Goal: Task Accomplishment & Management: Complete application form

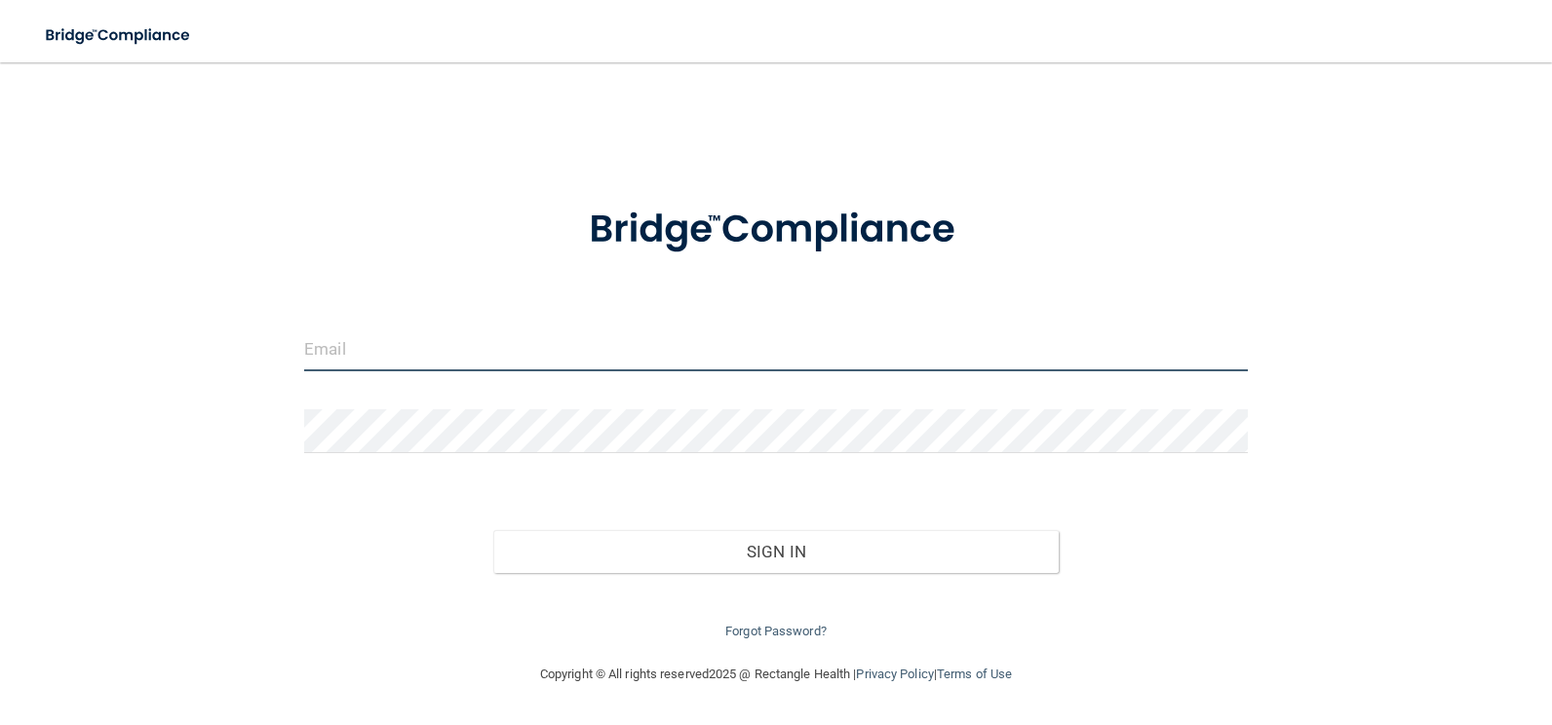
click at [335, 358] on input "email" at bounding box center [776, 350] width 944 height 44
type input "[EMAIL_ADDRESS][DOMAIN_NAME]"
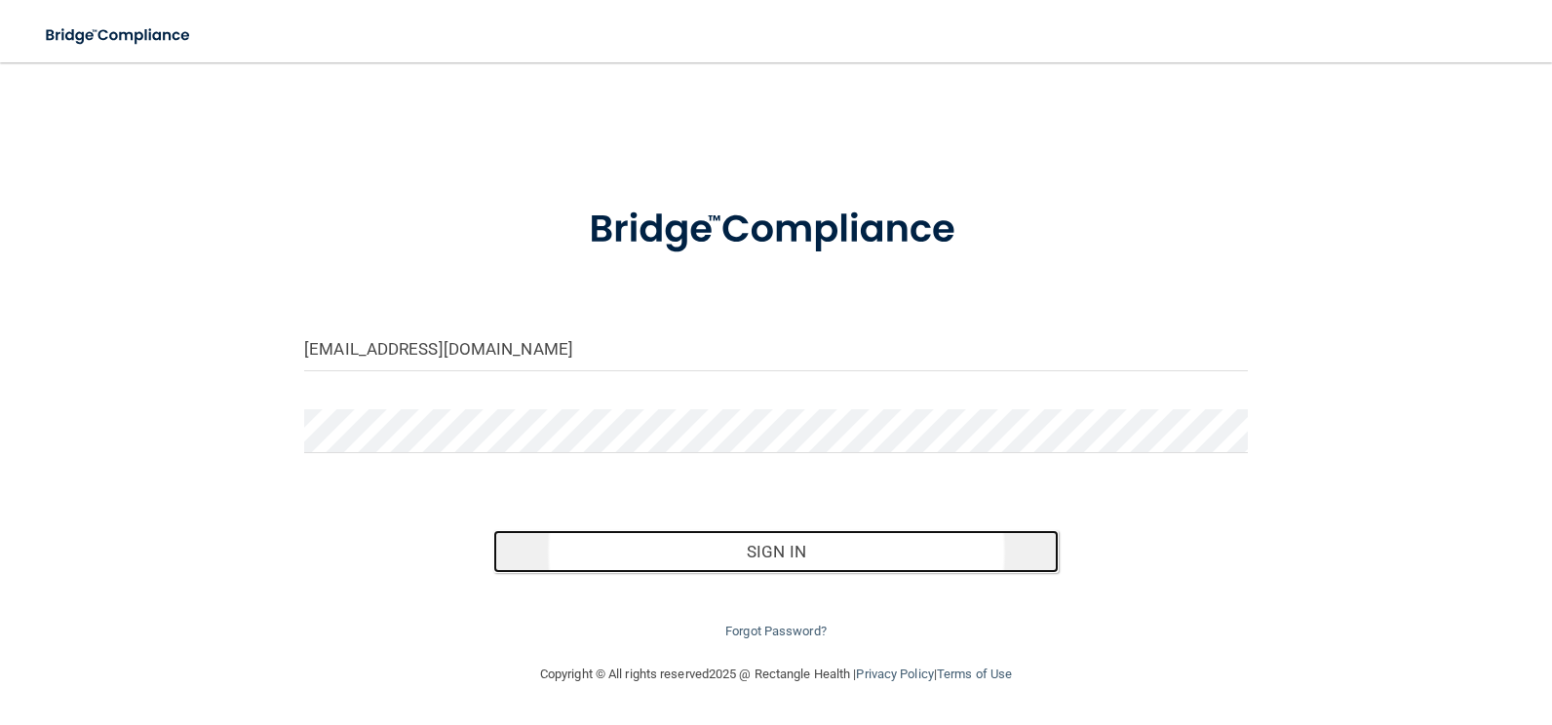
click at [706, 553] on button "Sign In" at bounding box center [776, 551] width 566 height 43
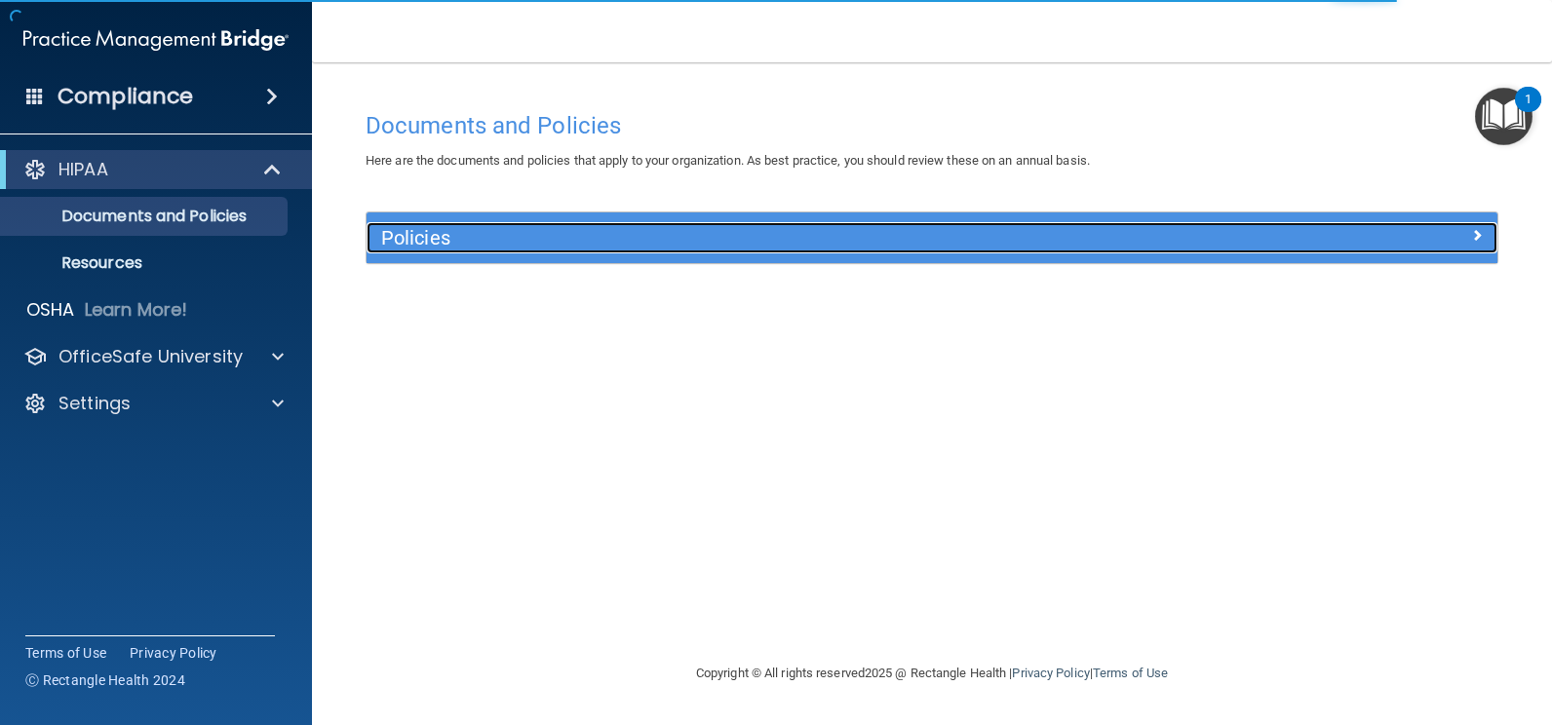
click at [600, 231] on h5 "Policies" at bounding box center [790, 237] width 819 height 21
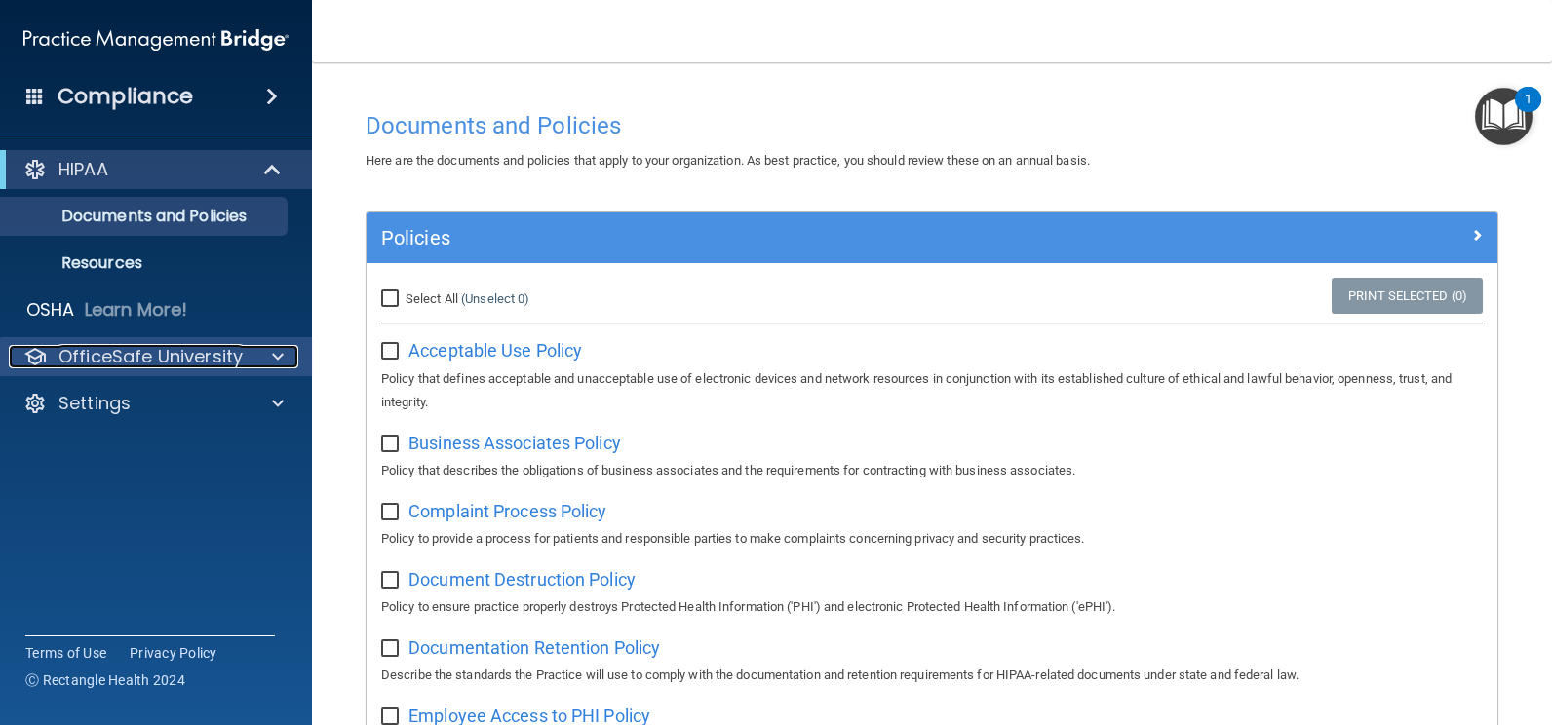
click at [275, 357] on span at bounding box center [278, 356] width 12 height 23
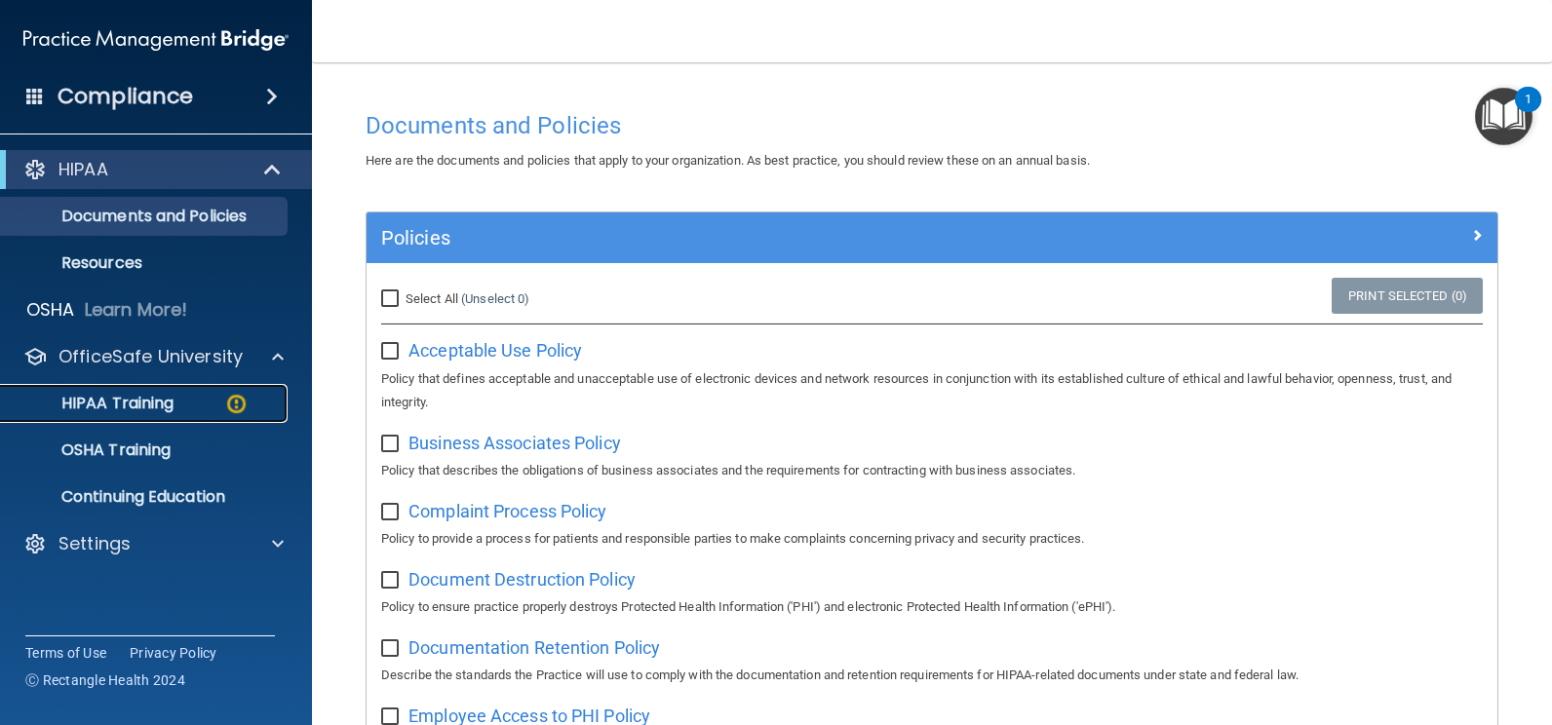
click at [122, 409] on p "HIPAA Training" at bounding box center [93, 404] width 161 height 20
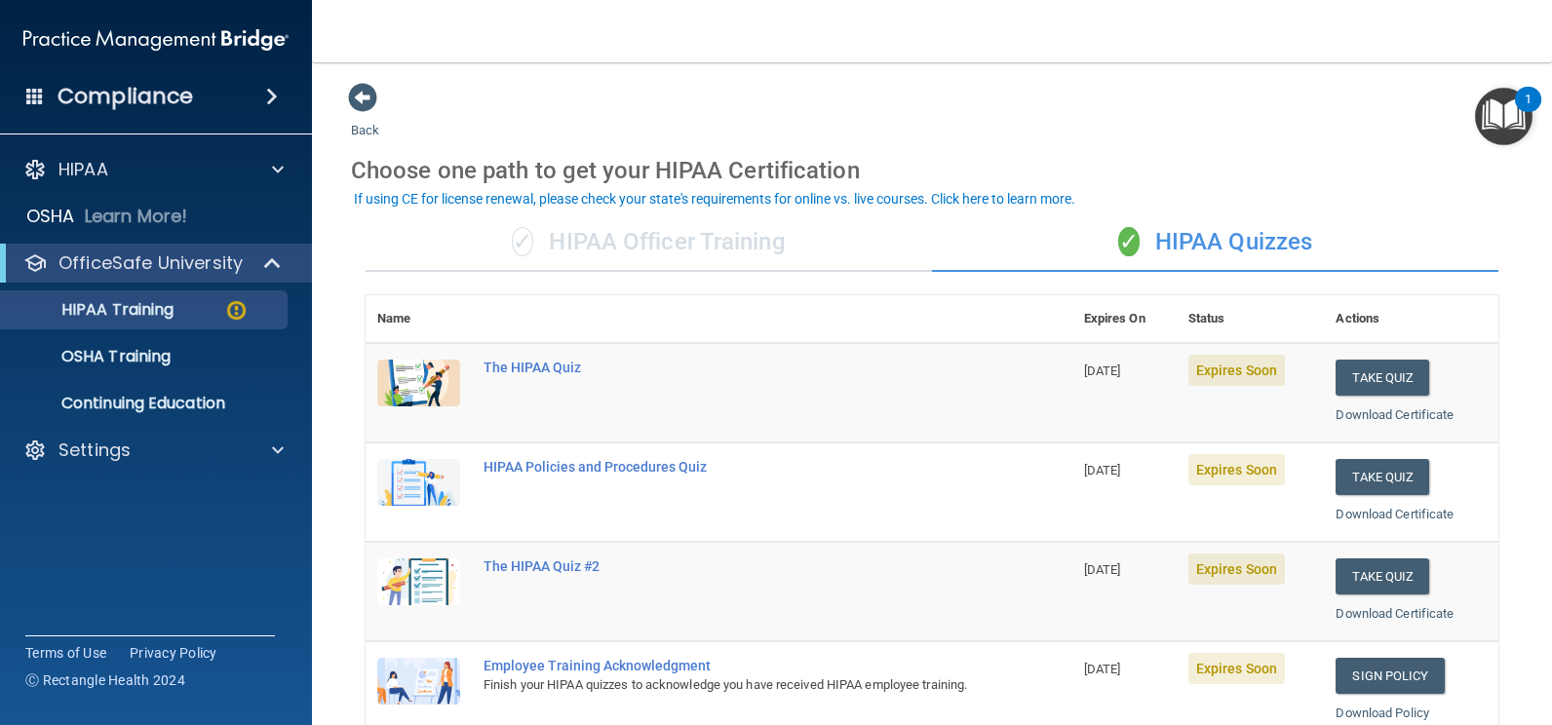
click at [527, 253] on span "✓" at bounding box center [522, 241] width 21 height 29
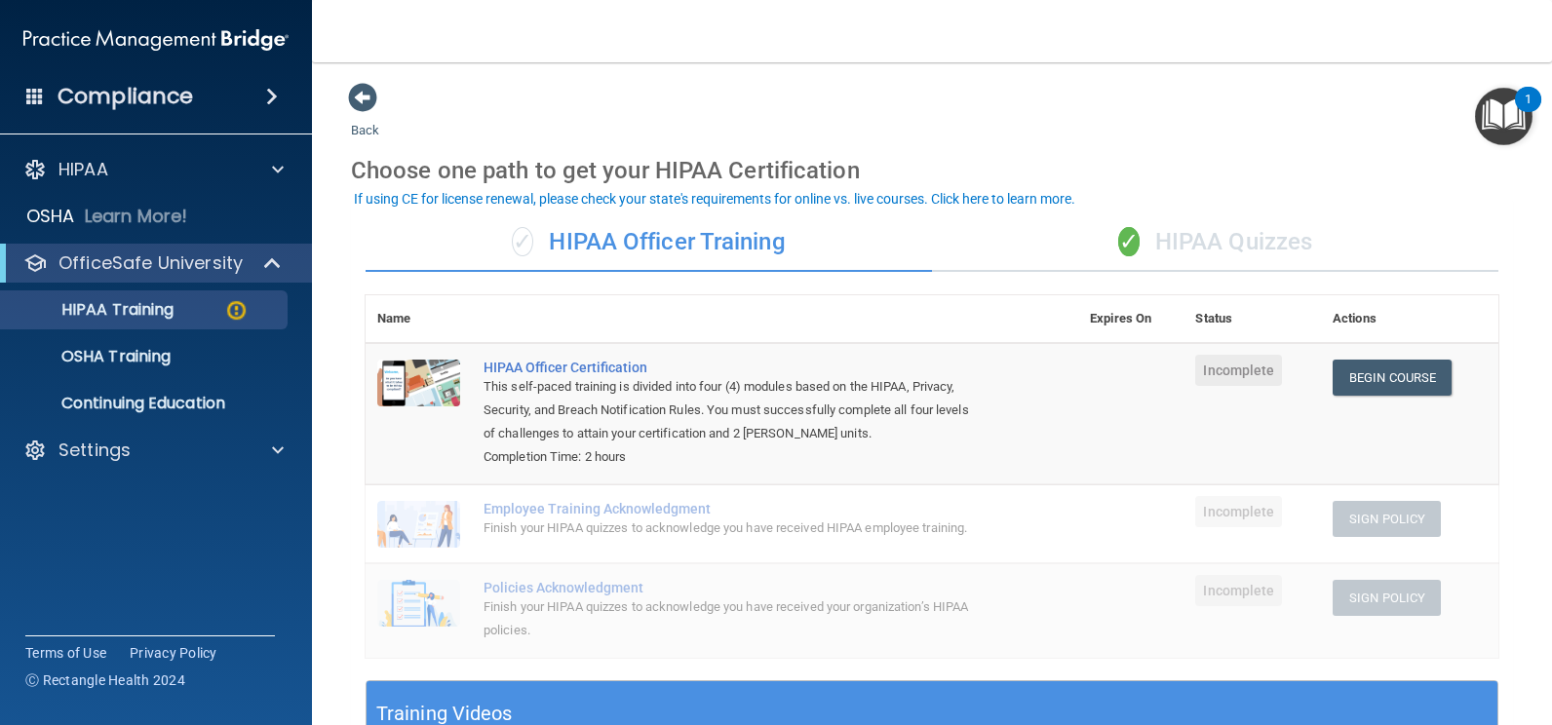
click at [1254, 248] on div "✓ HIPAA Quizzes" at bounding box center [1215, 243] width 566 height 59
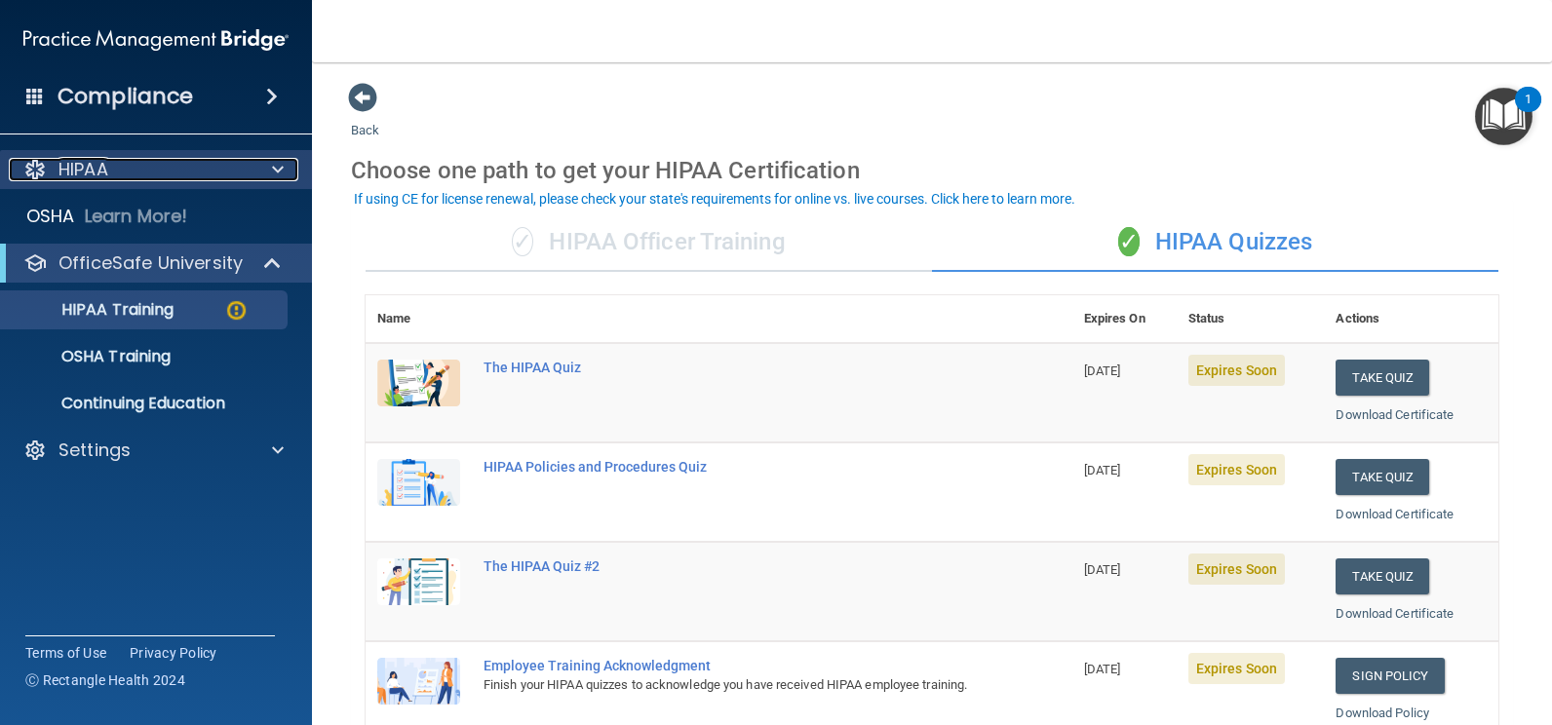
click at [140, 179] on div "HIPAA" at bounding box center [130, 169] width 242 height 23
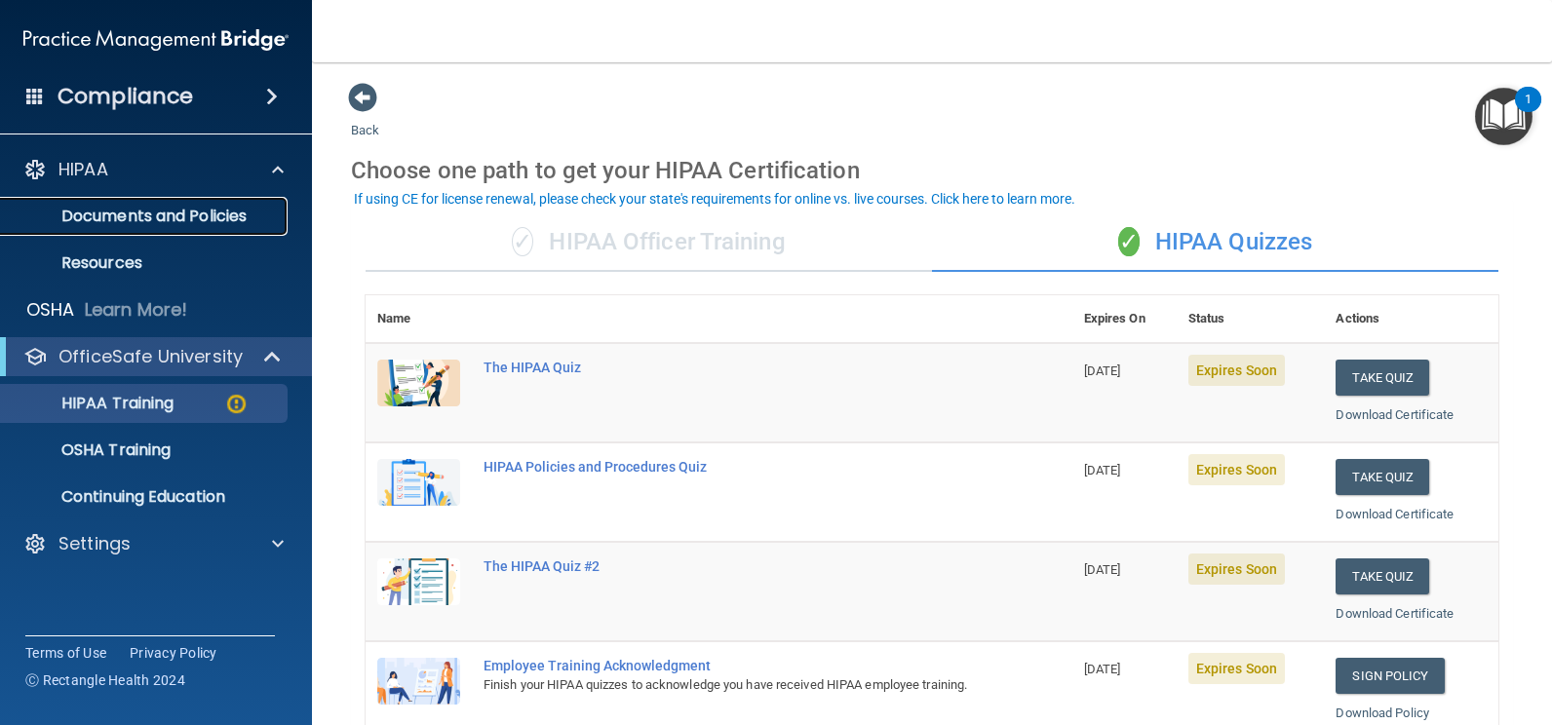
click at [141, 221] on p "Documents and Policies" at bounding box center [146, 217] width 266 height 20
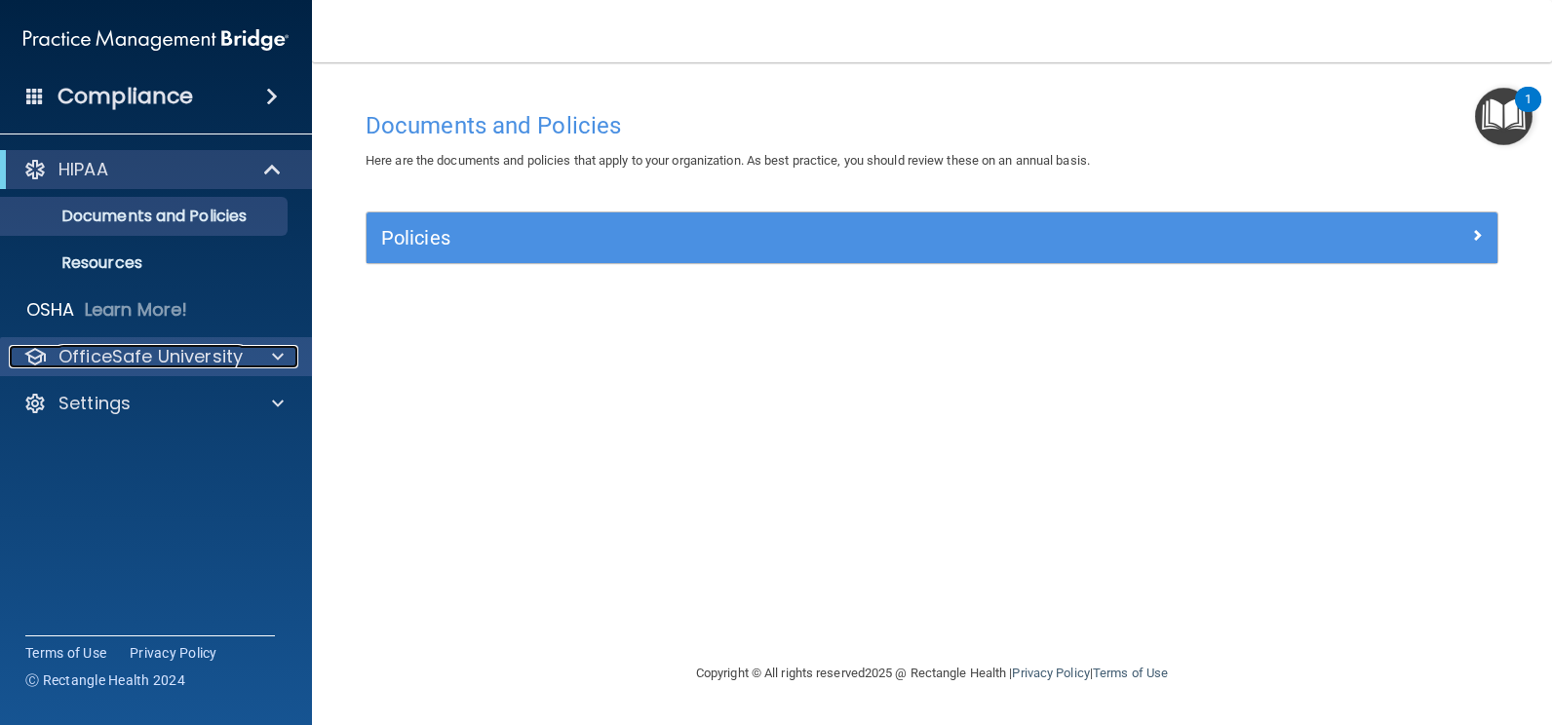
click at [167, 354] on p "OfficeSafe University" at bounding box center [151, 356] width 184 height 23
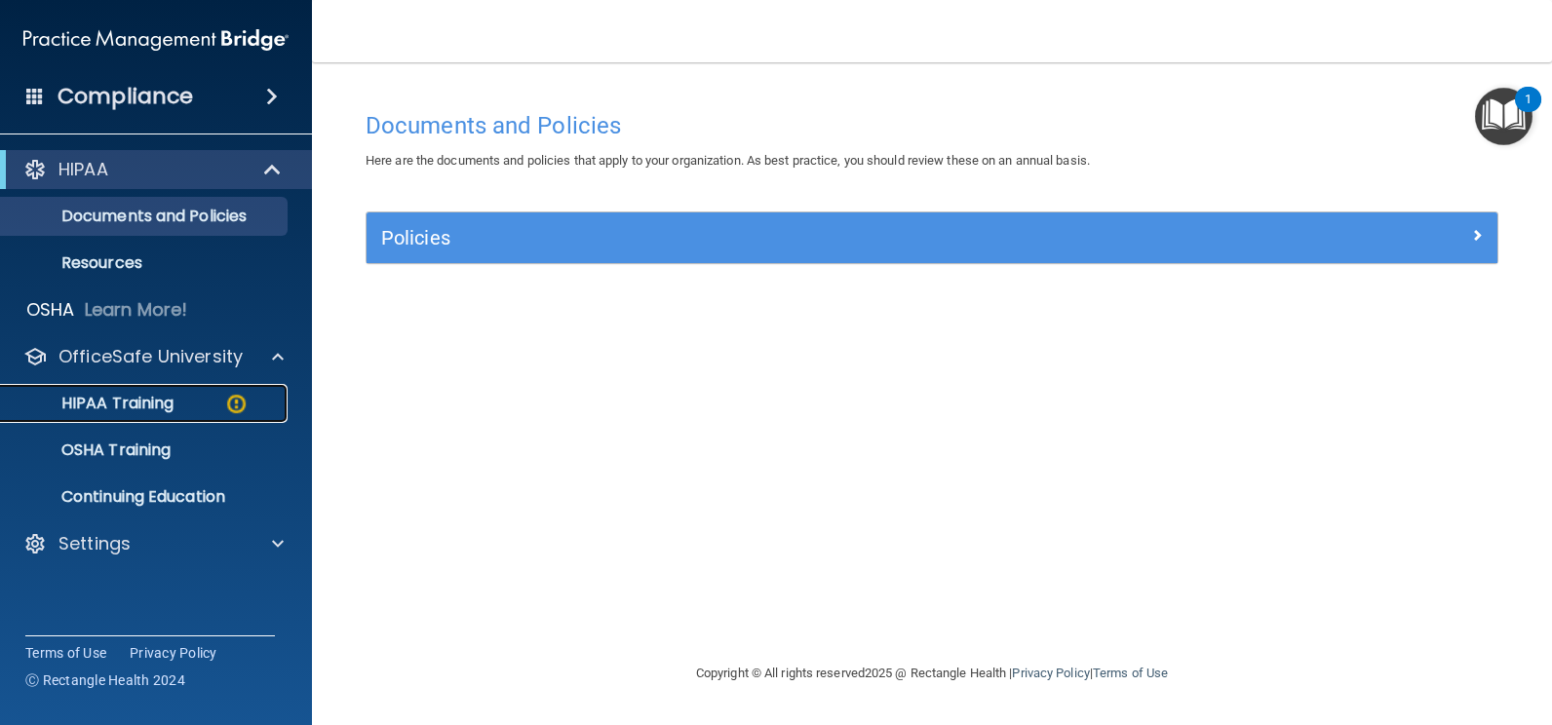
click at [171, 411] on p "HIPAA Training" at bounding box center [93, 404] width 161 height 20
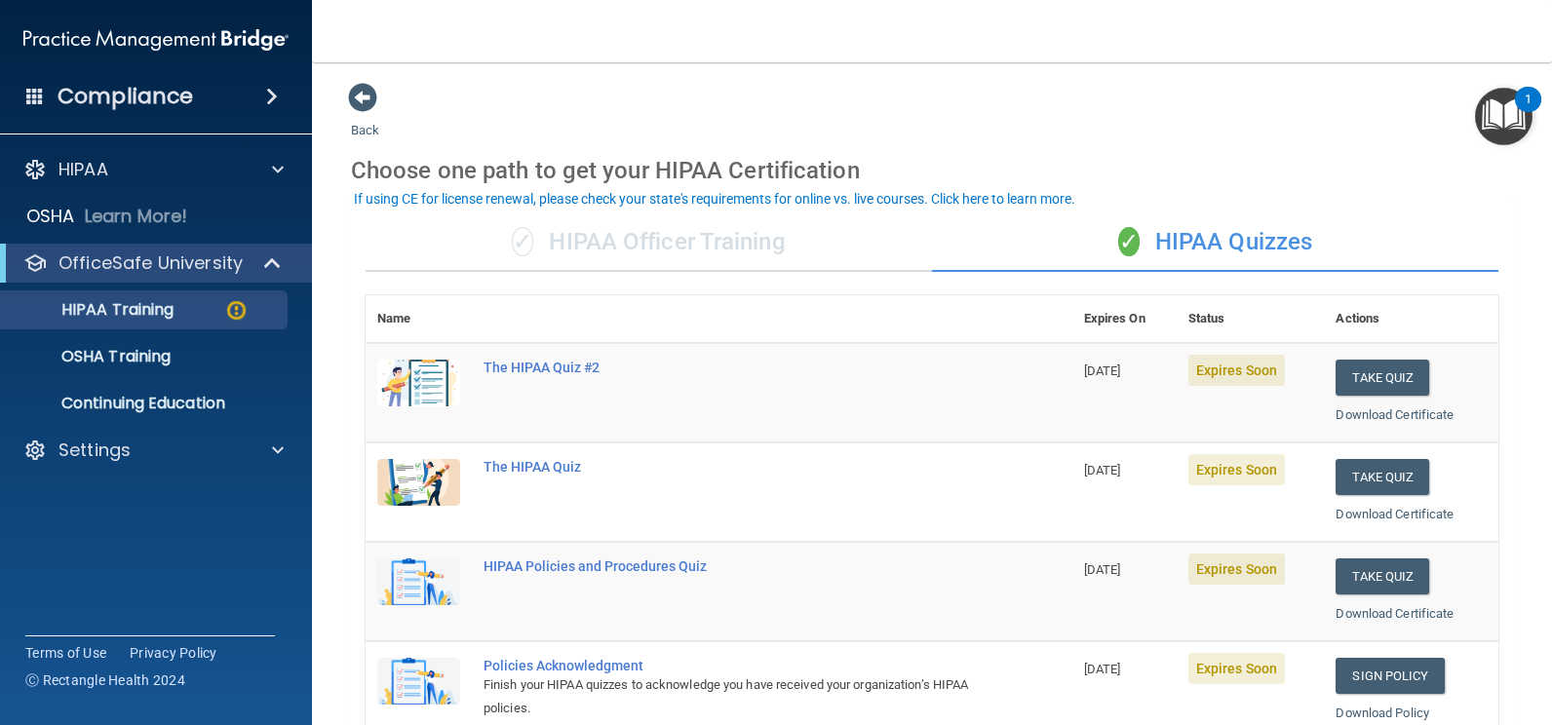
click at [736, 248] on div "✓ HIPAA Officer Training" at bounding box center [649, 243] width 566 height 59
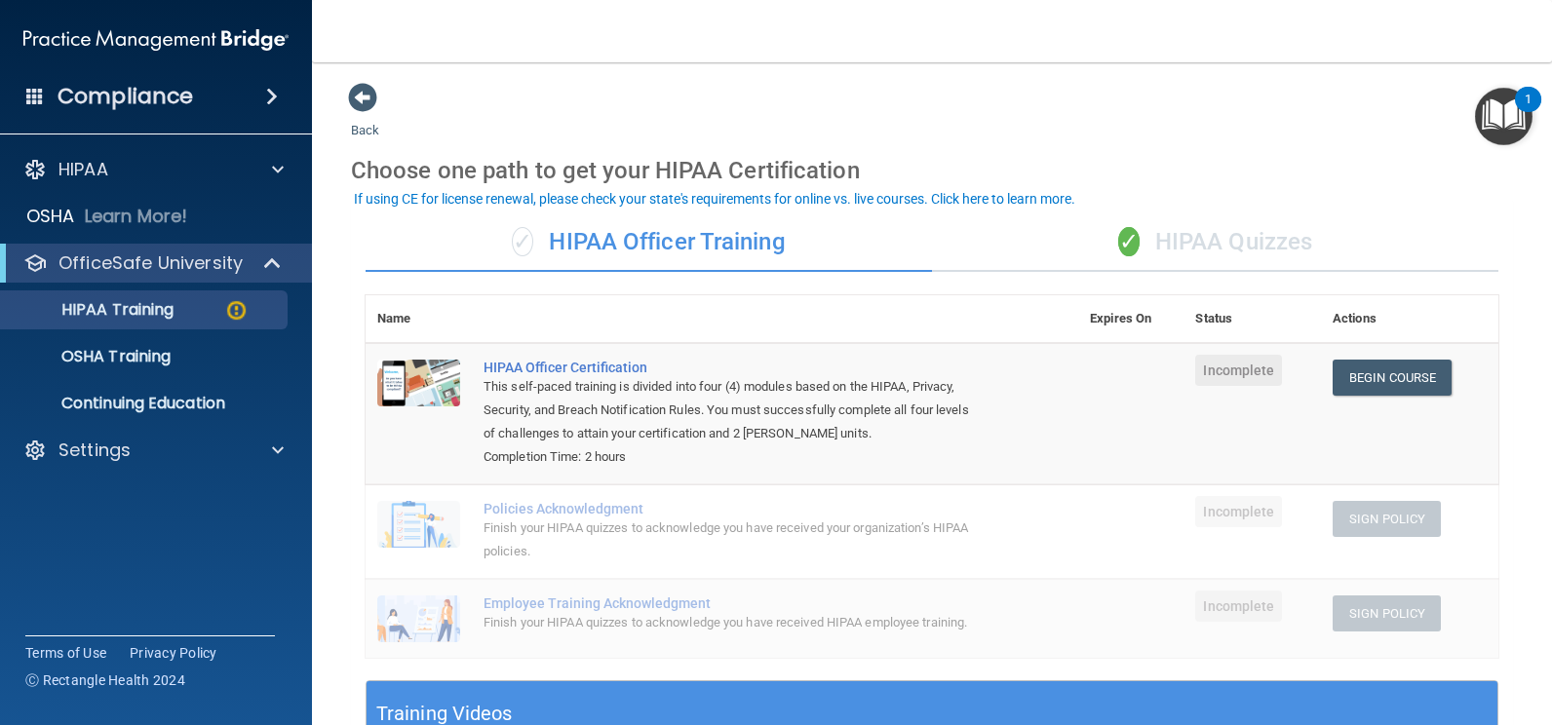
click at [1259, 237] on div "✓ HIPAA Quizzes" at bounding box center [1215, 243] width 566 height 59
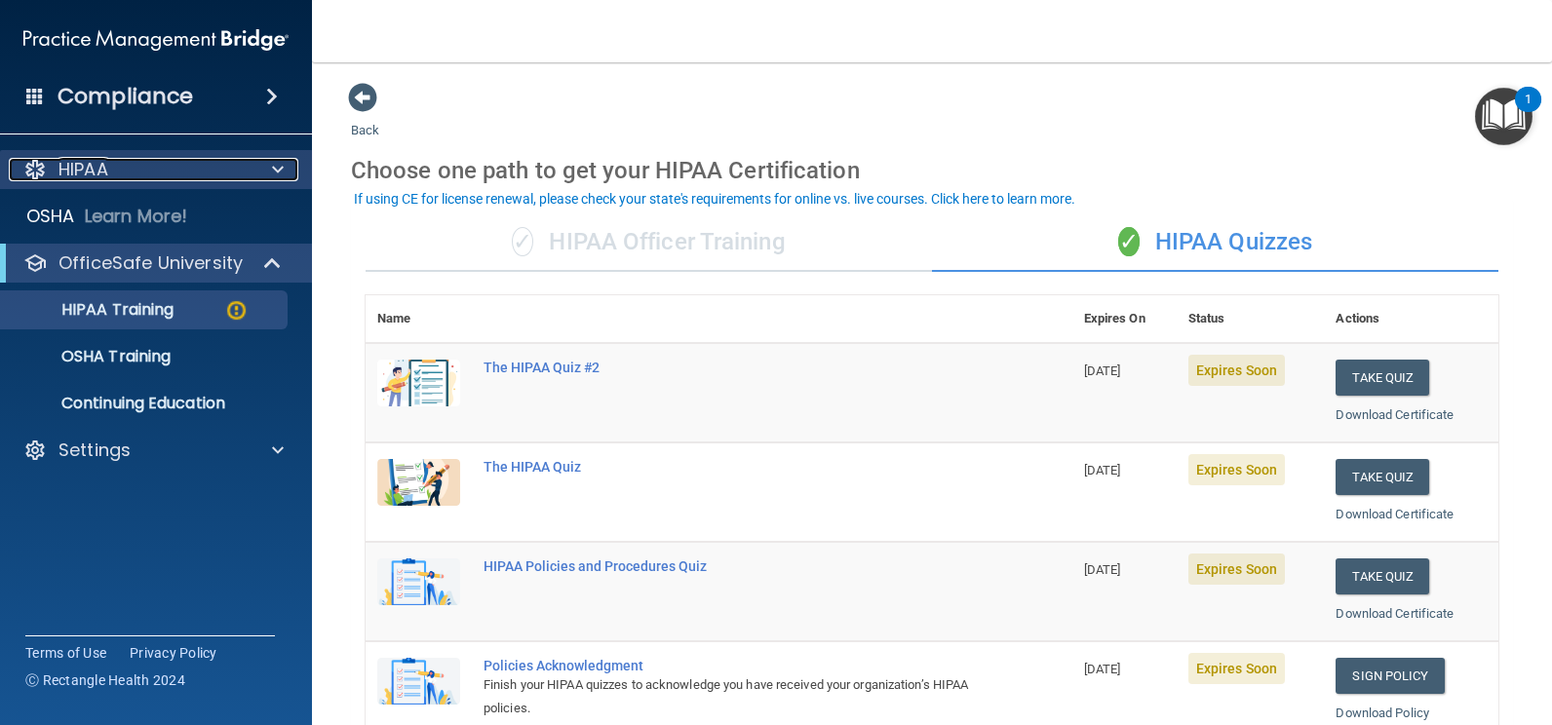
click at [188, 176] on div "HIPAA" at bounding box center [130, 169] width 242 height 23
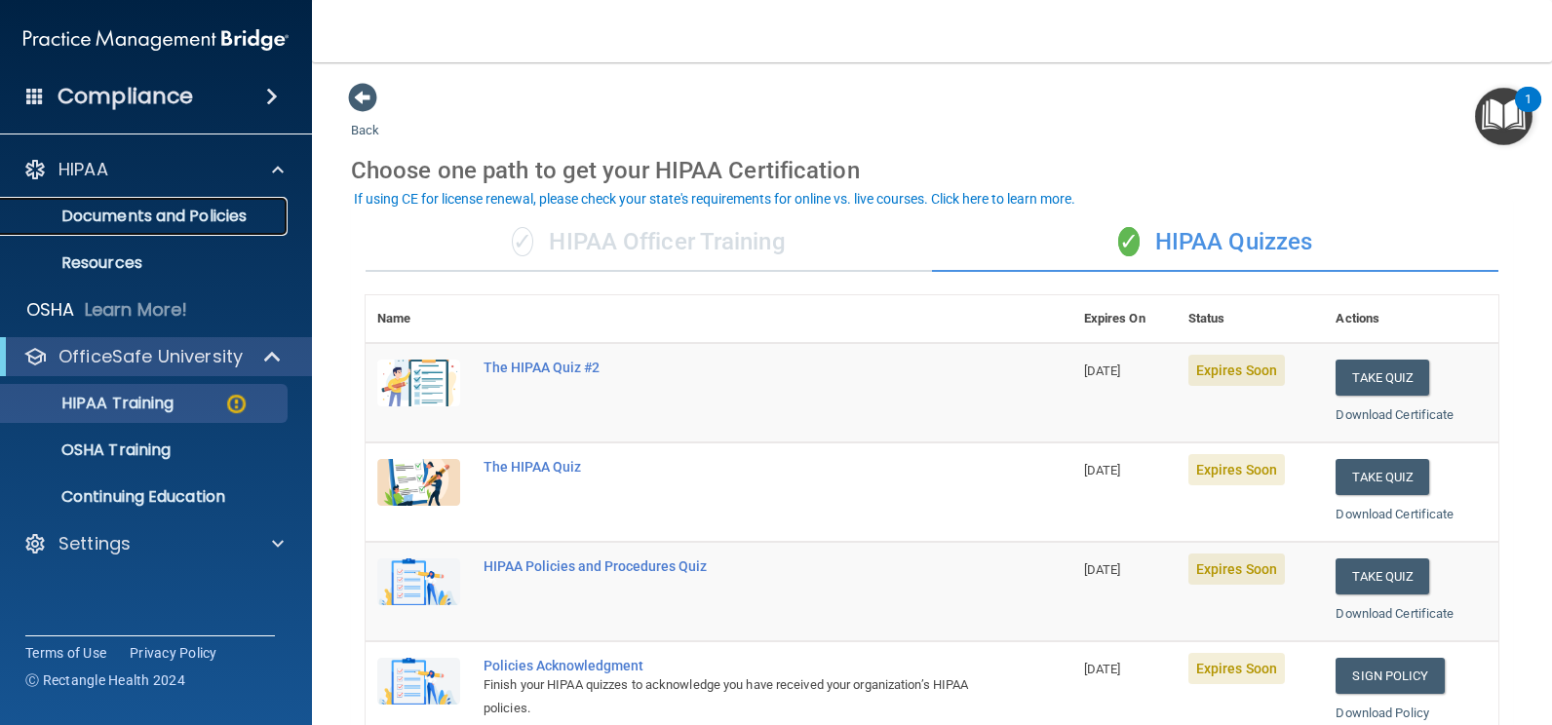
click at [189, 221] on p "Documents and Policies" at bounding box center [146, 217] width 266 height 20
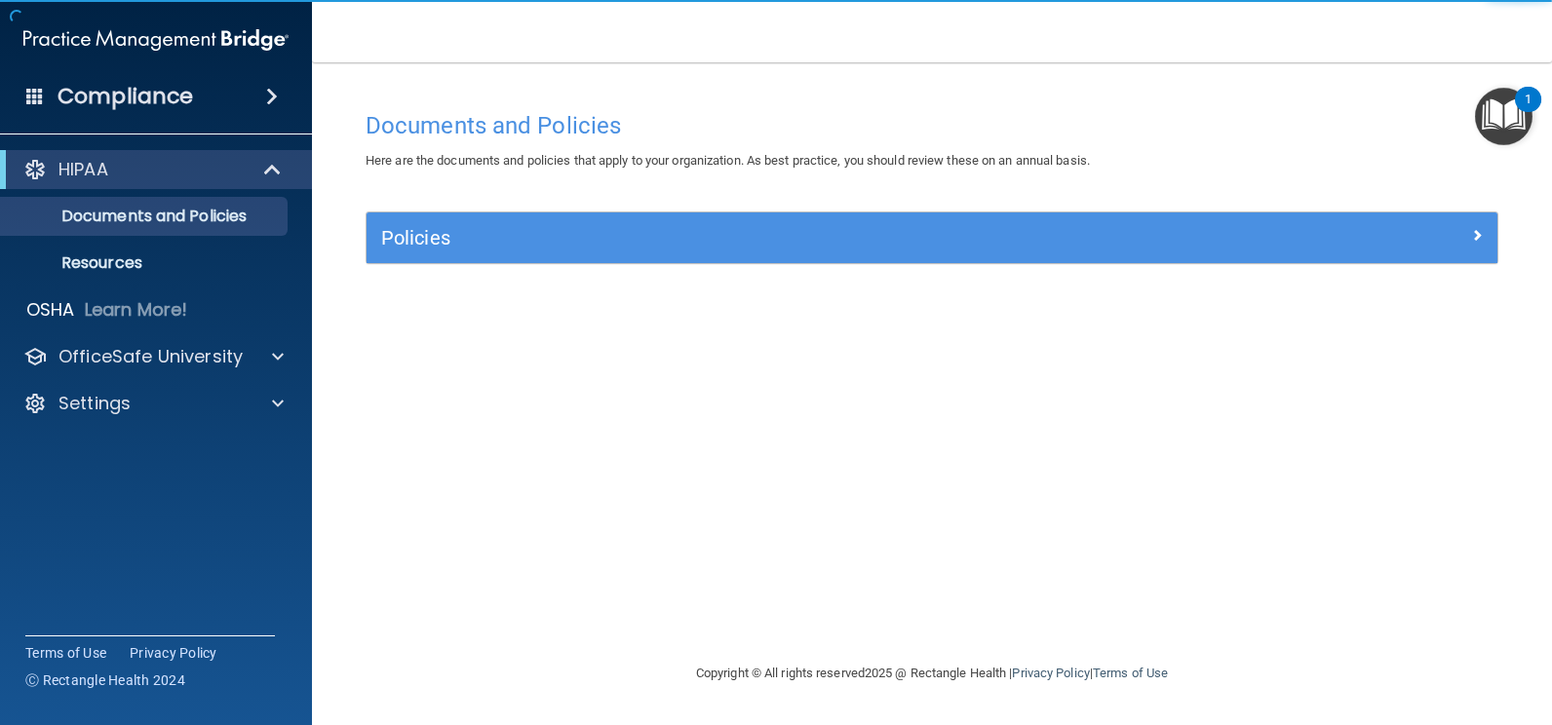
click at [736, 220] on div "Policies" at bounding box center [932, 238] width 1131 height 51
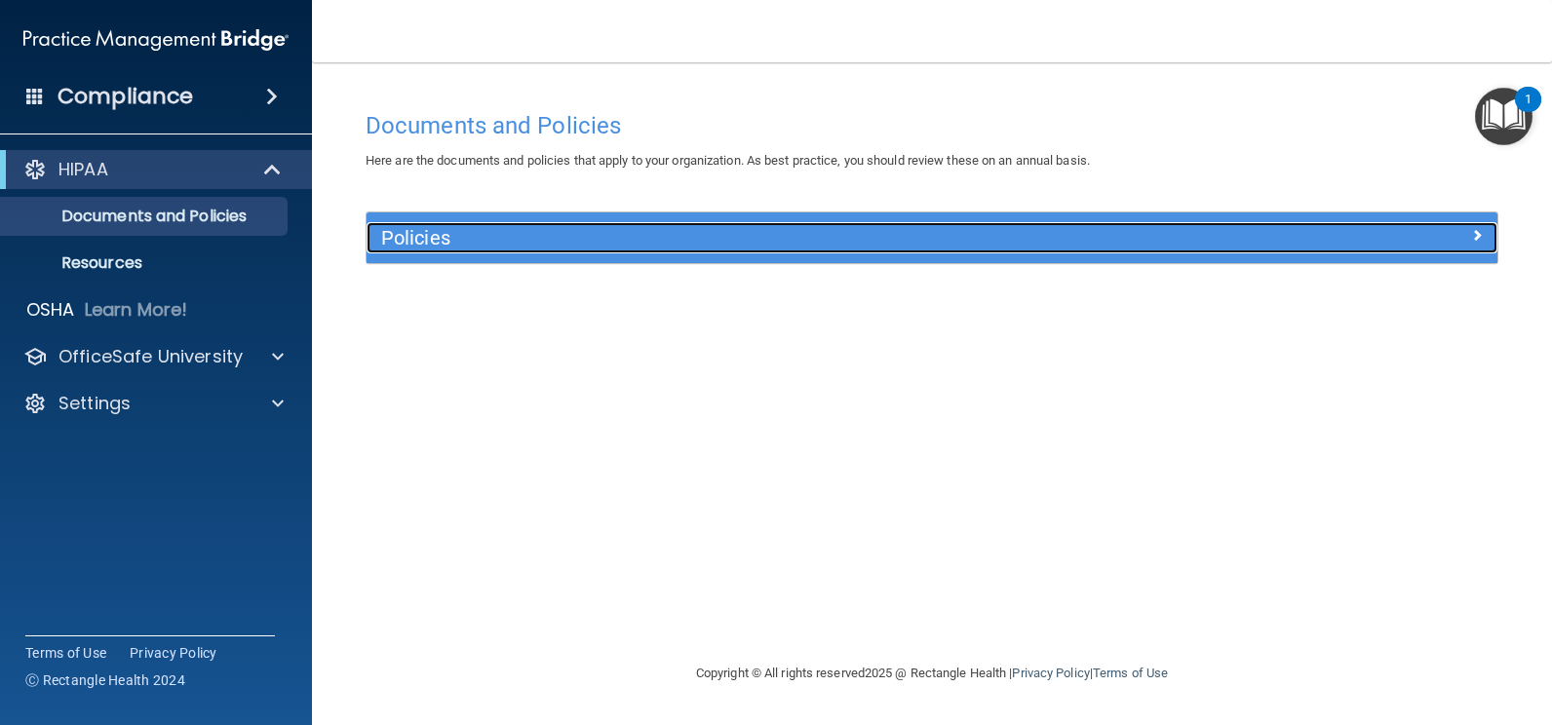
click at [736, 230] on h5 "Policies" at bounding box center [790, 237] width 819 height 21
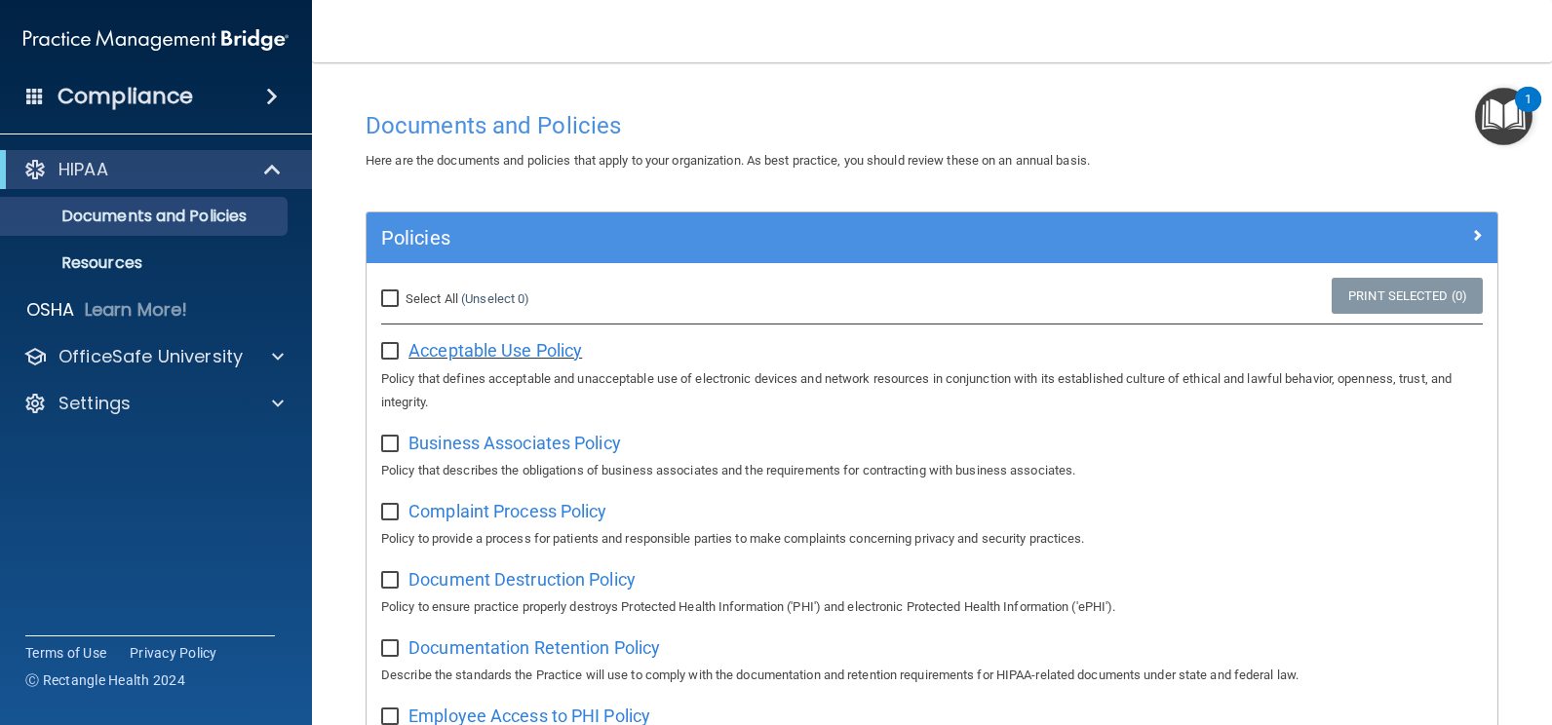
click at [435, 353] on span "Acceptable Use Policy" at bounding box center [496, 350] width 174 height 20
click at [97, 263] on p "Resources" at bounding box center [146, 264] width 266 height 20
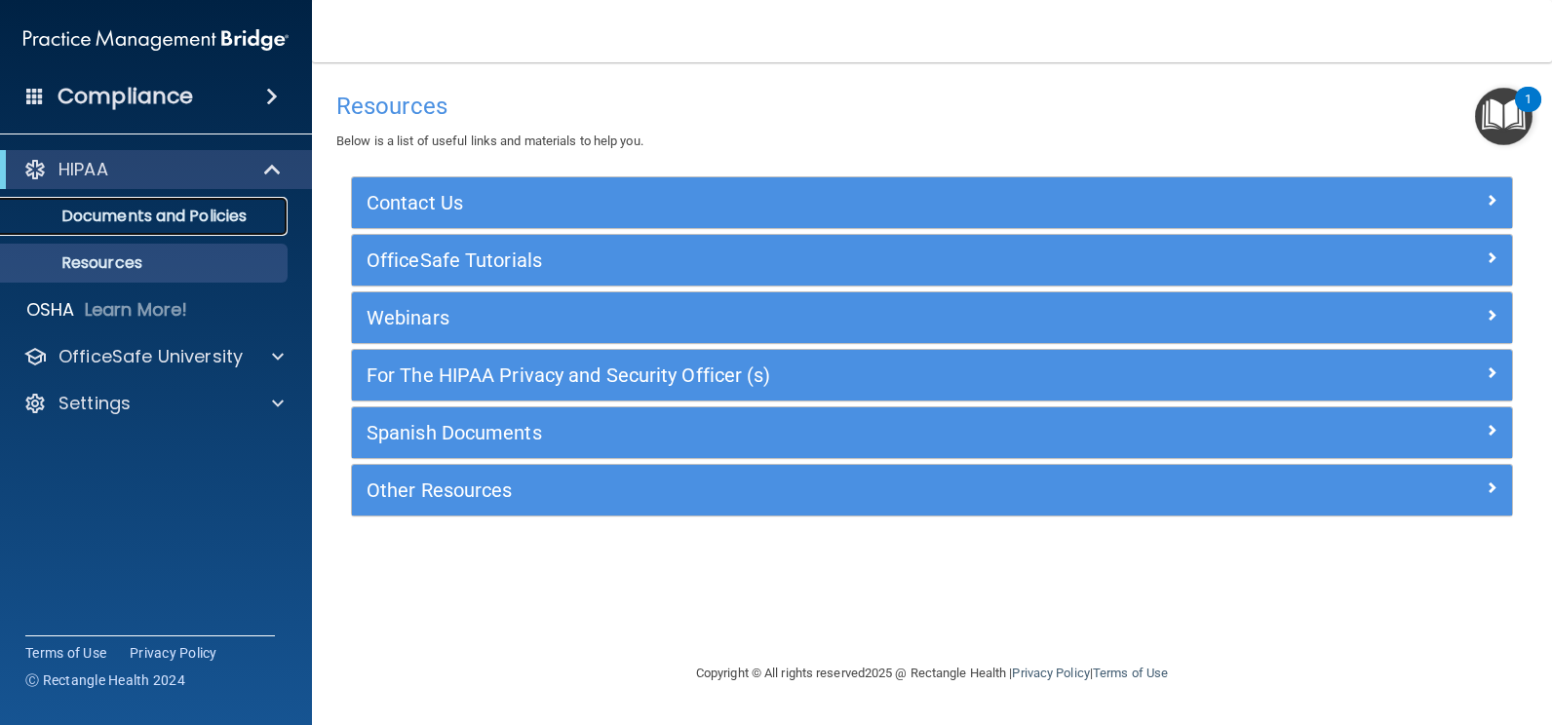
click at [98, 209] on p "Documents and Policies" at bounding box center [146, 217] width 266 height 20
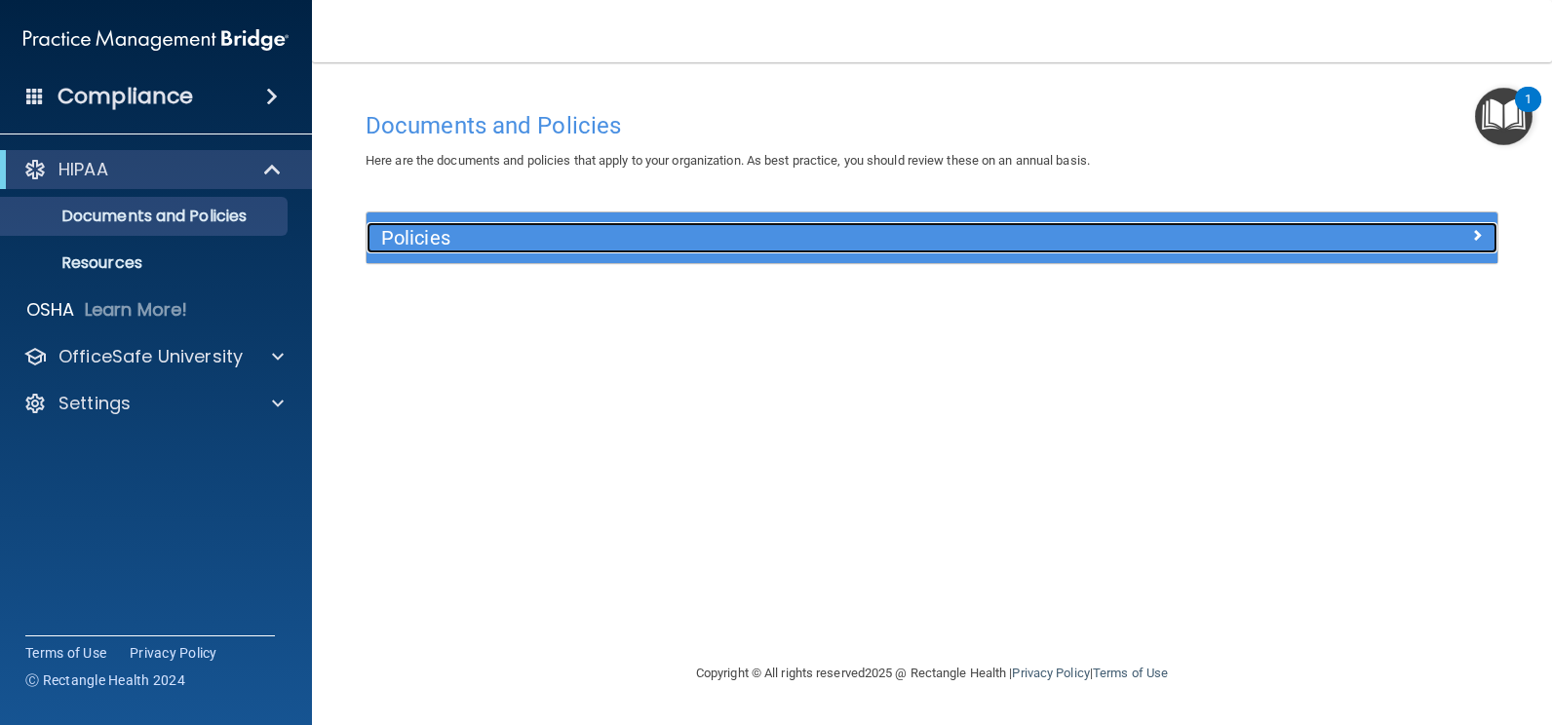
click at [1467, 232] on div at bounding box center [1356, 233] width 283 height 23
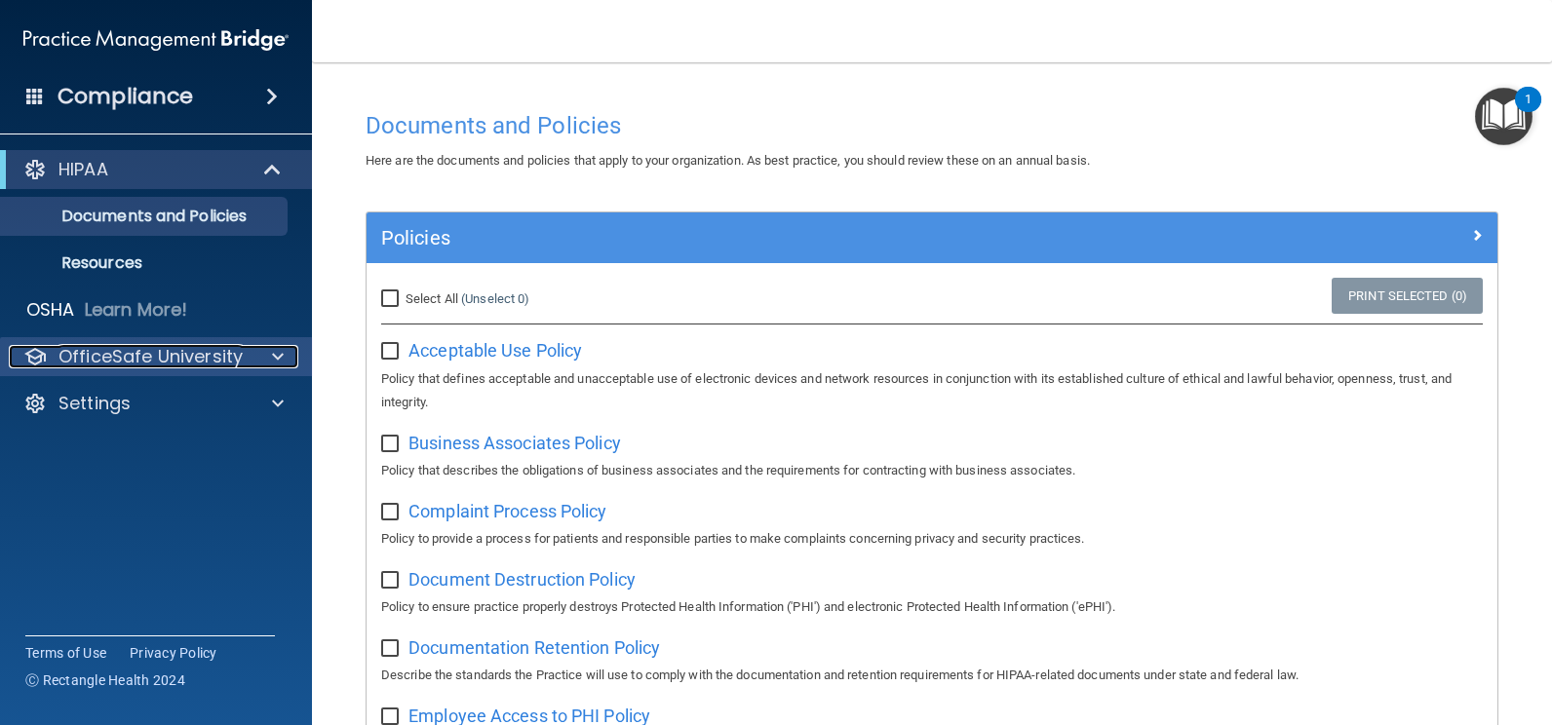
click at [179, 346] on p "OfficeSafe University" at bounding box center [151, 356] width 184 height 23
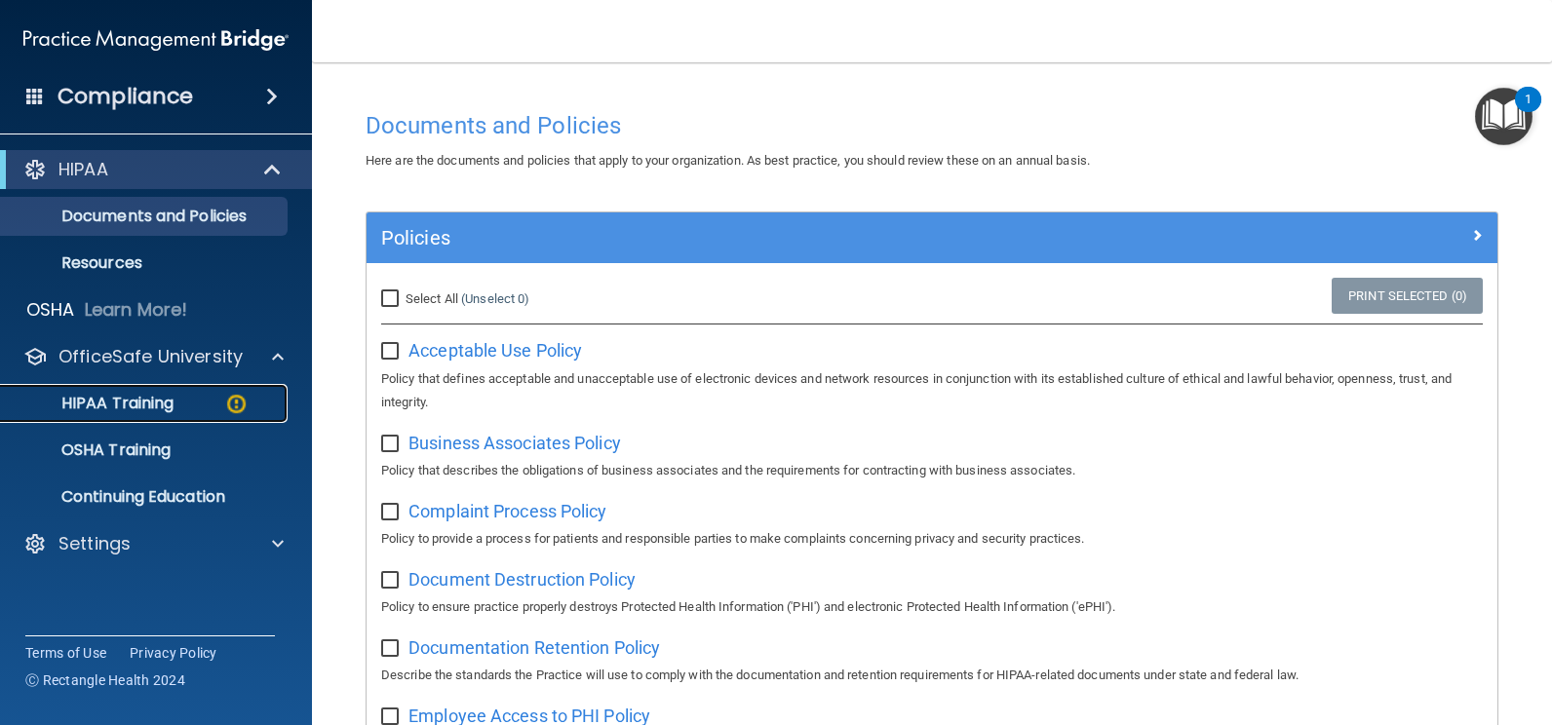
click at [149, 404] on p "HIPAA Training" at bounding box center [93, 404] width 161 height 20
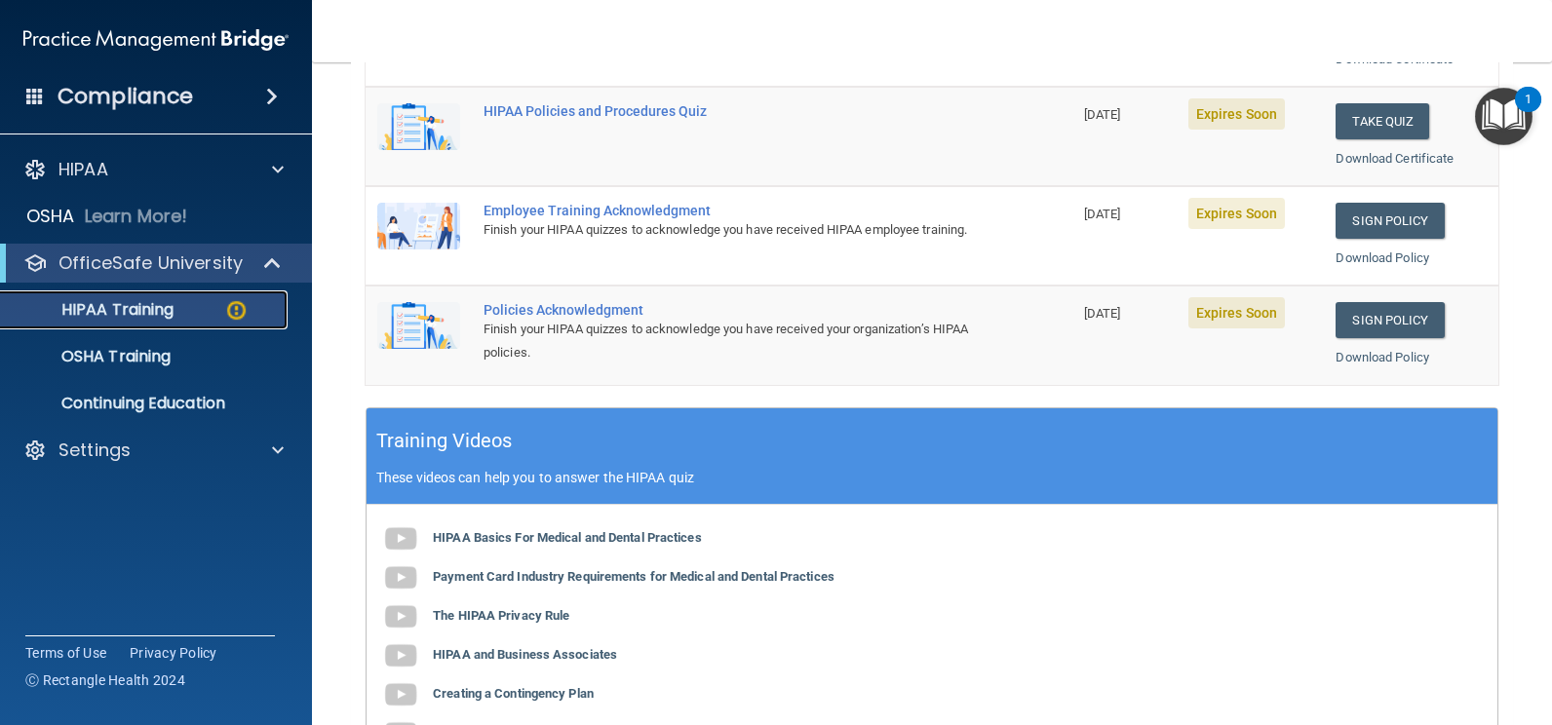
scroll to position [585, 0]
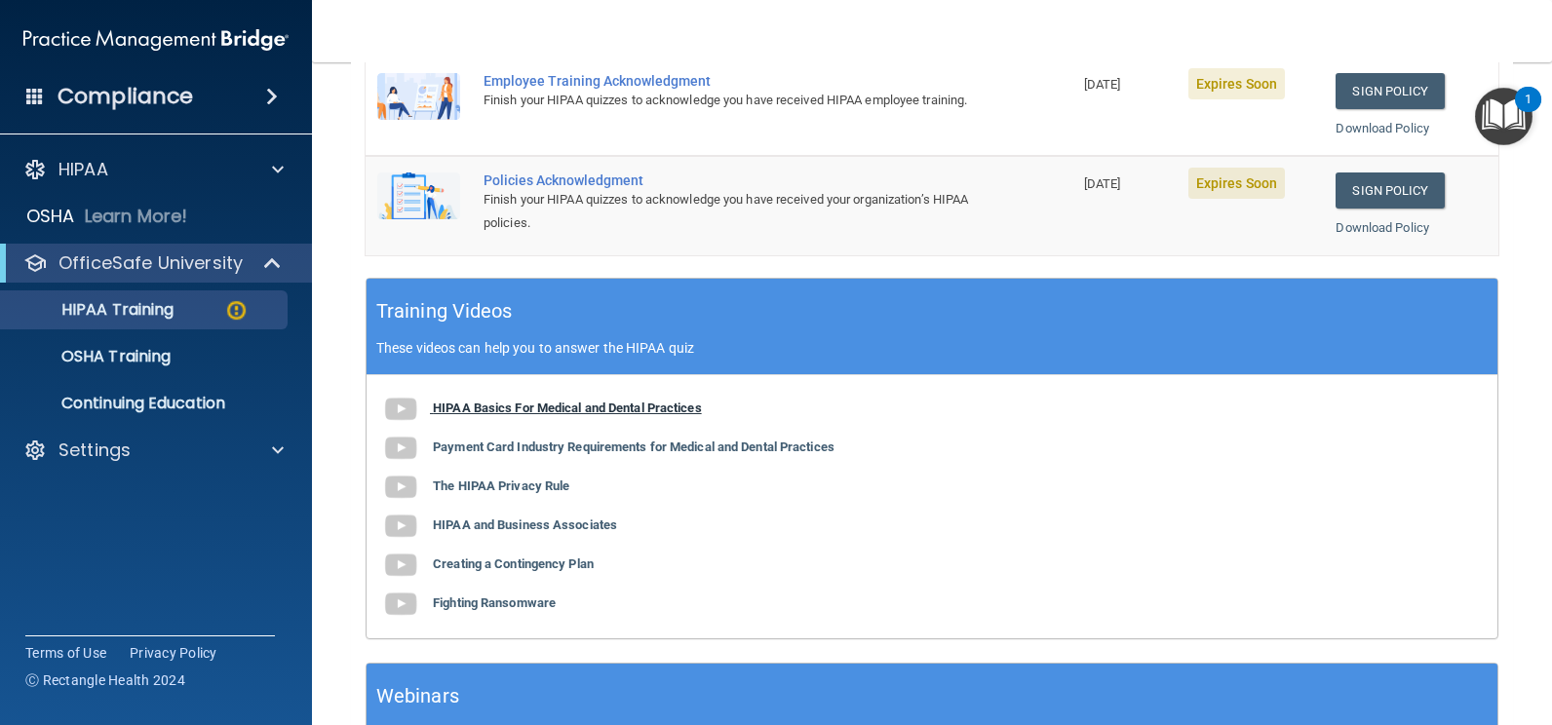
click at [444, 415] on b "HIPAA Basics For Medical and Dental Practices" at bounding box center [567, 408] width 269 height 15
click at [582, 449] on b "Payment Card Industry Requirements for Medical and Dental Practices" at bounding box center [634, 447] width 402 height 15
click at [1524, 105] on div "1" at bounding box center [1528, 99] width 26 height 25
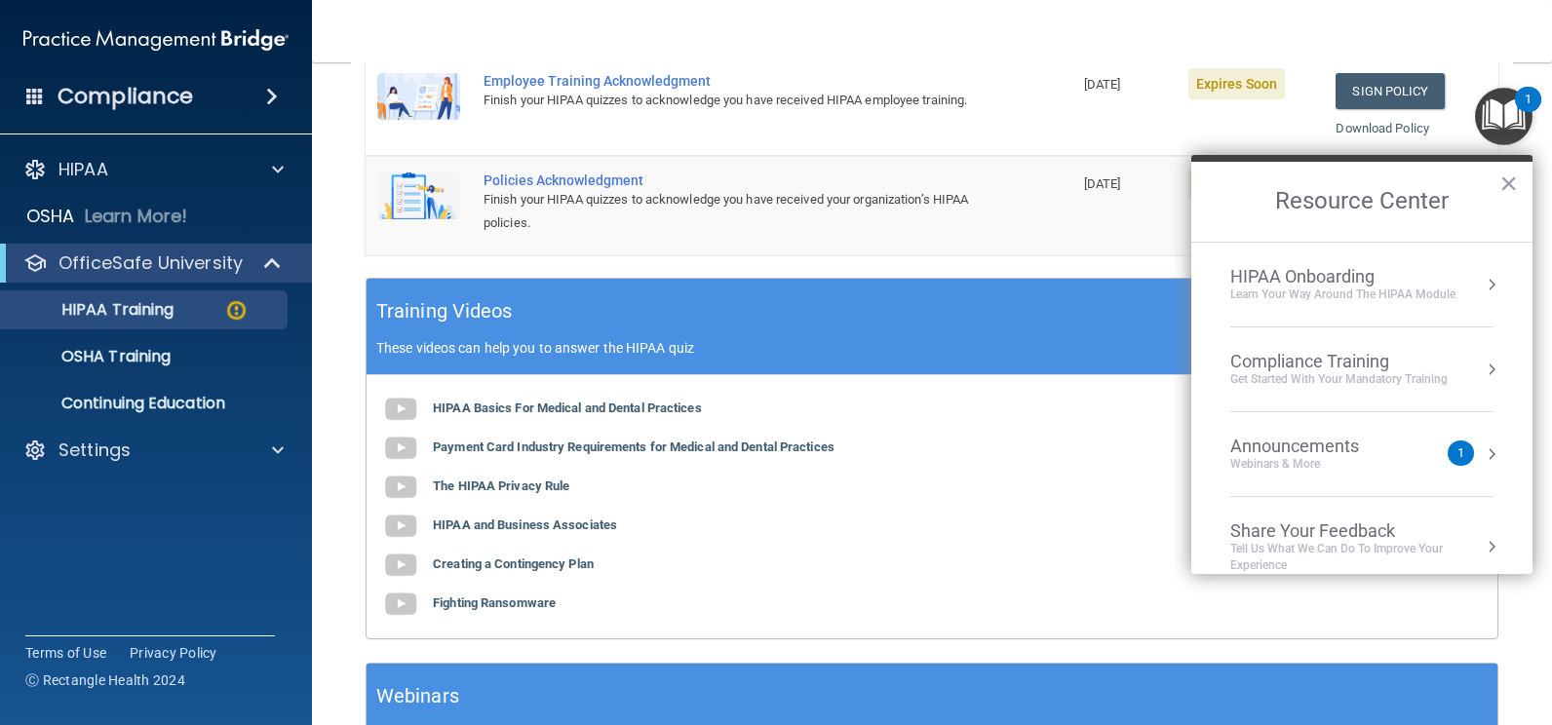
click at [1357, 485] on li "Announcements Webinars & More 1" at bounding box center [1361, 454] width 263 height 85
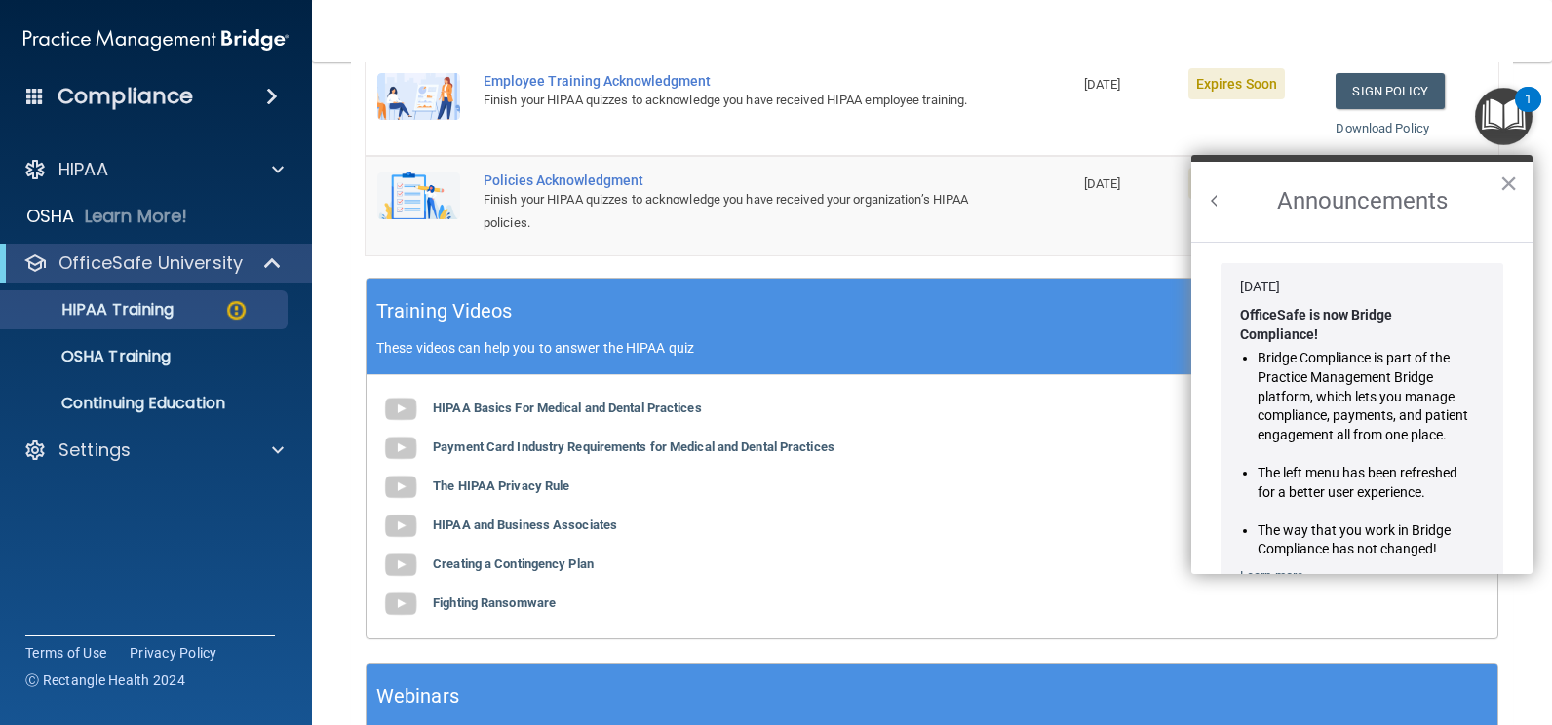
scroll to position [0, 0]
click at [1515, 180] on button "×" at bounding box center [1509, 183] width 19 height 31
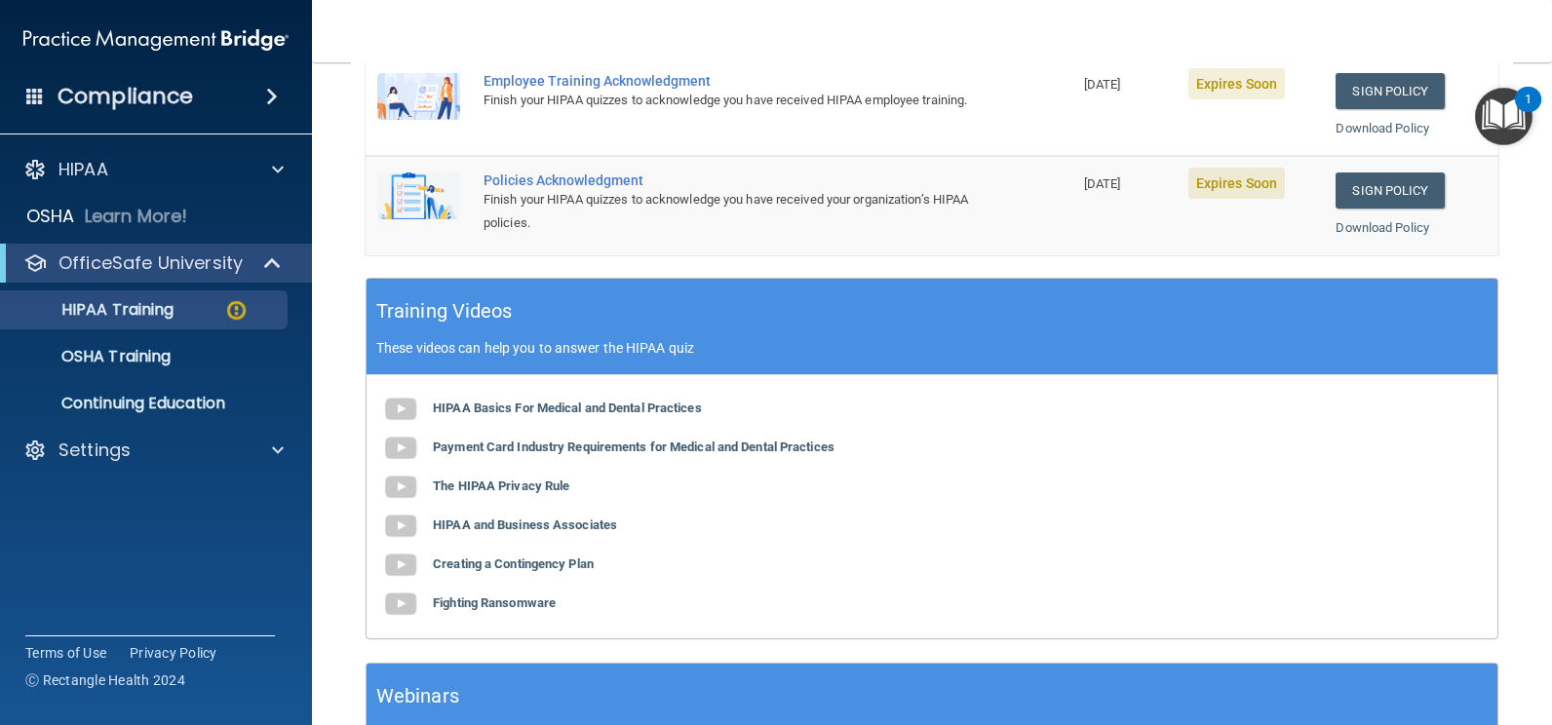
click at [1492, 120] on img "Open Resource Center, 1 new notification" at bounding box center [1504, 117] width 58 height 58
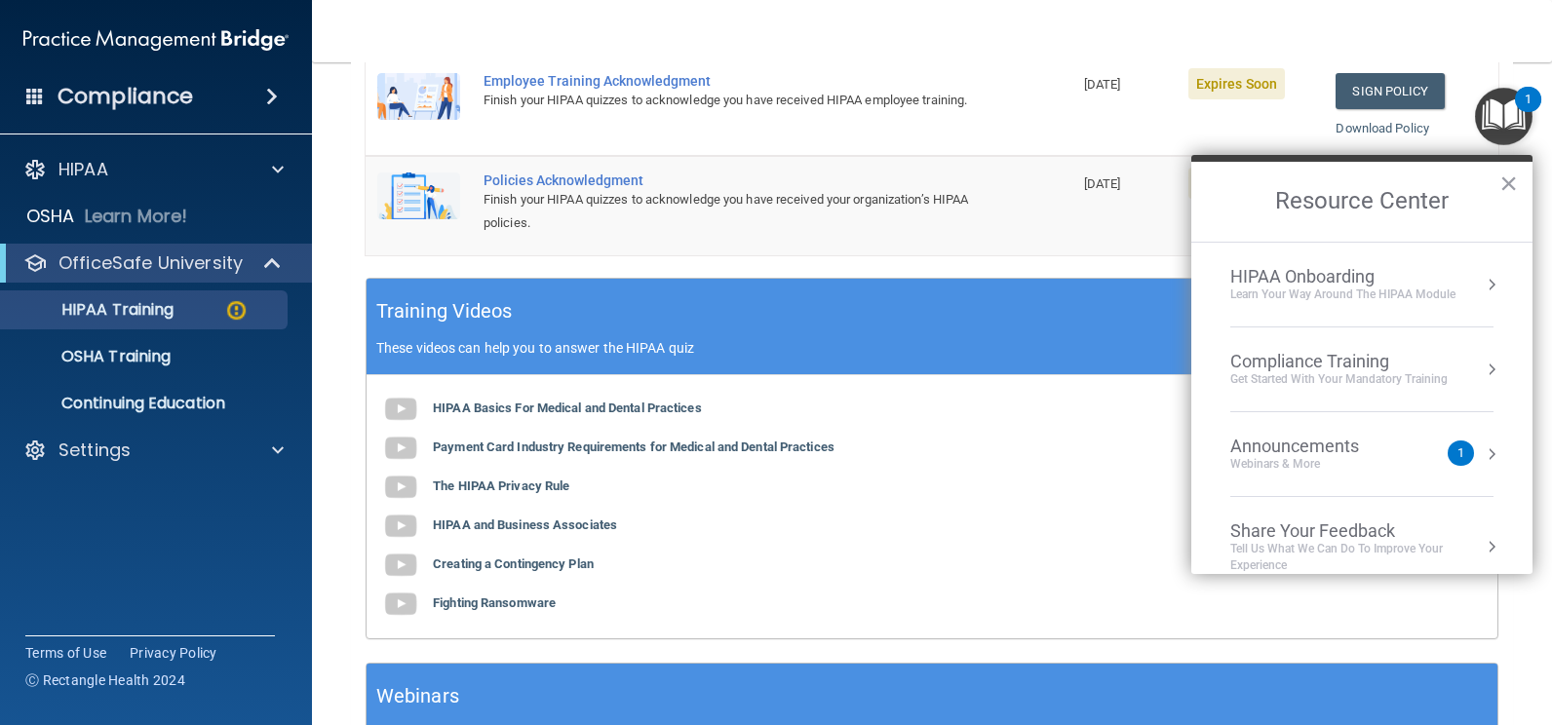
click at [1334, 469] on div "Webinars & More" at bounding box center [1314, 464] width 168 height 17
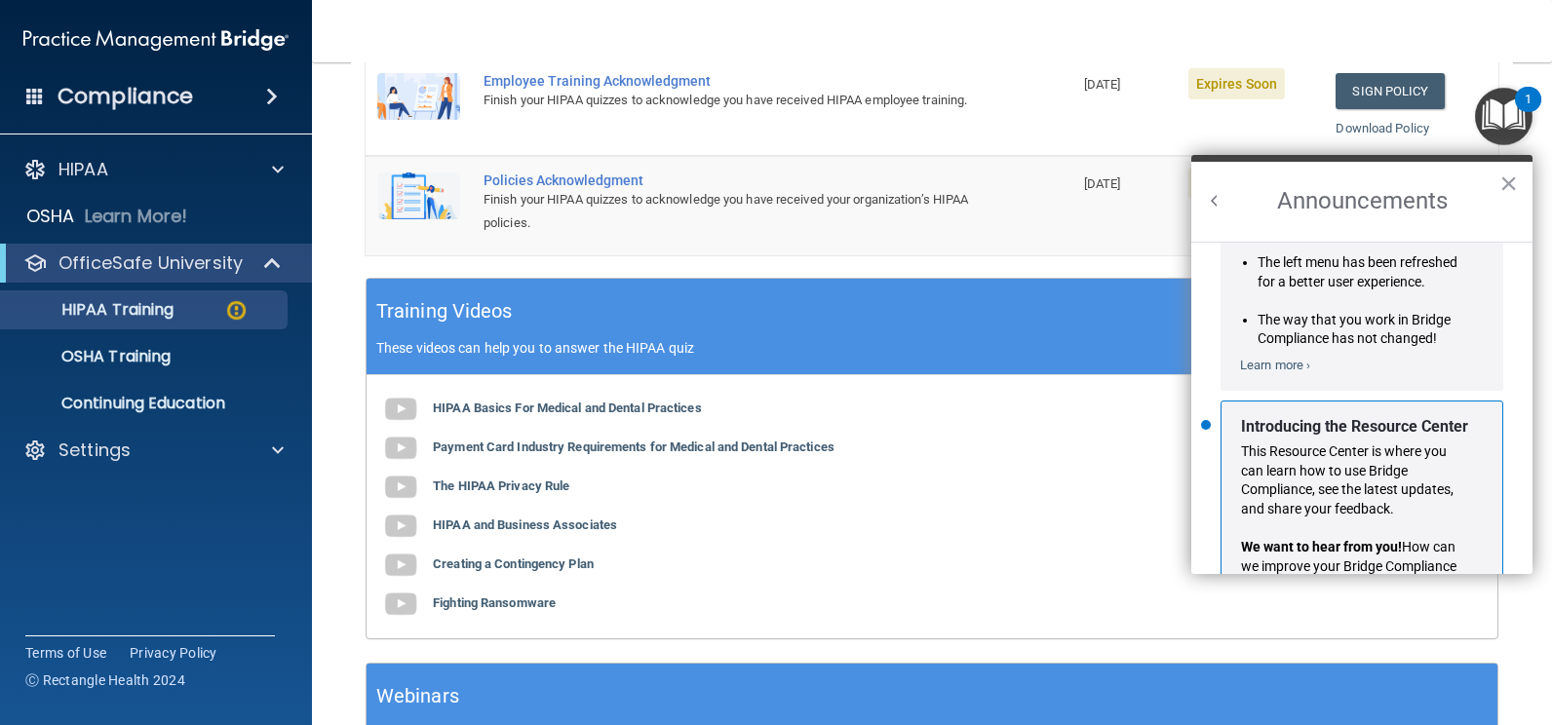
scroll to position [342, 0]
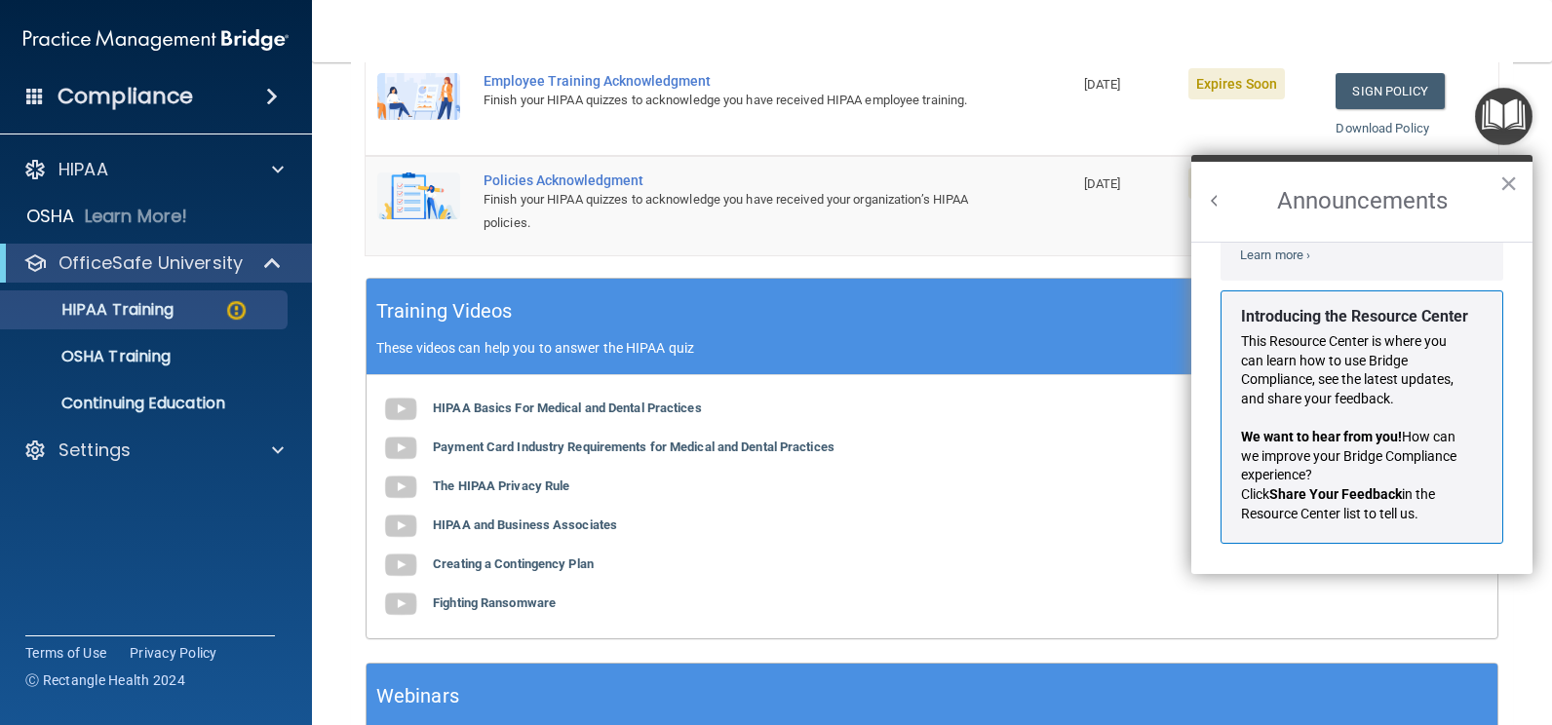
click at [1395, 384] on p "This Resource Center is where you can learn how to use Bridge Compliance, see t…" at bounding box center [1354, 370] width 227 height 76
click at [1287, 351] on p "This Resource Center is where you can learn how to use Bridge Compliance, see t…" at bounding box center [1354, 370] width 227 height 76
click at [1501, 173] on button "×" at bounding box center [1509, 183] width 19 height 31
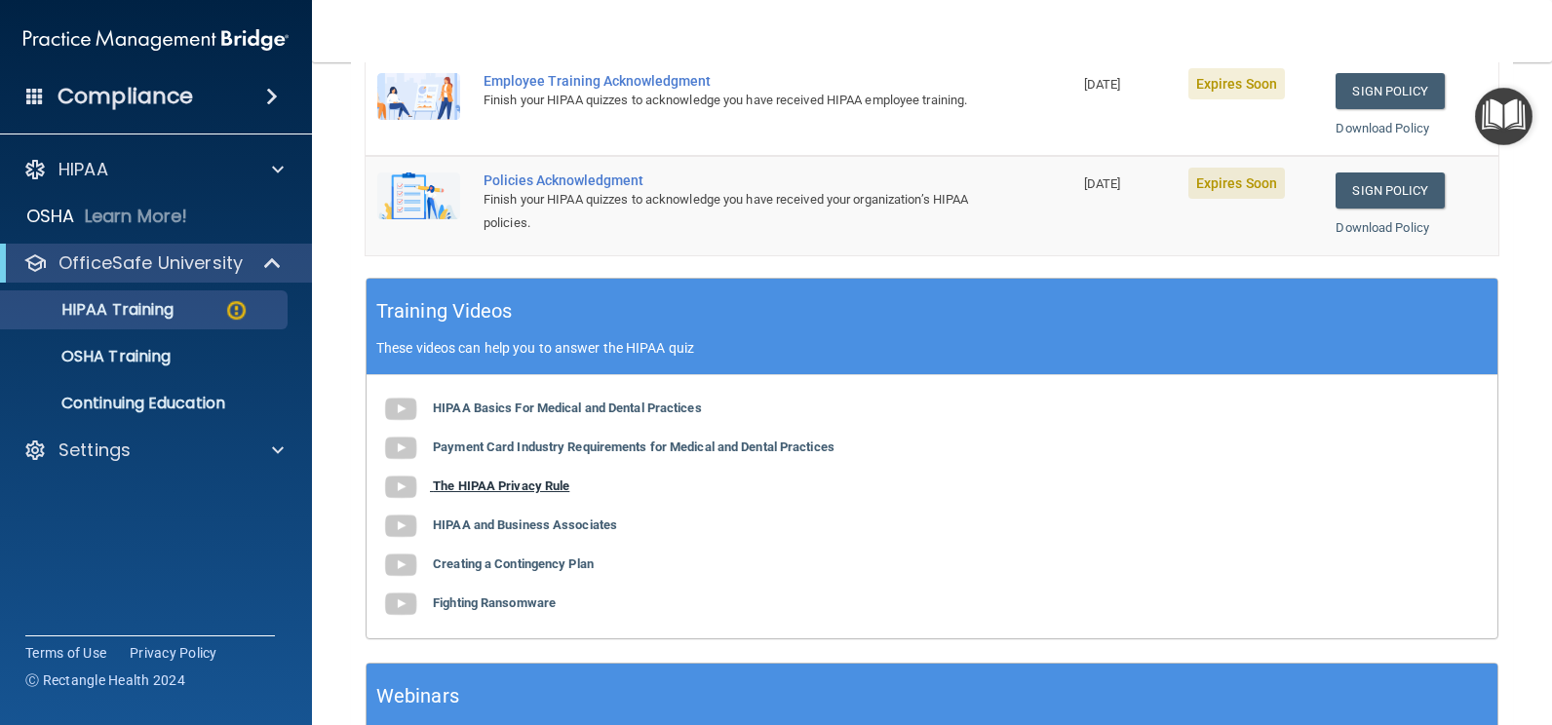
click at [450, 487] on b "The HIPAA Privacy Rule" at bounding box center [501, 486] width 137 height 15
click at [496, 529] on b "HIPAA and Business Associates" at bounding box center [525, 525] width 184 height 15
click at [502, 564] on b "Creating a Contingency Plan" at bounding box center [513, 564] width 161 height 15
click at [523, 605] on b "Fighting Ransomware" at bounding box center [494, 603] width 123 height 15
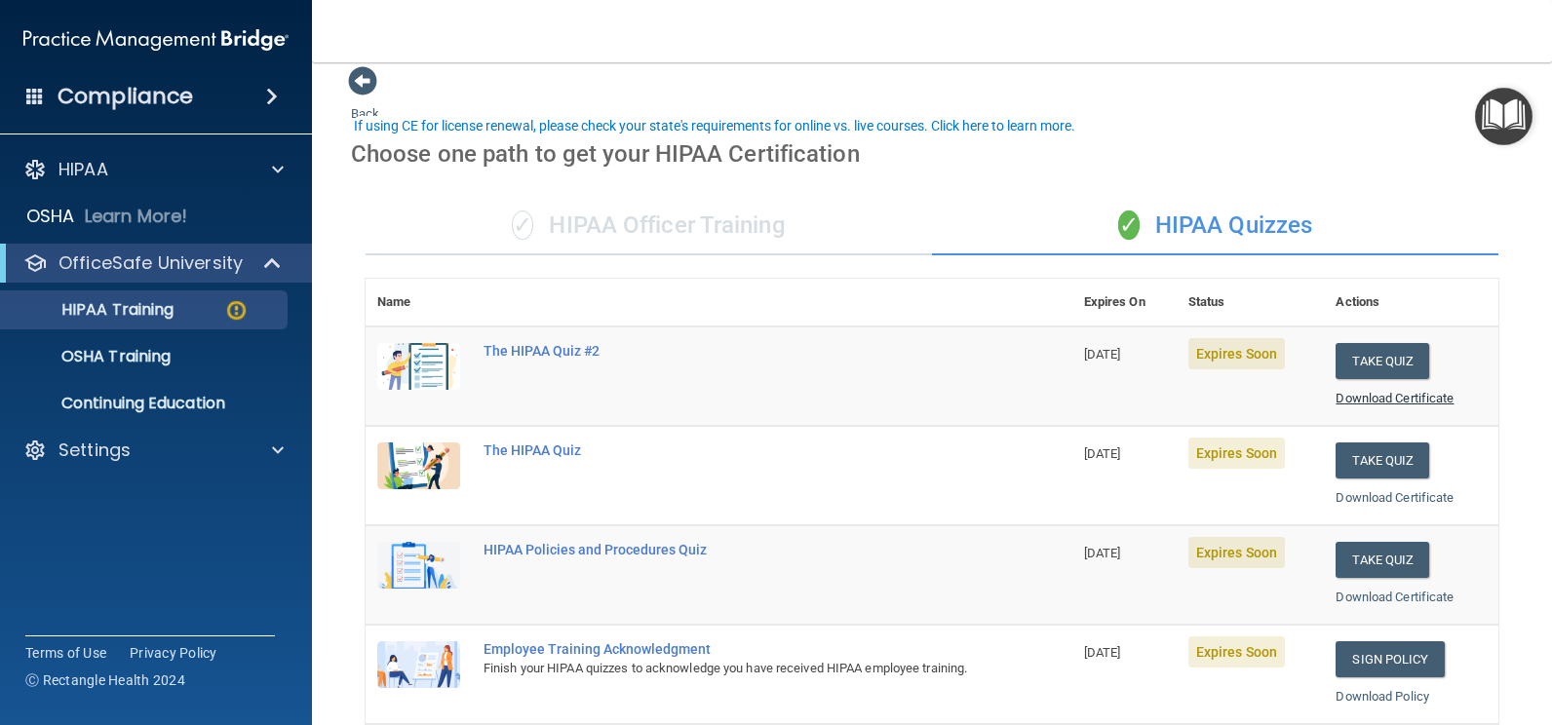
scroll to position [0, 0]
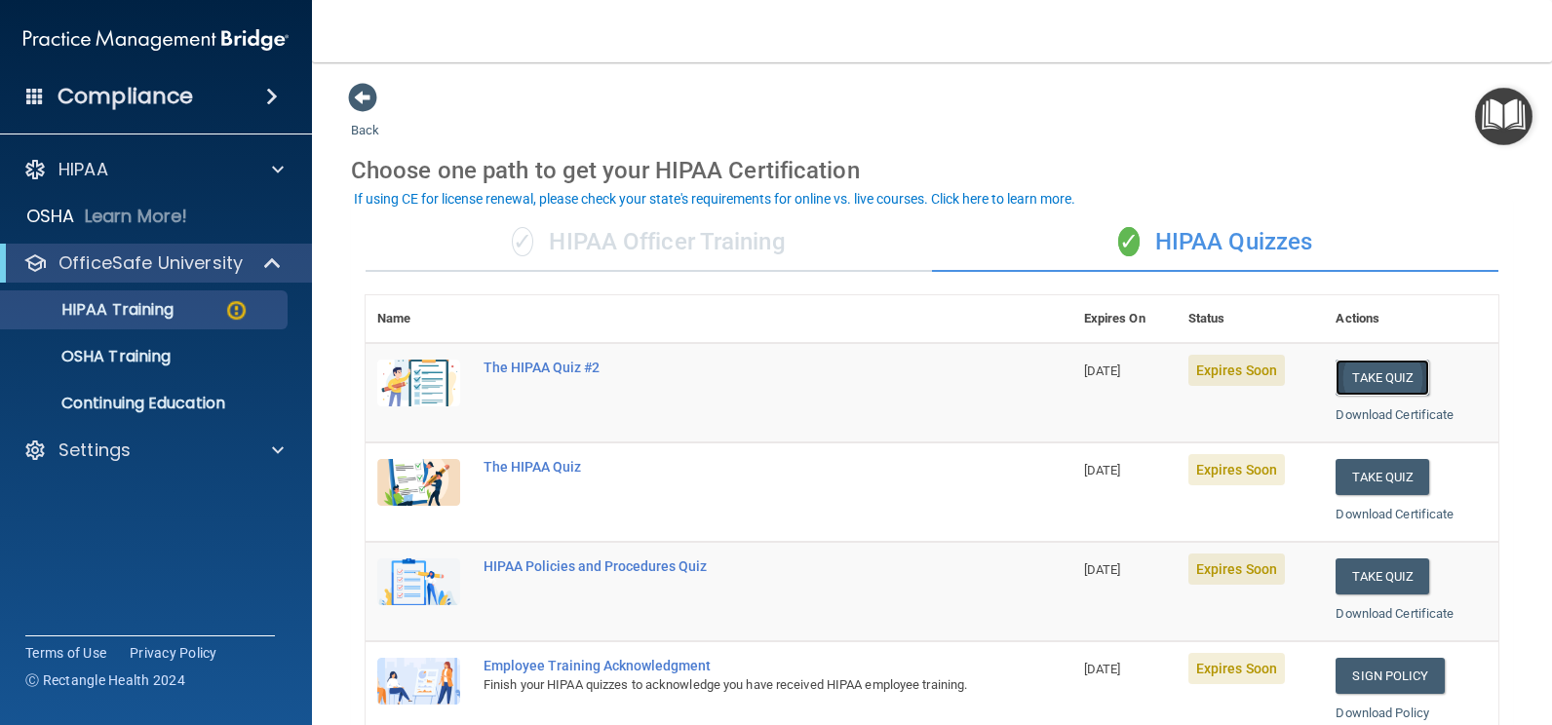
click at [1368, 372] on button "Take Quiz" at bounding box center [1383, 378] width 94 height 36
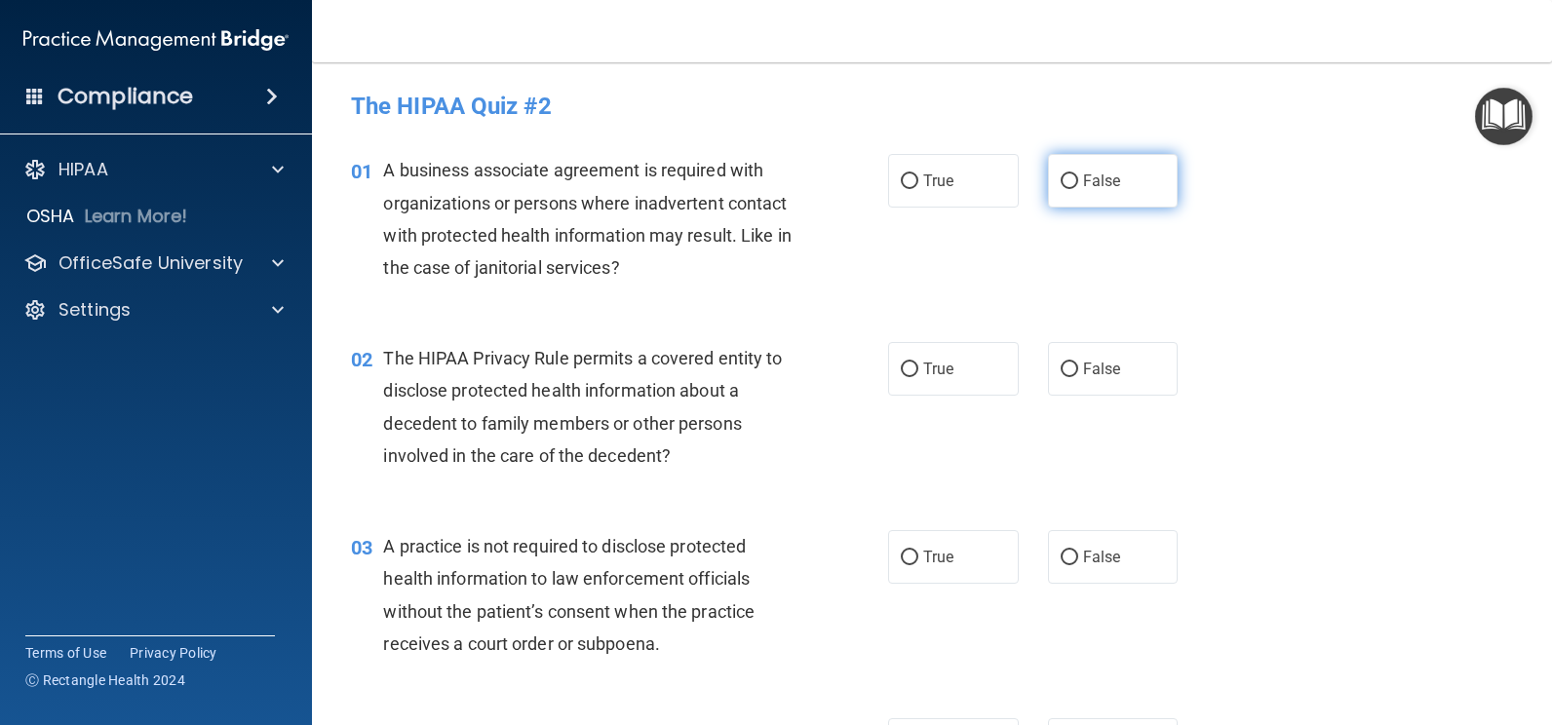
click at [1065, 175] on input "False" at bounding box center [1070, 182] width 18 height 15
radio input "true"
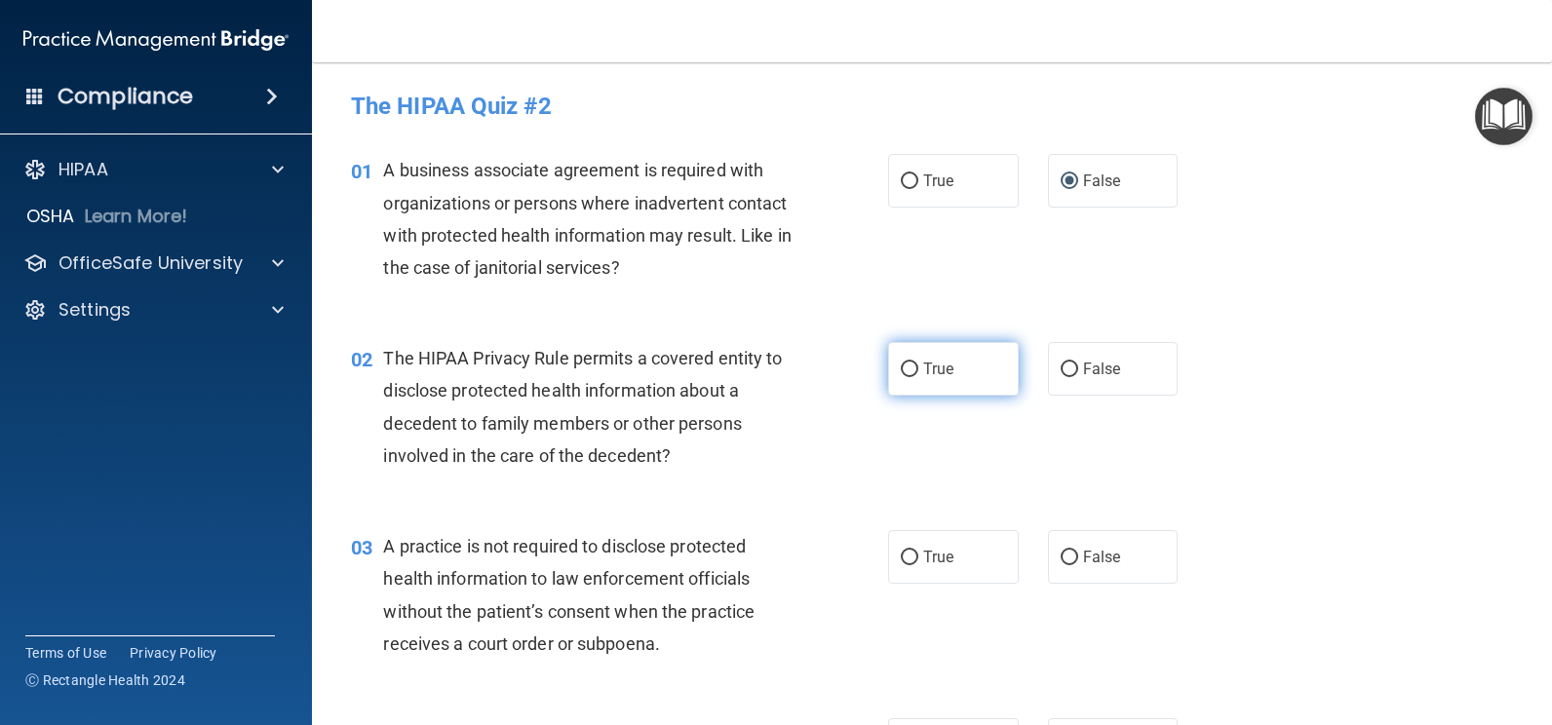
click at [907, 367] on input "True" at bounding box center [910, 370] width 18 height 15
radio input "true"
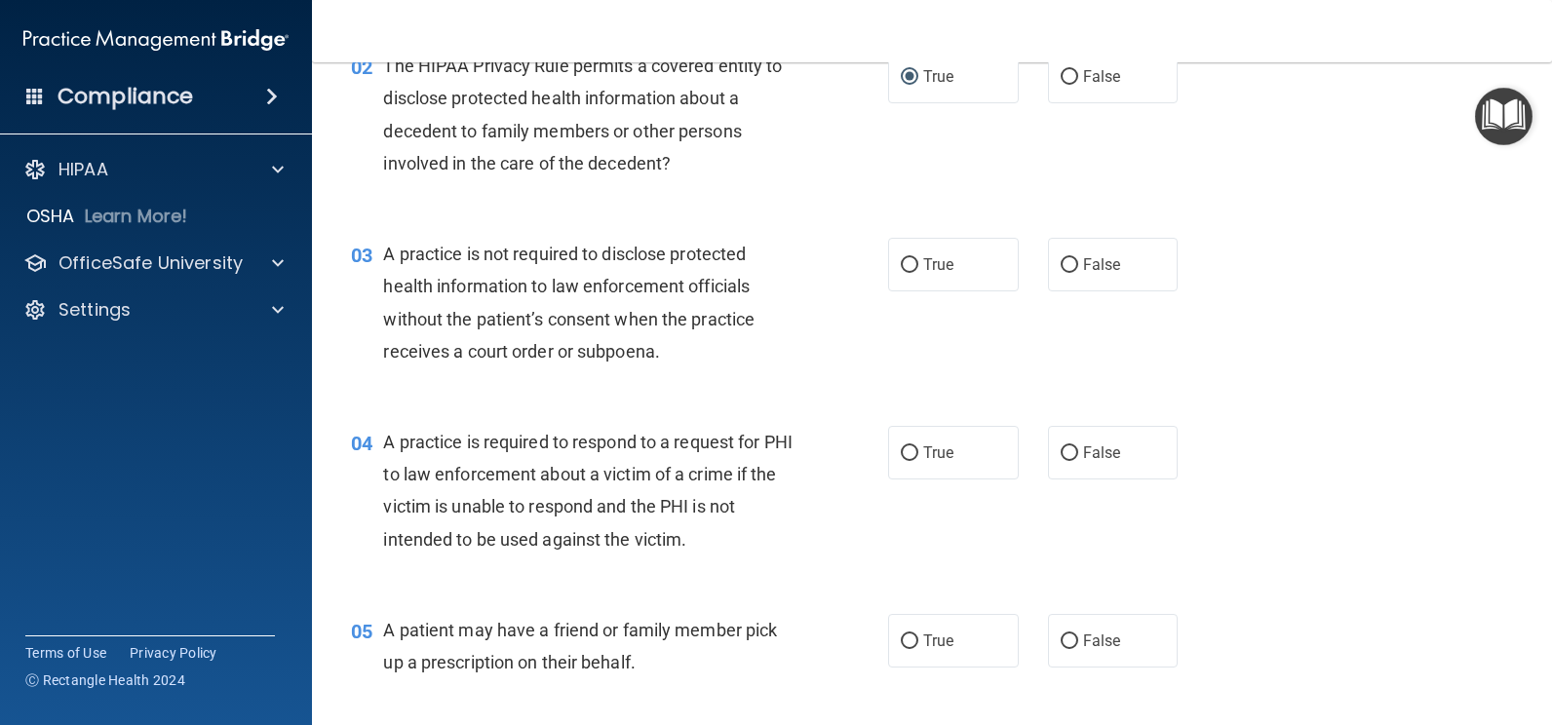
click at [1053, 236] on div "03 A practice is not required to disclose protected health information to law e…" at bounding box center [931, 308] width 1191 height 188
click at [1054, 256] on label "False" at bounding box center [1113, 265] width 131 height 54
click at [1061, 259] on input "False" at bounding box center [1070, 265] width 18 height 15
radio input "true"
click at [901, 451] on input "True" at bounding box center [910, 454] width 18 height 15
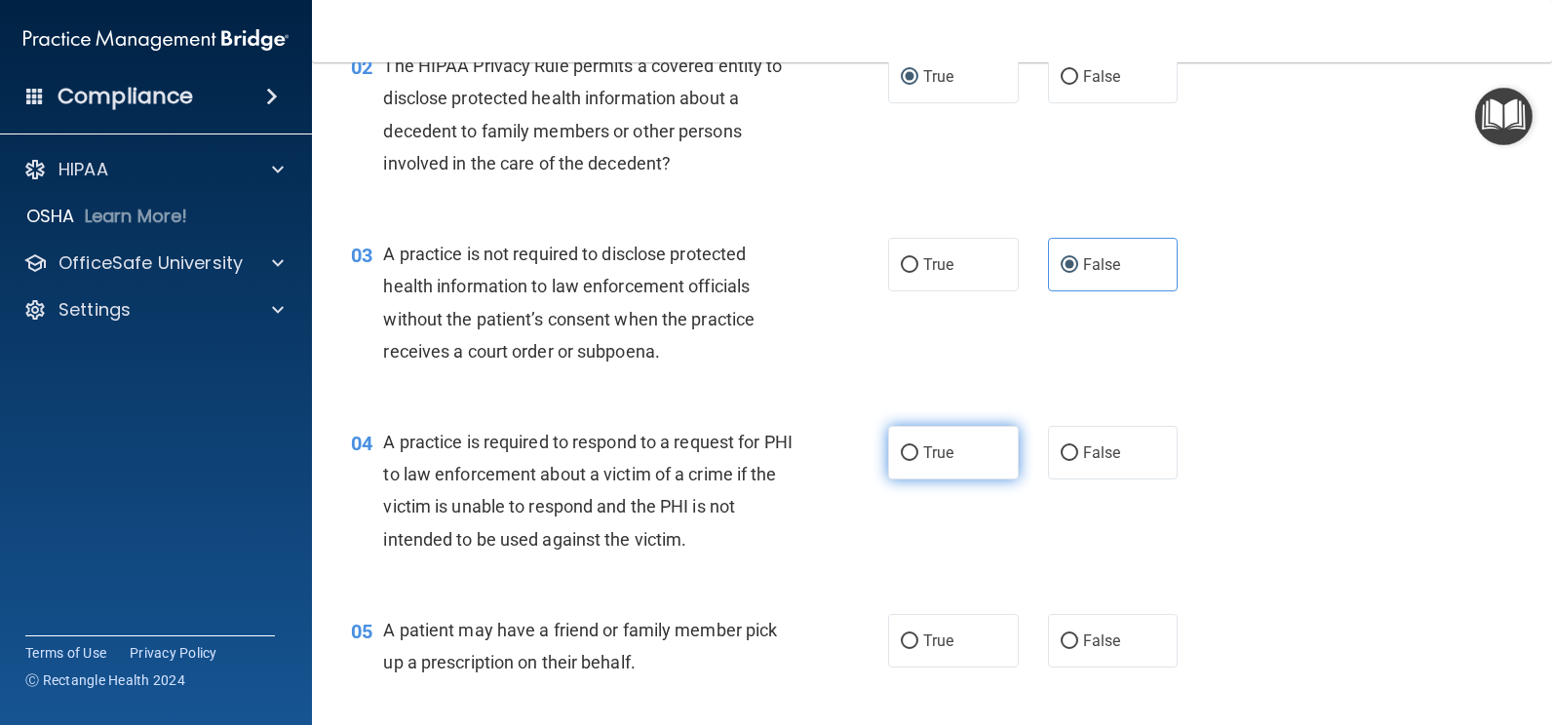
radio input "true"
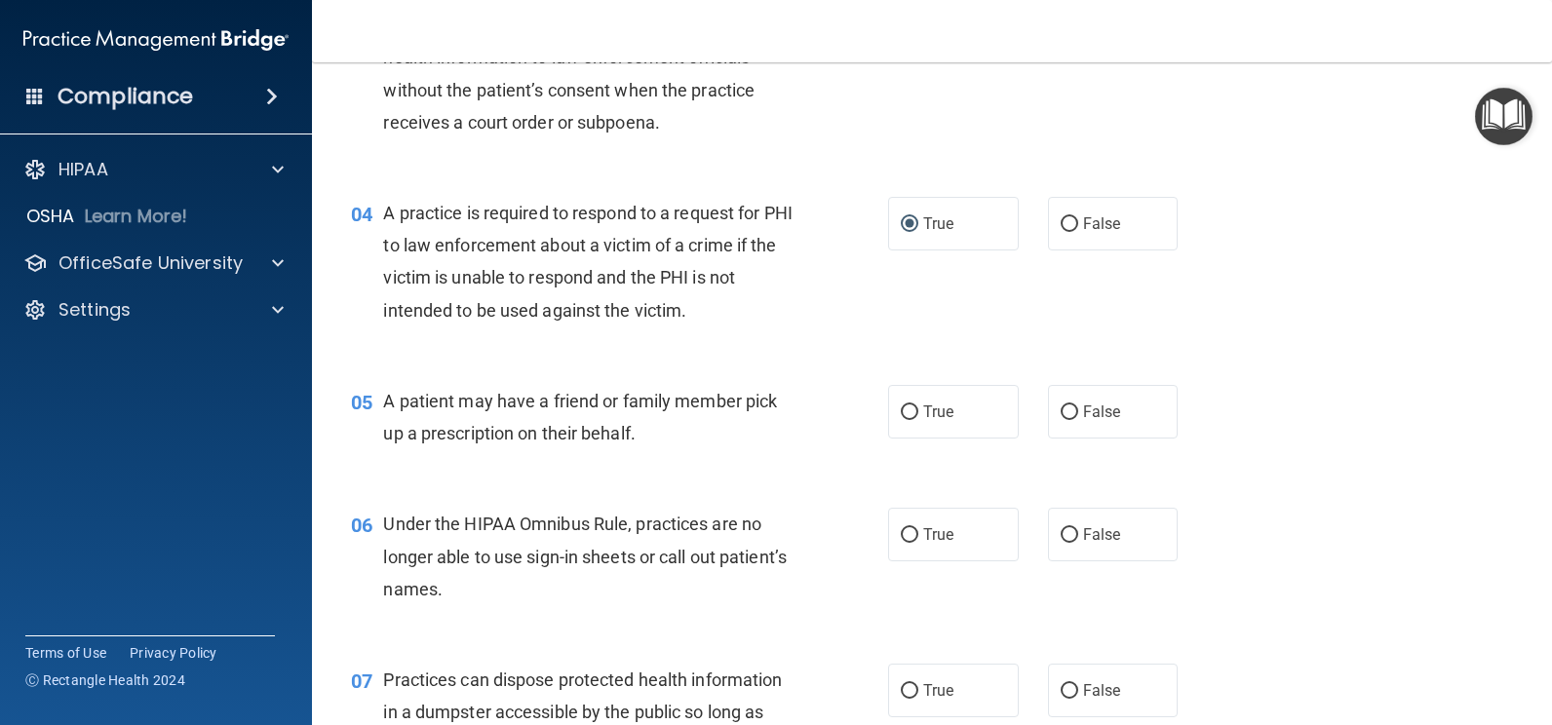
scroll to position [585, 0]
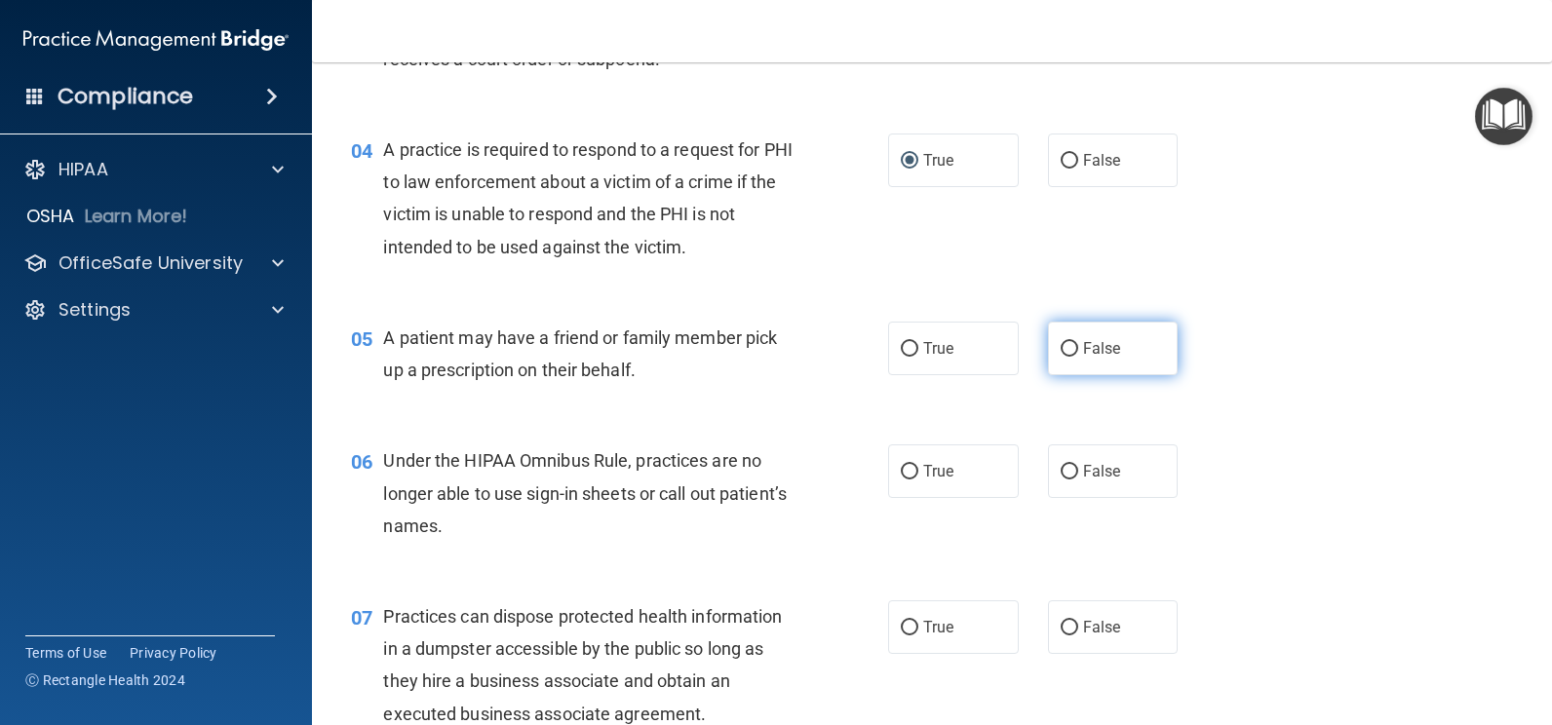
click at [1061, 346] on input "False" at bounding box center [1070, 349] width 18 height 15
radio input "true"
click at [1071, 472] on label "False" at bounding box center [1113, 472] width 131 height 54
click at [1071, 472] on input "False" at bounding box center [1070, 472] width 18 height 15
radio input "true"
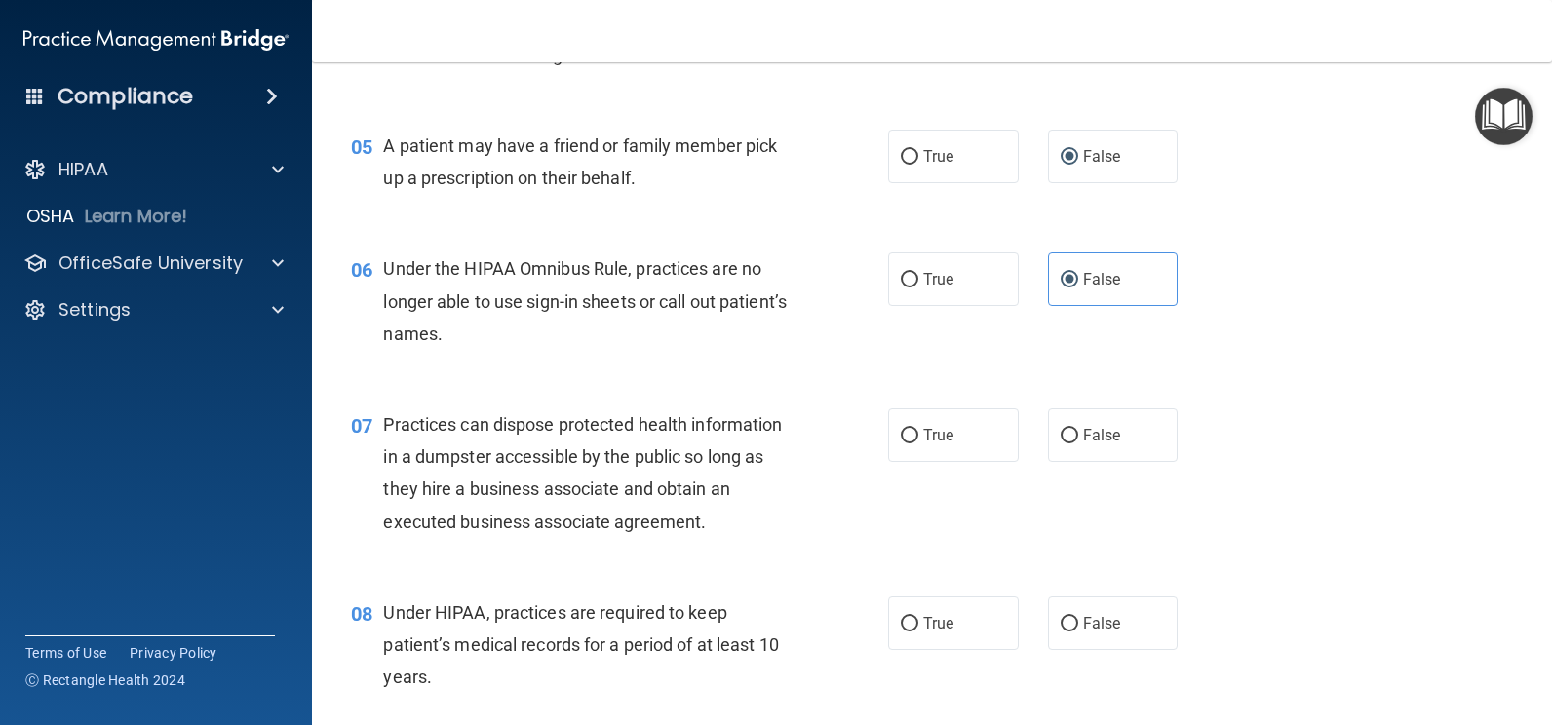
scroll to position [975, 0]
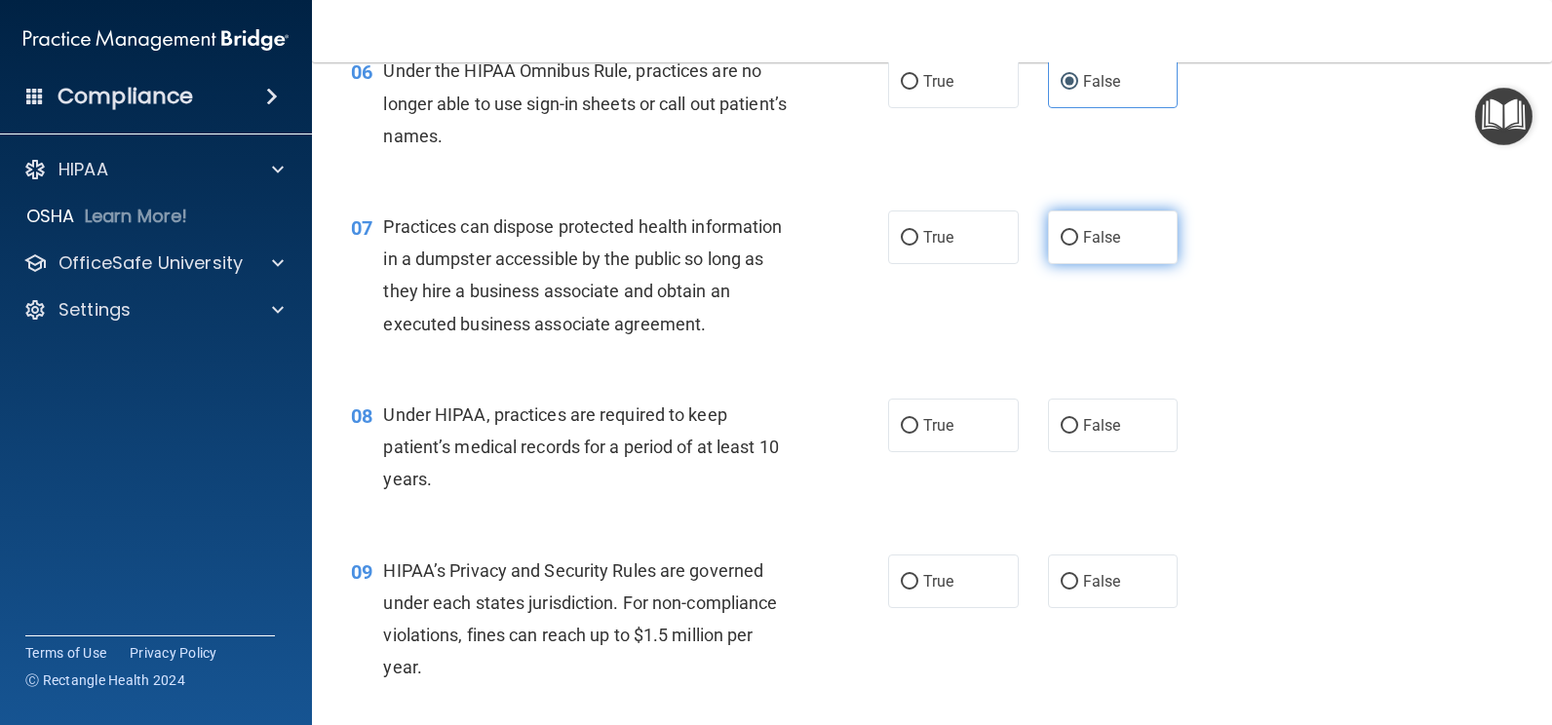
click at [1061, 234] on input "False" at bounding box center [1070, 238] width 18 height 15
radio input "true"
click at [931, 424] on span "True" at bounding box center [938, 425] width 30 height 19
click at [918, 424] on input "True" at bounding box center [910, 426] width 18 height 15
radio input "true"
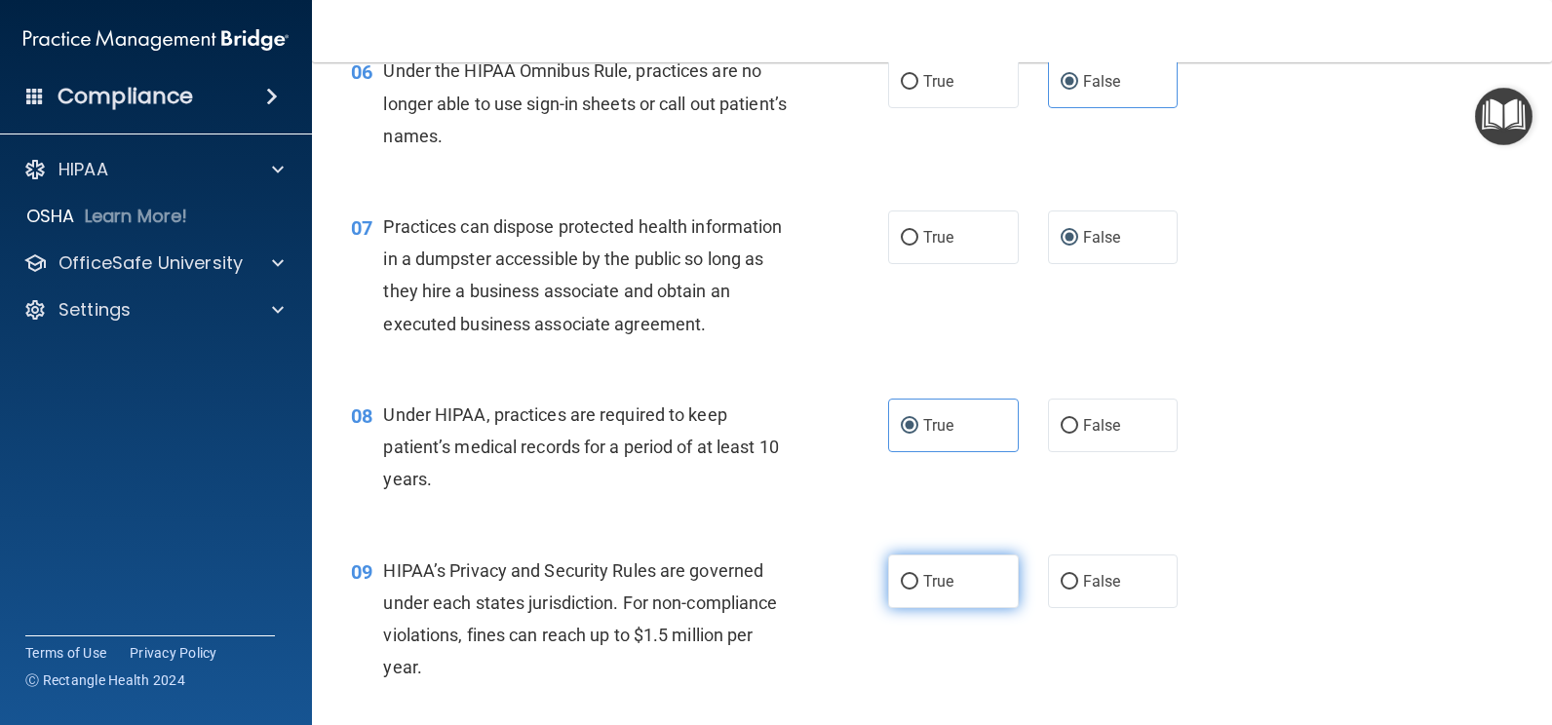
click at [907, 589] on input "True" at bounding box center [910, 582] width 18 height 15
radio input "true"
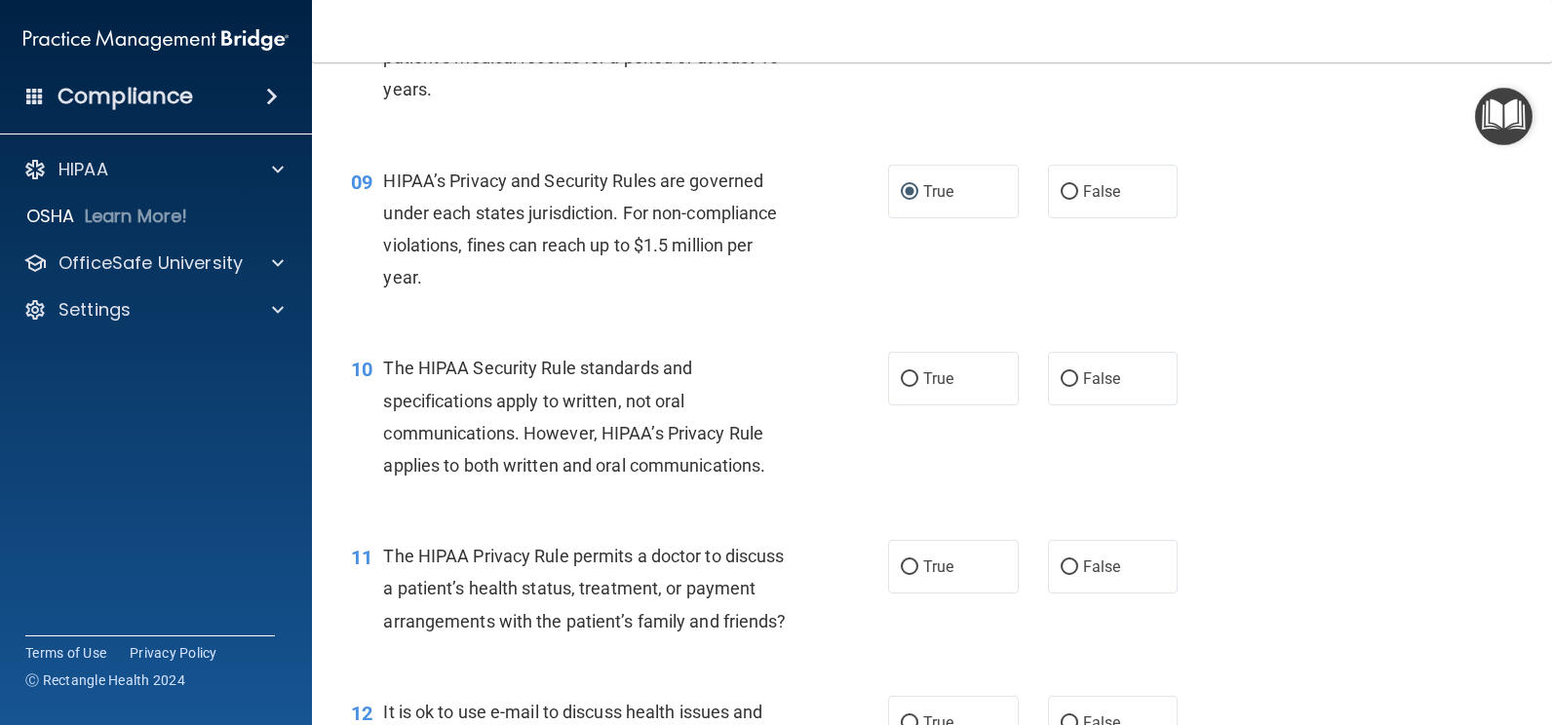
scroll to position [1463, 0]
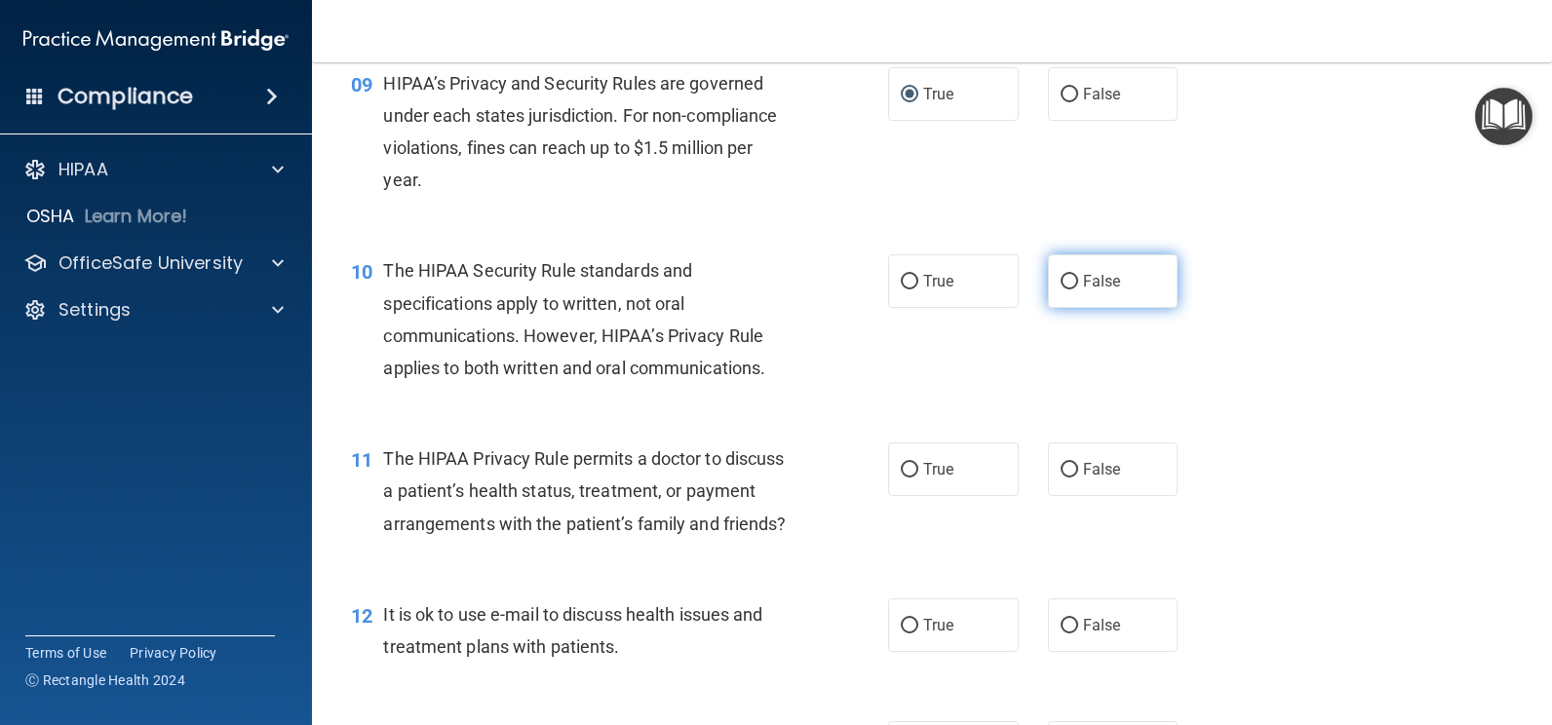
click at [1061, 278] on input "False" at bounding box center [1070, 282] width 18 height 15
radio input "true"
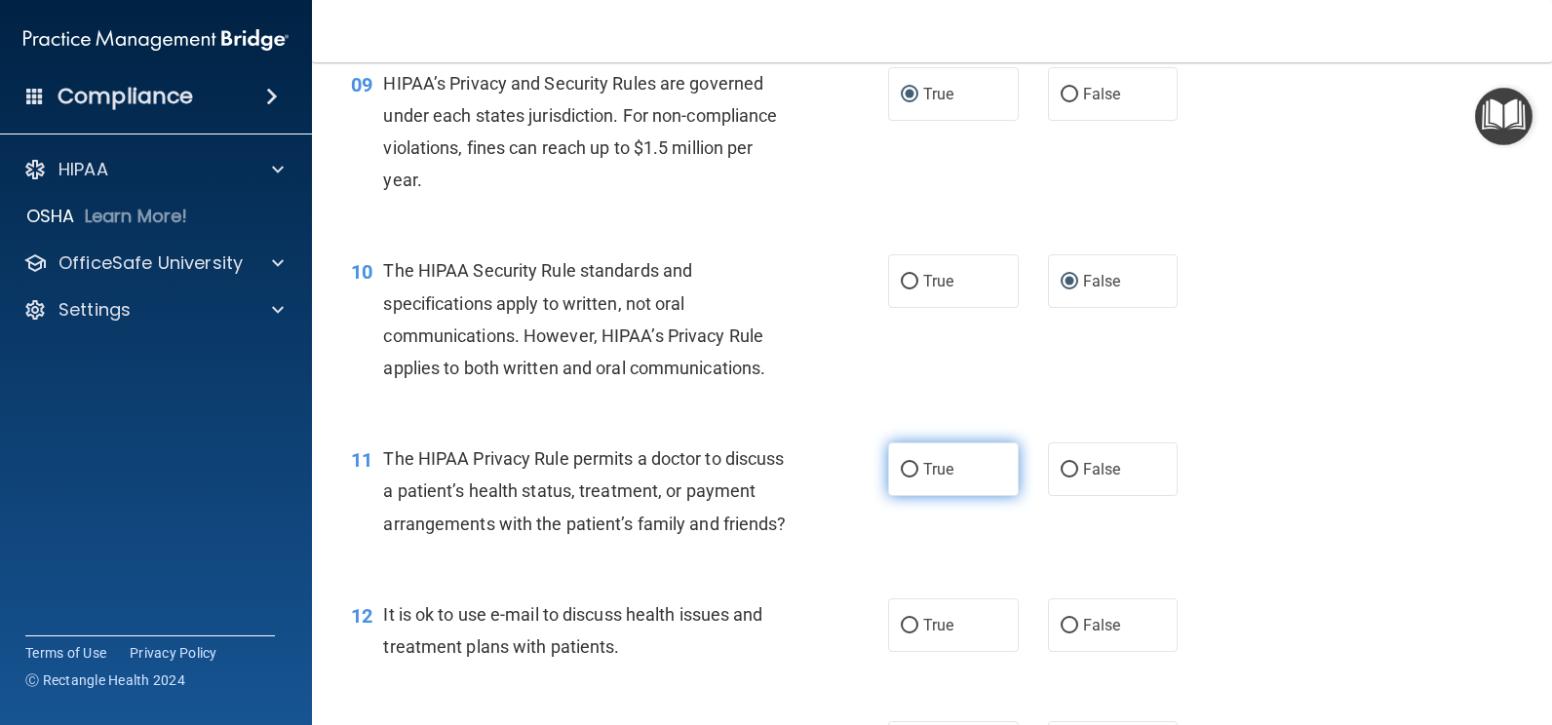
click at [895, 460] on label "True" at bounding box center [953, 470] width 131 height 54
click at [901, 463] on input "True" at bounding box center [910, 470] width 18 height 15
radio input "true"
click at [1061, 634] on input "False" at bounding box center [1070, 626] width 18 height 15
radio input "true"
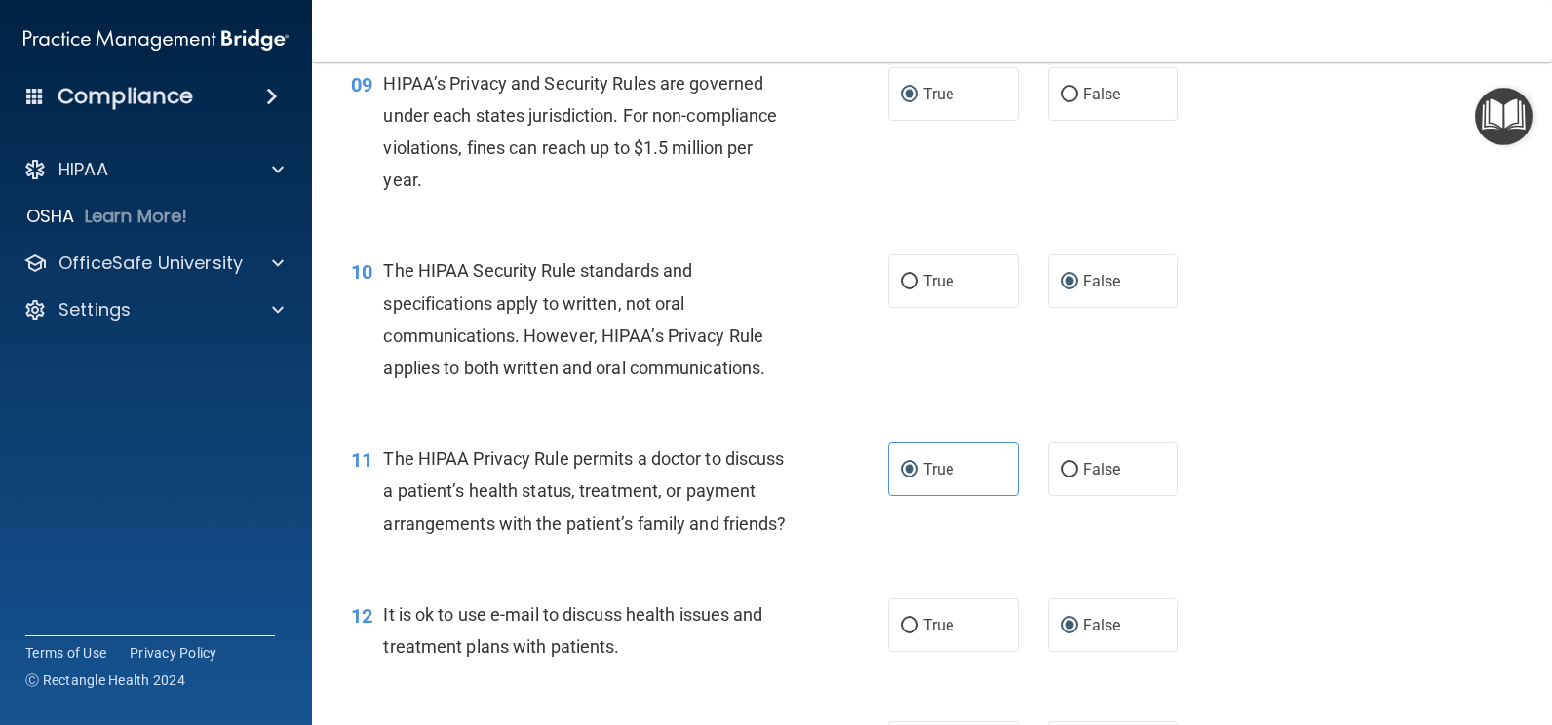
scroll to position [1853, 0]
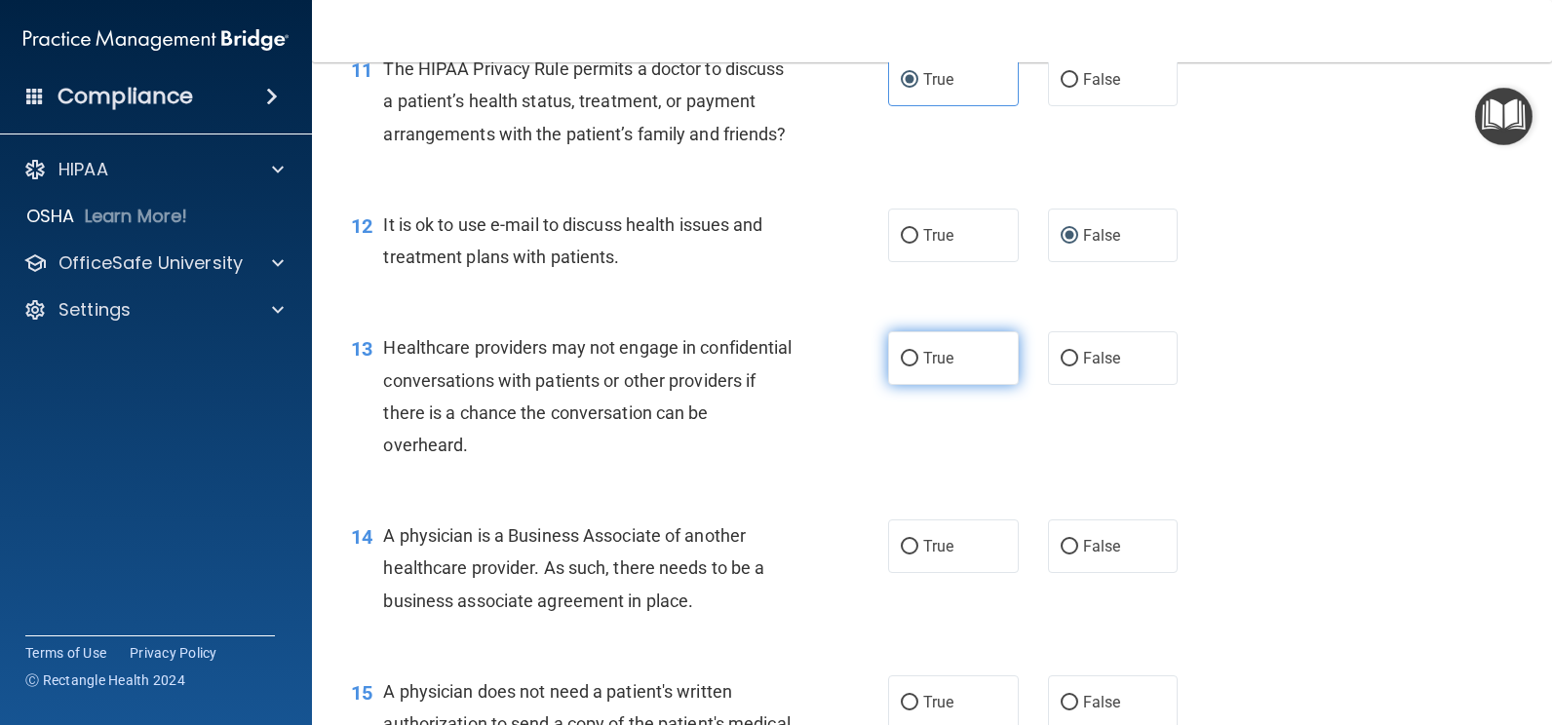
click at [901, 367] on input "True" at bounding box center [910, 359] width 18 height 15
radio input "true"
click at [870, 567] on div "14 A physician is a Business Associate of another healthcare provider. As such,…" at bounding box center [620, 573] width 596 height 107
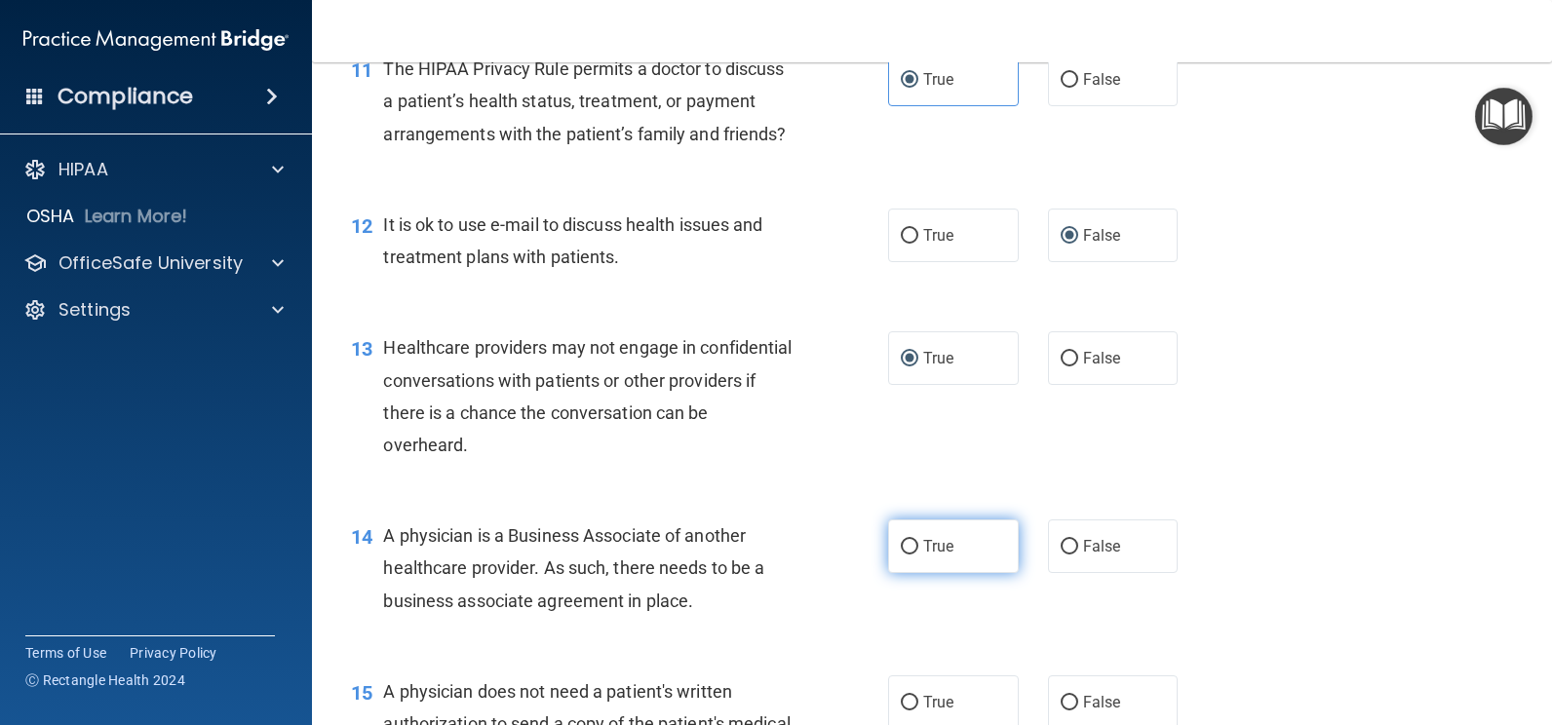
click at [901, 555] on input "True" at bounding box center [910, 547] width 18 height 15
radio input "true"
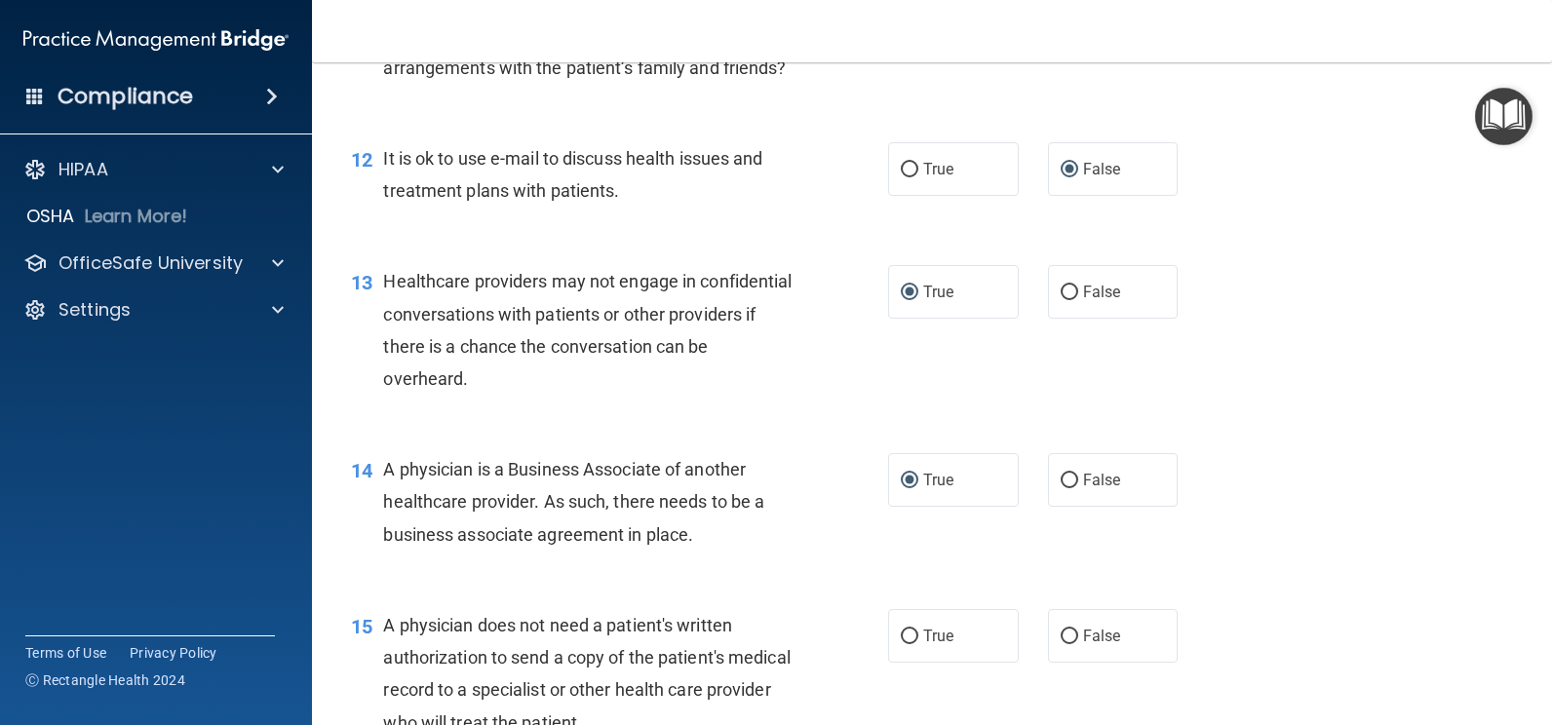
scroll to position [2145, 0]
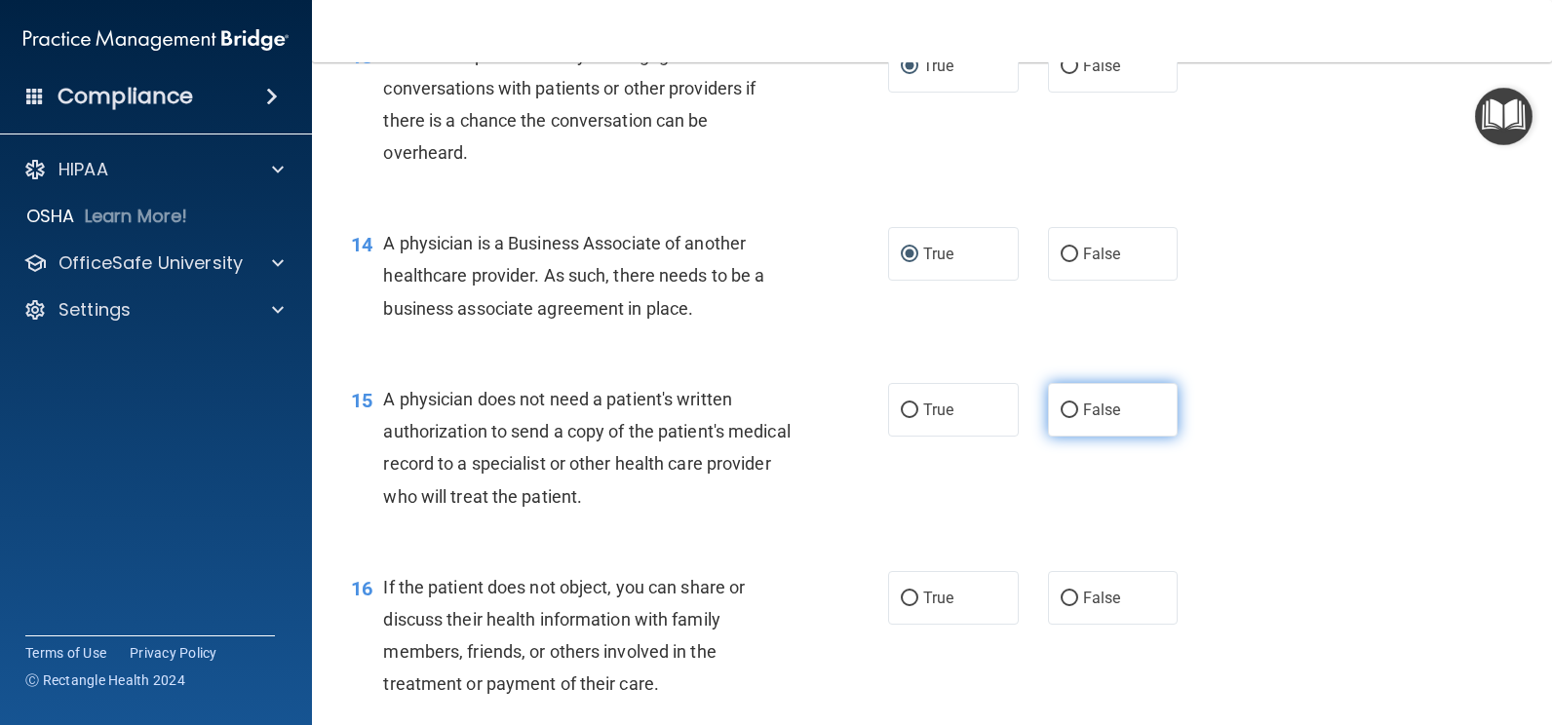
click at [1067, 418] on input "False" at bounding box center [1070, 411] width 18 height 15
radio input "true"
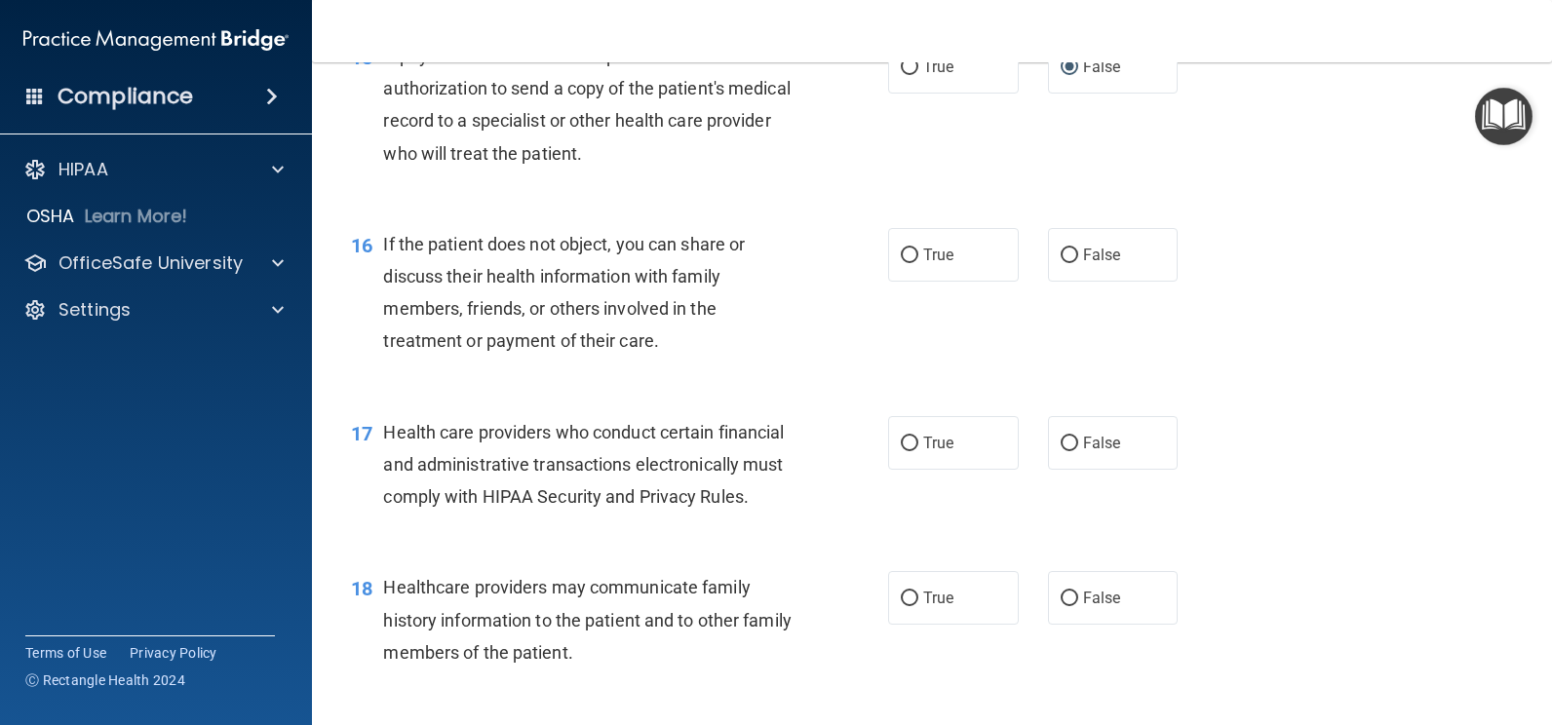
scroll to position [2535, 0]
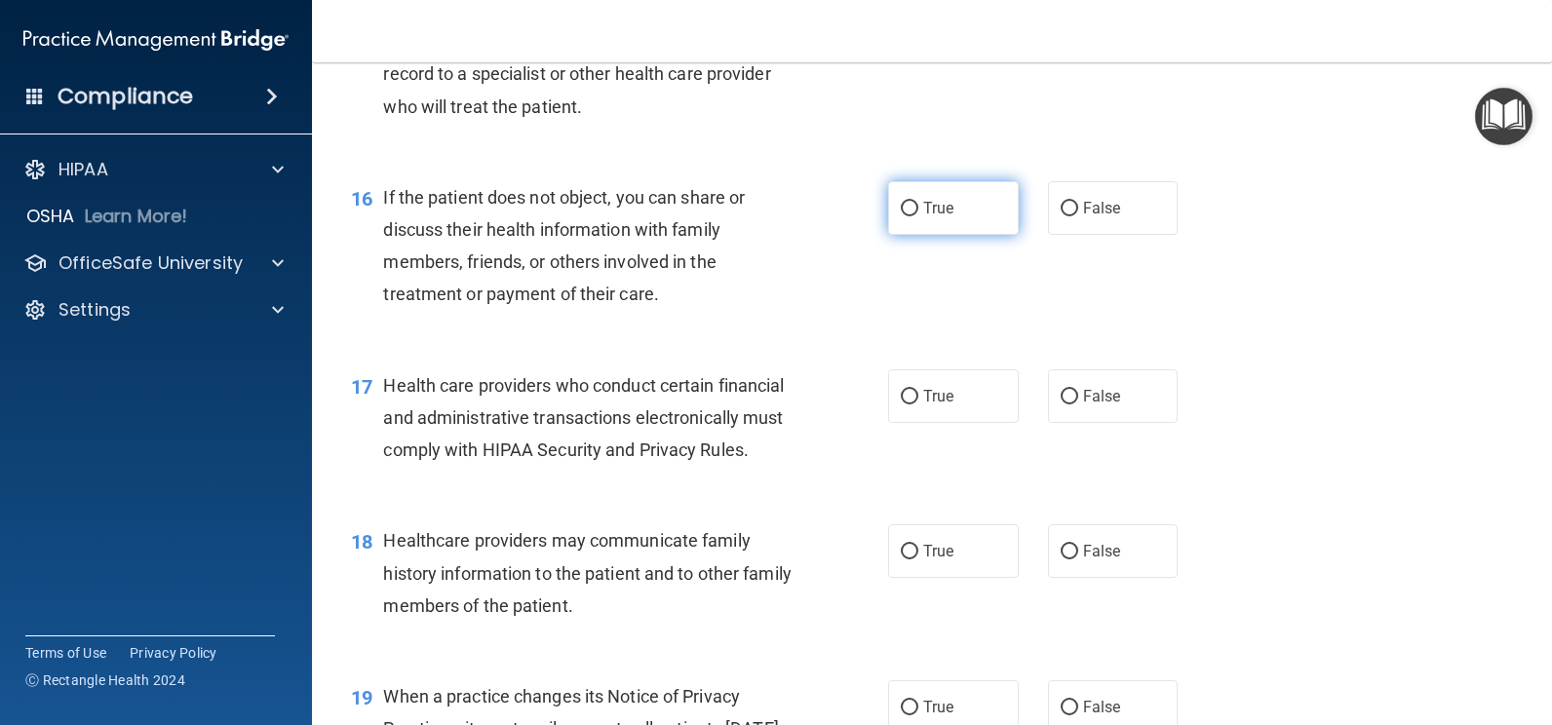
click at [923, 217] on span "True" at bounding box center [938, 208] width 30 height 19
click at [918, 216] on input "True" at bounding box center [910, 209] width 18 height 15
radio input "true"
click at [923, 406] on span "True" at bounding box center [938, 396] width 30 height 19
click at [918, 405] on input "True" at bounding box center [910, 397] width 18 height 15
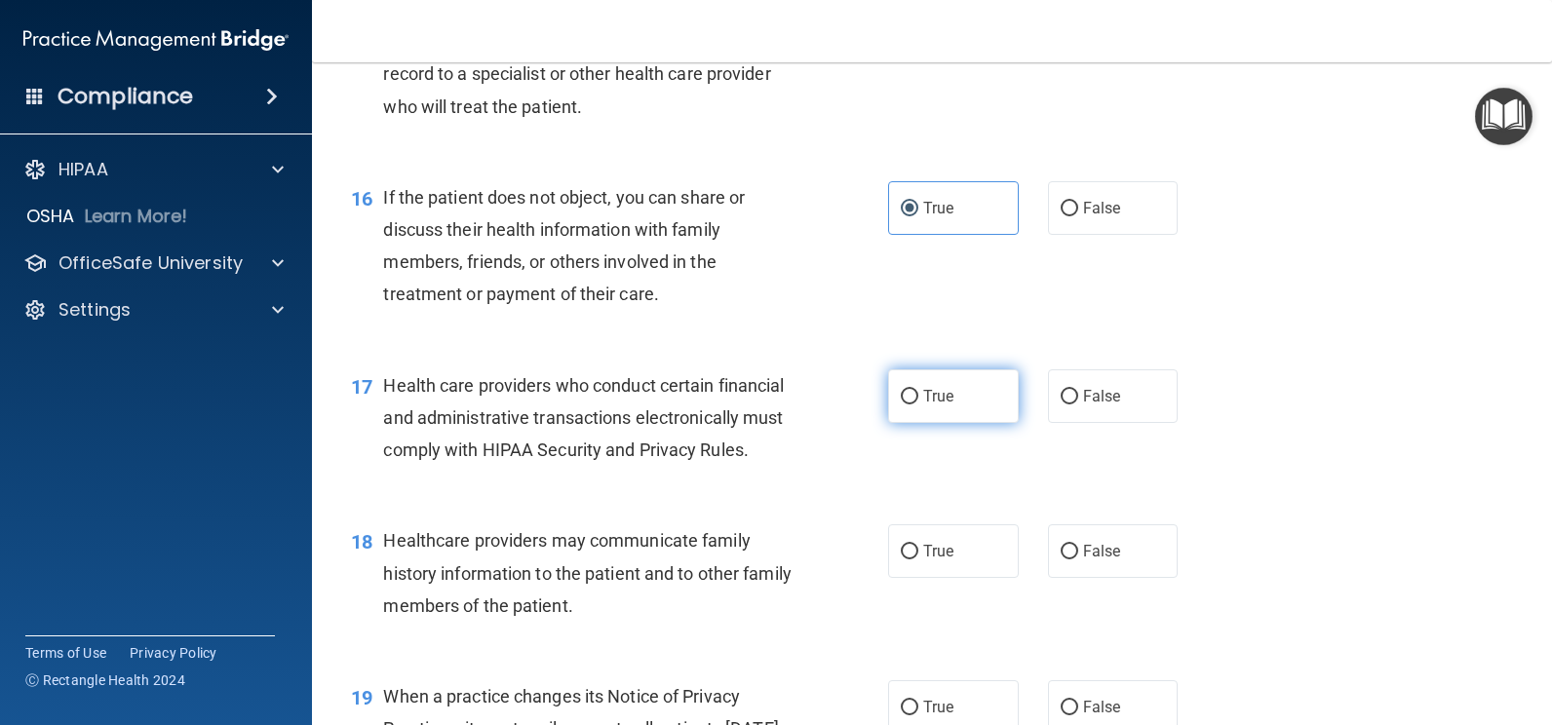
radio input "true"
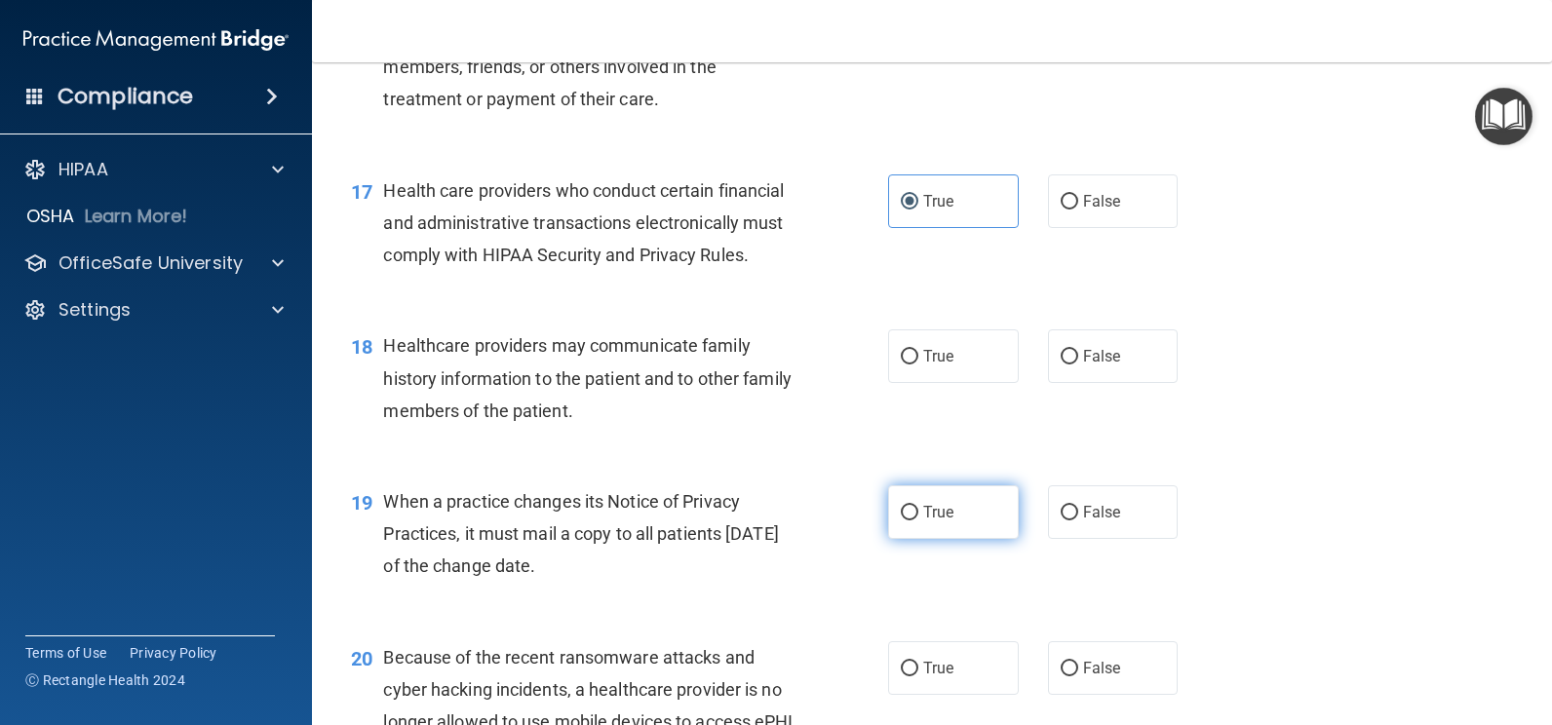
click at [904, 521] on input "True" at bounding box center [910, 513] width 18 height 15
radio input "true"
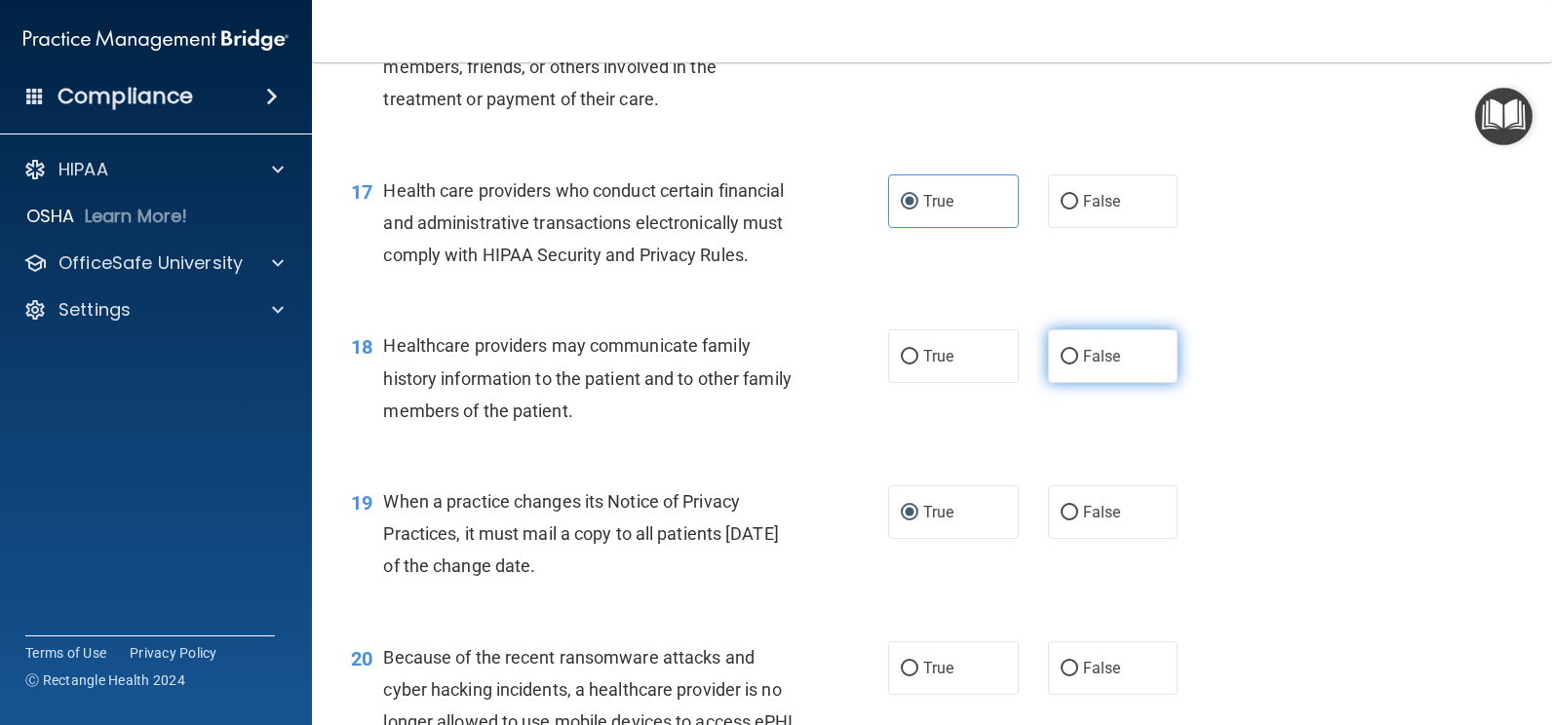
click at [1050, 383] on label "False" at bounding box center [1113, 357] width 131 height 54
click at [1061, 365] on input "False" at bounding box center [1070, 357] width 18 height 15
radio input "true"
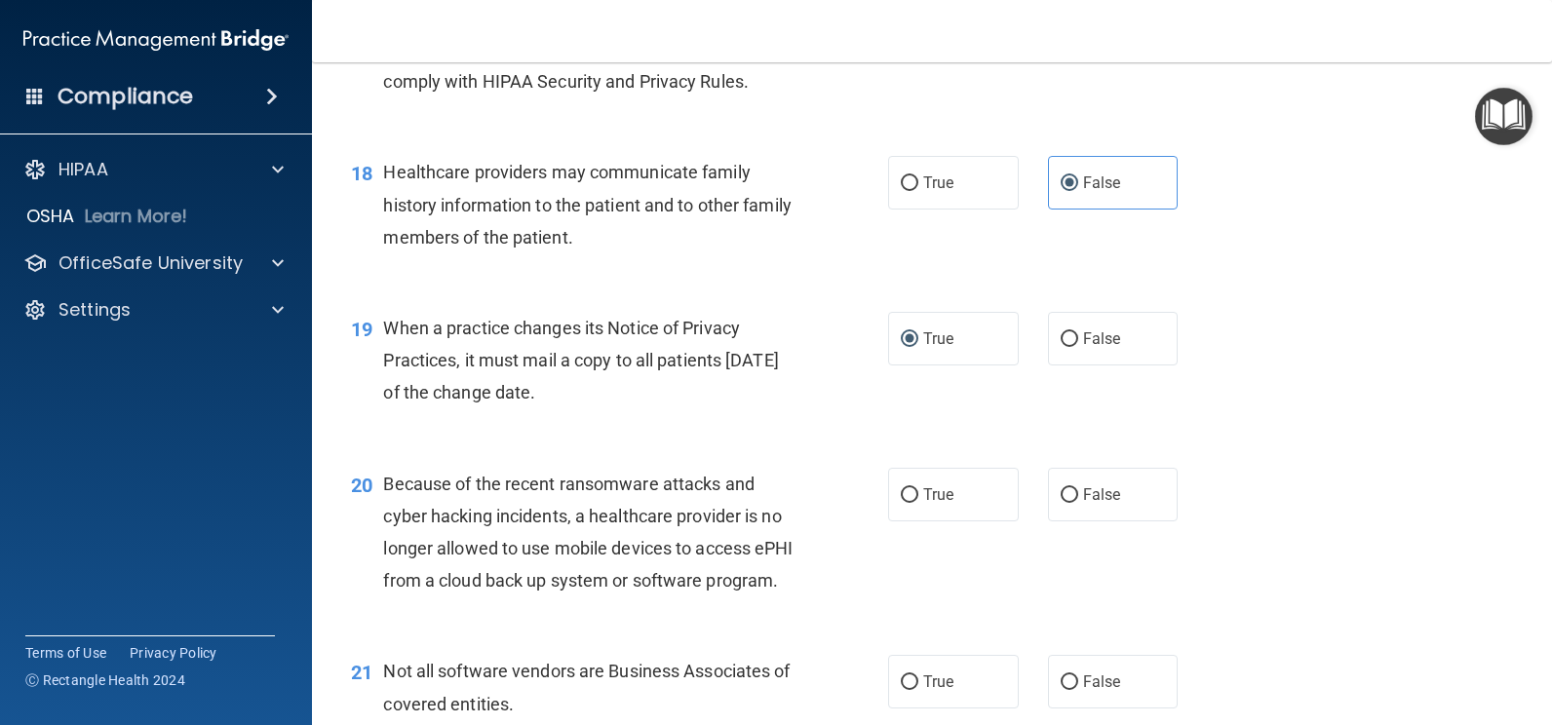
scroll to position [3120, 0]
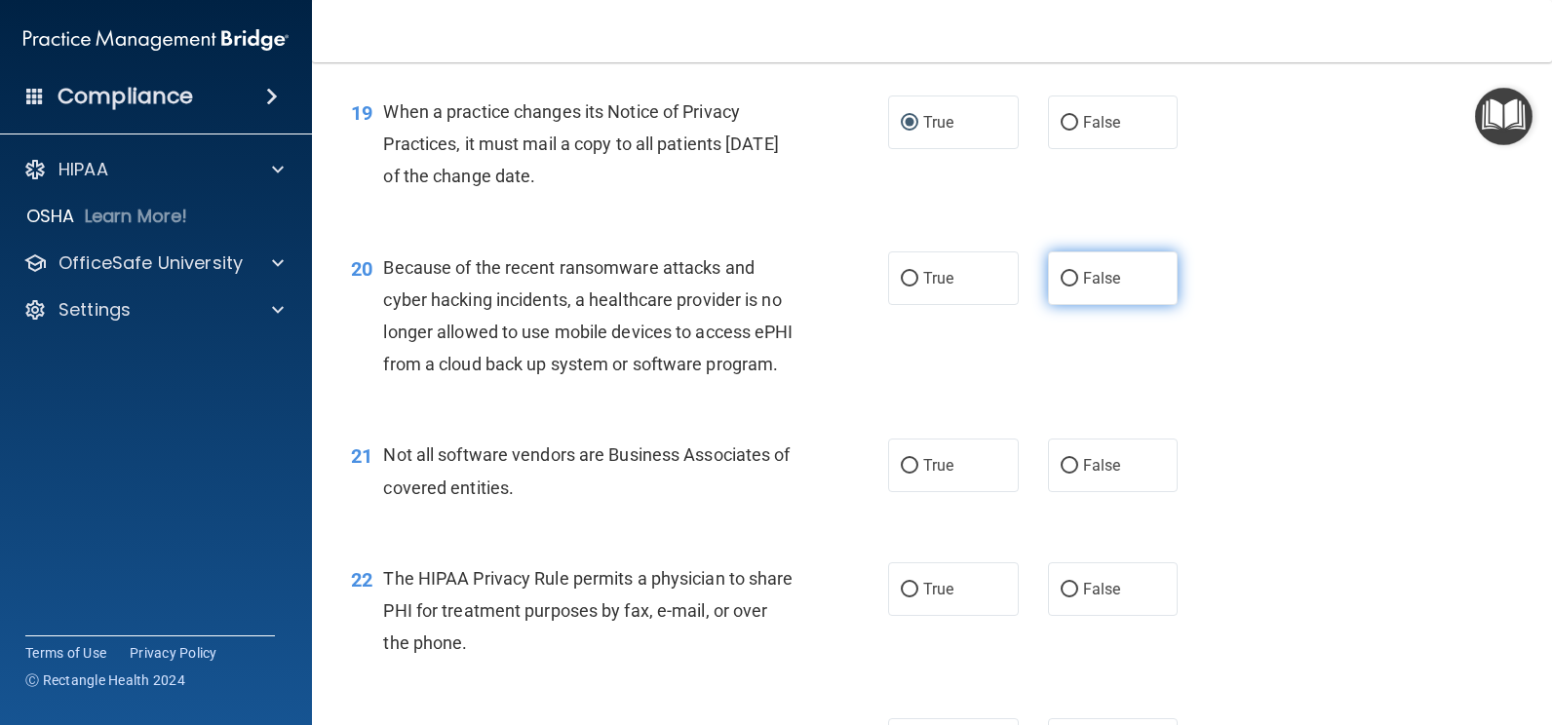
click at [1061, 287] on input "False" at bounding box center [1070, 279] width 18 height 15
radio input "true"
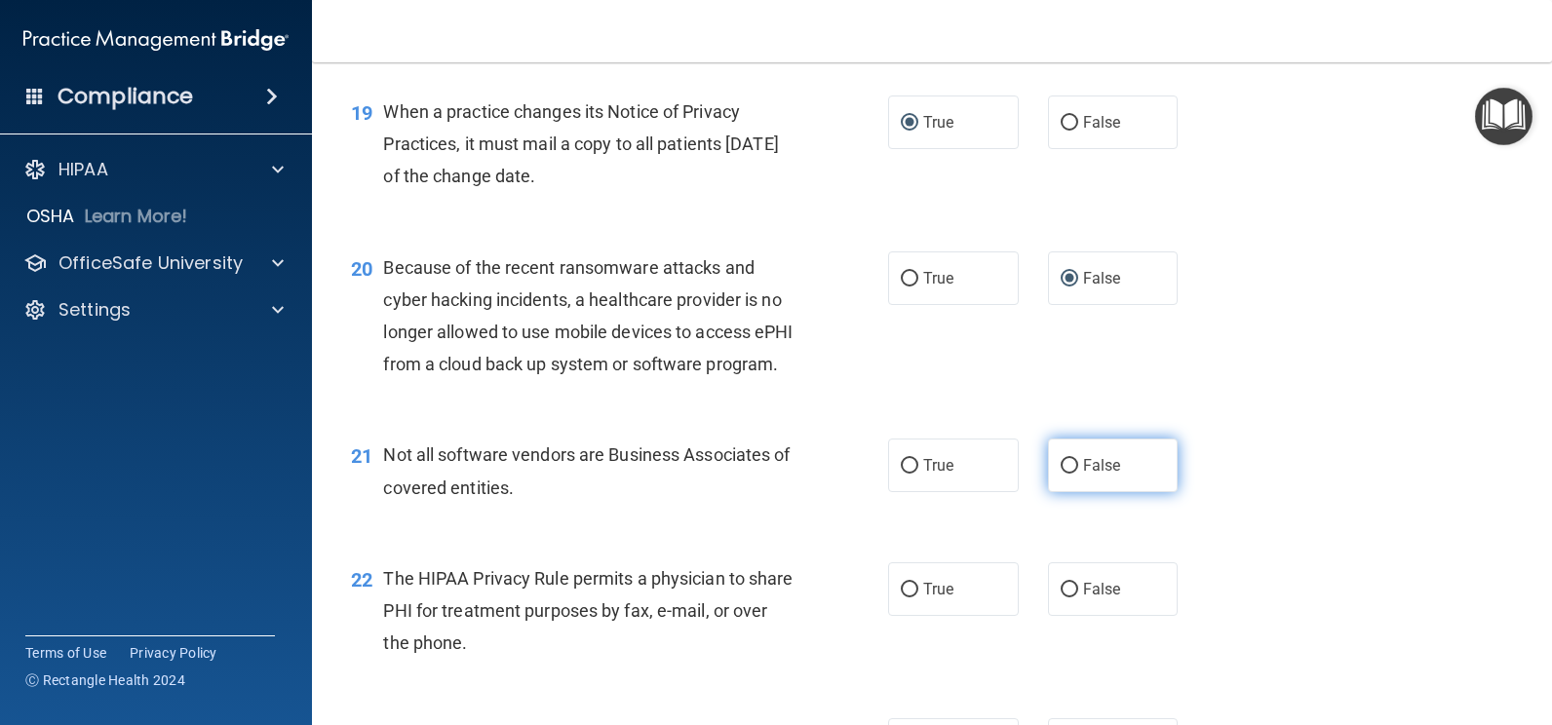
click at [1061, 474] on input "False" at bounding box center [1070, 466] width 18 height 15
radio input "true"
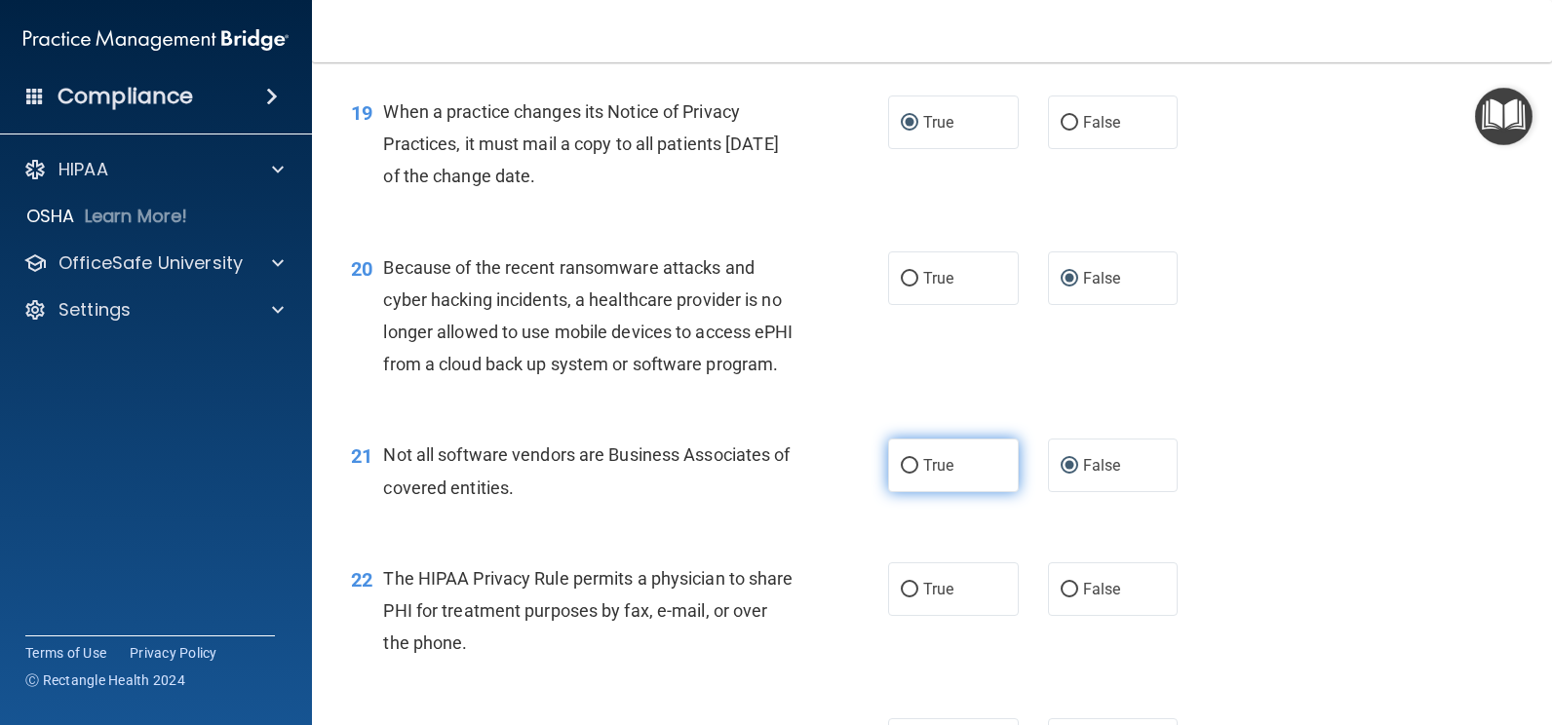
click at [914, 492] on label "True" at bounding box center [953, 466] width 131 height 54
click at [914, 474] on input "True" at bounding box center [910, 466] width 18 height 15
radio input "true"
radio input "false"
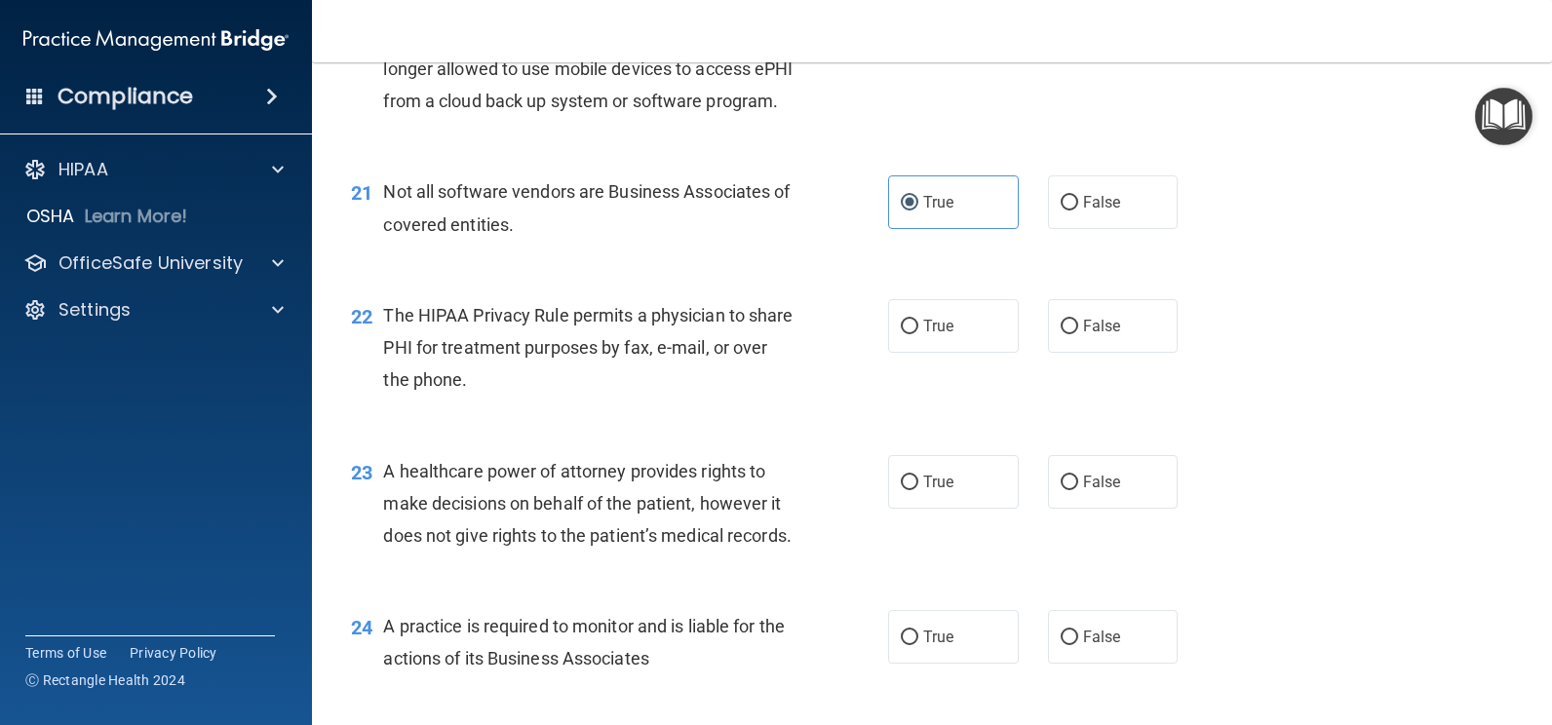
scroll to position [3413, 0]
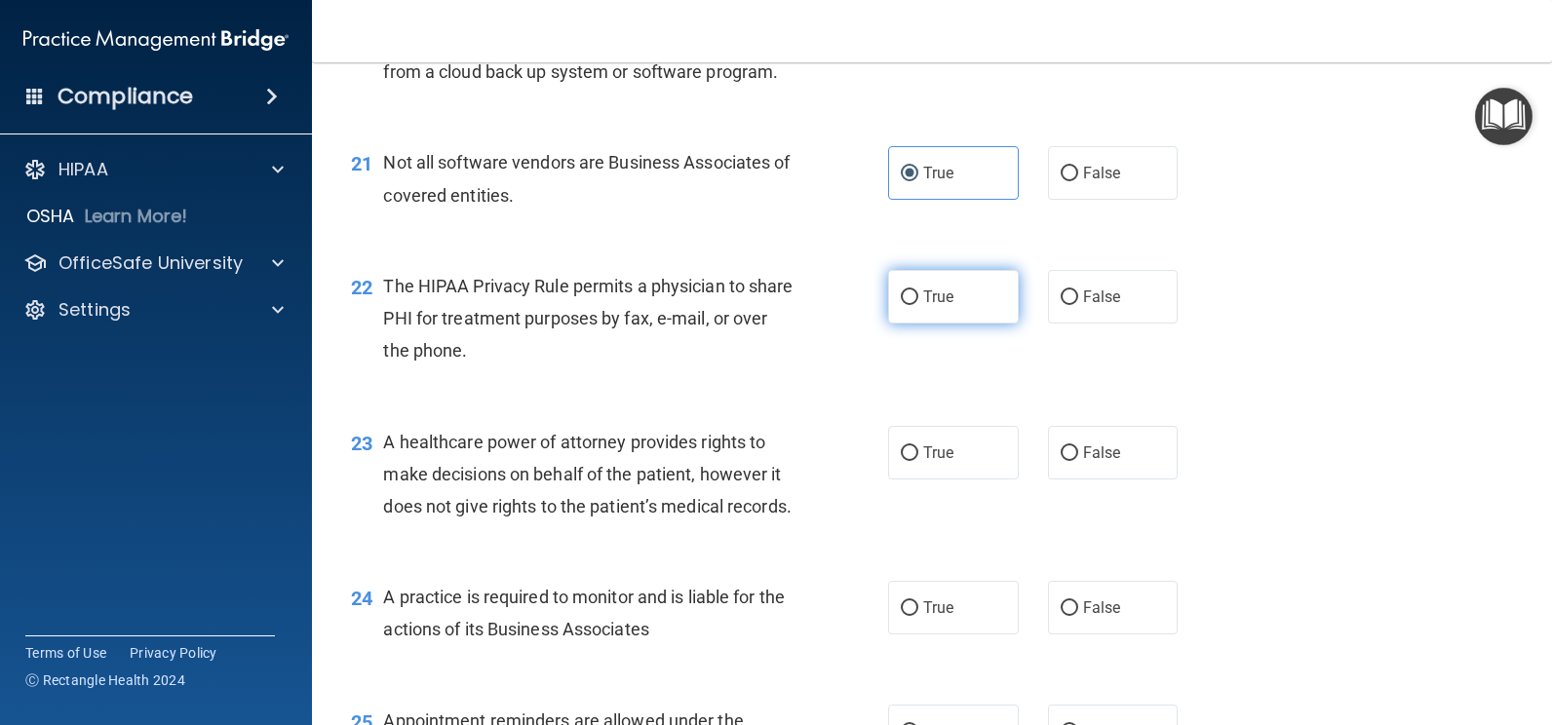
click at [923, 306] on span "True" at bounding box center [938, 297] width 30 height 19
click at [918, 305] on input "True" at bounding box center [910, 298] width 18 height 15
radio input "true"
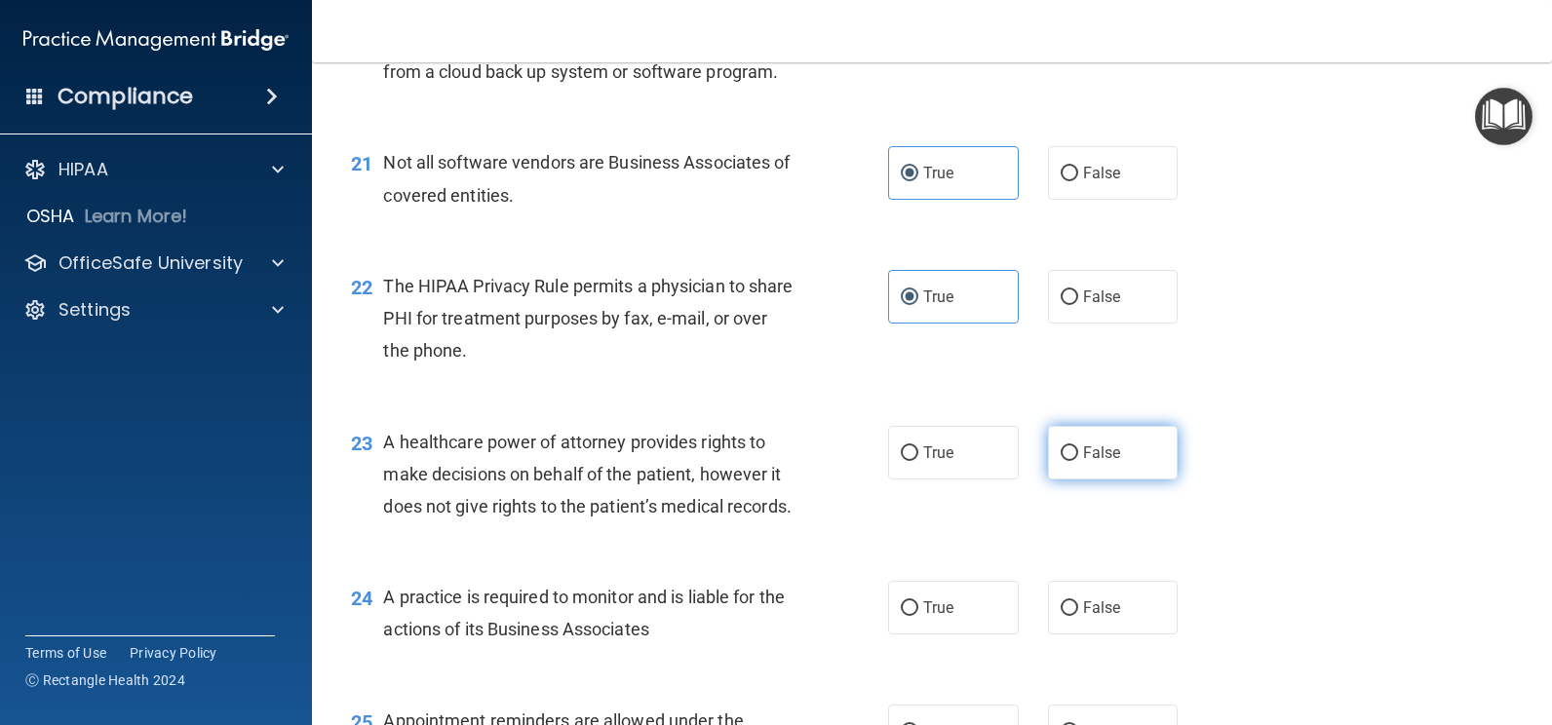
click at [1064, 461] on input "False" at bounding box center [1070, 454] width 18 height 15
radio input "true"
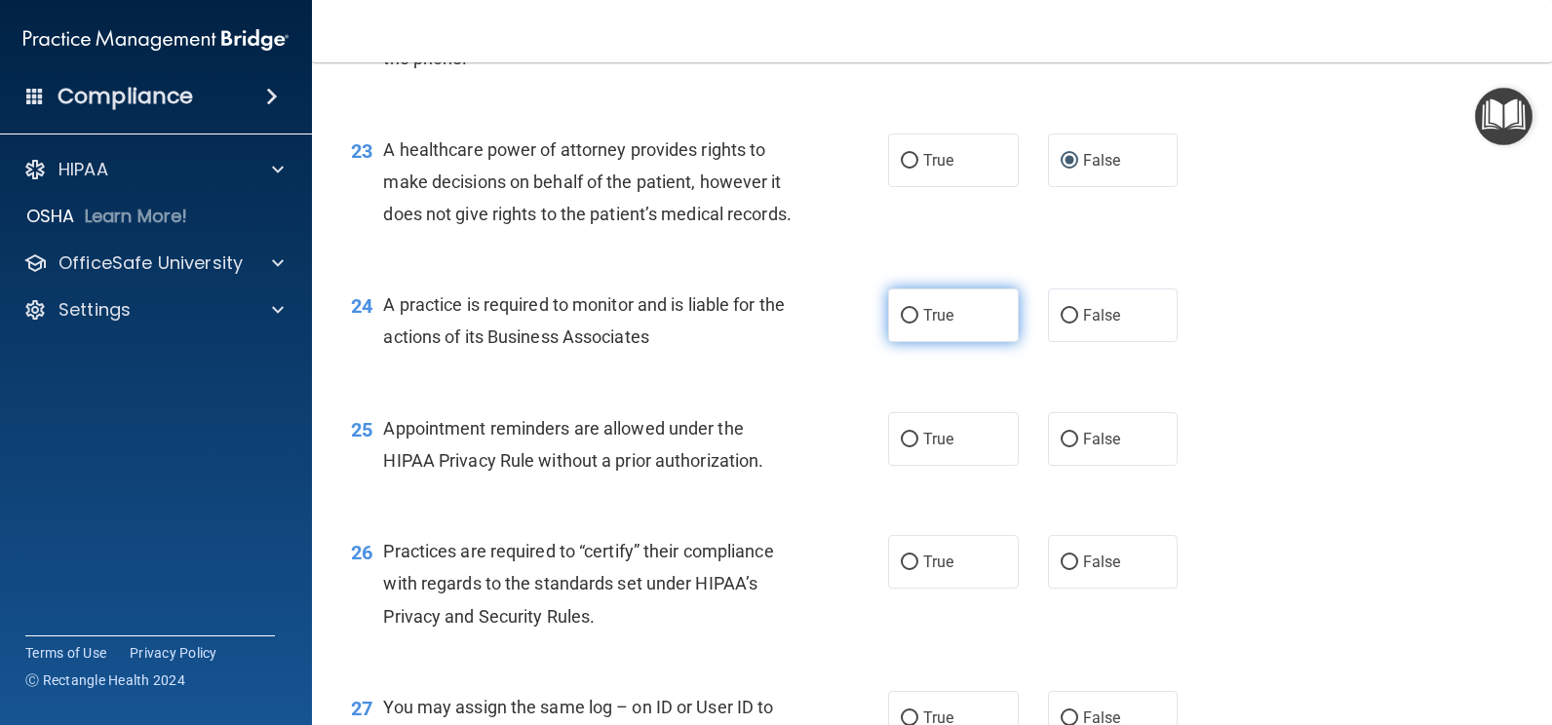
click at [903, 324] on input "True" at bounding box center [910, 316] width 18 height 15
radio input "true"
click at [907, 448] on input "True" at bounding box center [910, 440] width 18 height 15
radio input "true"
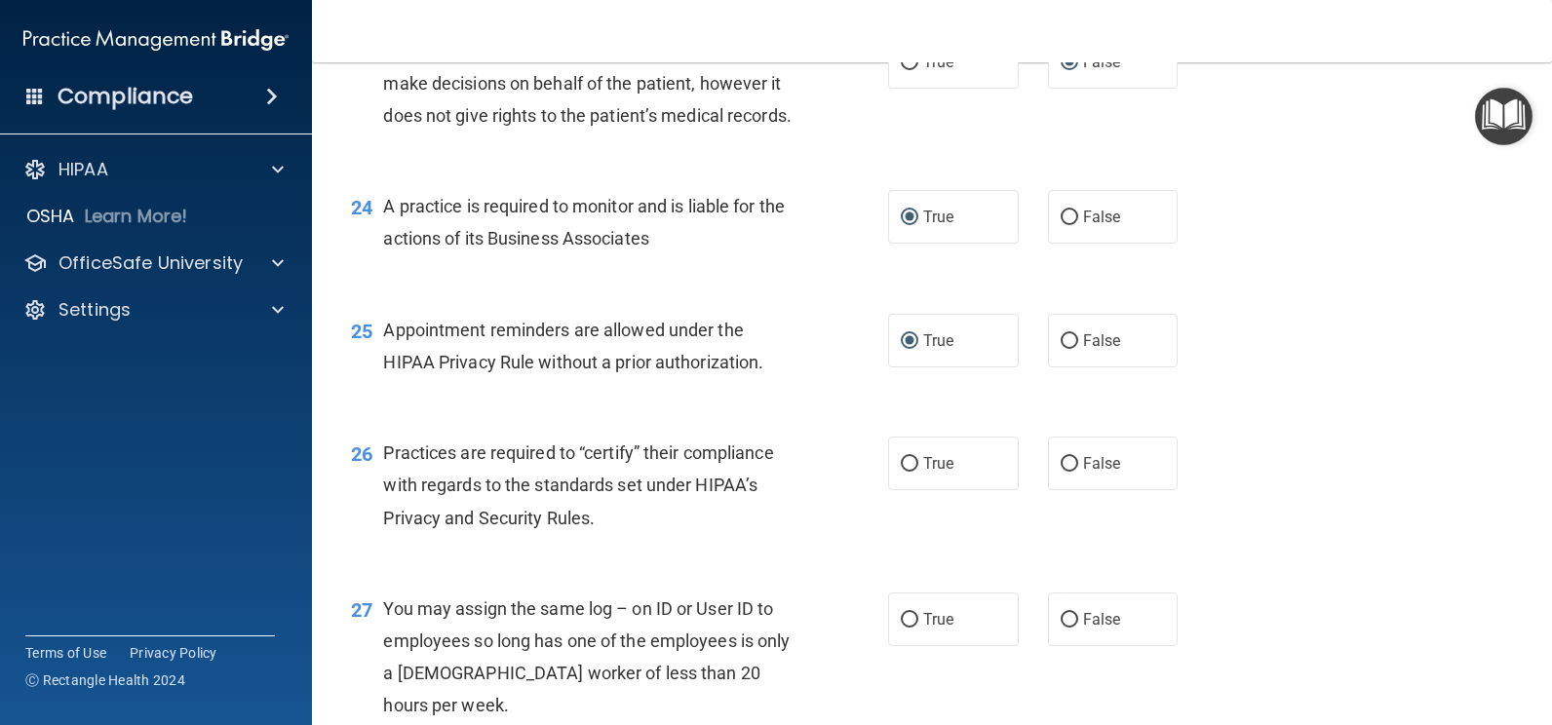
scroll to position [3998, 0]
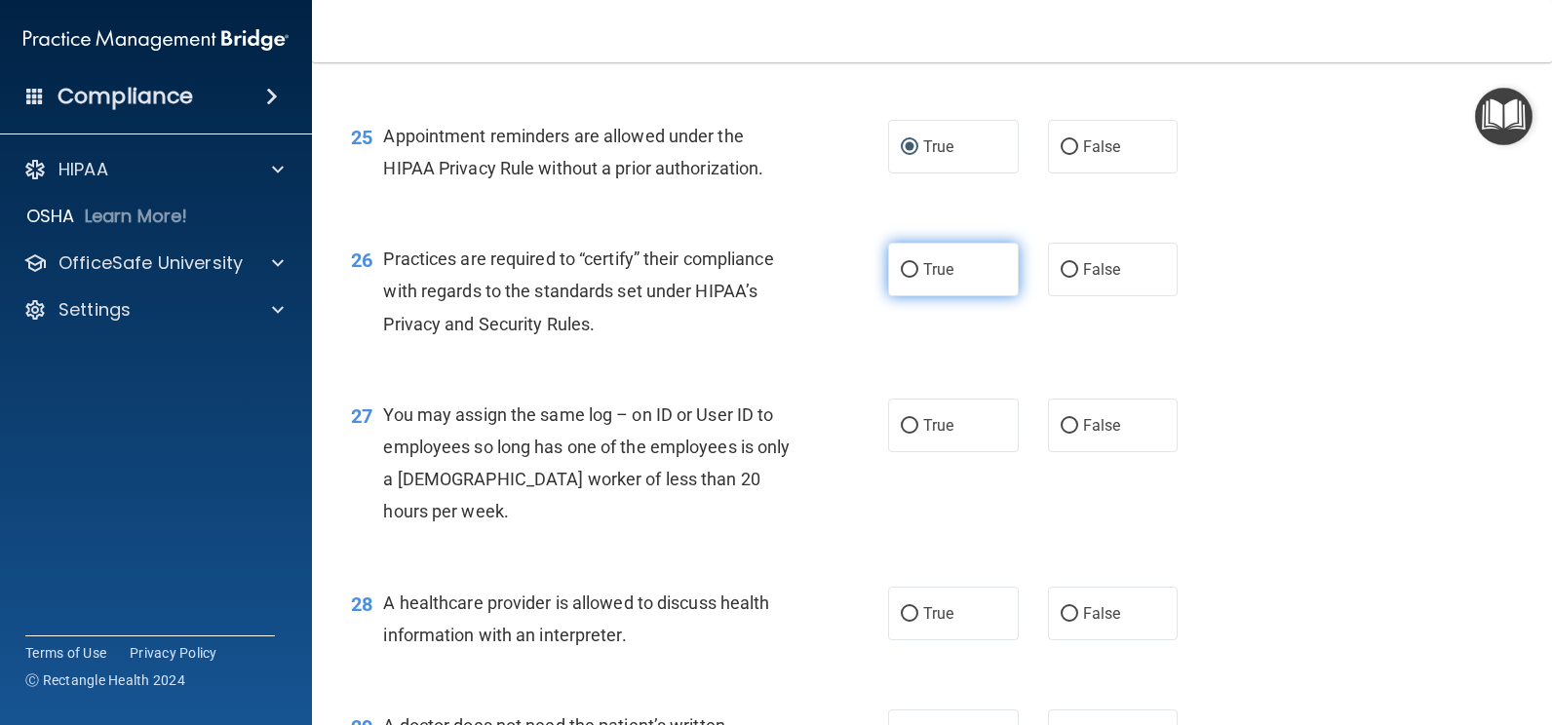
click at [923, 279] on span "True" at bounding box center [938, 269] width 30 height 19
click at [918, 278] on input "True" at bounding box center [910, 270] width 18 height 15
radio input "true"
click at [1083, 435] on span "False" at bounding box center [1102, 425] width 38 height 19
click at [1078, 434] on input "False" at bounding box center [1070, 426] width 18 height 15
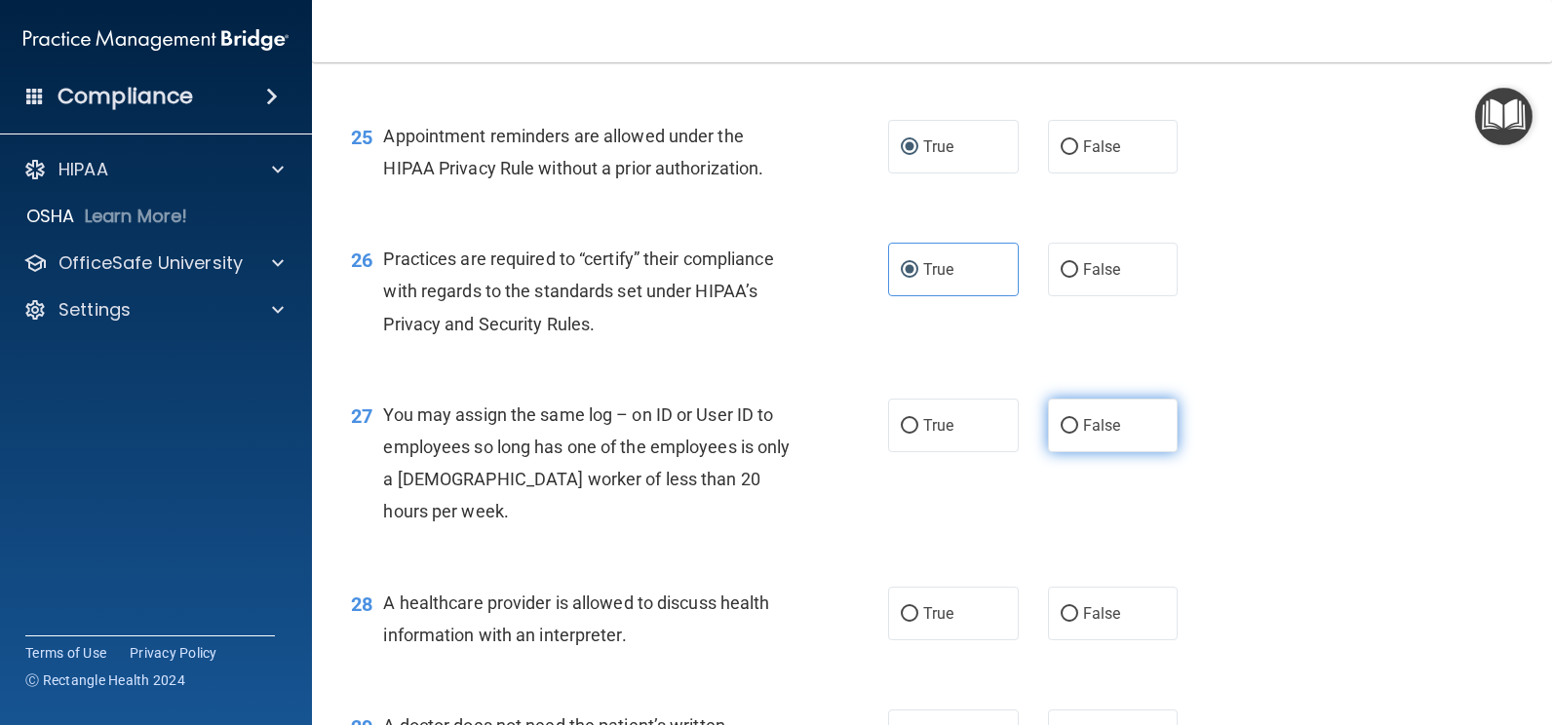
radio input "true"
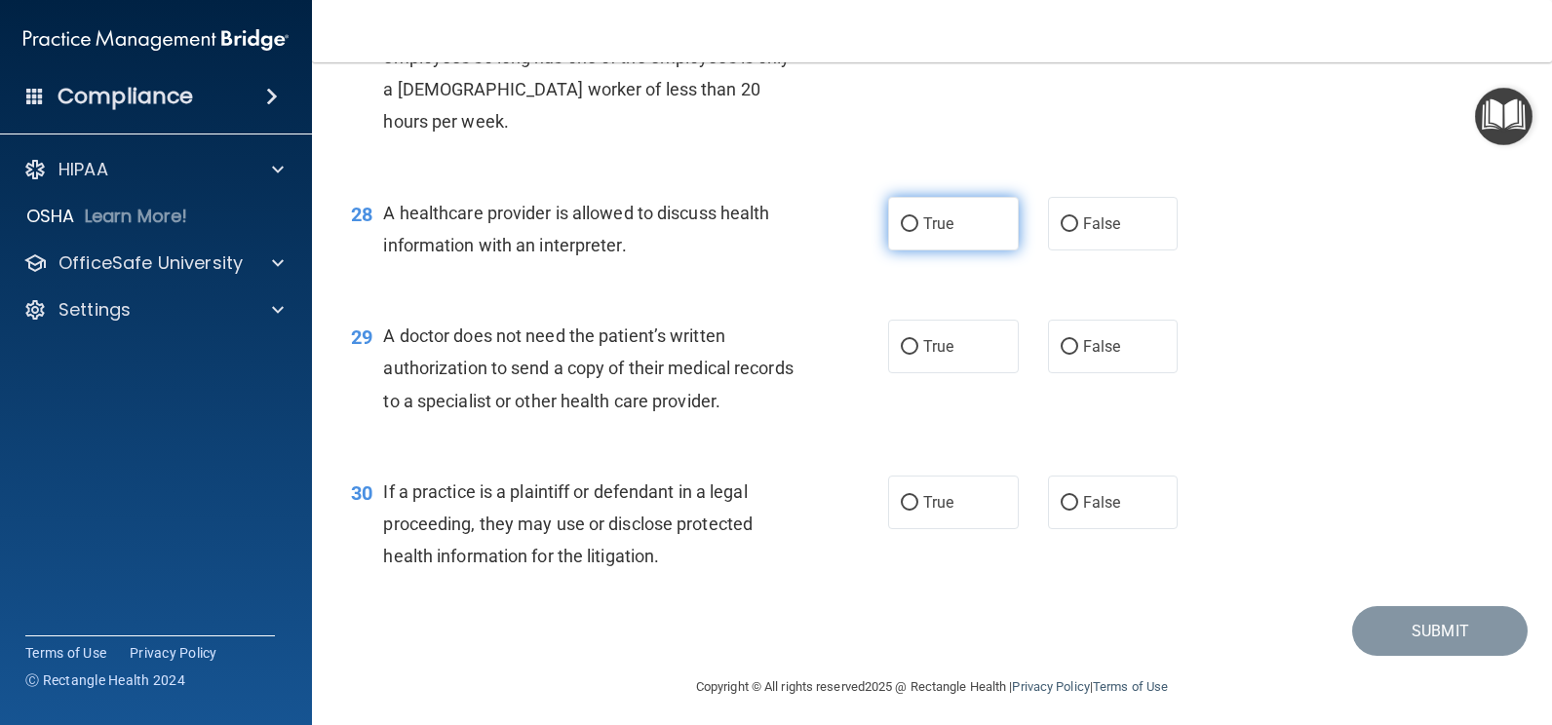
click at [901, 232] on input "True" at bounding box center [910, 224] width 18 height 15
radio input "true"
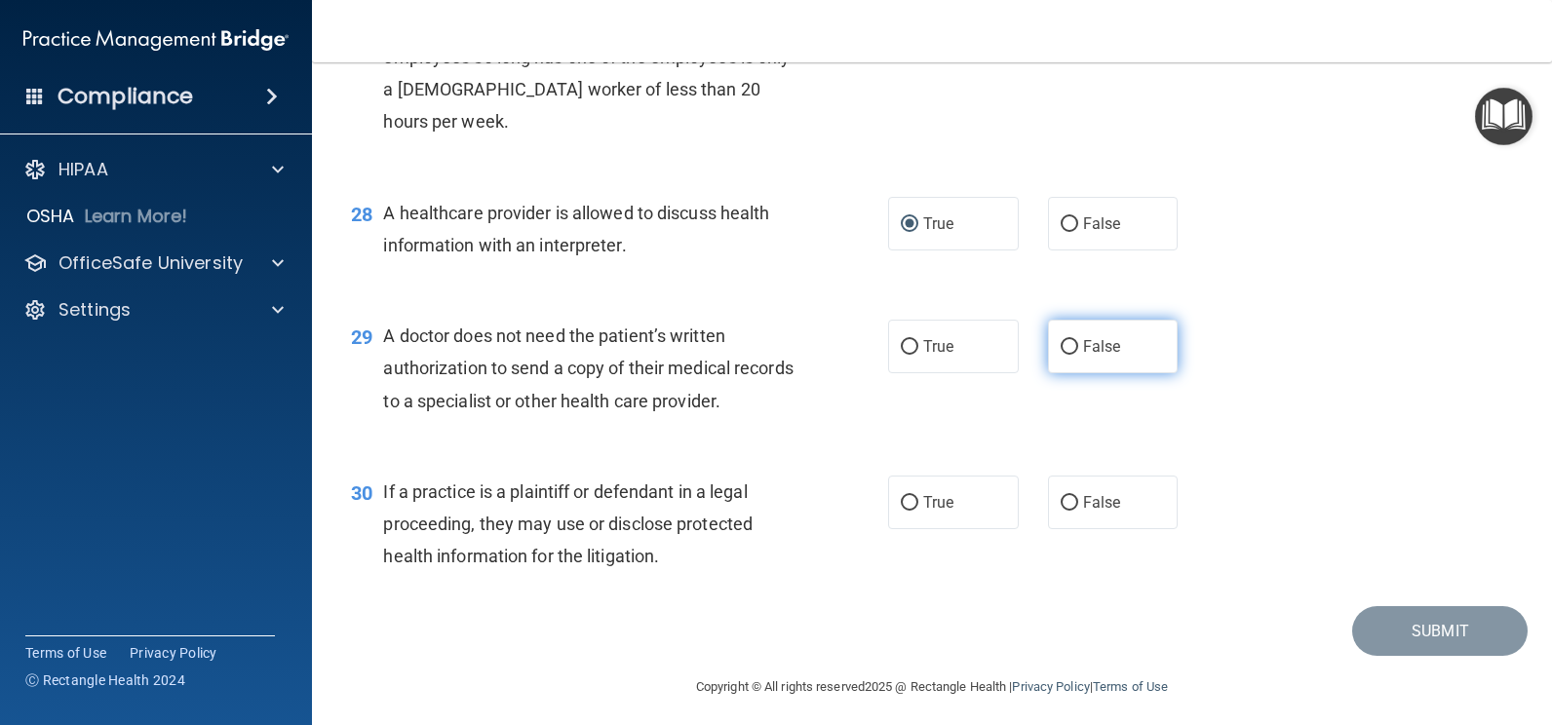
click at [1071, 373] on label "False" at bounding box center [1113, 347] width 131 height 54
click at [1071, 355] on input "False" at bounding box center [1070, 347] width 18 height 15
radio input "true"
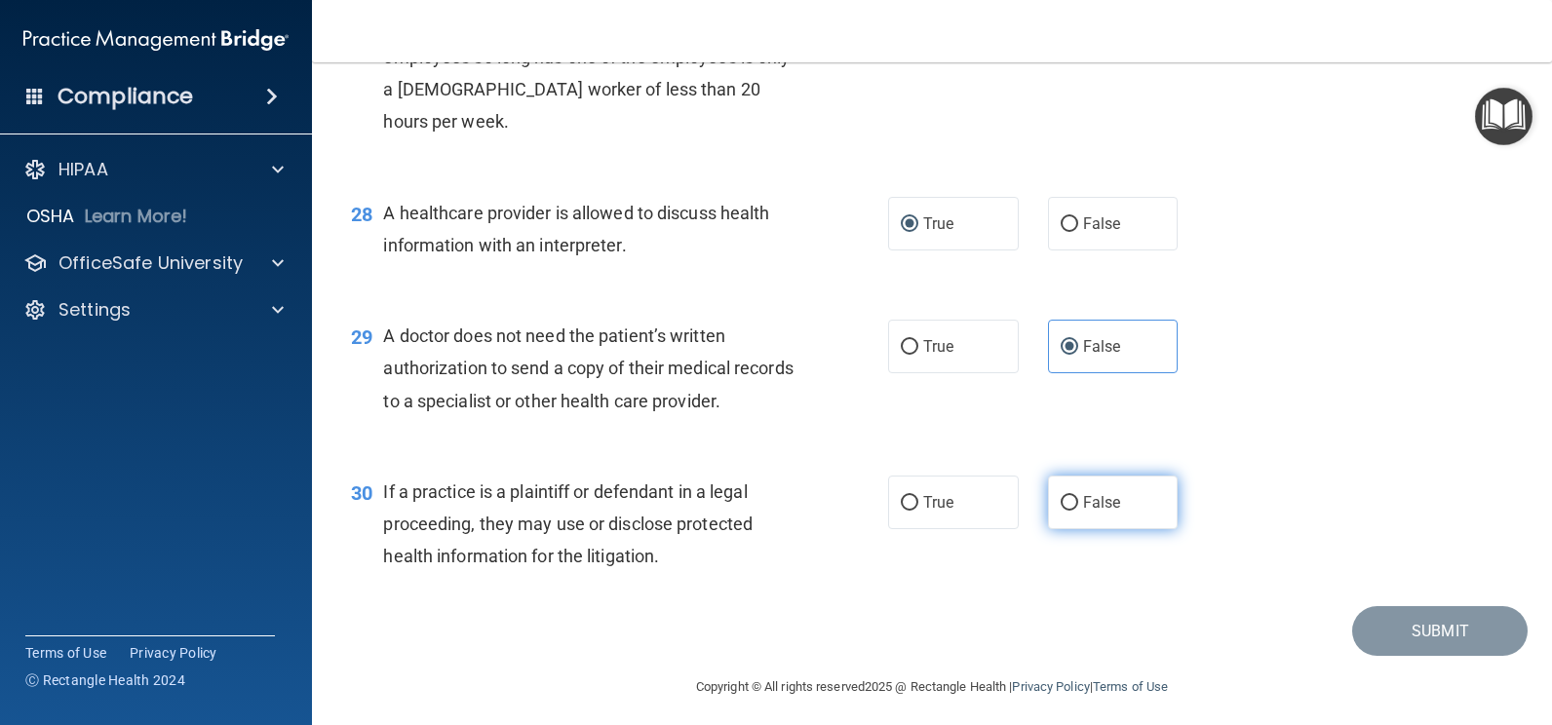
click at [1083, 512] on span "False" at bounding box center [1102, 502] width 38 height 19
click at [1078, 511] on input "False" at bounding box center [1070, 503] width 18 height 15
radio input "true"
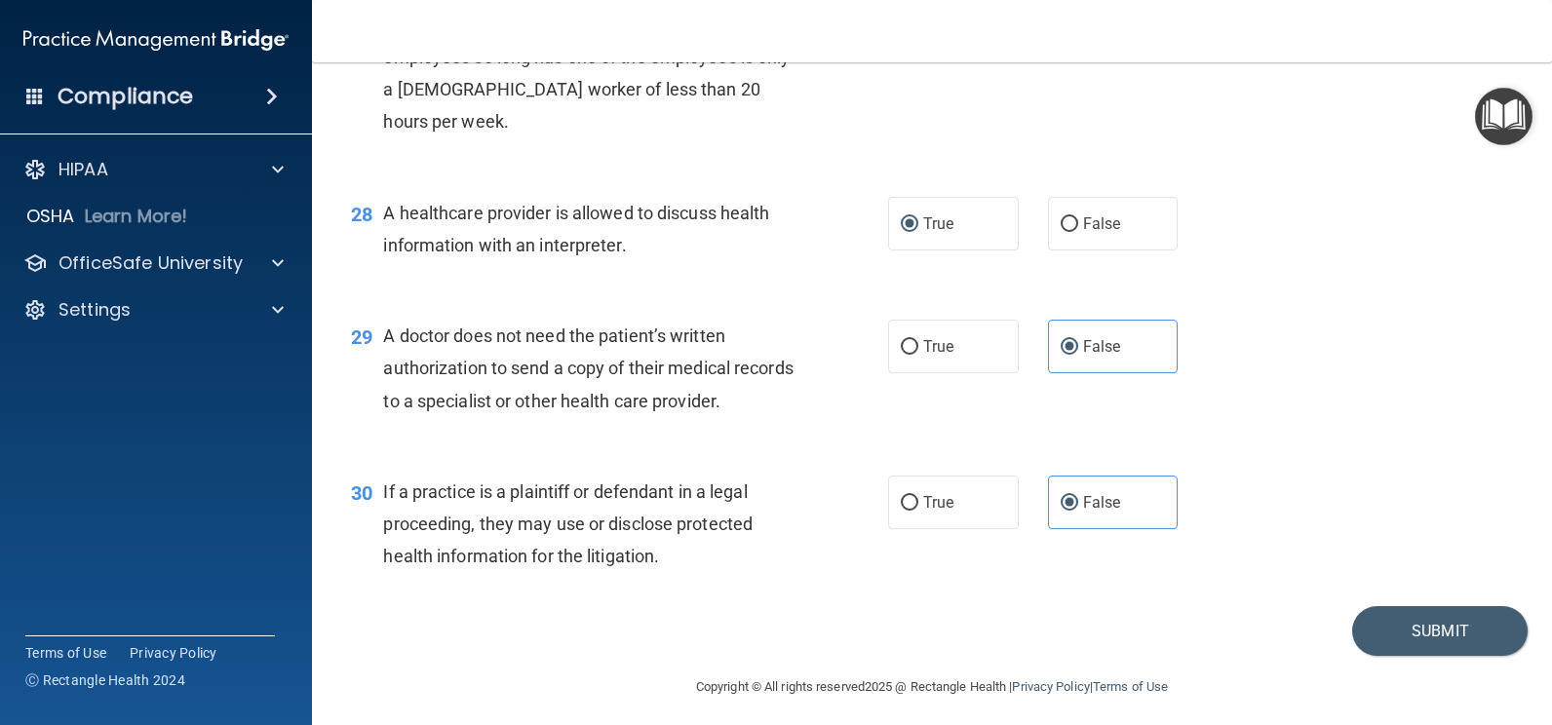
scroll to position [4526, 0]
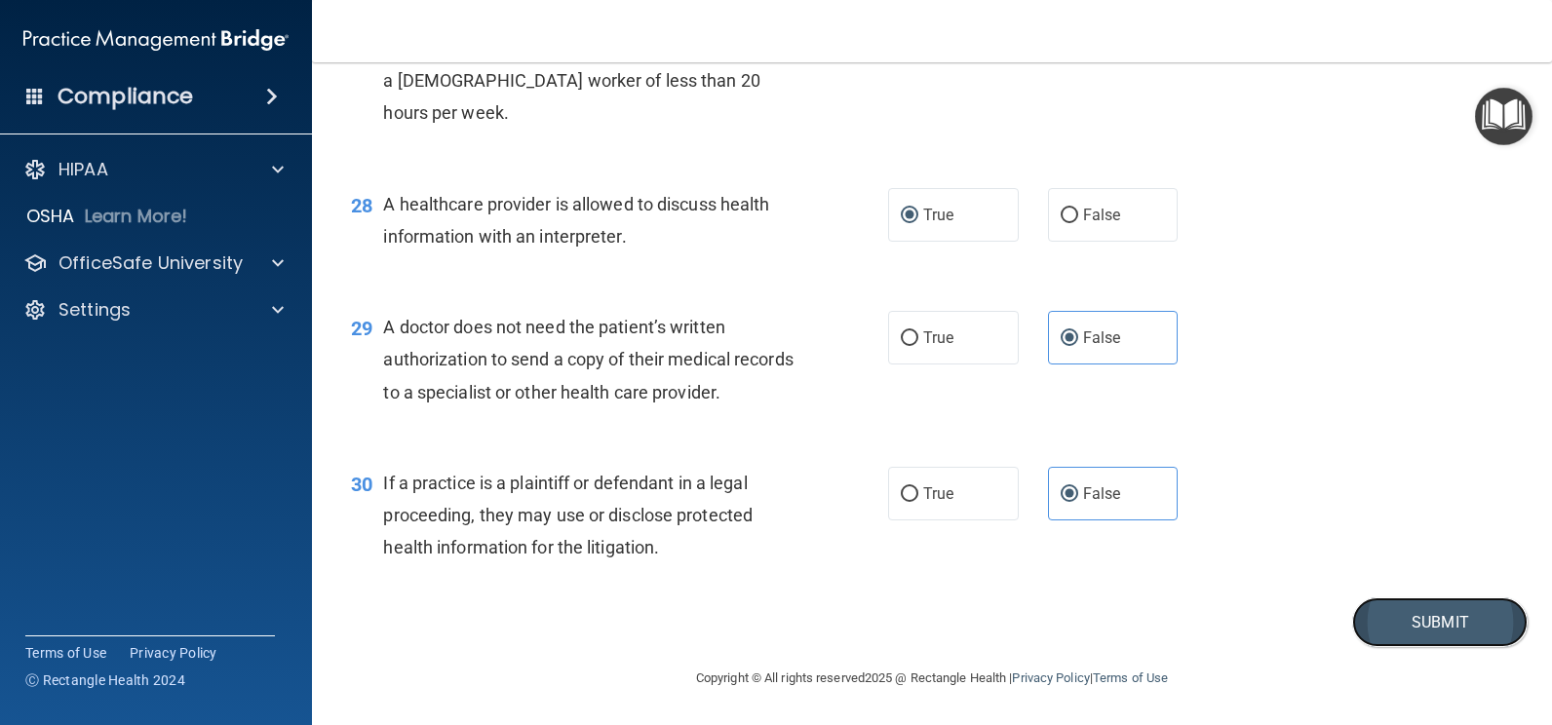
click at [1392, 610] on button "Submit" at bounding box center [1440, 623] width 176 height 50
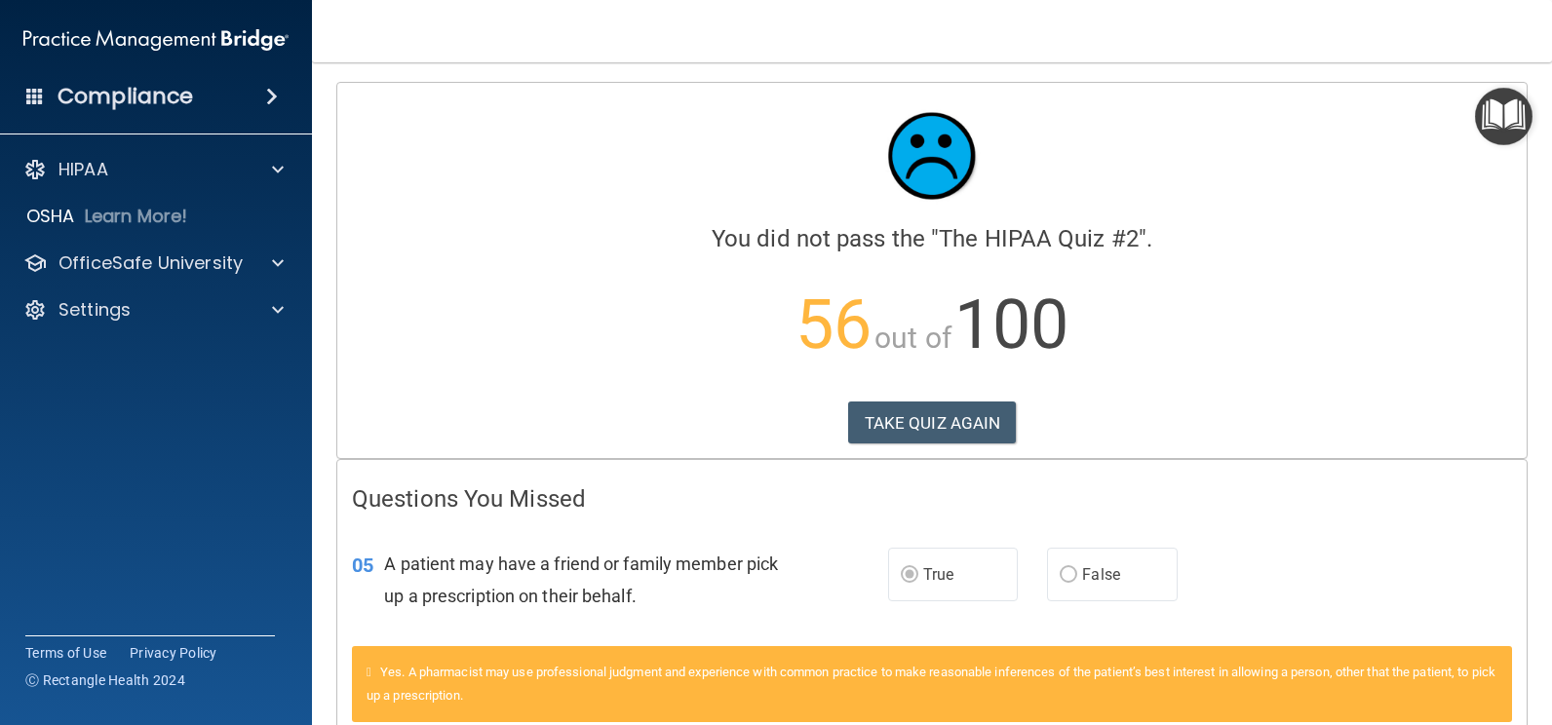
click at [267, 88] on span at bounding box center [272, 96] width 12 height 23
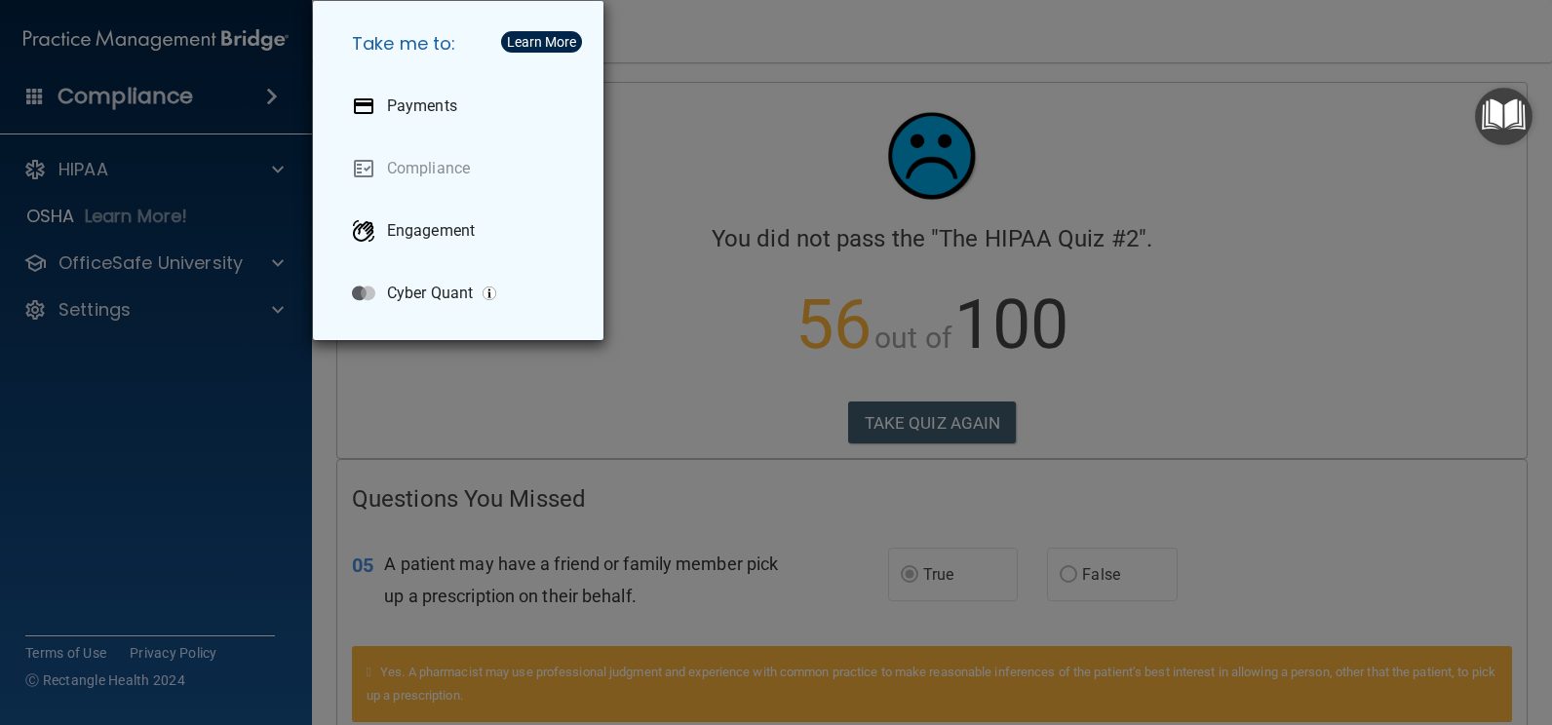
click at [1197, 162] on div "Take me to: Payments Compliance Engagement Cyber Quant" at bounding box center [776, 362] width 1552 height 725
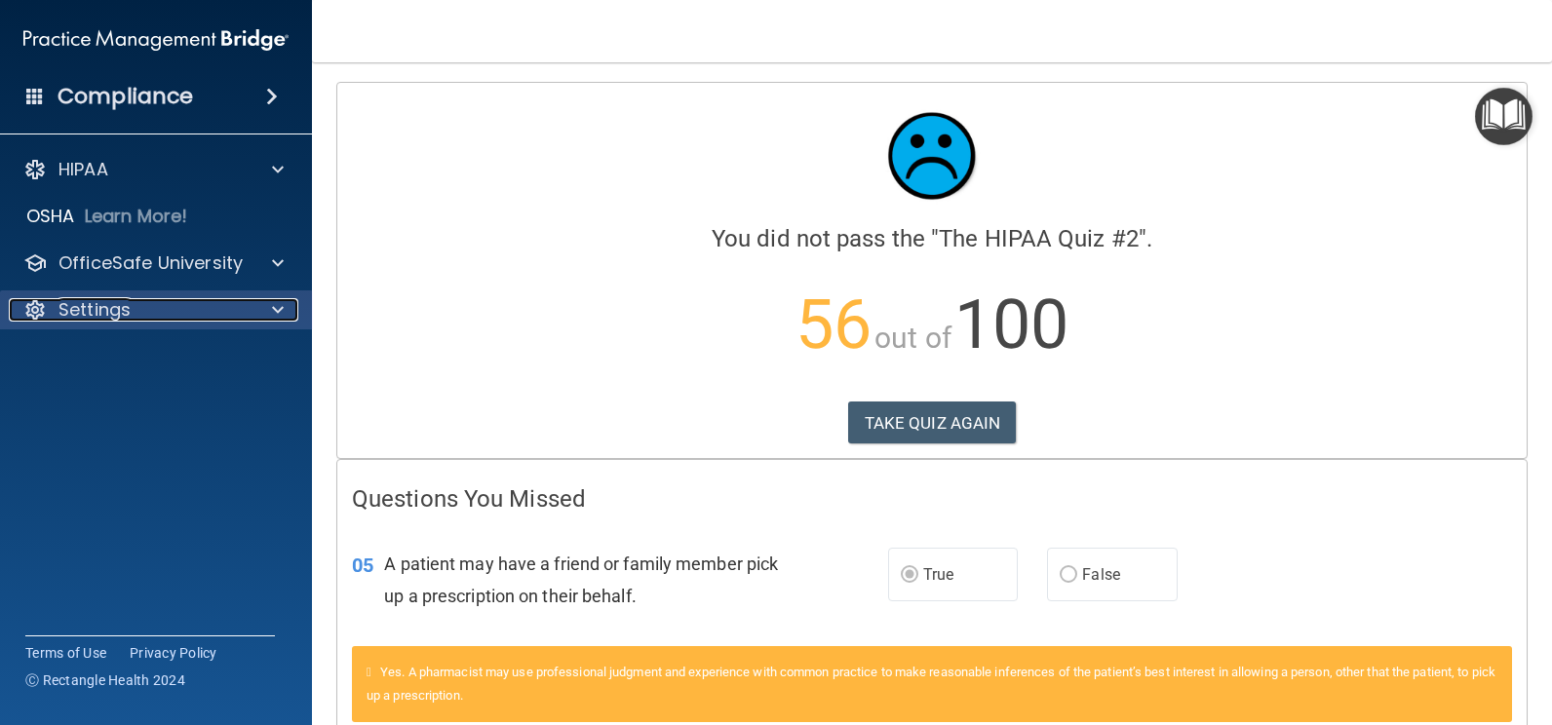
click at [293, 320] on div at bounding box center [275, 309] width 49 height 23
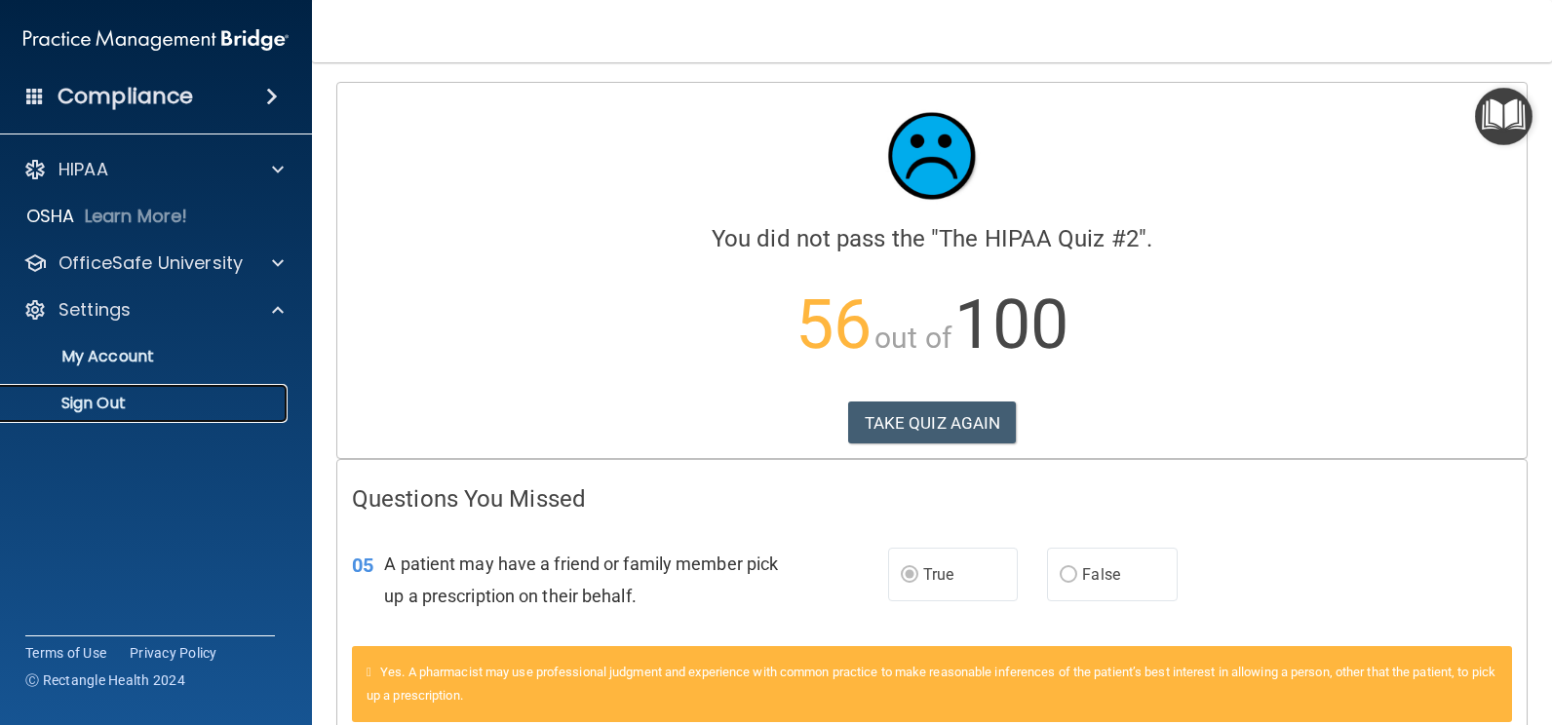
click at [128, 399] on p "Sign Out" at bounding box center [146, 404] width 266 height 20
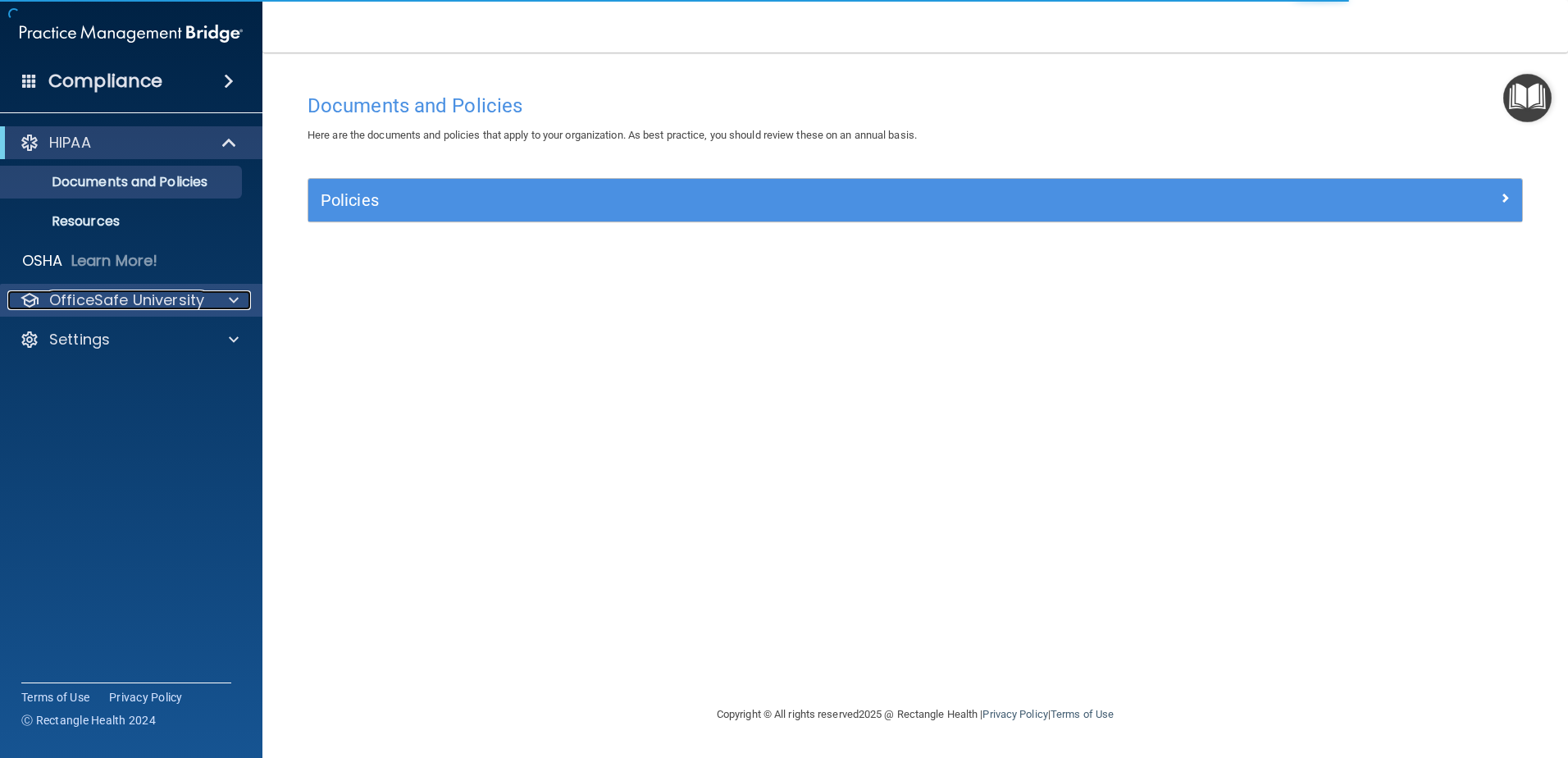
click at [152, 298] on p "OfficeSafe University" at bounding box center [127, 299] width 155 height 19
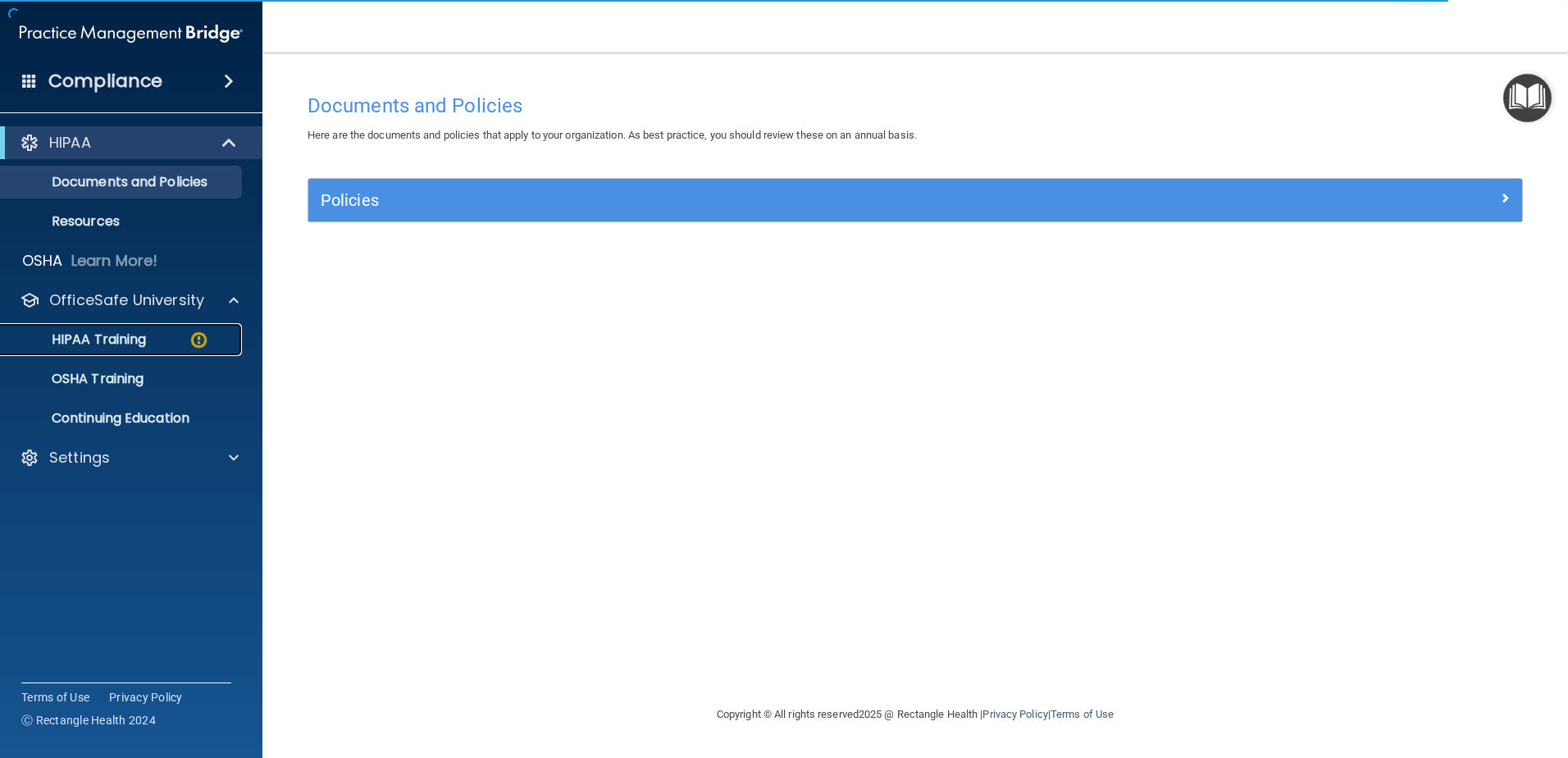
click at [183, 345] on div "HIPAA Training" at bounding box center [123, 340] width 224 height 17
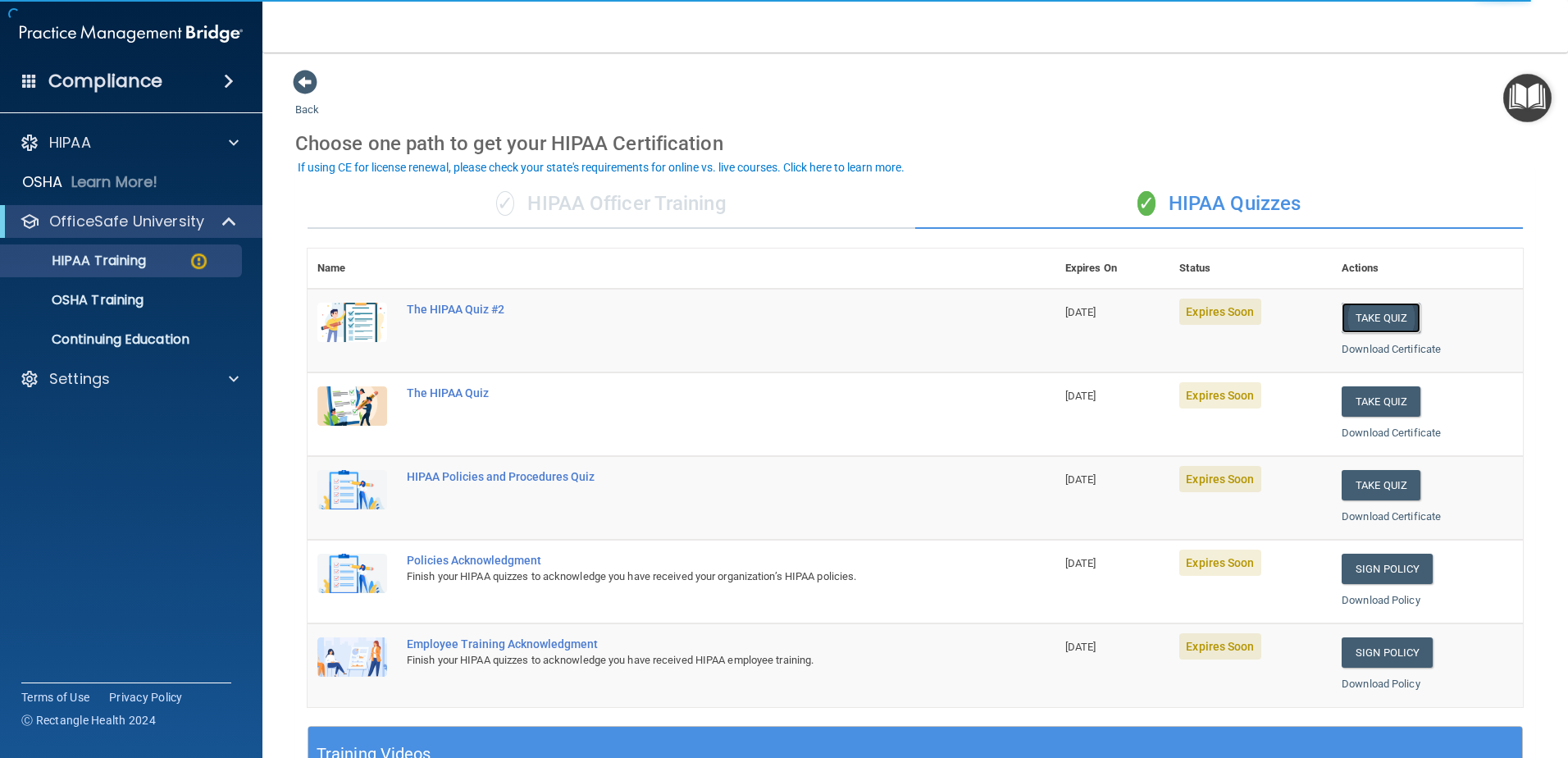
click at [1370, 308] on button "Take Quiz" at bounding box center [1381, 318] width 79 height 30
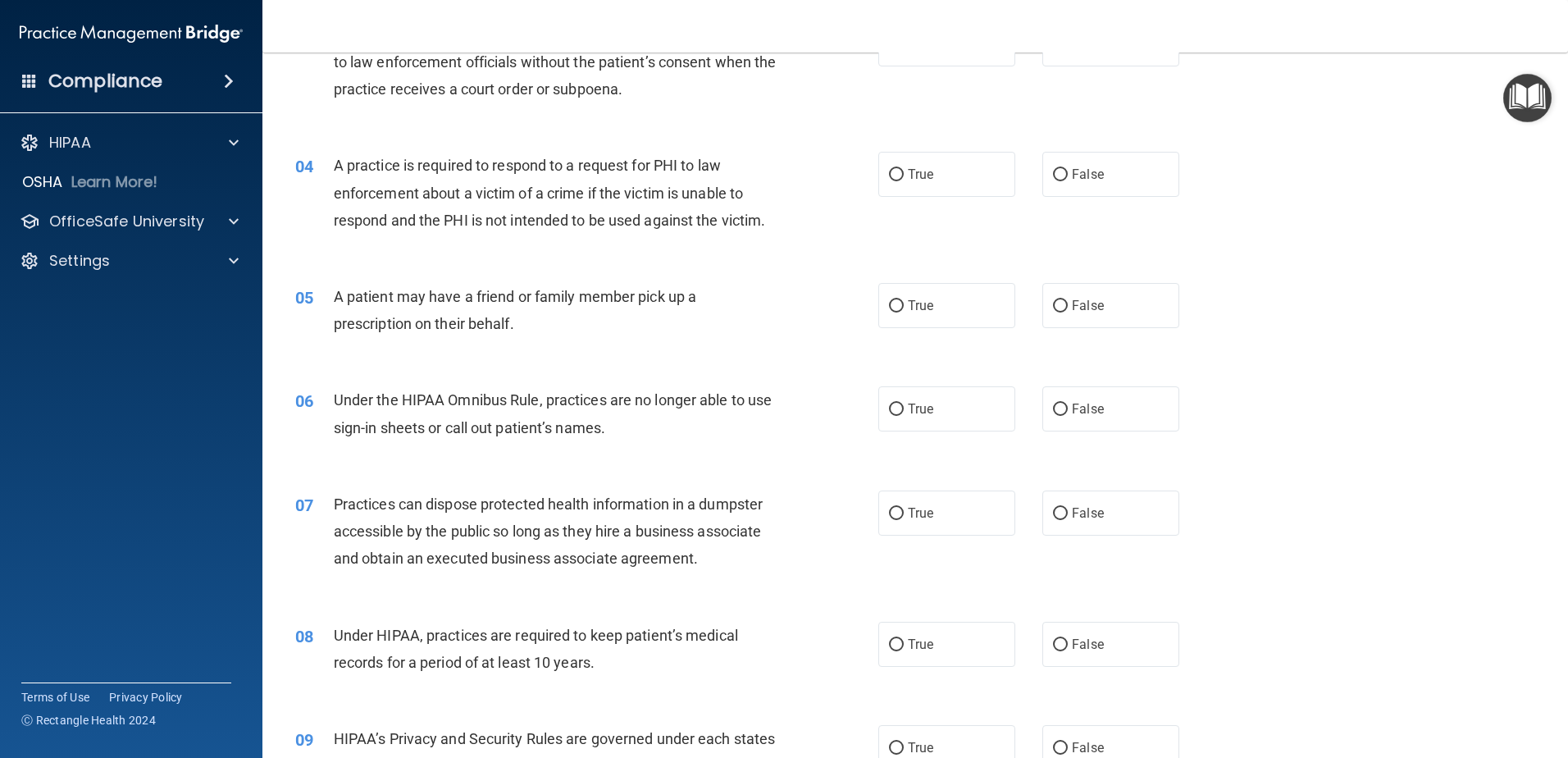
scroll to position [411, 0]
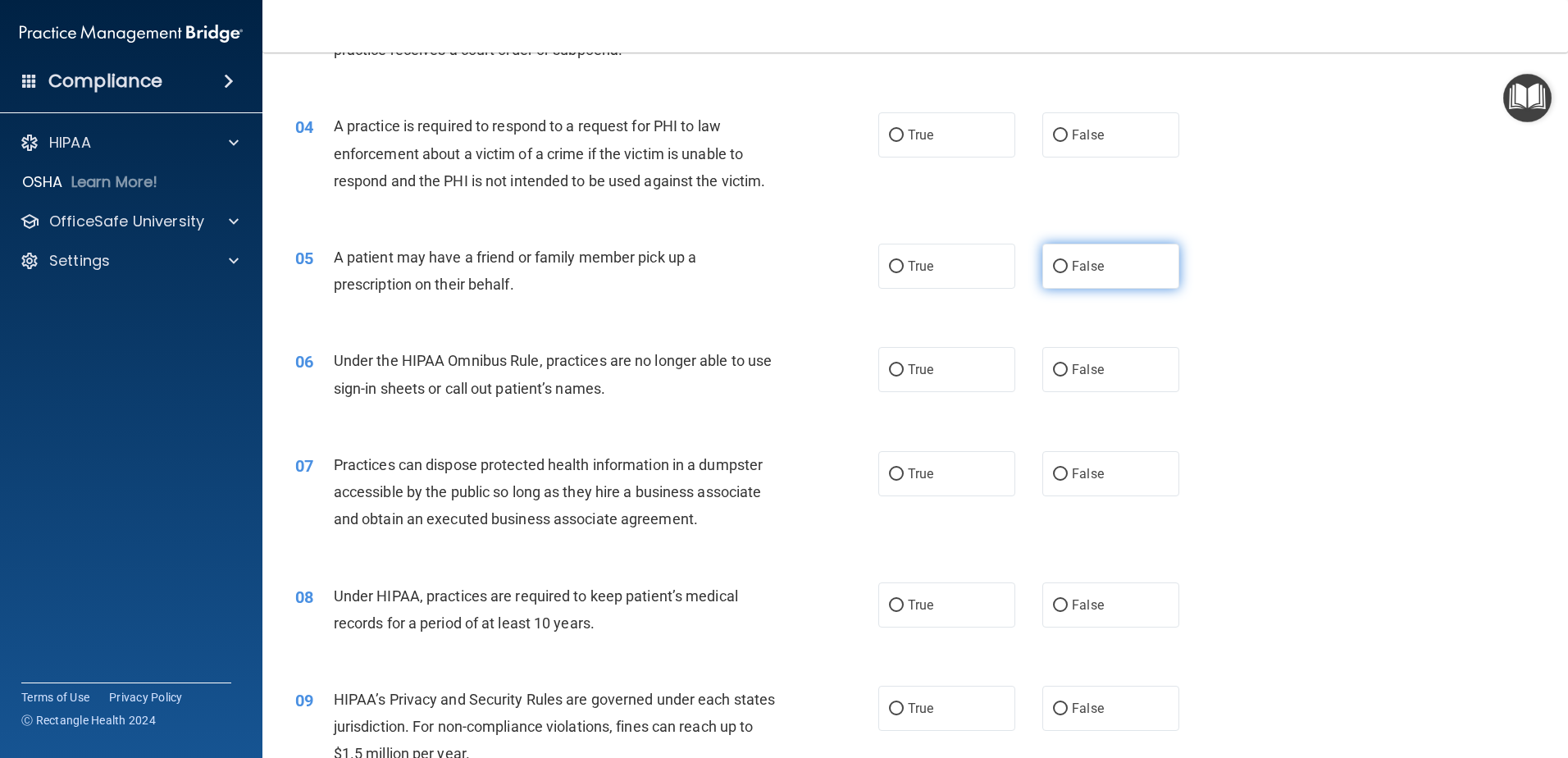
click at [1058, 262] on input "False" at bounding box center [1061, 267] width 15 height 13
radio input "true"
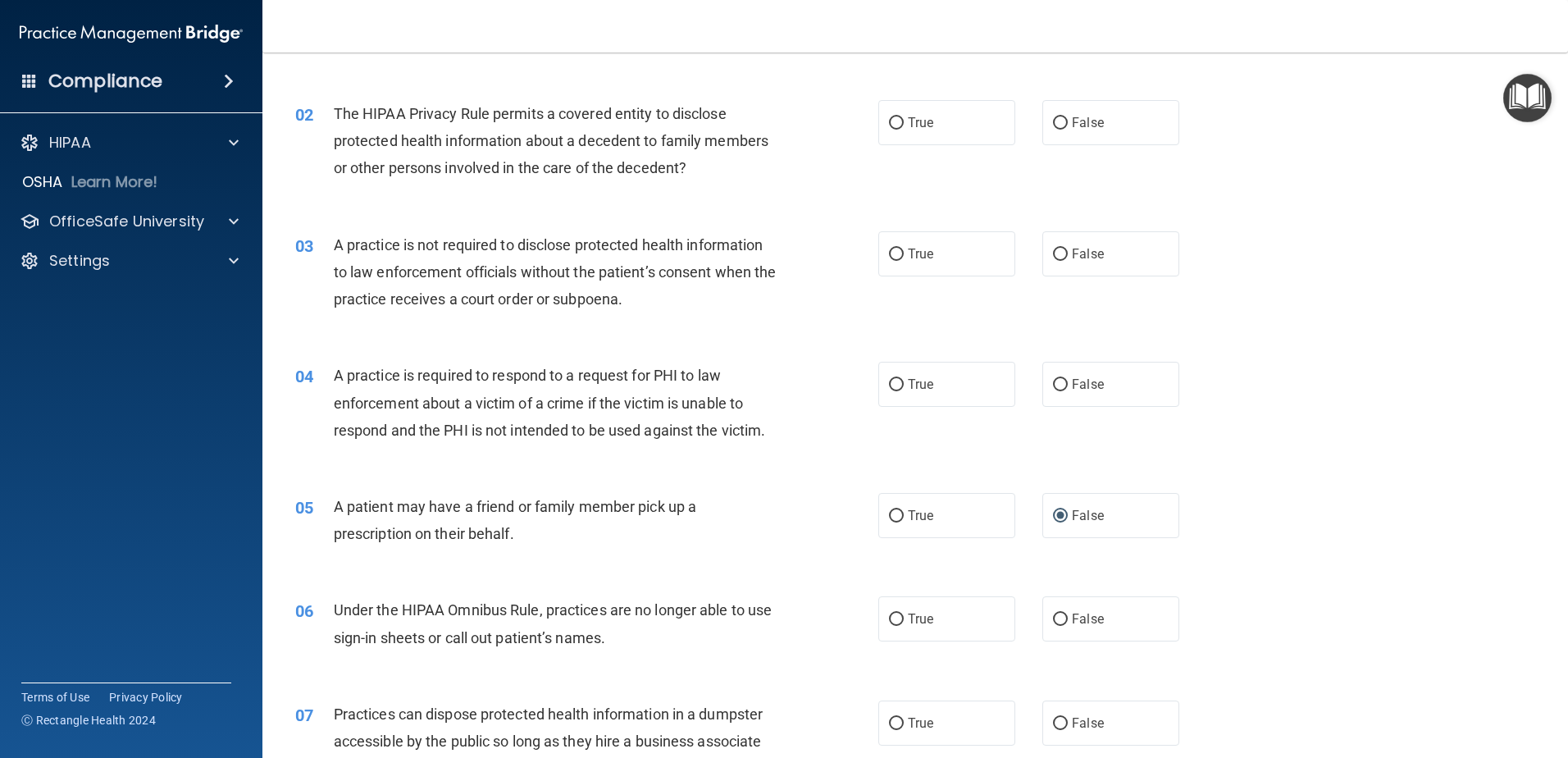
scroll to position [246, 0]
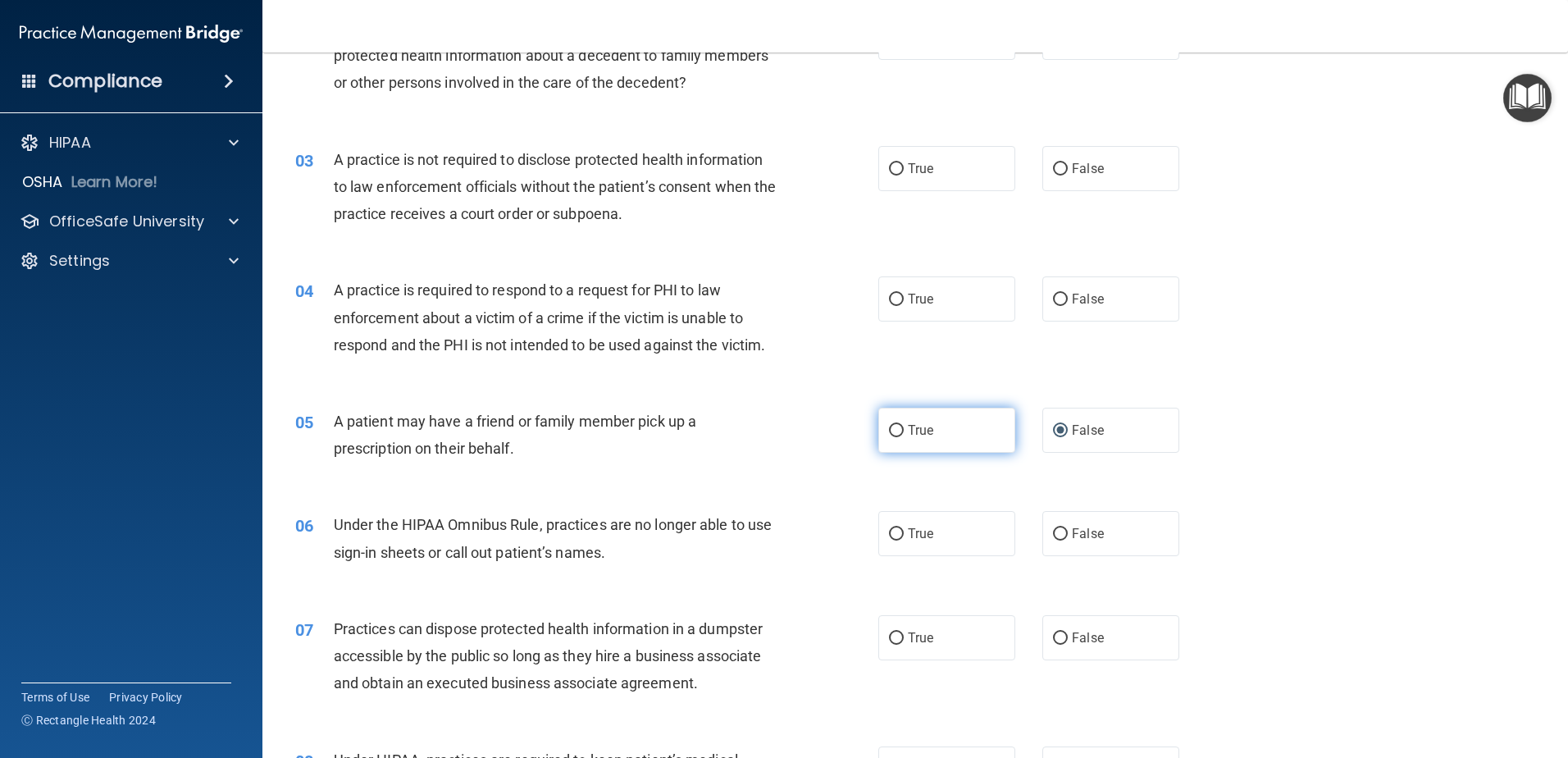
click at [893, 429] on input "True" at bounding box center [897, 431] width 15 height 13
radio input "true"
radio input "false"
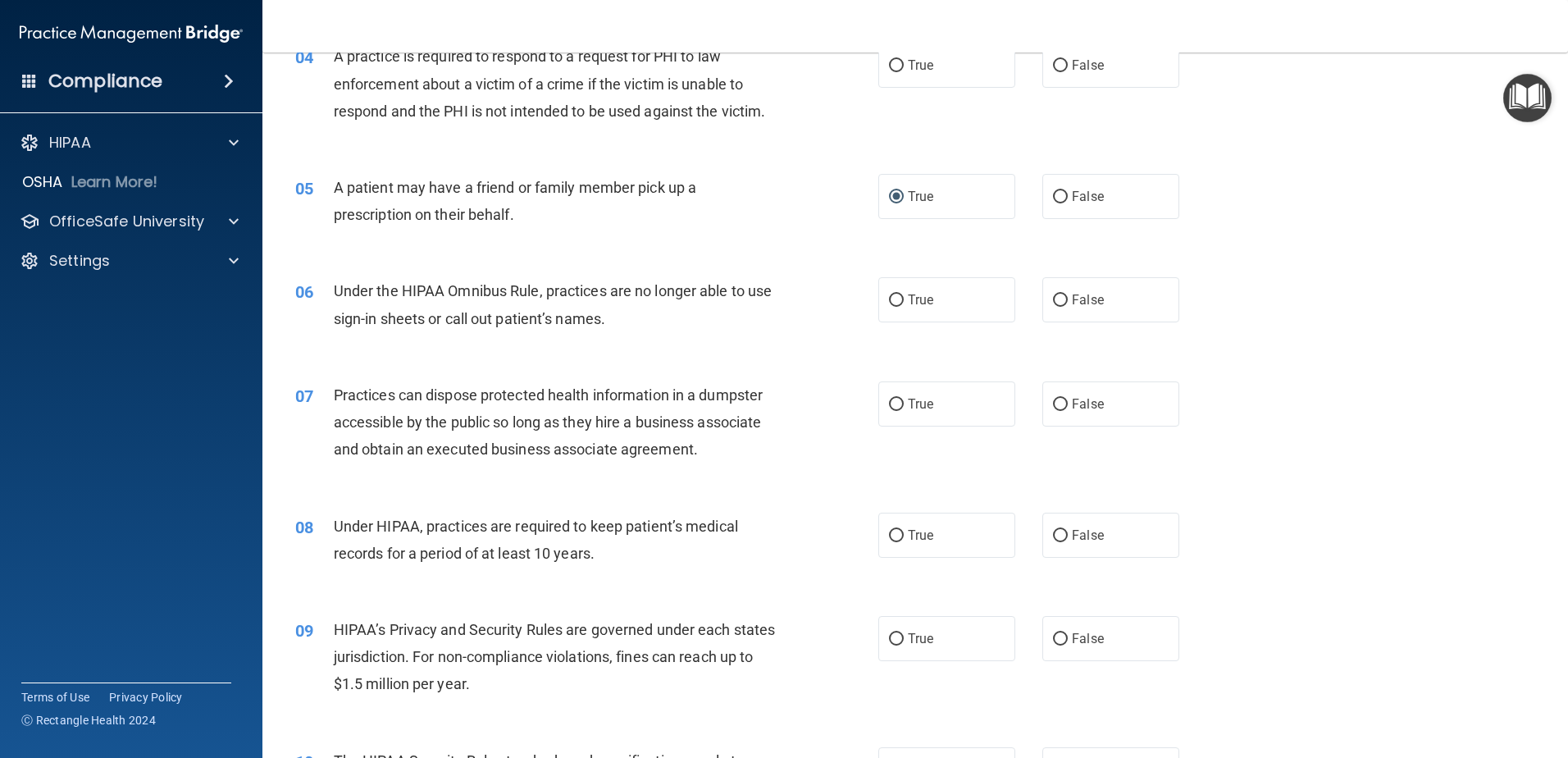
scroll to position [492, 0]
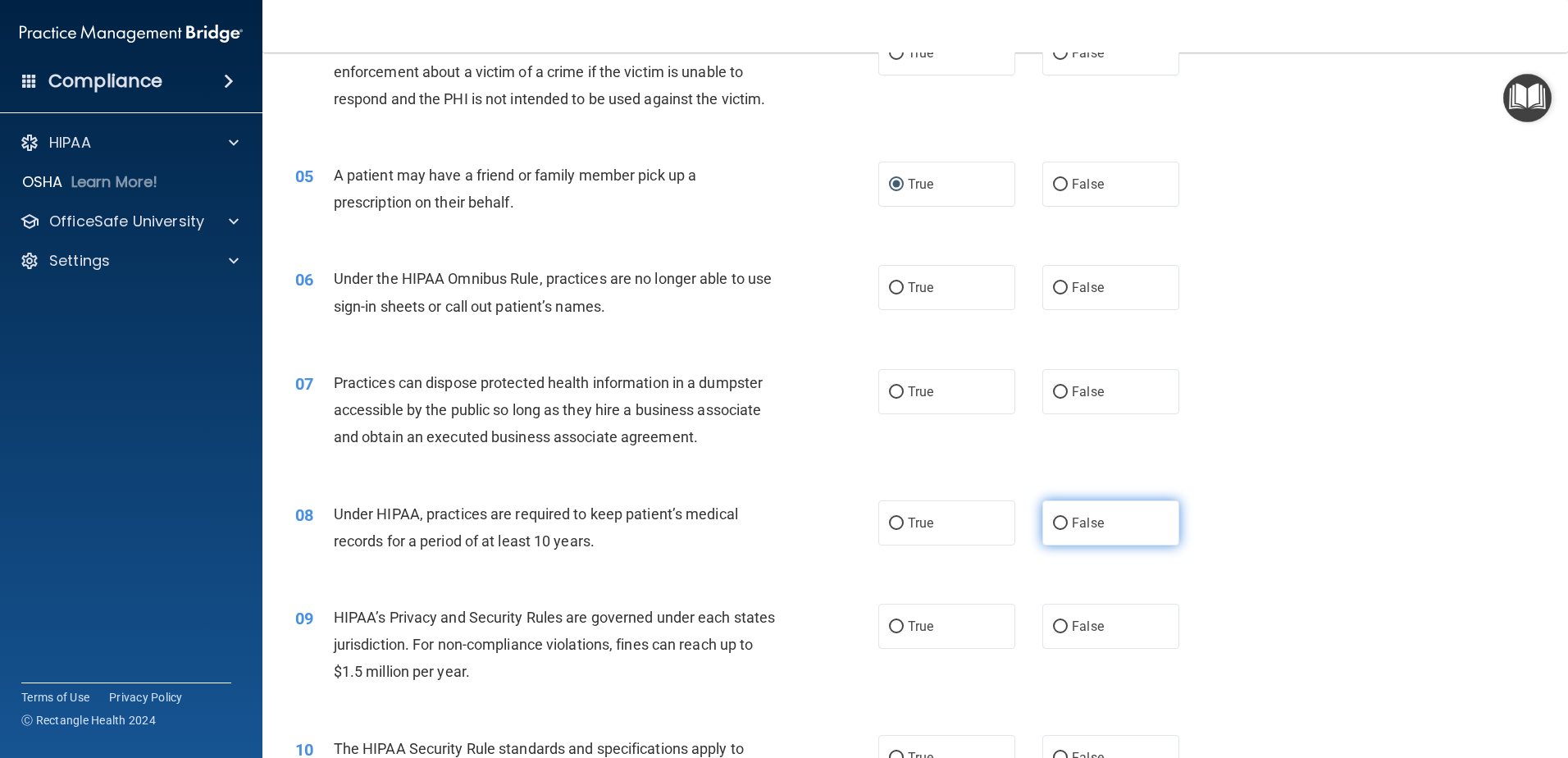
click at [1053, 522] on input "False" at bounding box center [1061, 523] width 15 height 13
radio input "true"
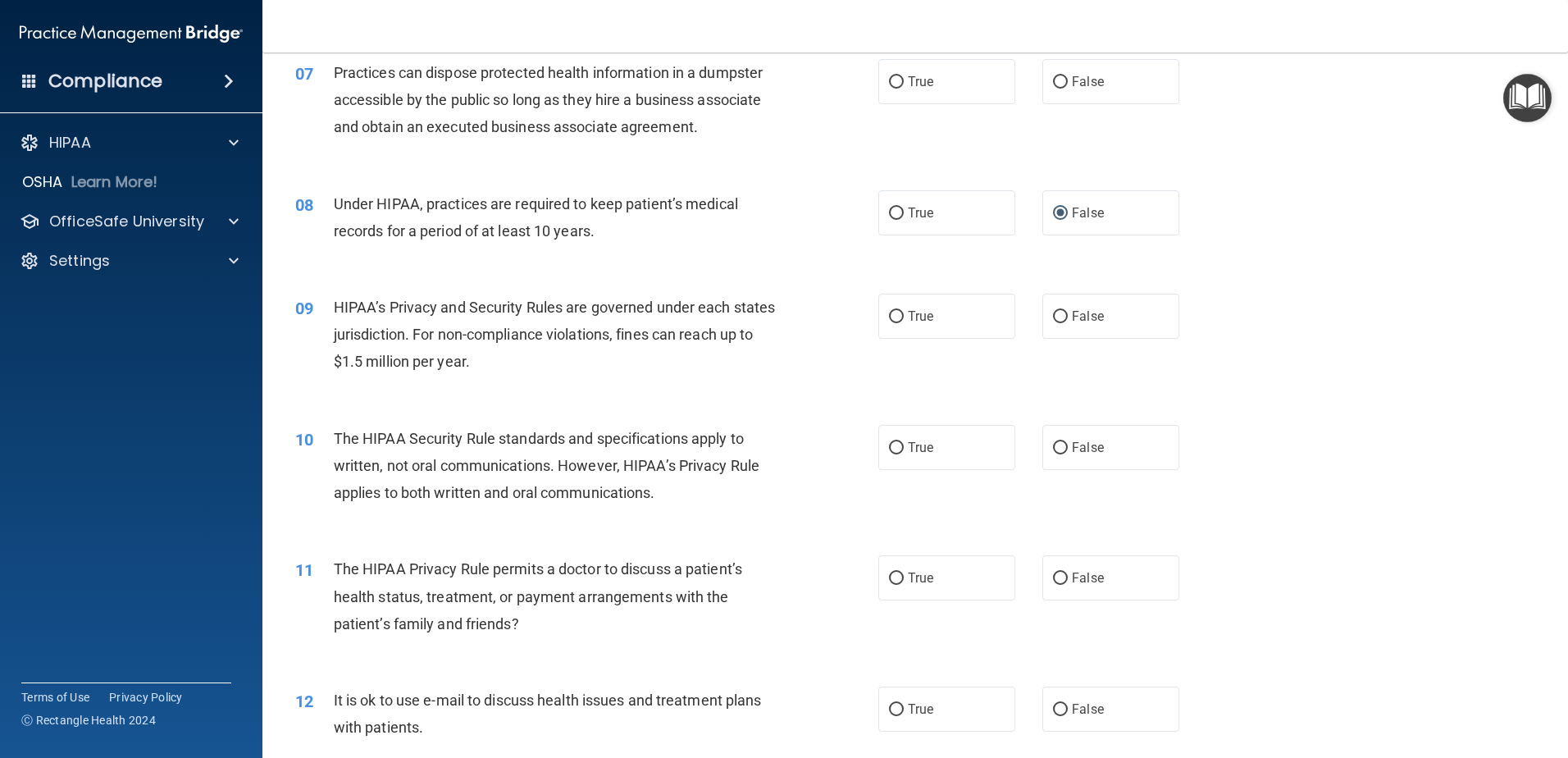
scroll to position [820, 0]
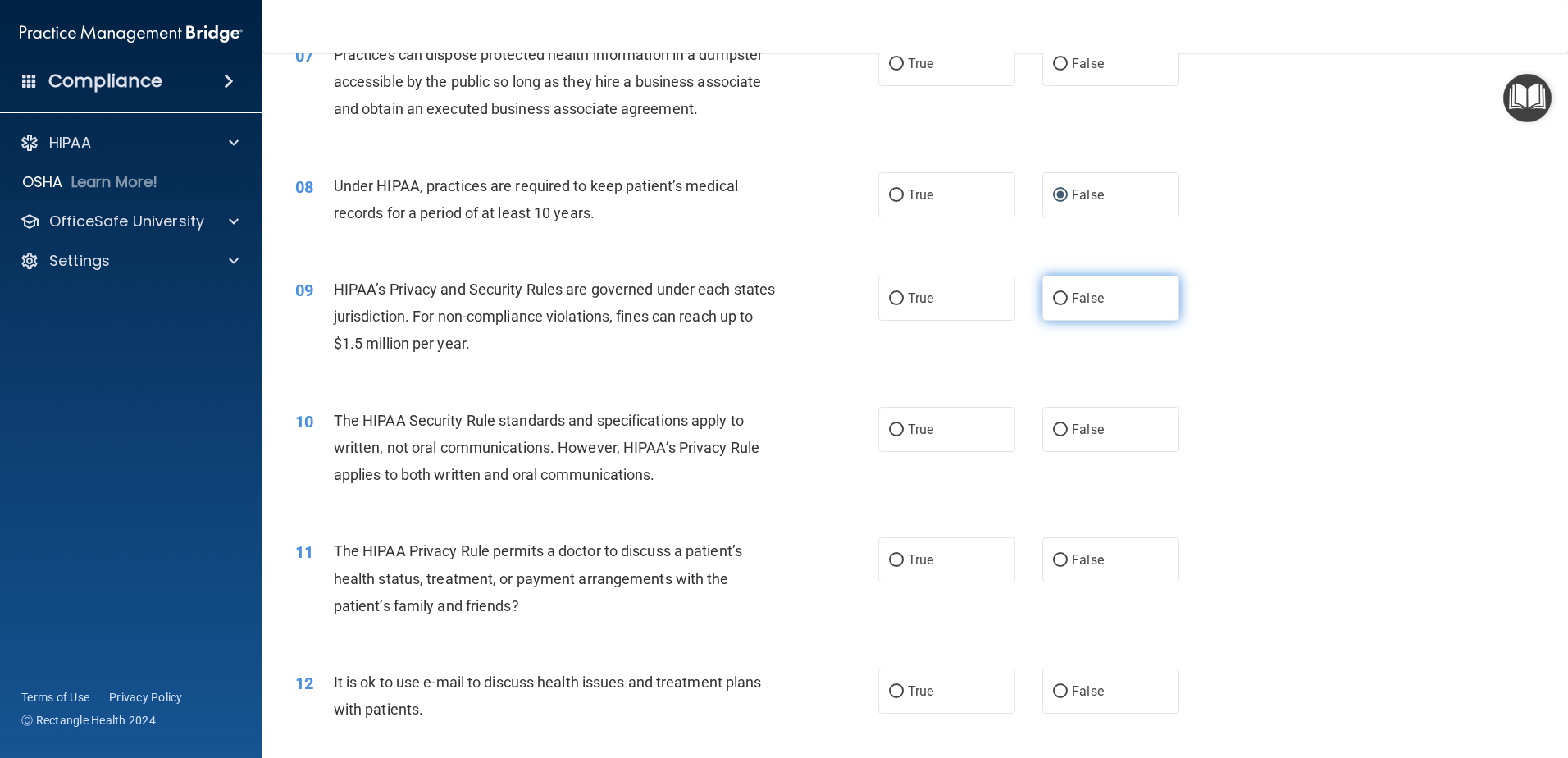
click at [1053, 296] on input "False" at bounding box center [1061, 299] width 15 height 13
radio input "true"
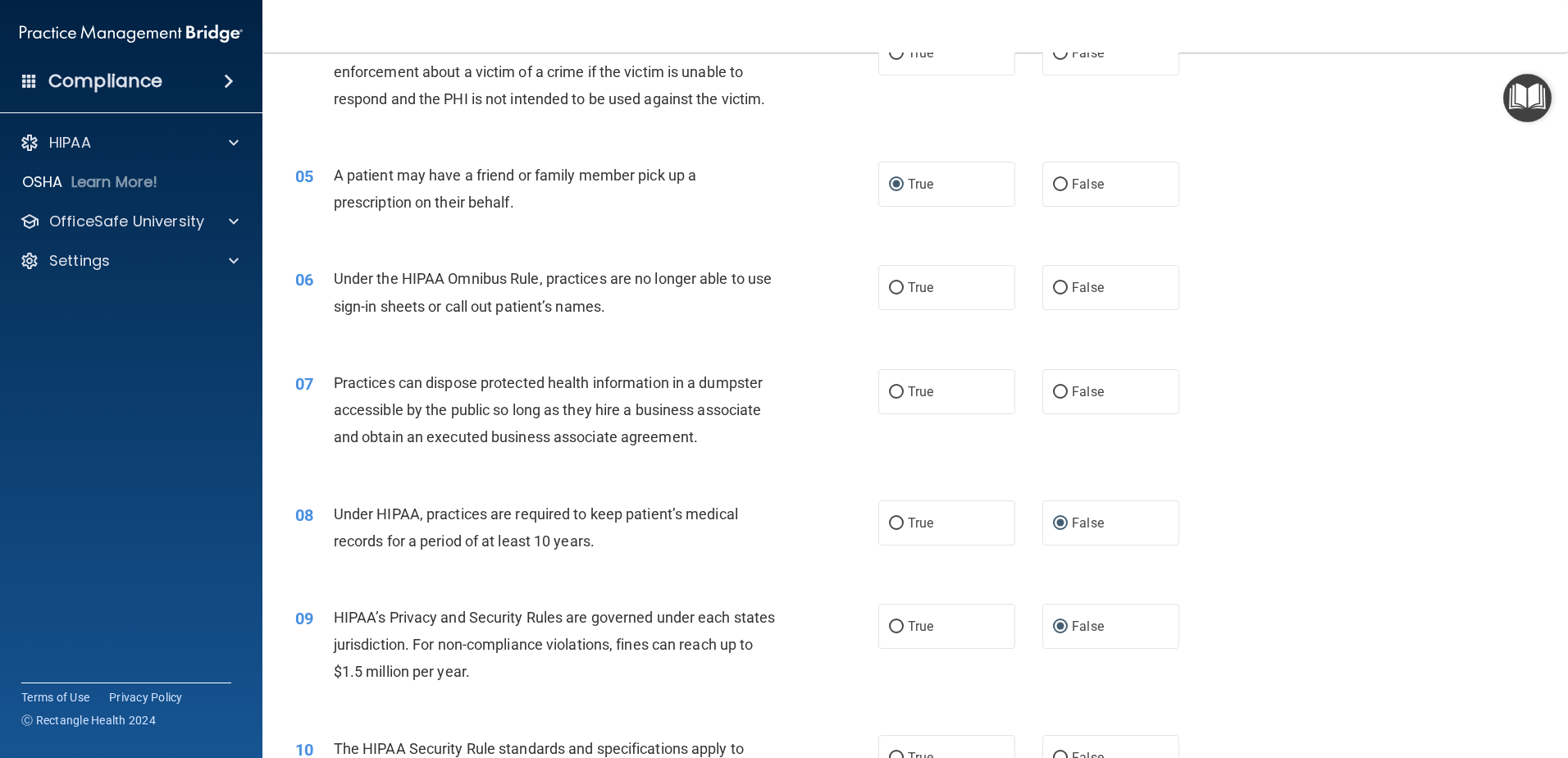
scroll to position [656, 0]
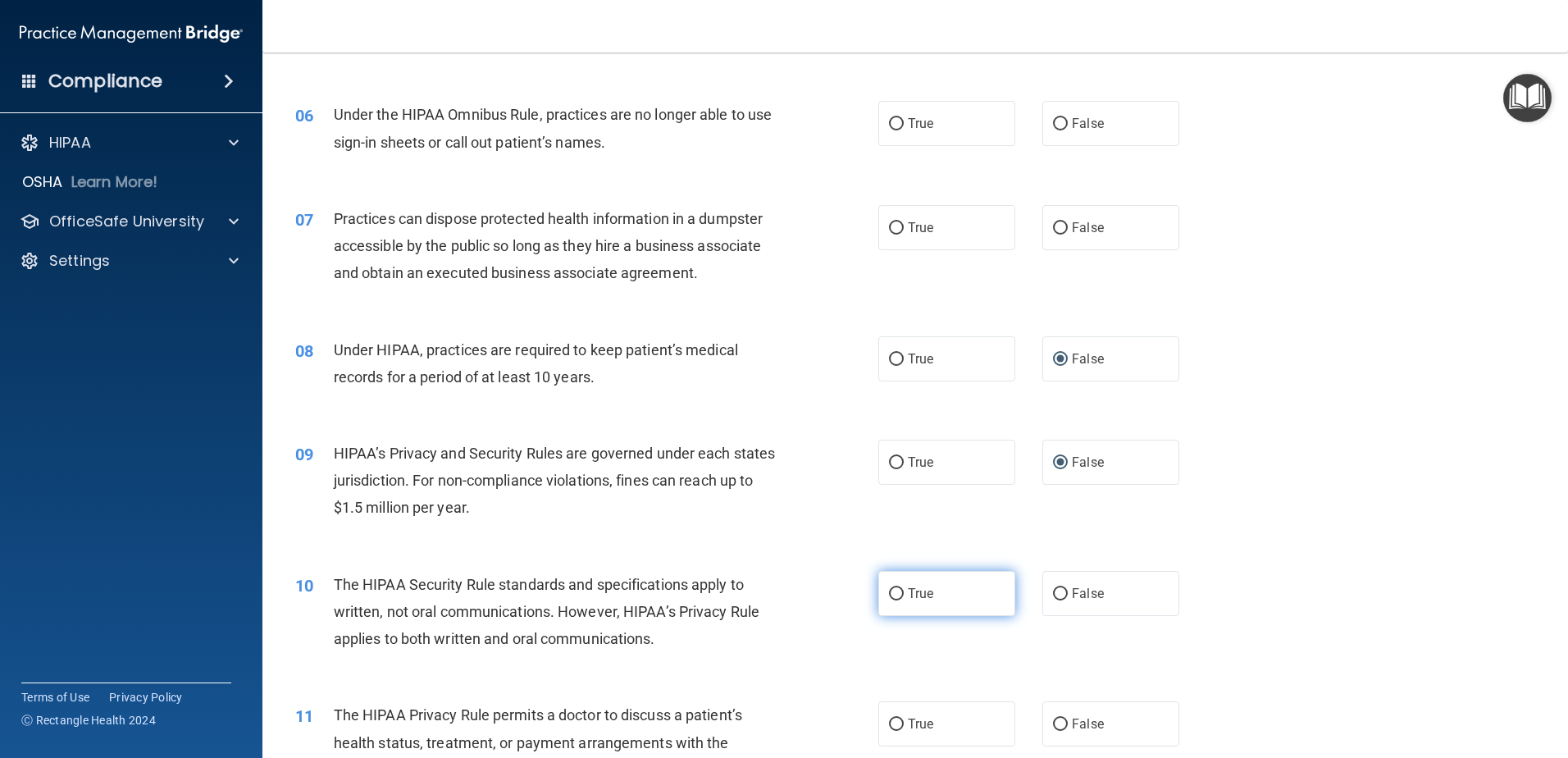
click at [899, 590] on label "True" at bounding box center [946, 594] width 137 height 45
click at [899, 590] on input "True" at bounding box center [897, 594] width 15 height 13
radio input "true"
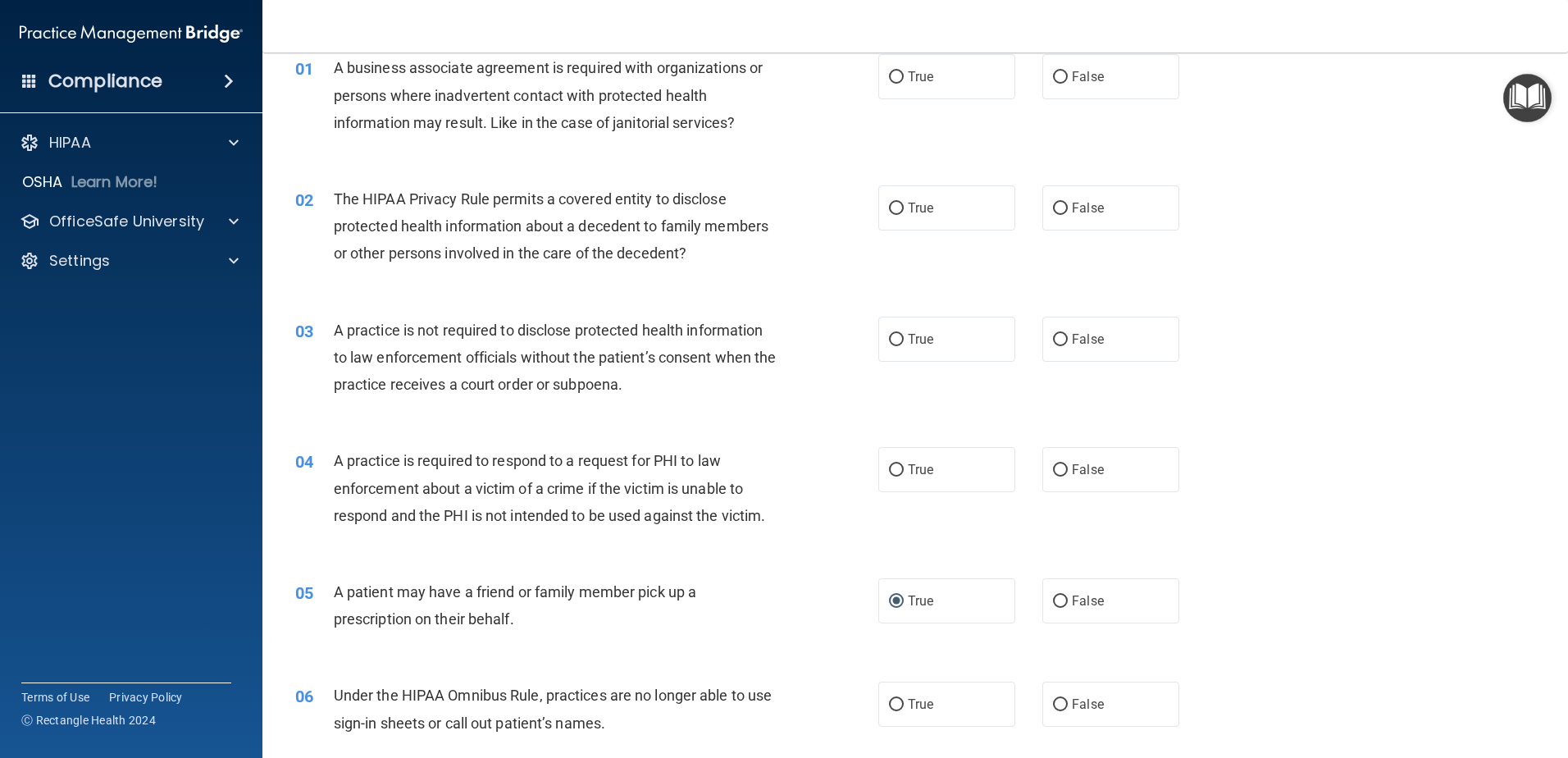
scroll to position [0, 0]
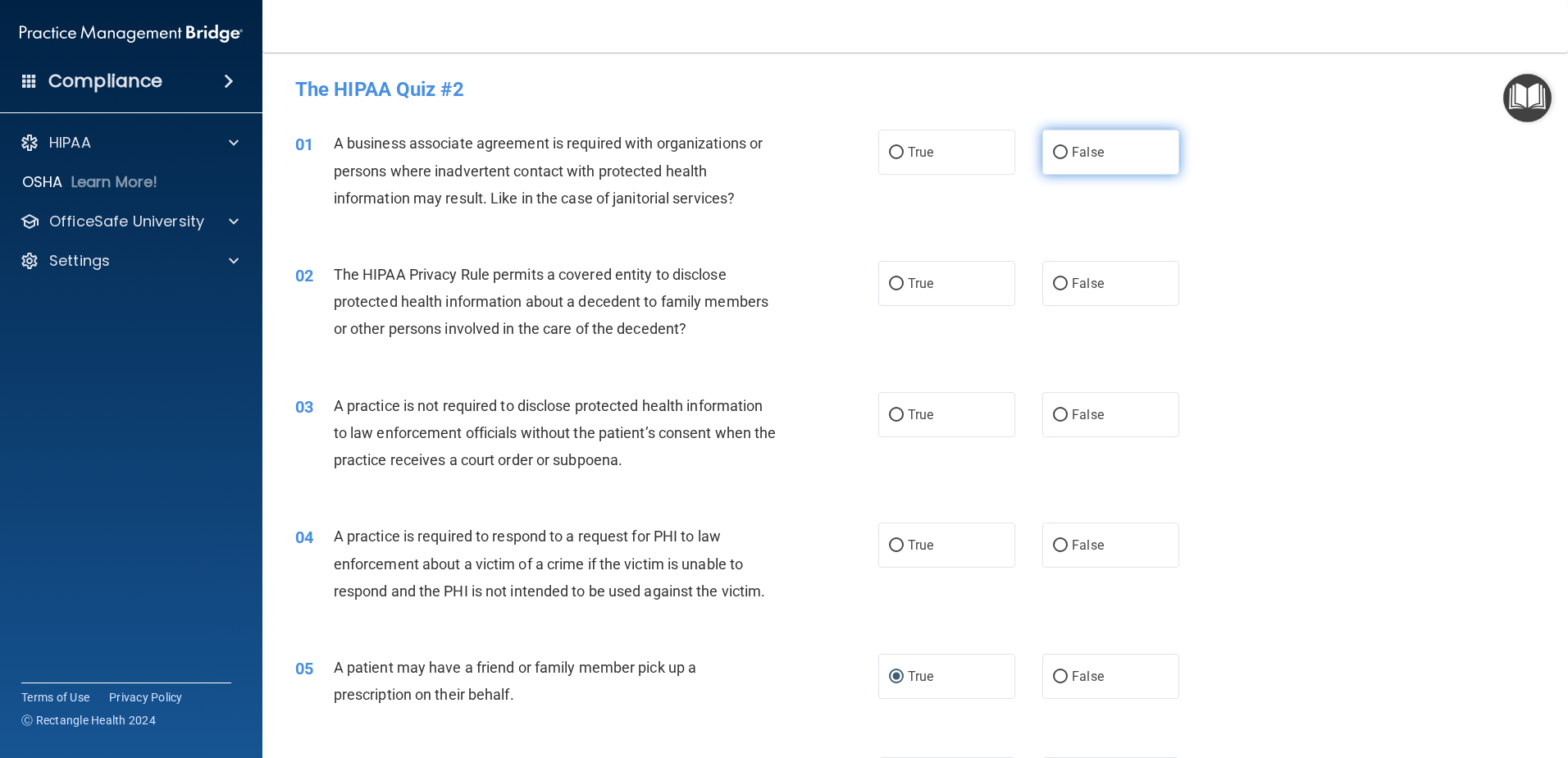
click at [1047, 145] on label "False" at bounding box center [1110, 152] width 137 height 45
click at [1053, 147] on input "False" at bounding box center [1061, 153] width 15 height 13
radio input "true"
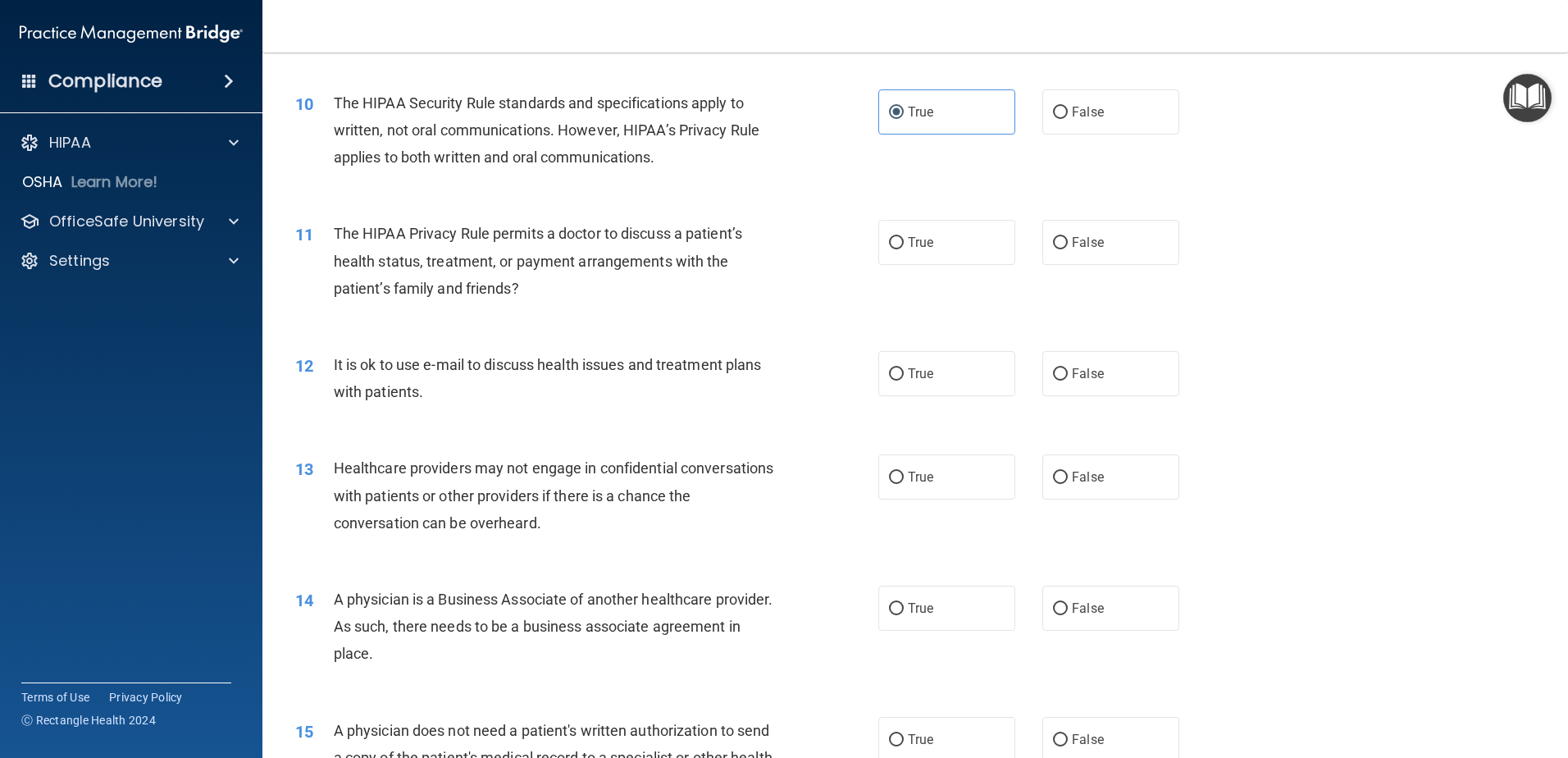
scroll to position [1148, 0]
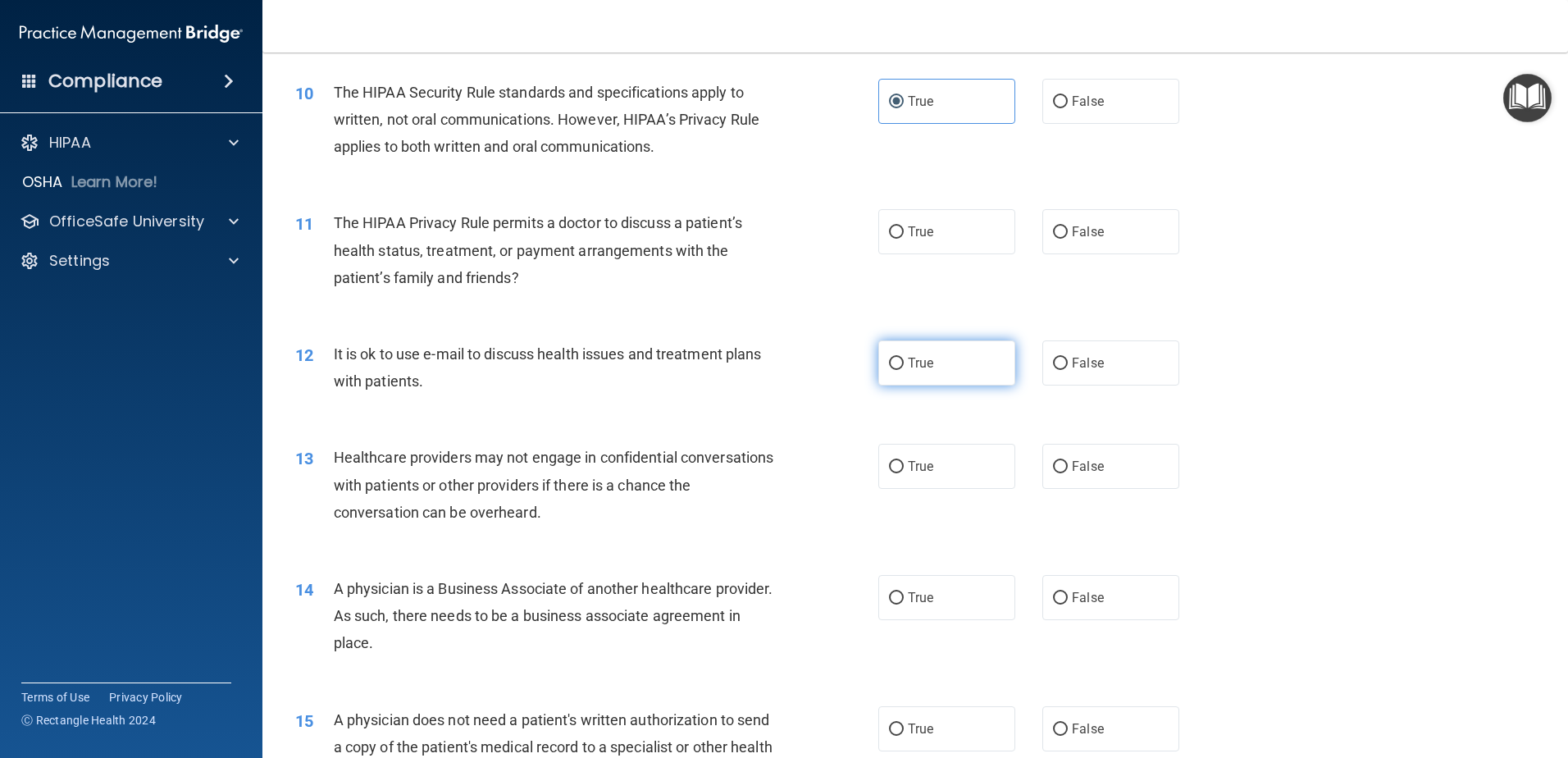
click at [898, 368] on label "True" at bounding box center [946, 363] width 137 height 45
click at [898, 368] on input "True" at bounding box center [897, 363] width 15 height 13
radio input "true"
click at [1053, 463] on input "False" at bounding box center [1061, 467] width 15 height 13
radio input "true"
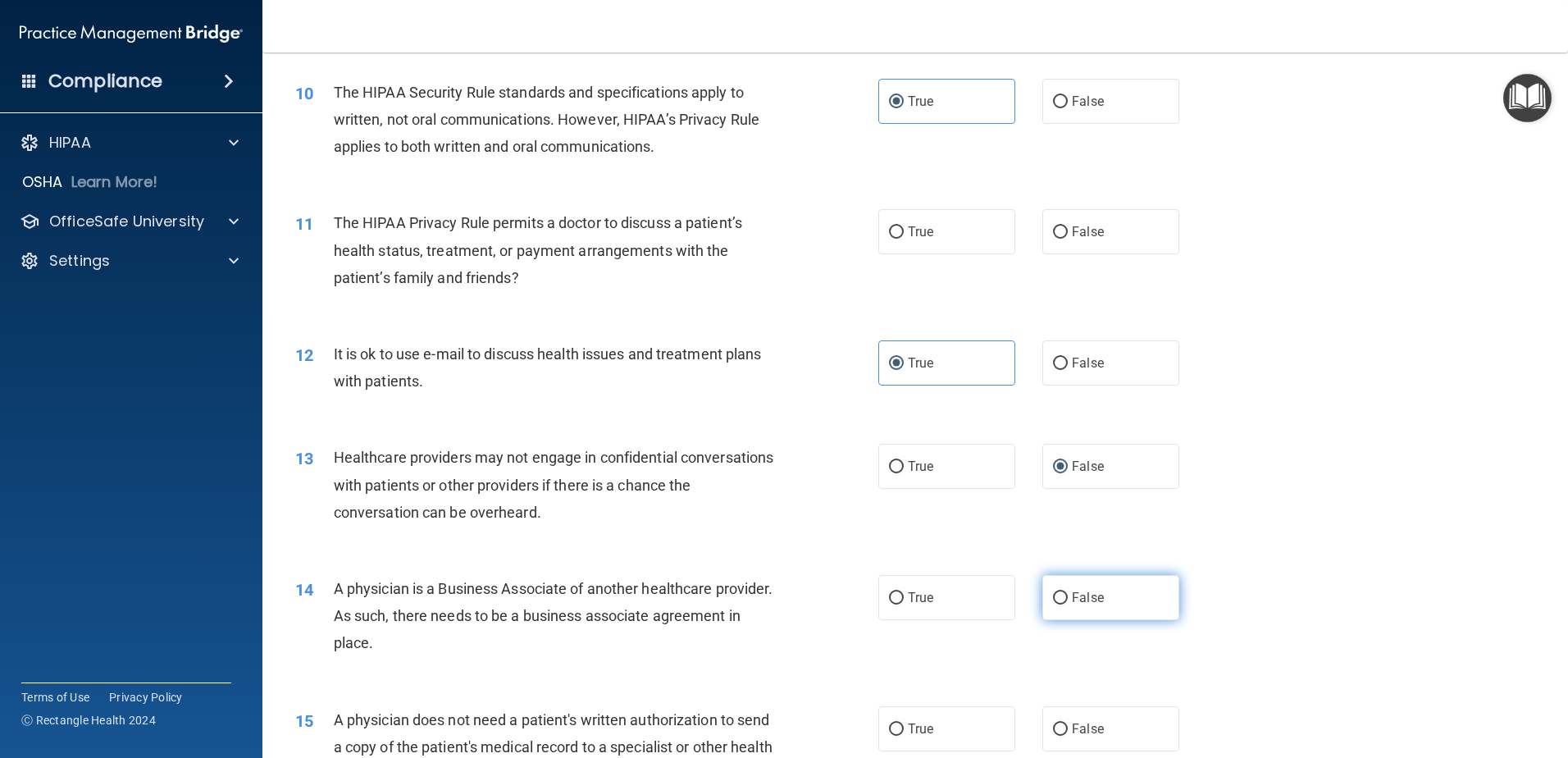
click at [1058, 599] on input "False" at bounding box center [1061, 598] width 15 height 13
radio input "true"
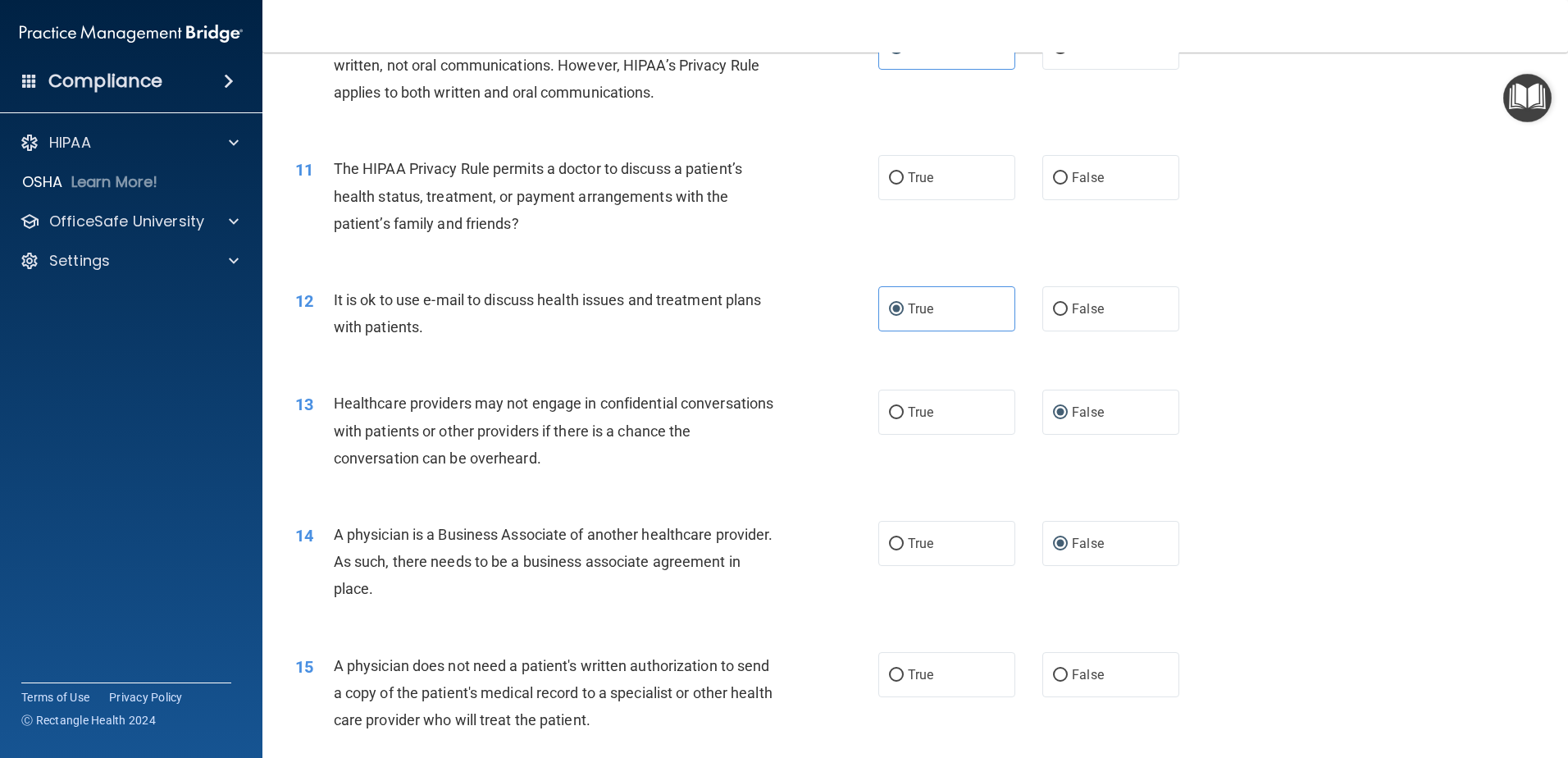
scroll to position [1312, 0]
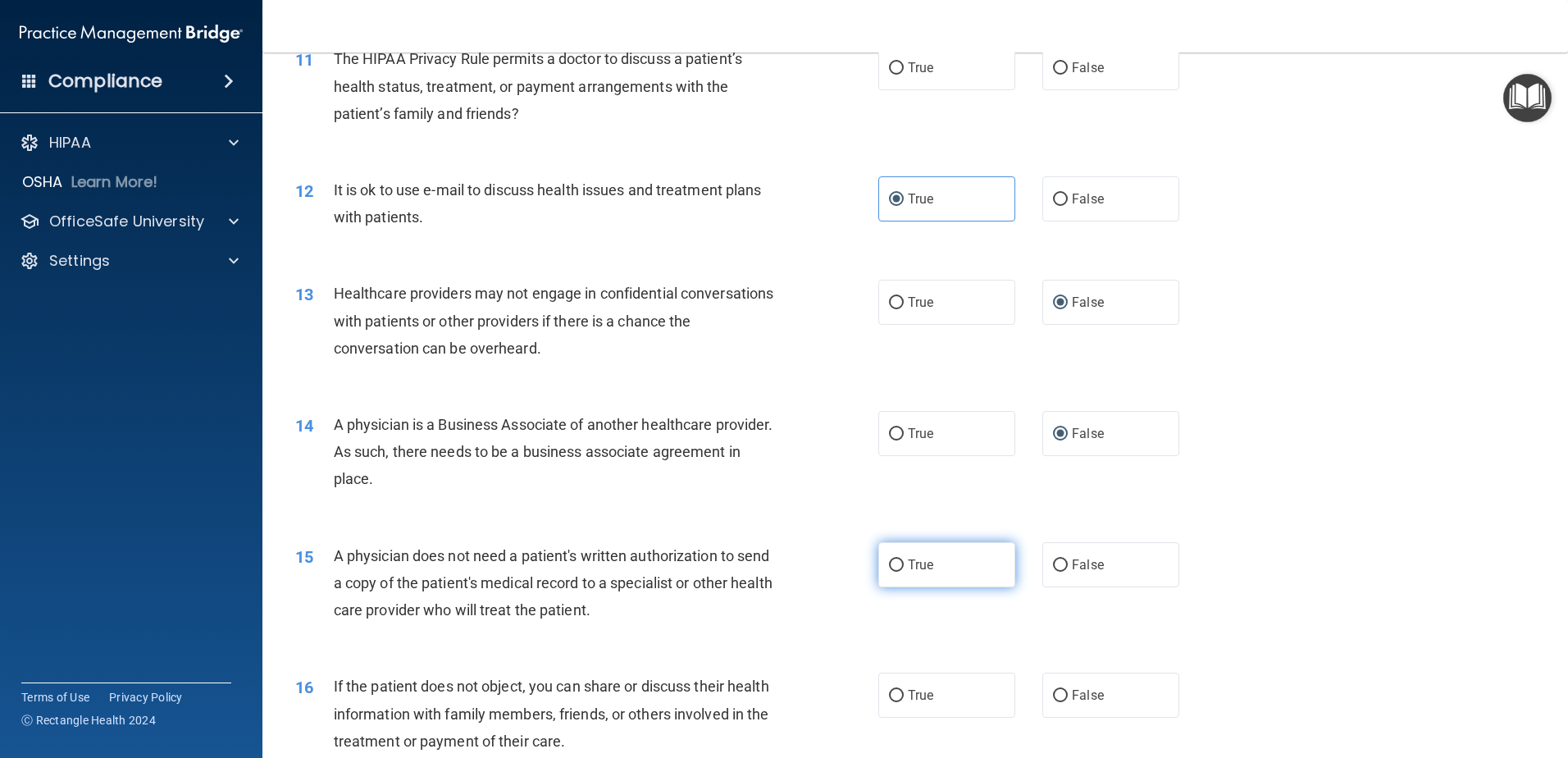
click at [894, 559] on input "True" at bounding box center [897, 565] width 15 height 13
radio input "true"
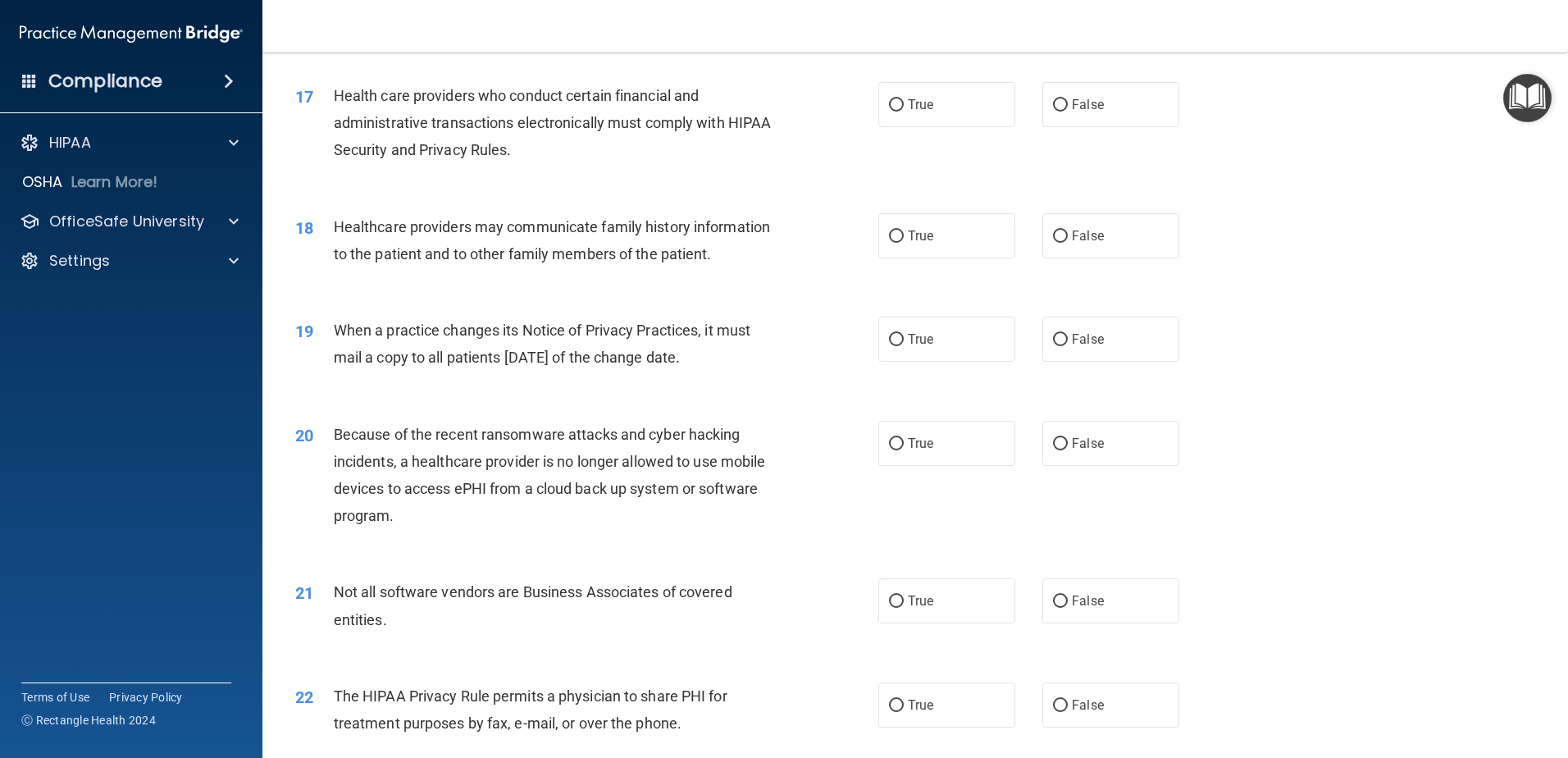
scroll to position [1994, 0]
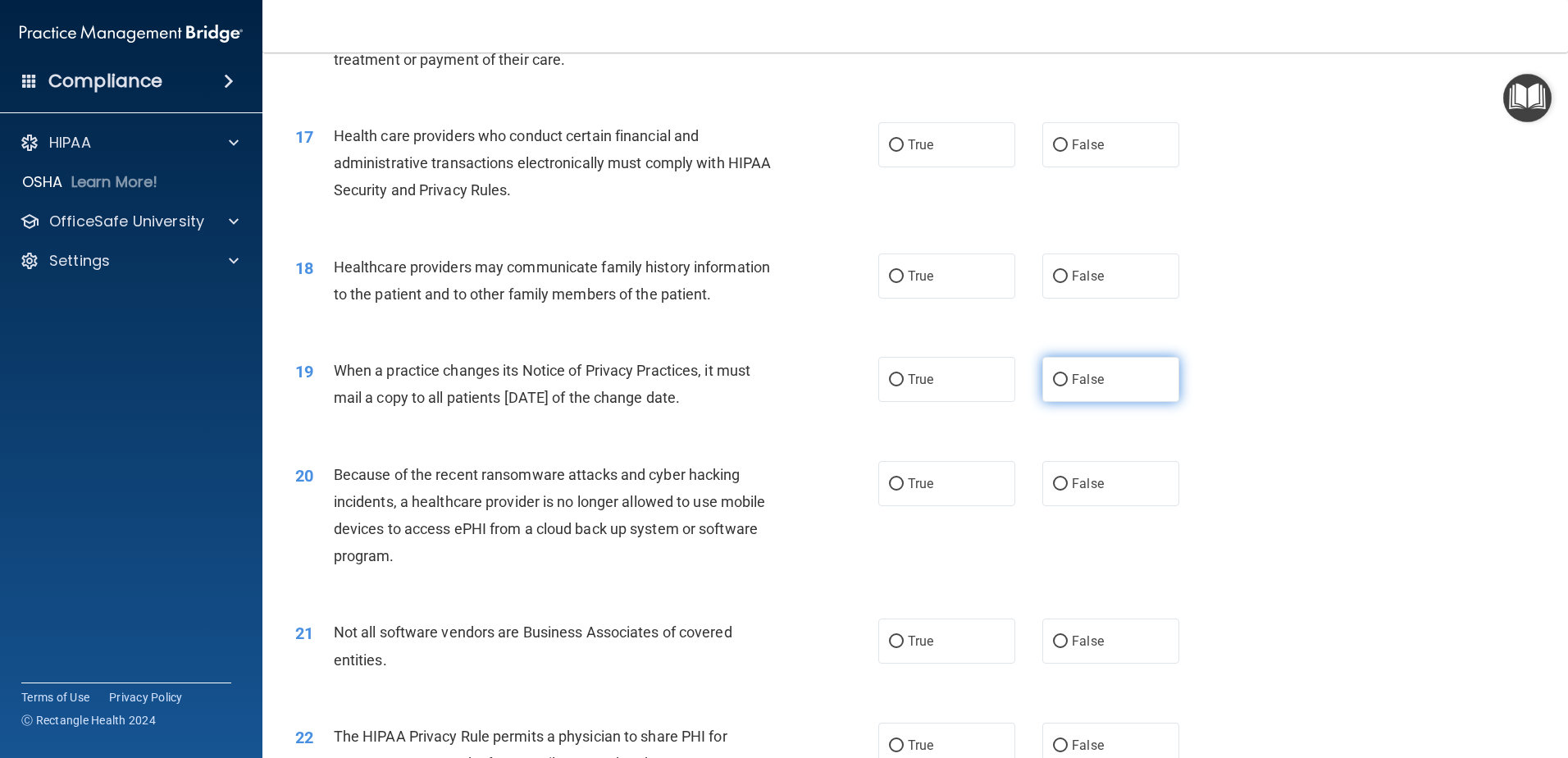
click at [1053, 374] on input "False" at bounding box center [1061, 380] width 15 height 13
radio input "true"
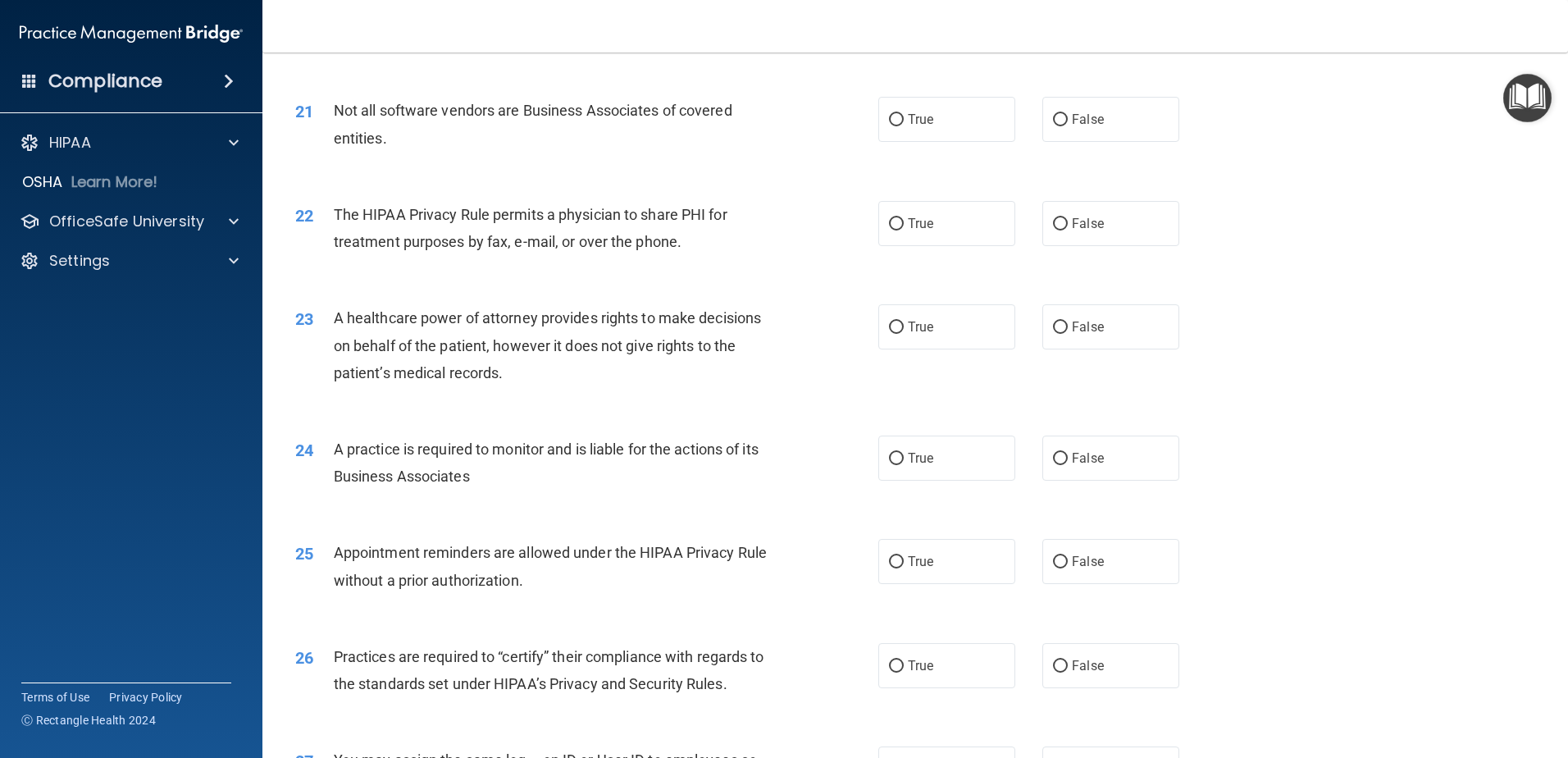
scroll to position [2486, 0]
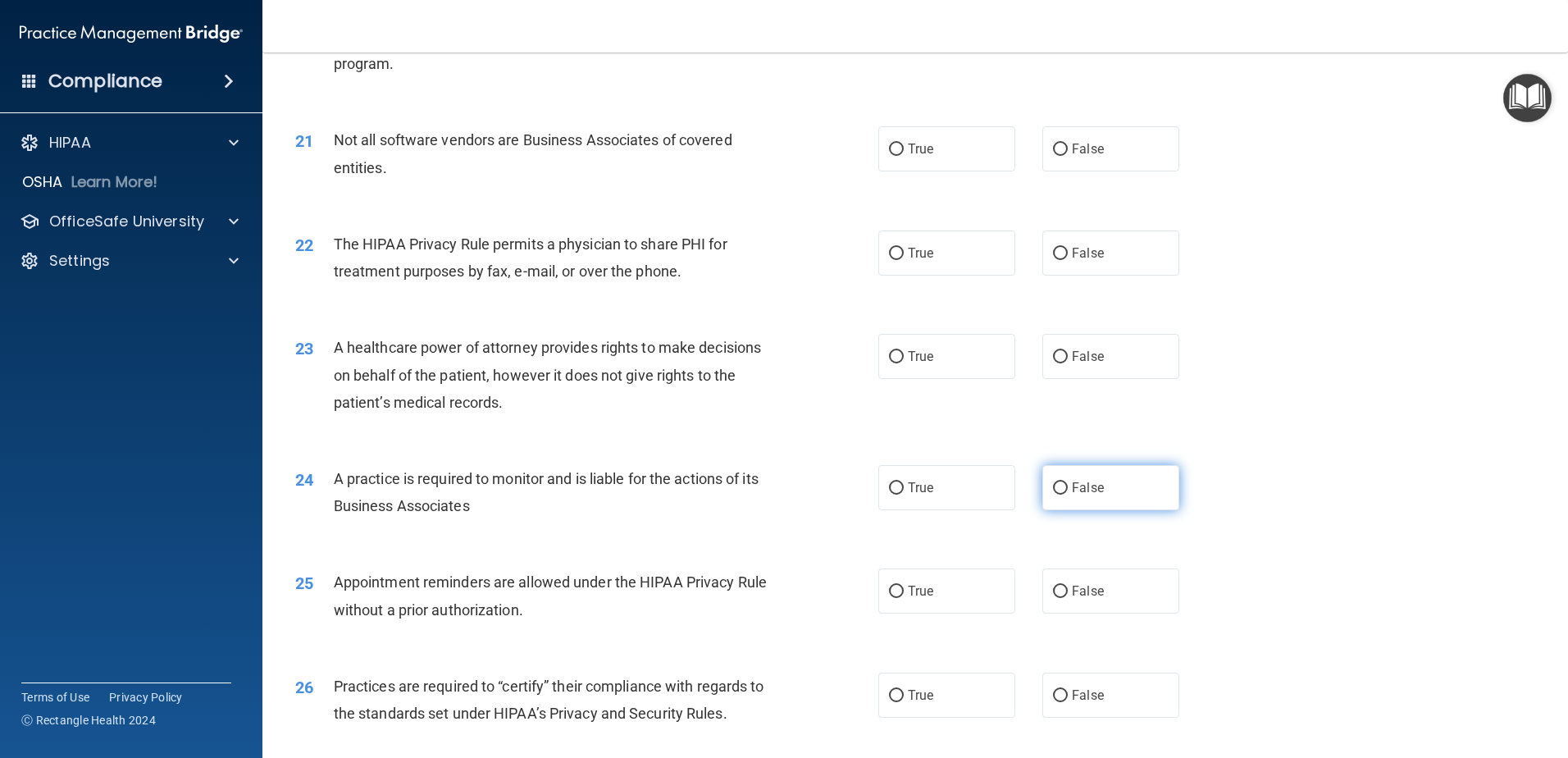
click at [1053, 483] on input "False" at bounding box center [1061, 488] width 15 height 13
radio input "true"
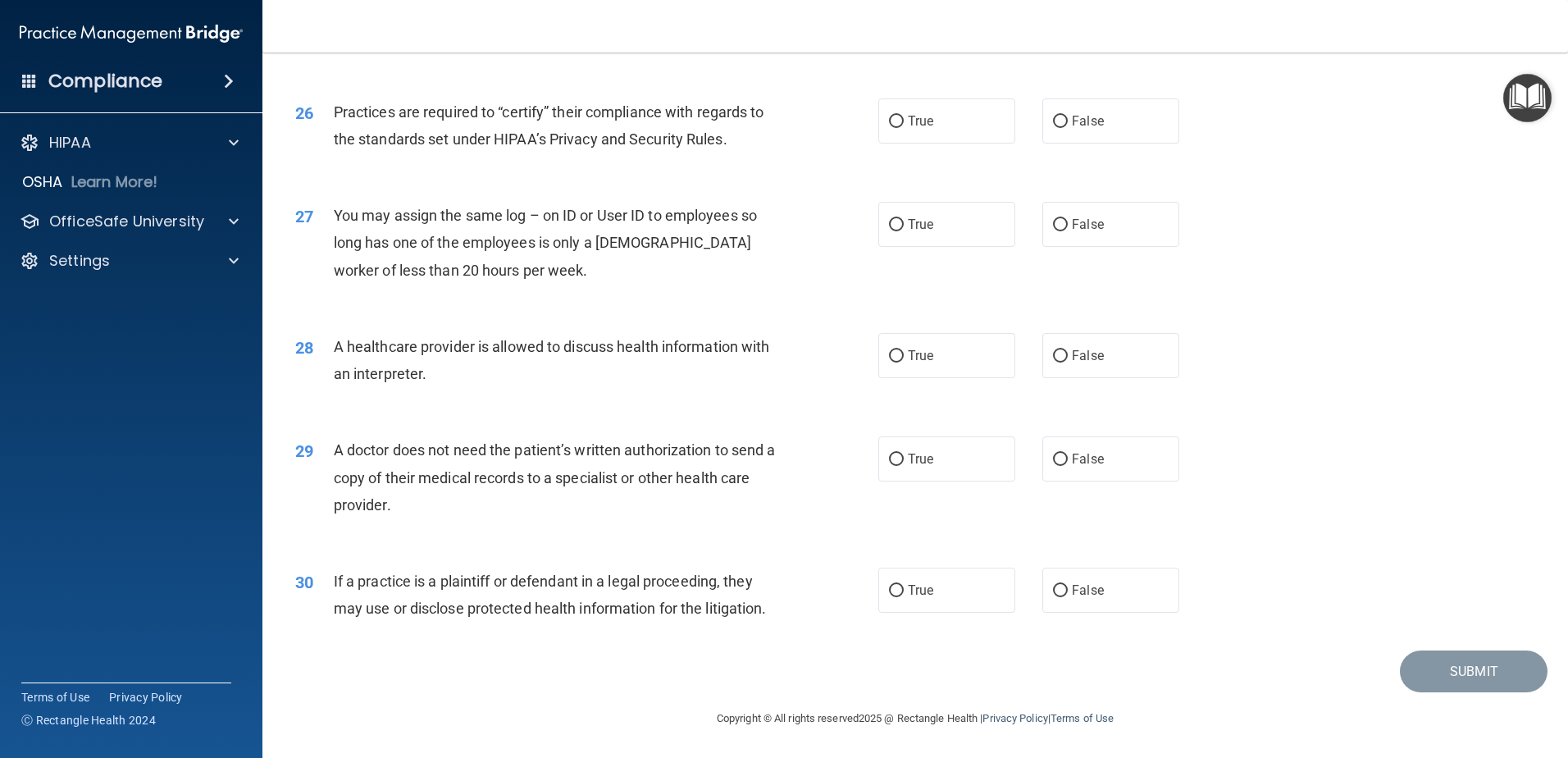
scroll to position [2733, 0]
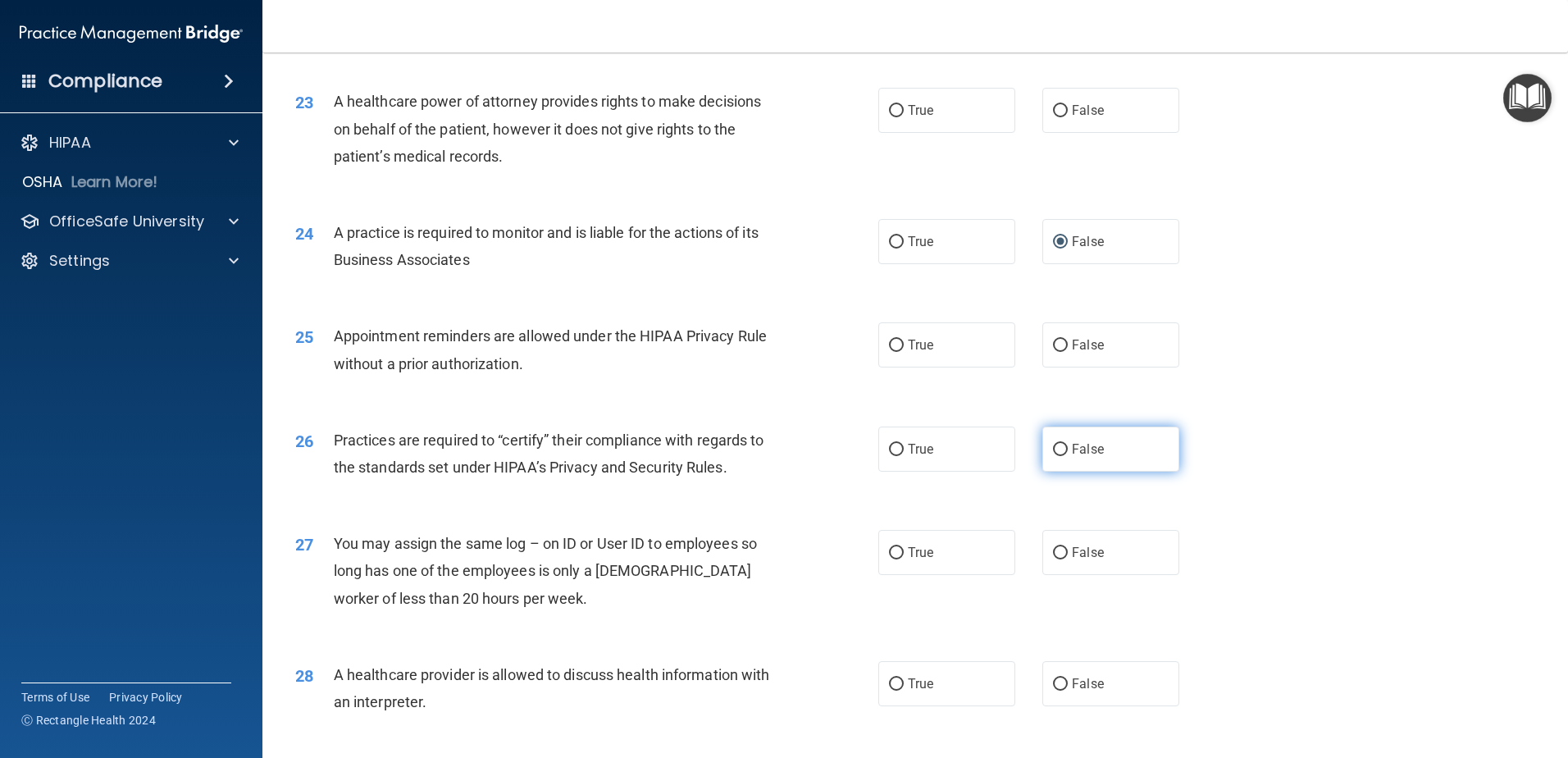
click at [1053, 458] on label "False" at bounding box center [1110, 449] width 137 height 45
click at [1053, 456] on input "False" at bounding box center [1061, 449] width 15 height 13
radio input "true"
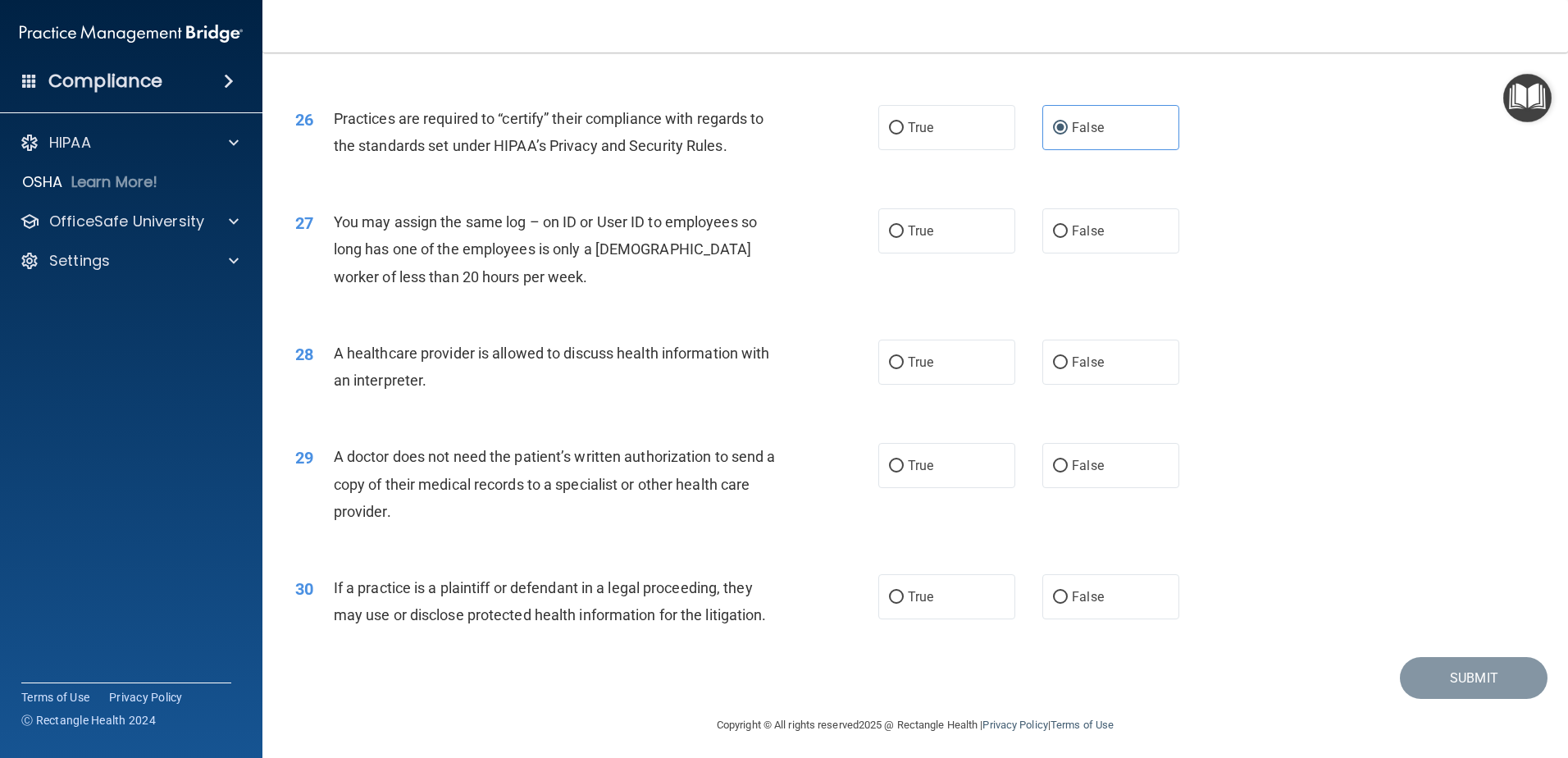
scroll to position [3061, 0]
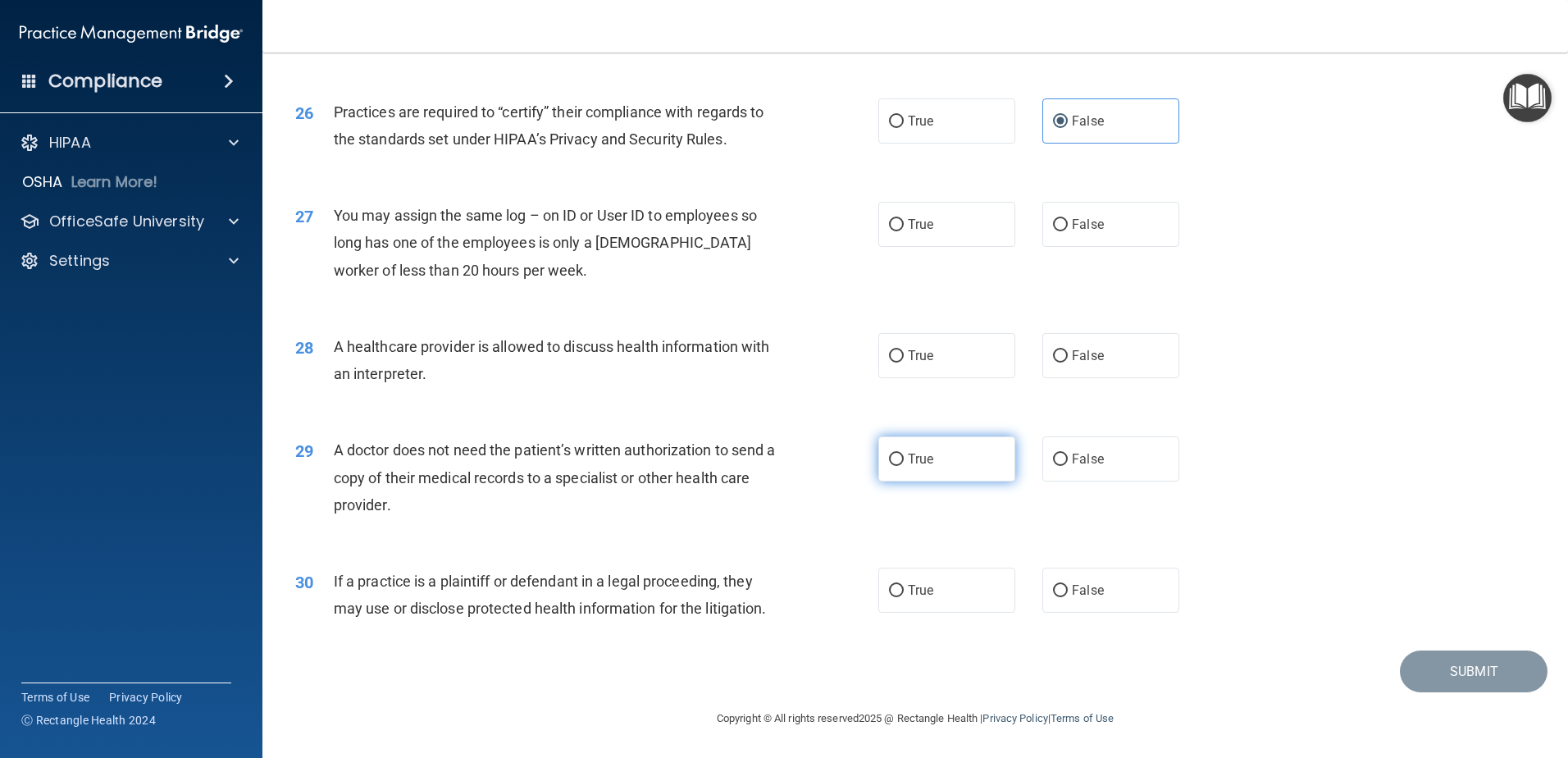
click at [889, 453] on input "True" at bounding box center [897, 459] width 15 height 13
radio input "true"
click at [889, 586] on input "True" at bounding box center [897, 591] width 15 height 13
radio input "true"
click at [888, 346] on label "True" at bounding box center [946, 356] width 137 height 45
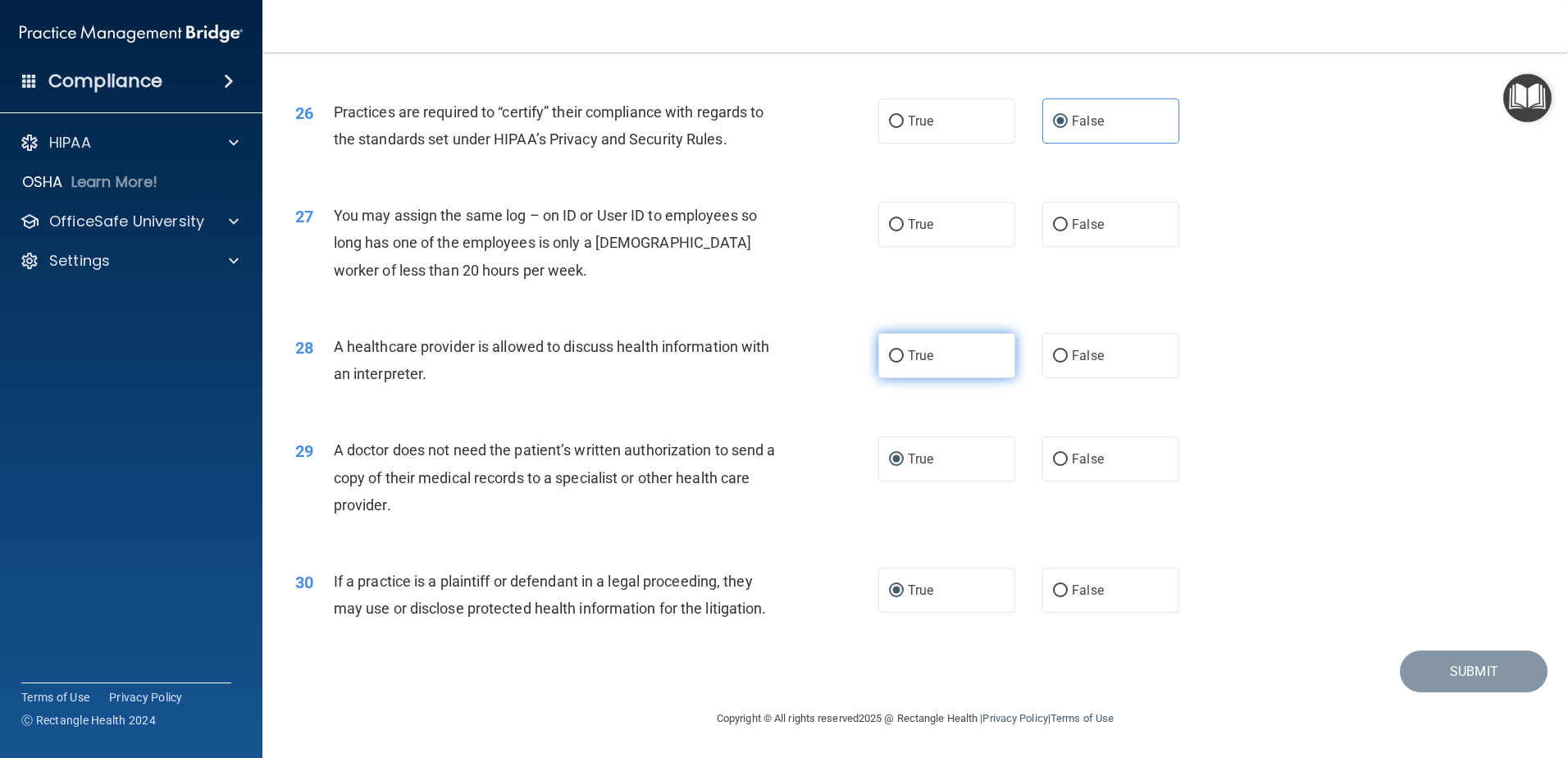
click at [889, 350] on input "True" at bounding box center [897, 356] width 15 height 13
radio input "true"
click at [1053, 222] on input "False" at bounding box center [1061, 225] width 15 height 13
radio input "true"
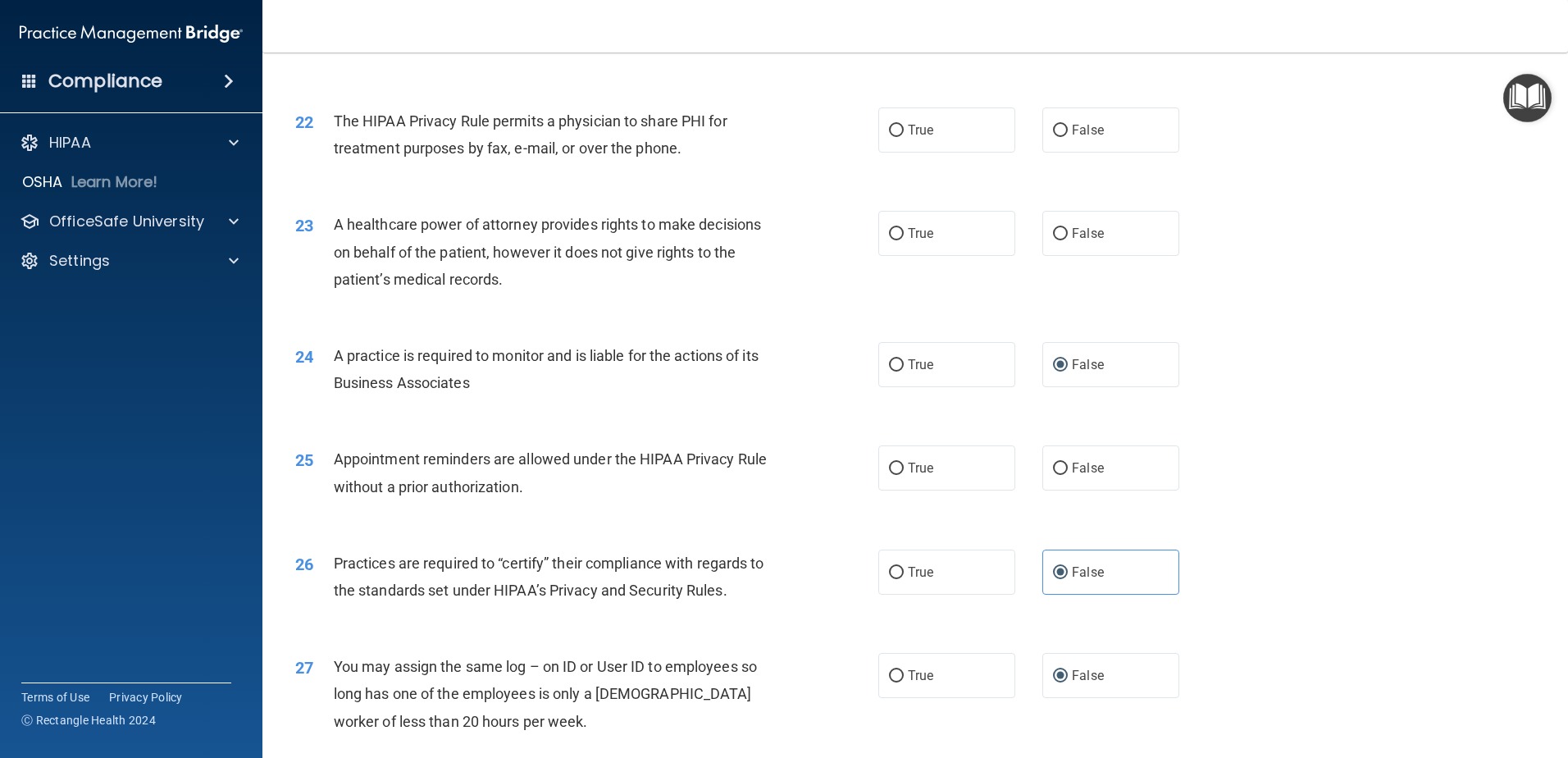
scroll to position [2568, 0]
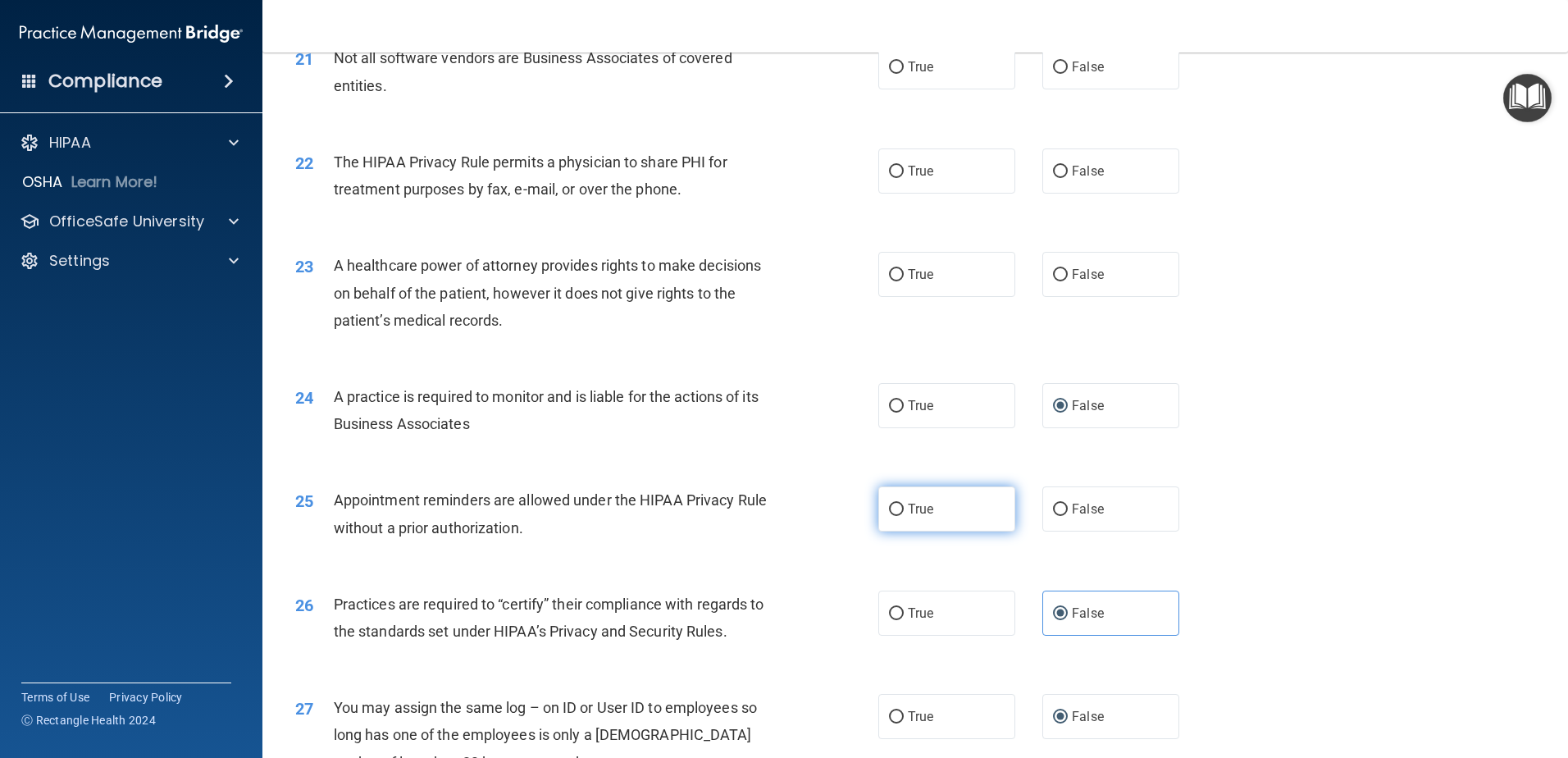
click at [894, 506] on input "True" at bounding box center [897, 510] width 15 height 13
radio input "true"
click at [889, 273] on input "True" at bounding box center [897, 275] width 15 height 13
radio input "true"
click at [1056, 169] on input "False" at bounding box center [1061, 172] width 15 height 13
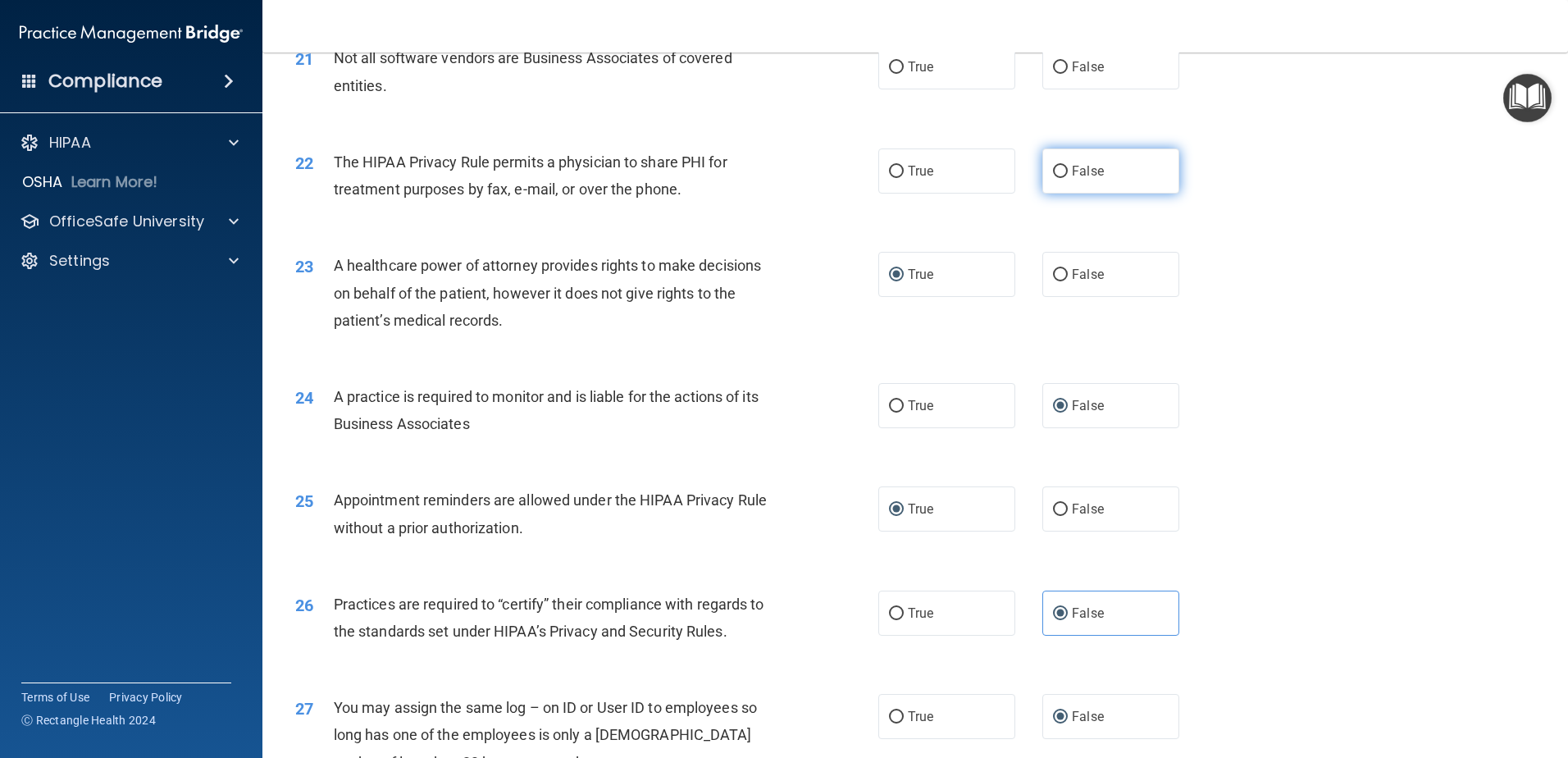
radio input "true"
click at [891, 170] on input "True" at bounding box center [897, 172] width 15 height 13
radio input "true"
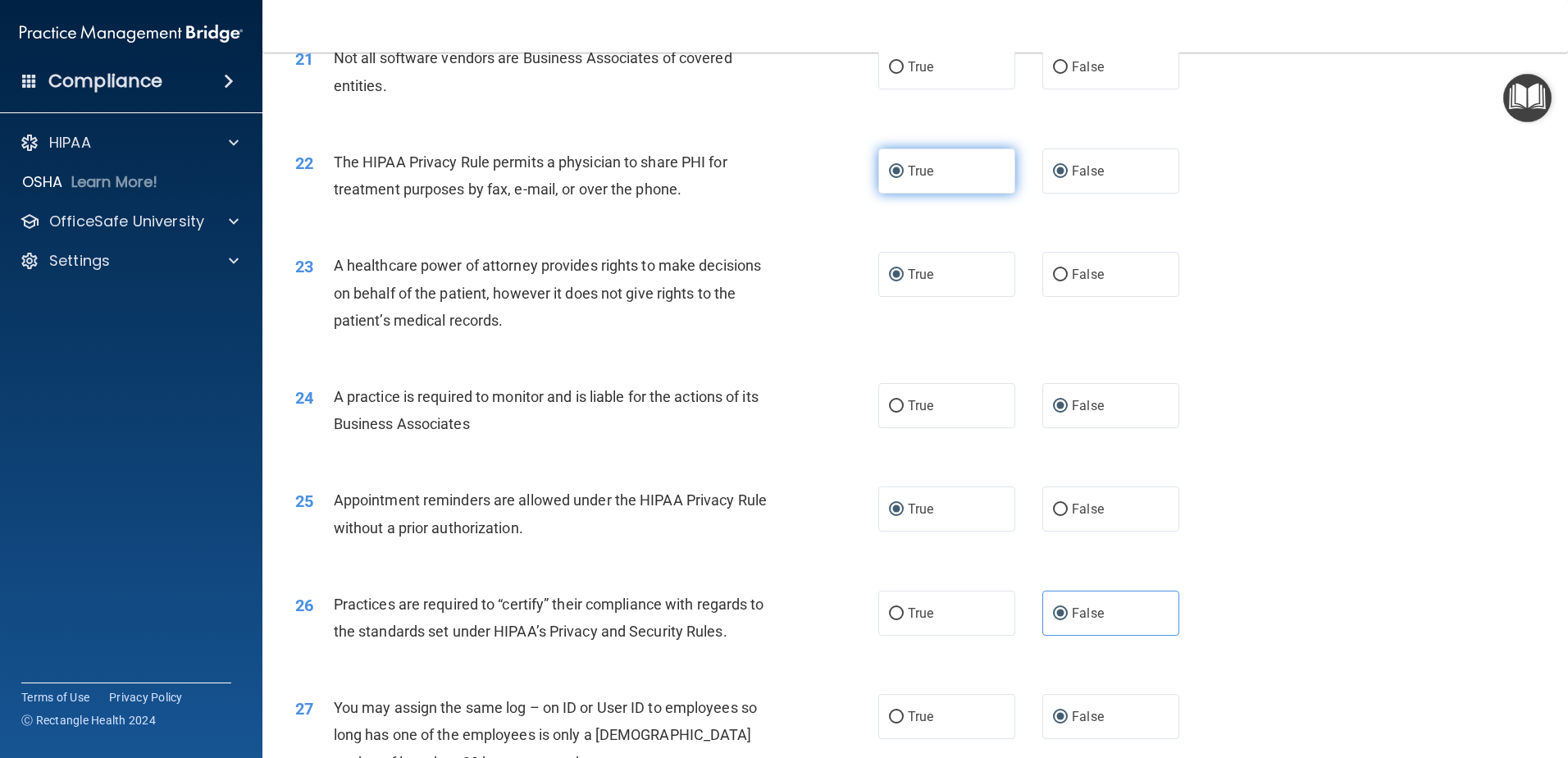
radio input "false"
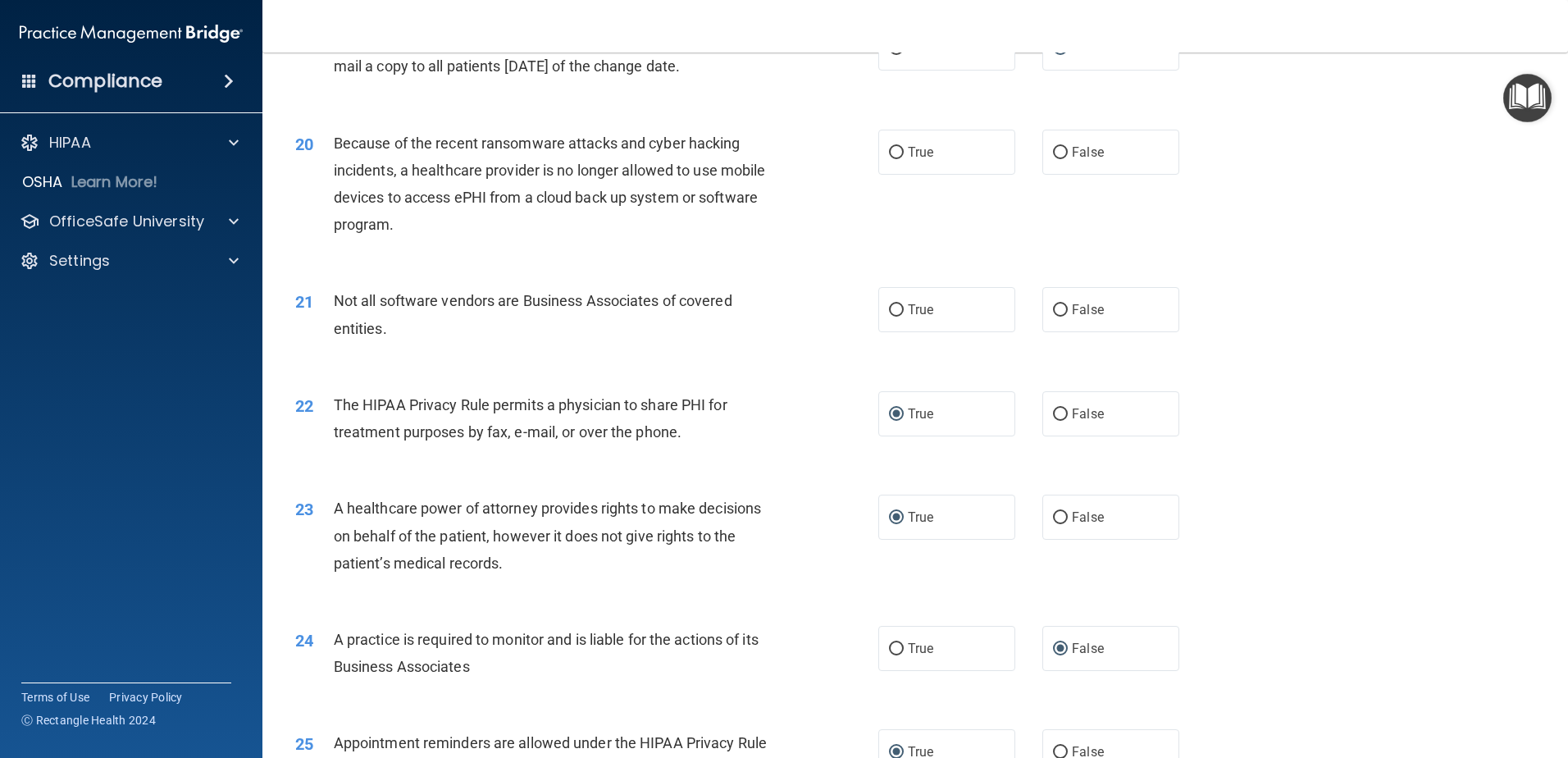
scroll to position [2322, 0]
click at [1056, 310] on input "False" at bounding box center [1061, 314] width 15 height 13
radio input "true"
click at [1054, 156] on input "False" at bounding box center [1061, 156] width 15 height 13
radio input "true"
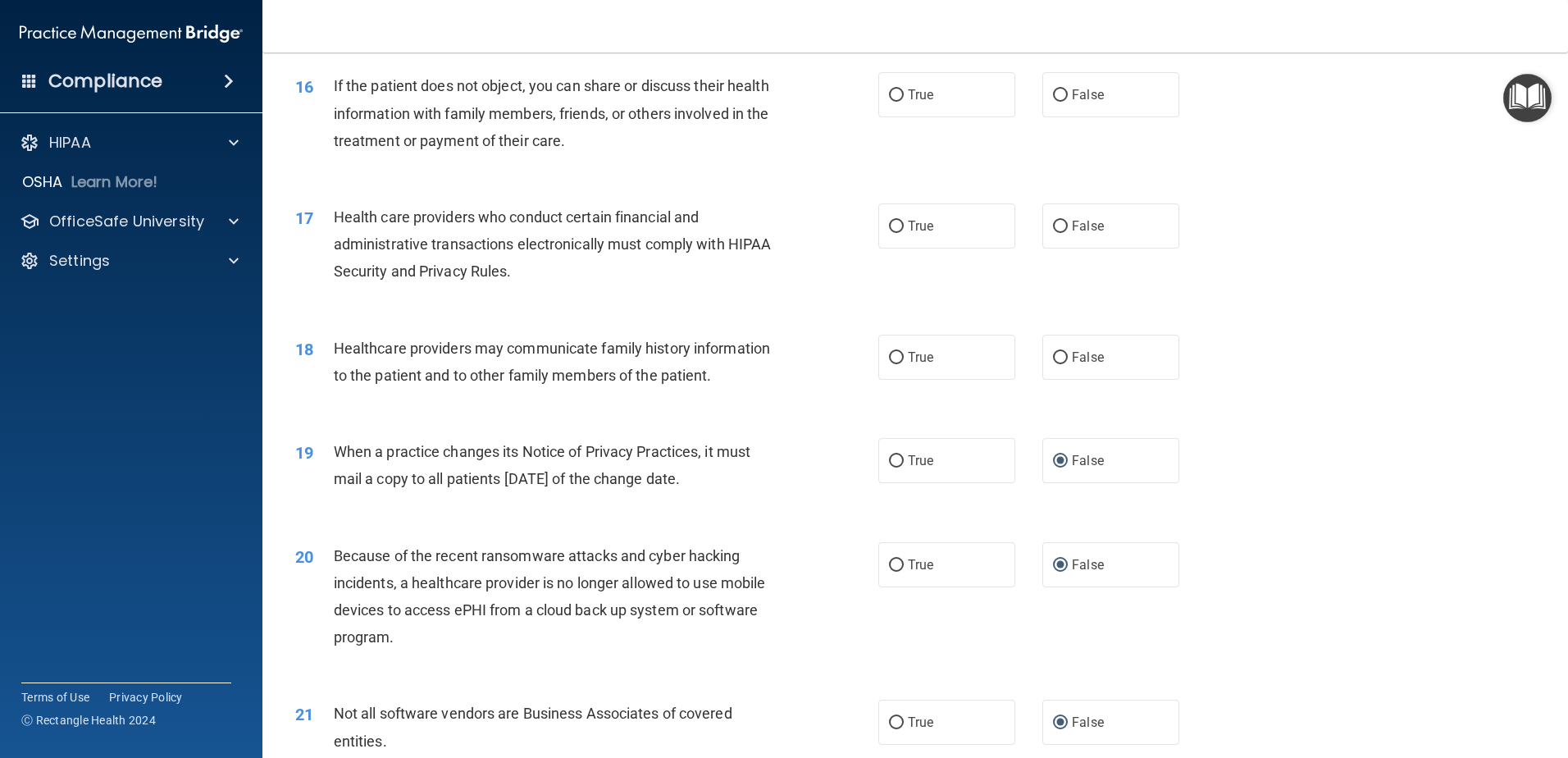
scroll to position [1912, 0]
click at [881, 356] on label "True" at bounding box center [946, 358] width 137 height 45
click at [889, 356] on input "True" at bounding box center [897, 358] width 15 height 13
radio input "true"
click at [896, 223] on input "True" at bounding box center [897, 227] width 15 height 13
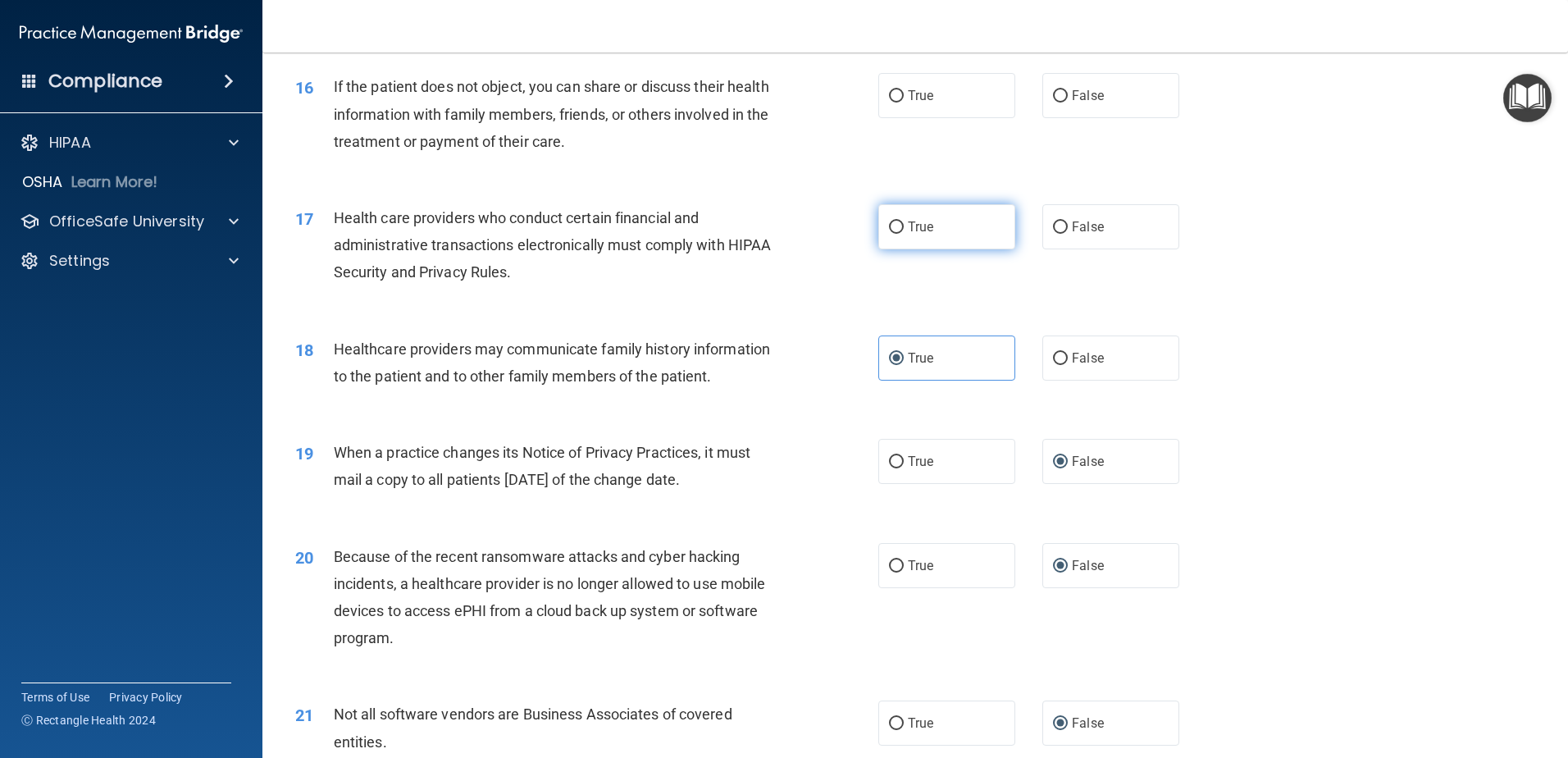
radio input "true"
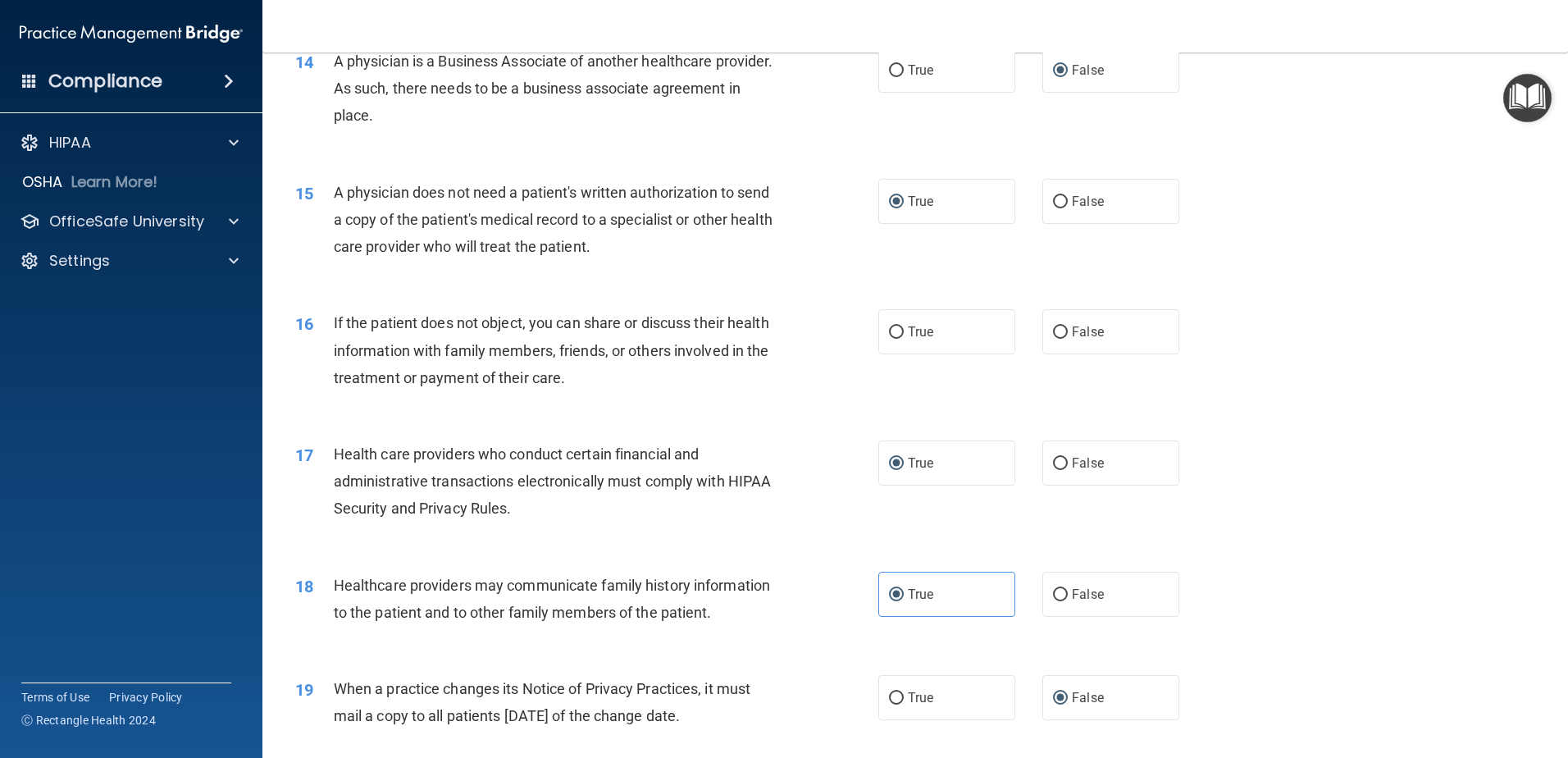
scroll to position [1666, 0]
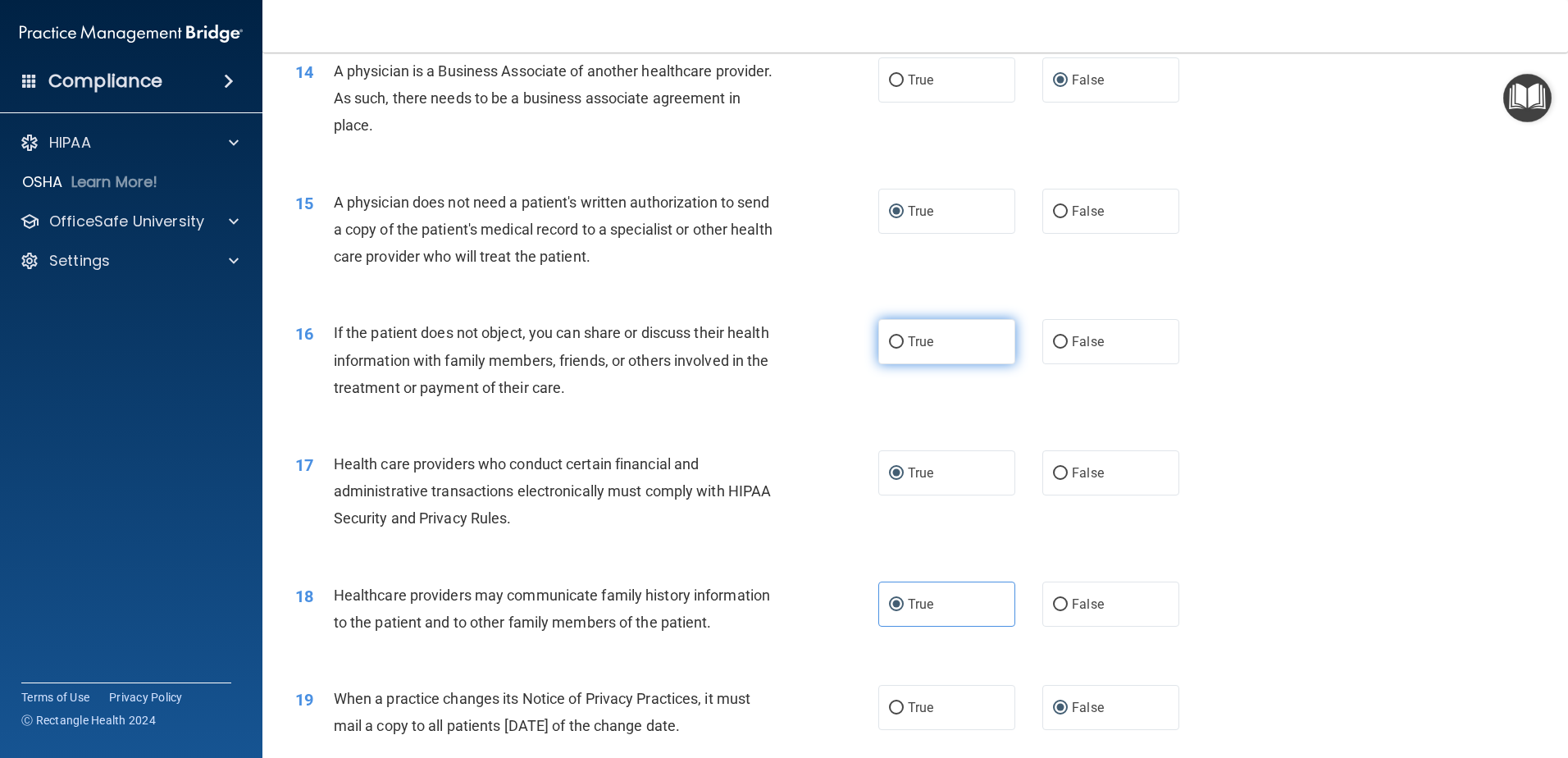
click at [908, 339] on span "True" at bounding box center [920, 342] width 25 height 16
click at [903, 339] on input "True" at bounding box center [897, 342] width 15 height 13
radio input "true"
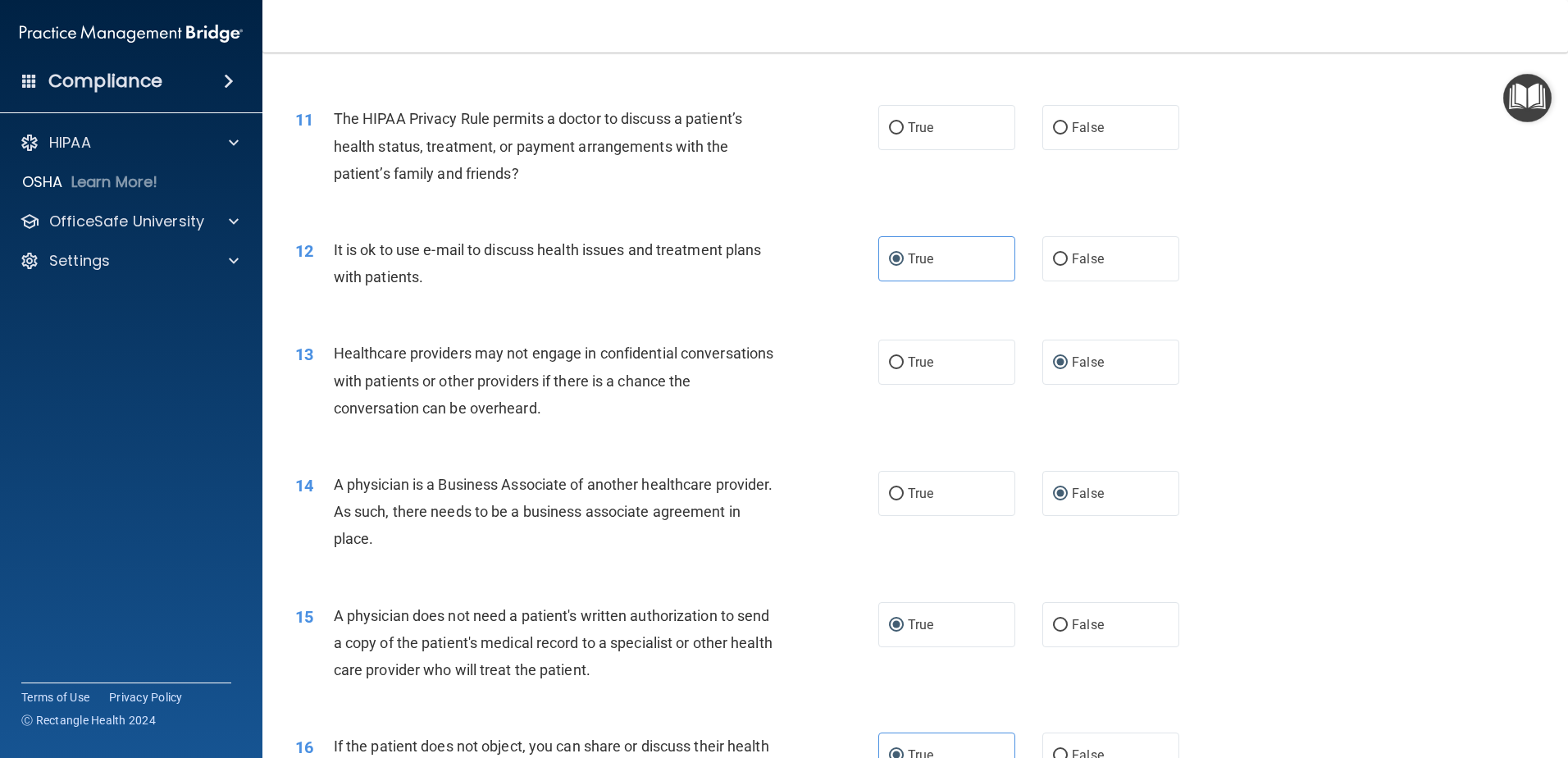
scroll to position [1092, 0]
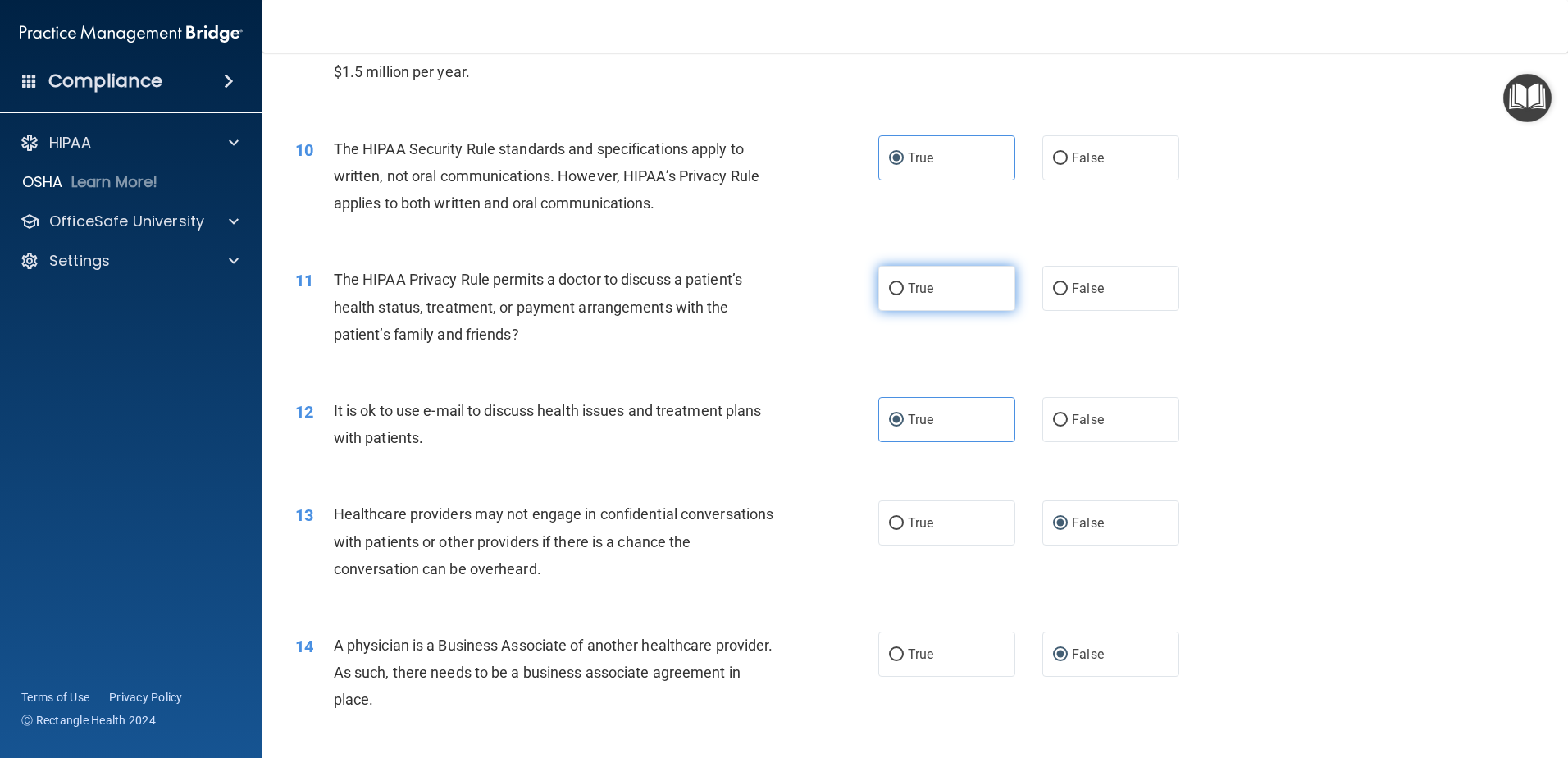
click at [892, 288] on input "True" at bounding box center [897, 289] width 15 height 13
radio input "true"
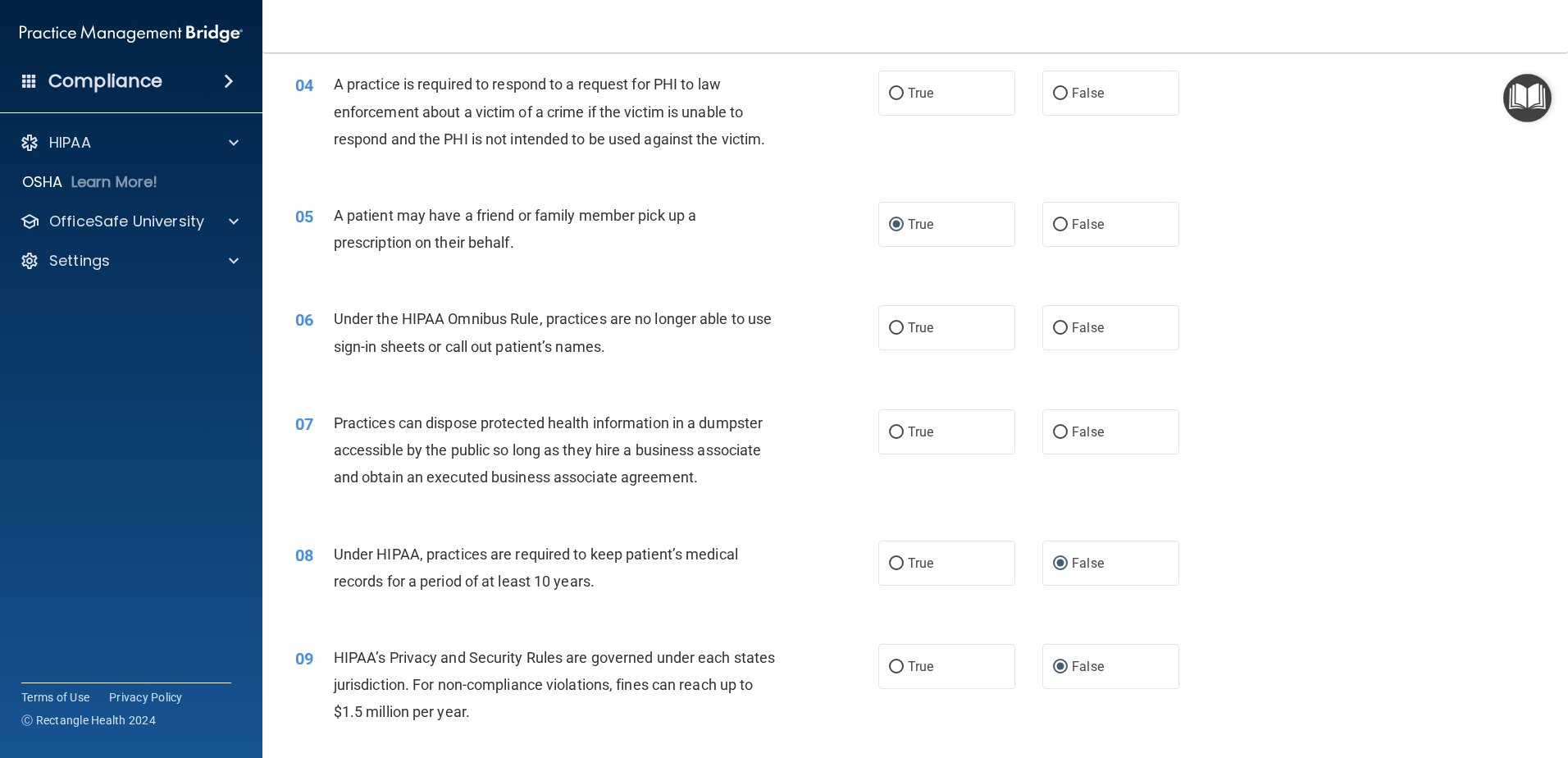
scroll to position [436, 0]
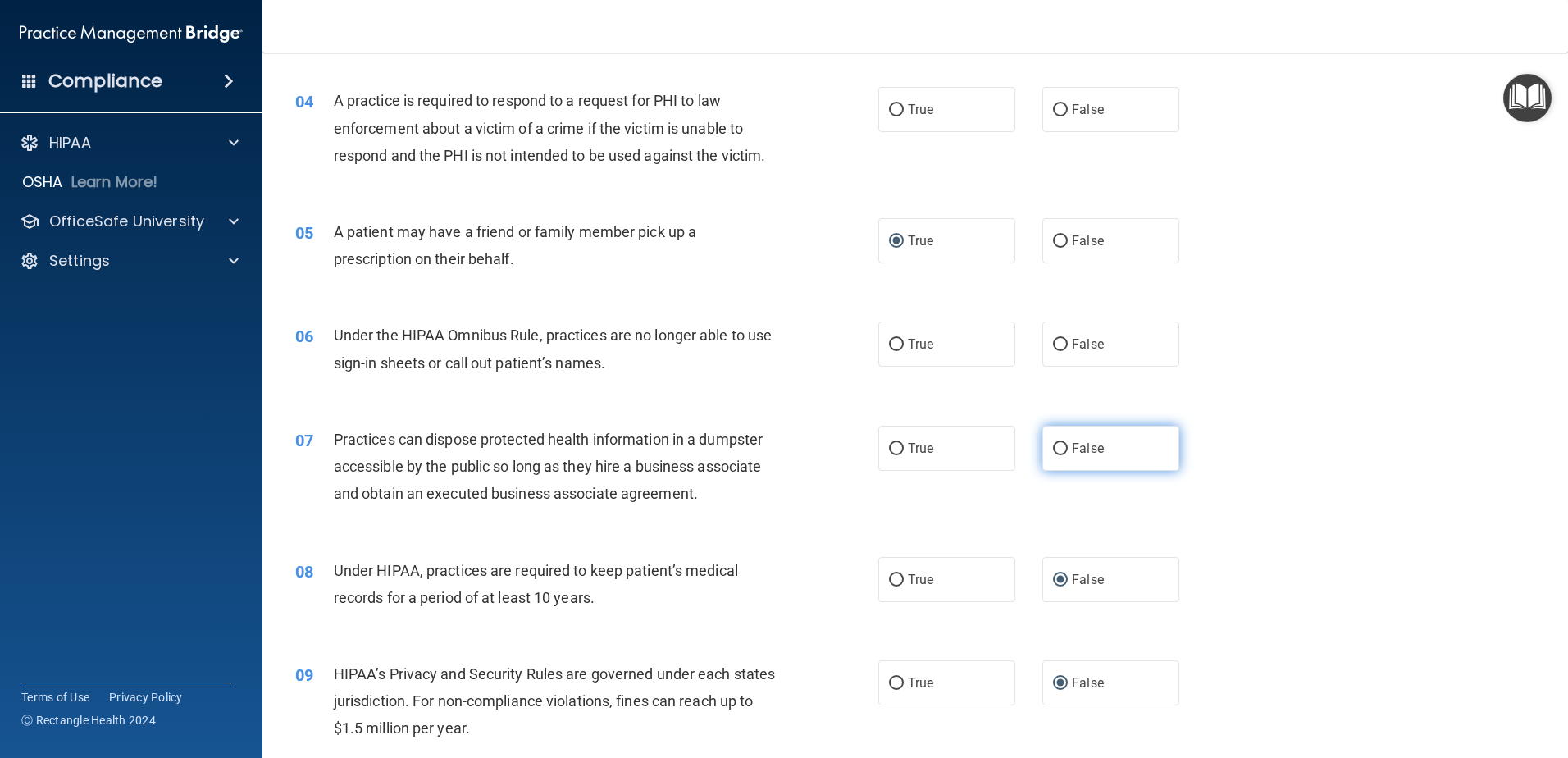
click at [1060, 448] on input "False" at bounding box center [1061, 449] width 15 height 13
radio input "true"
click at [1059, 339] on input "False" at bounding box center [1061, 345] width 15 height 13
radio input "true"
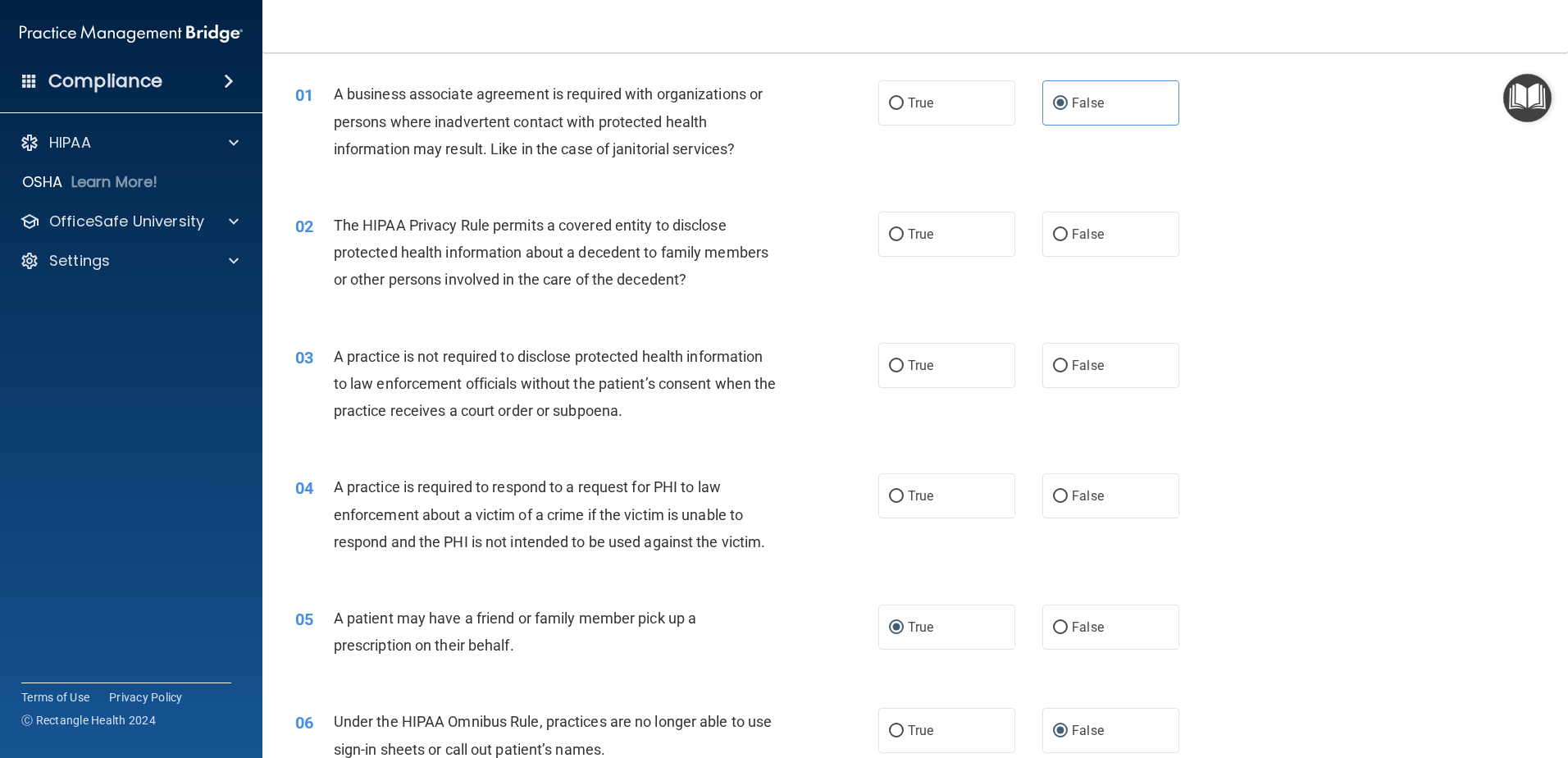
scroll to position [25, 0]
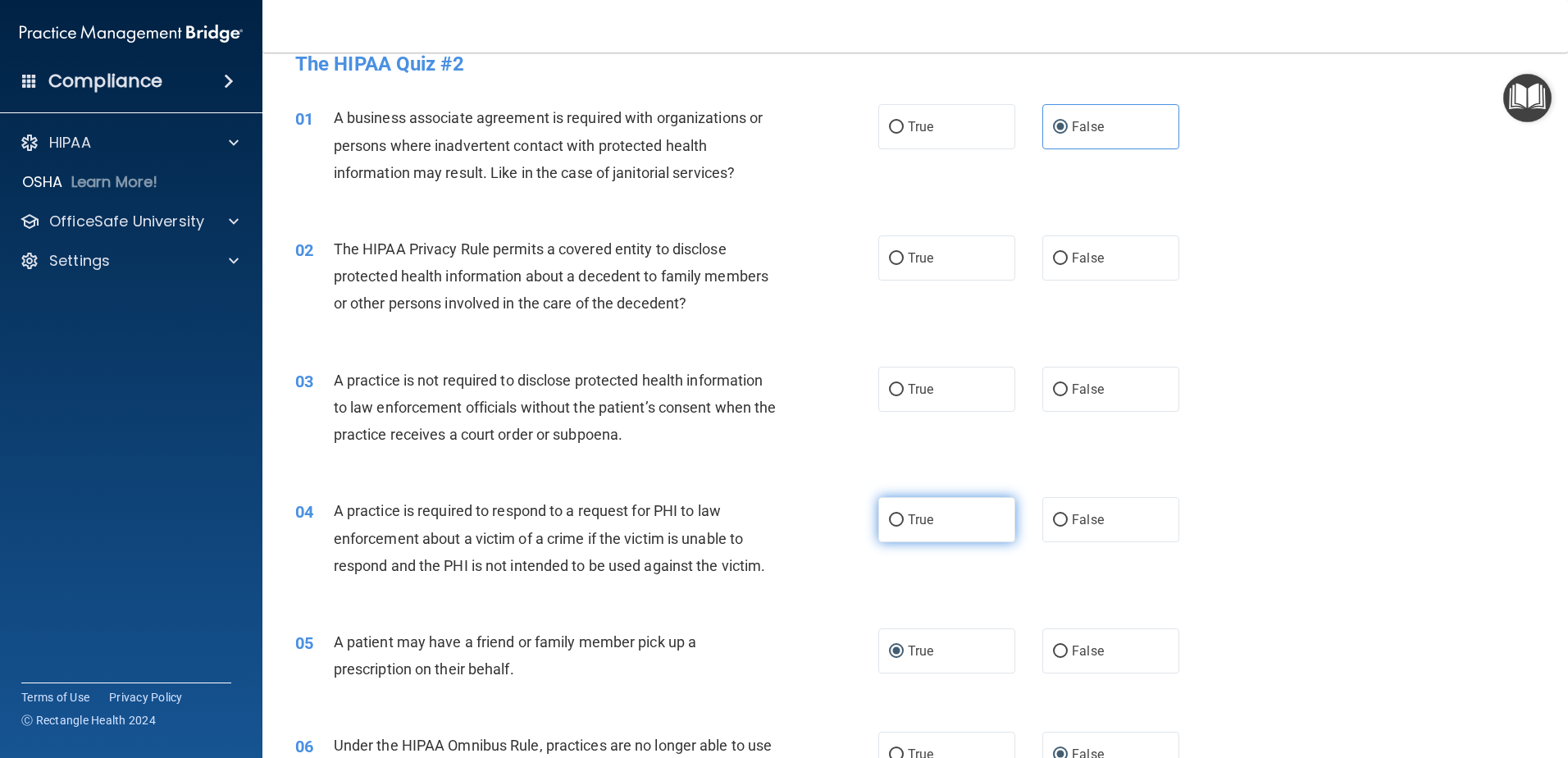
click at [897, 517] on input "True" at bounding box center [897, 520] width 15 height 13
radio input "true"
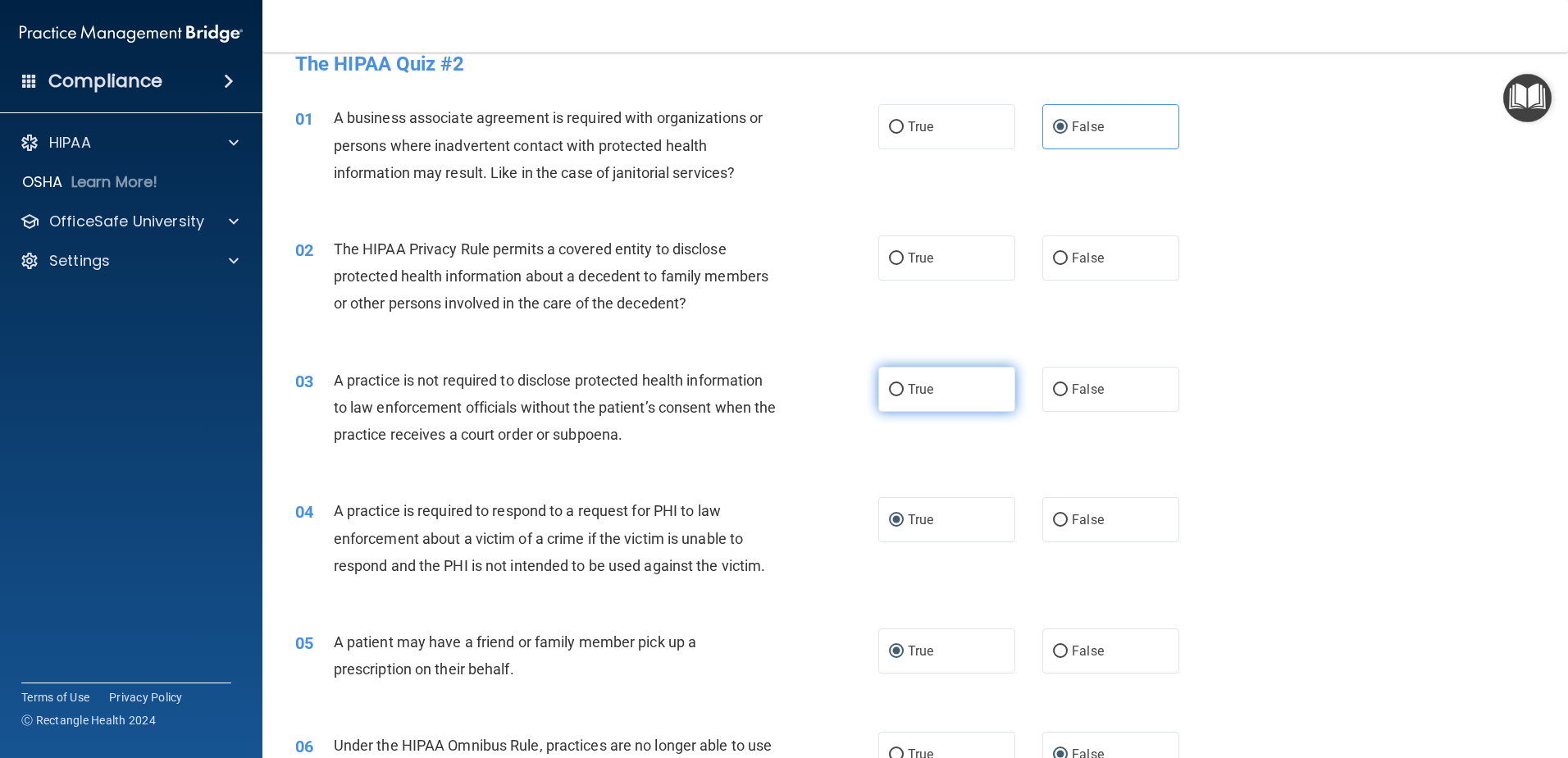
click at [897, 385] on input "True" at bounding box center [897, 390] width 15 height 13
radio input "true"
click at [890, 257] on input "True" at bounding box center [897, 258] width 15 height 13
radio input "true"
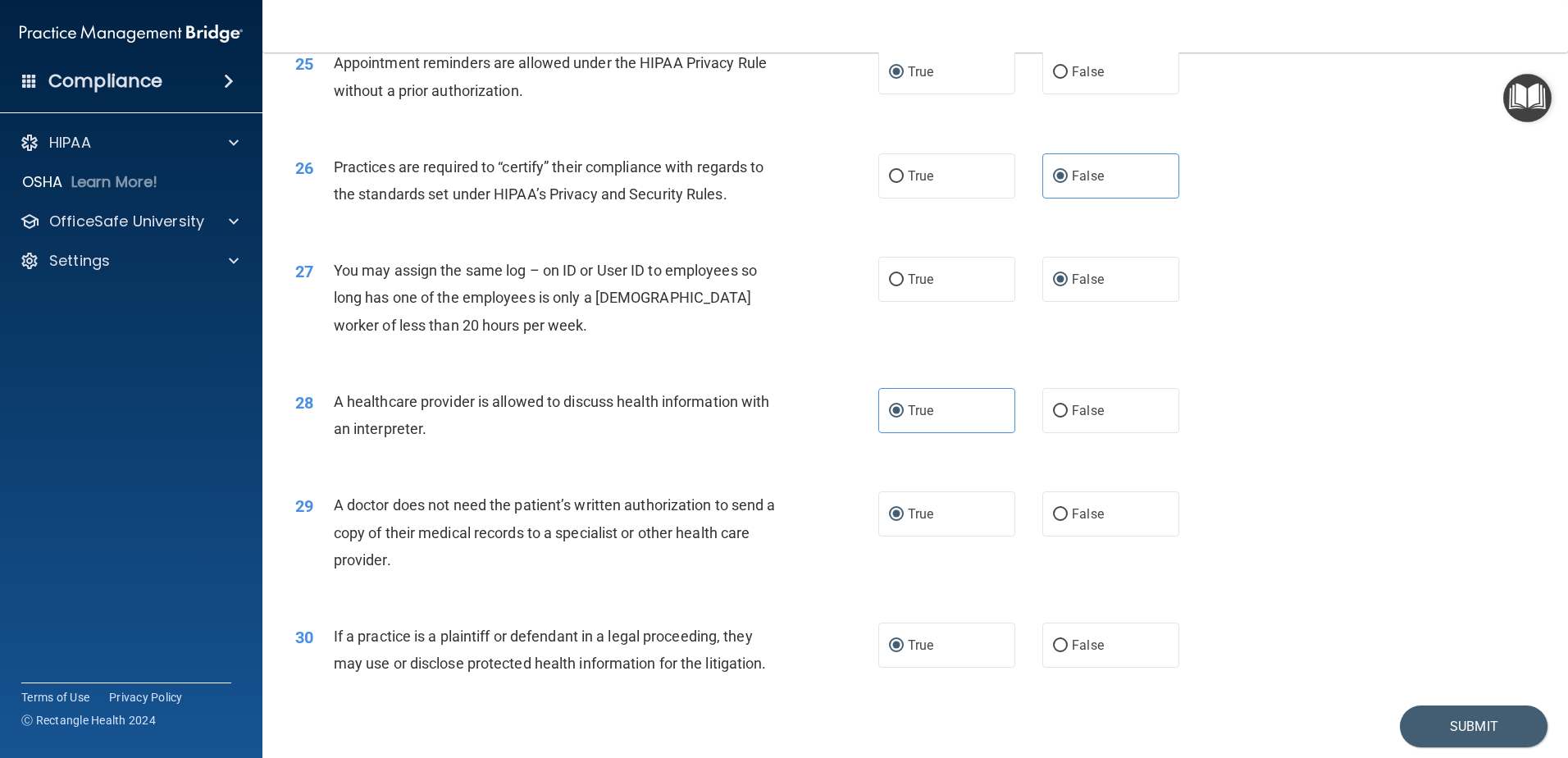
scroll to position [3061, 0]
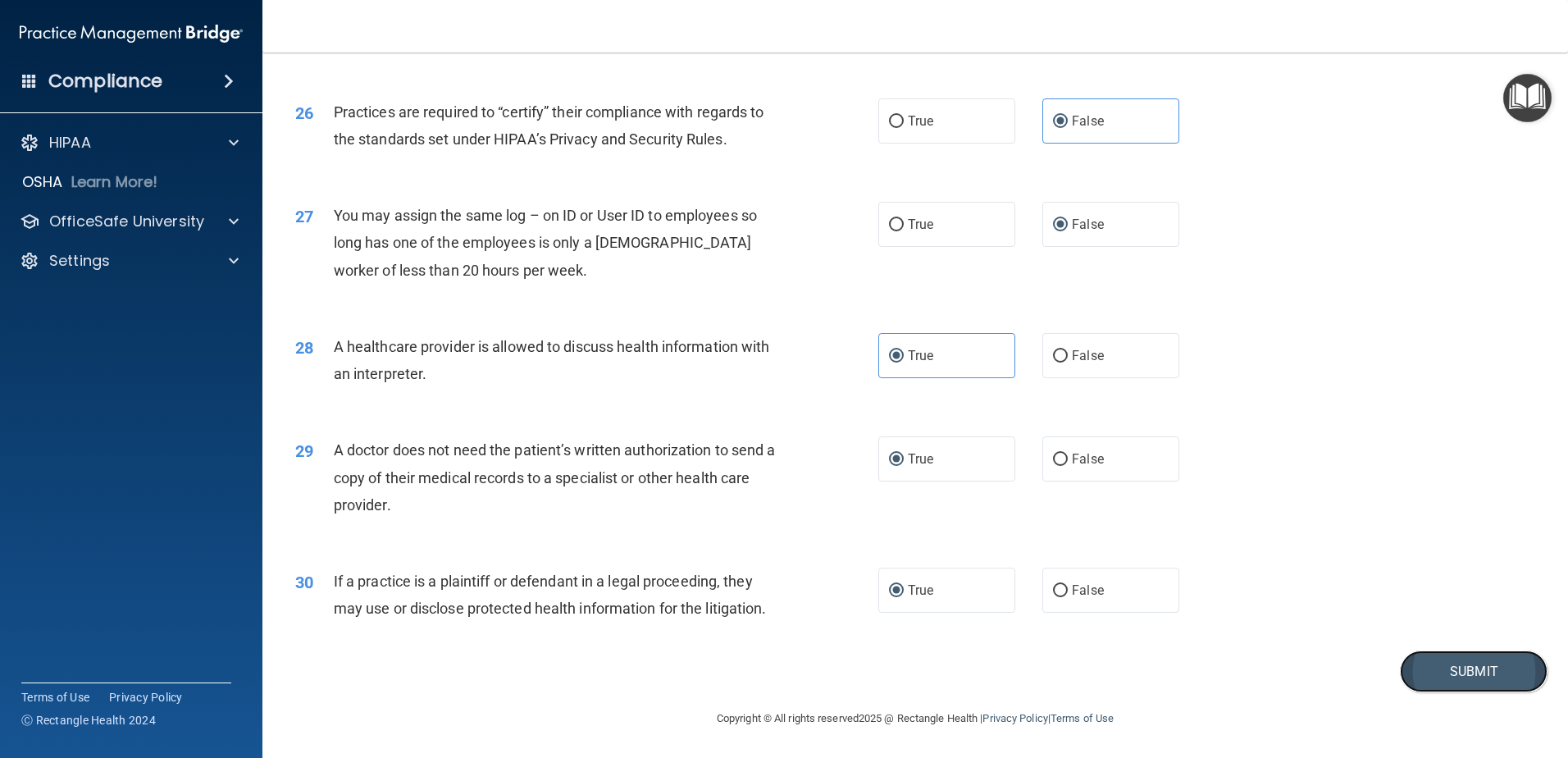
click at [1438, 663] on button "Submit" at bounding box center [1474, 671] width 148 height 42
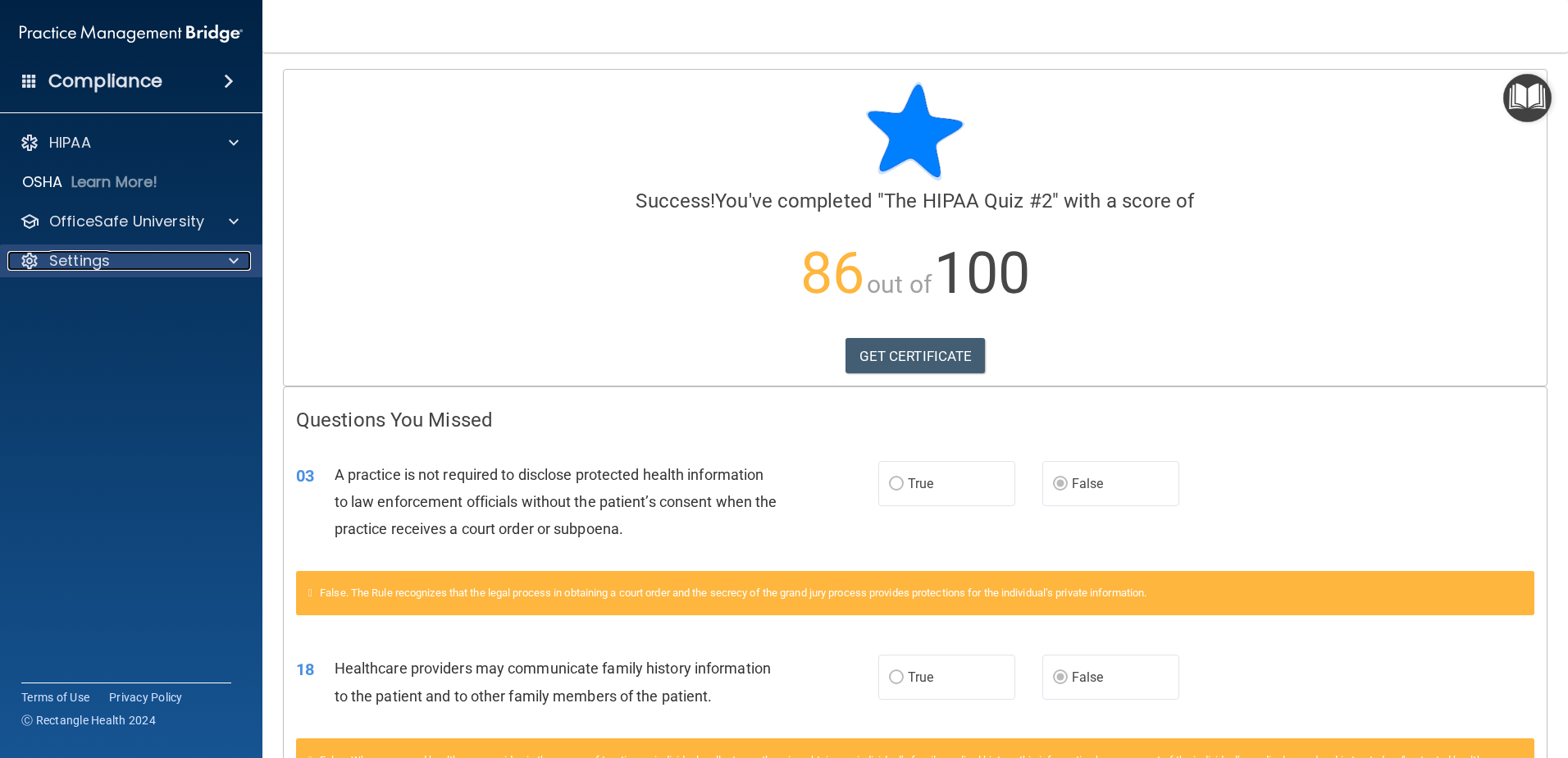
click at [193, 262] on div "Settings" at bounding box center [109, 260] width 204 height 19
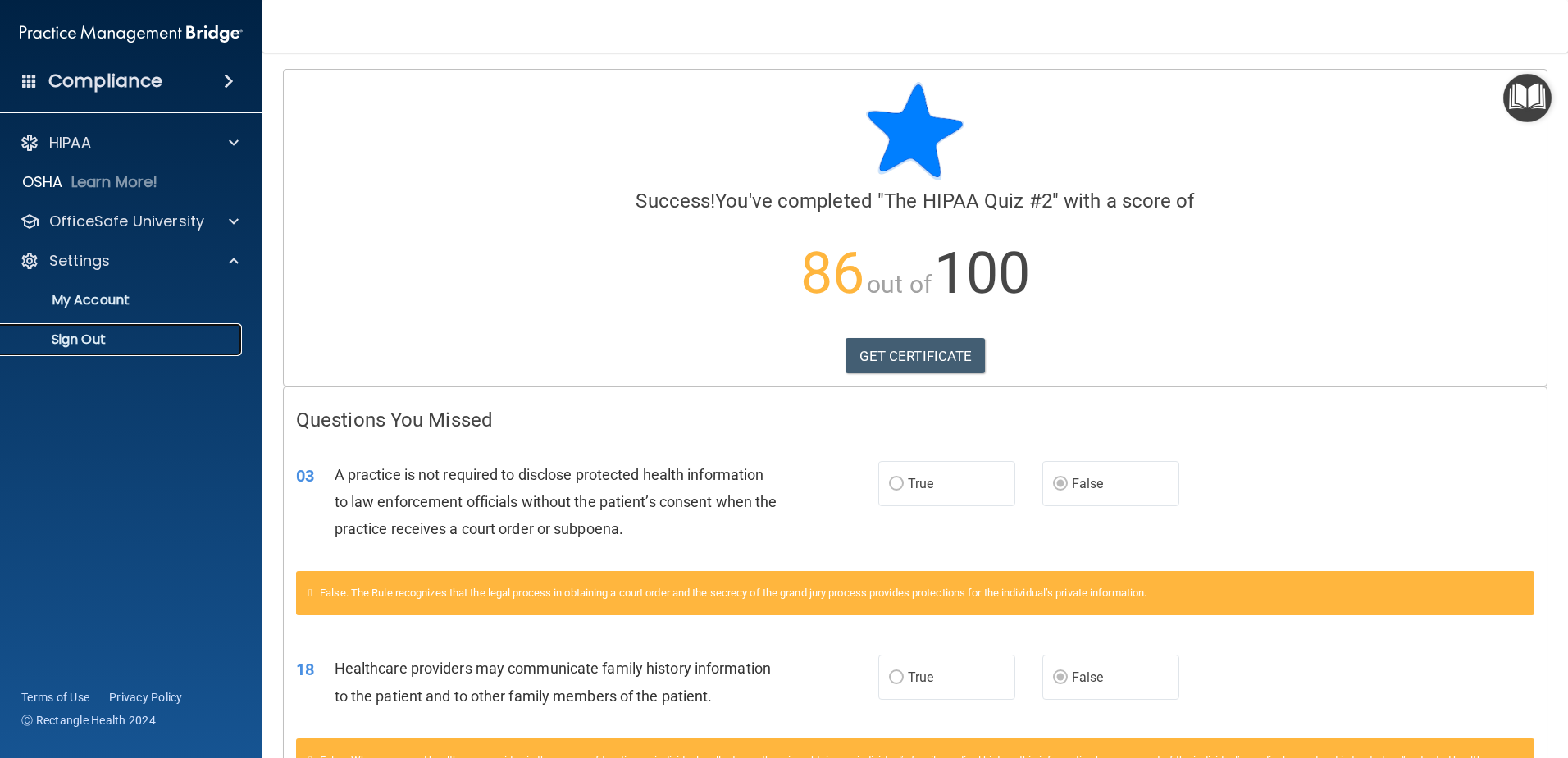
click at [82, 335] on p "Sign Out" at bounding box center [123, 340] width 224 height 17
